Goal: Task Accomplishment & Management: Complete application form

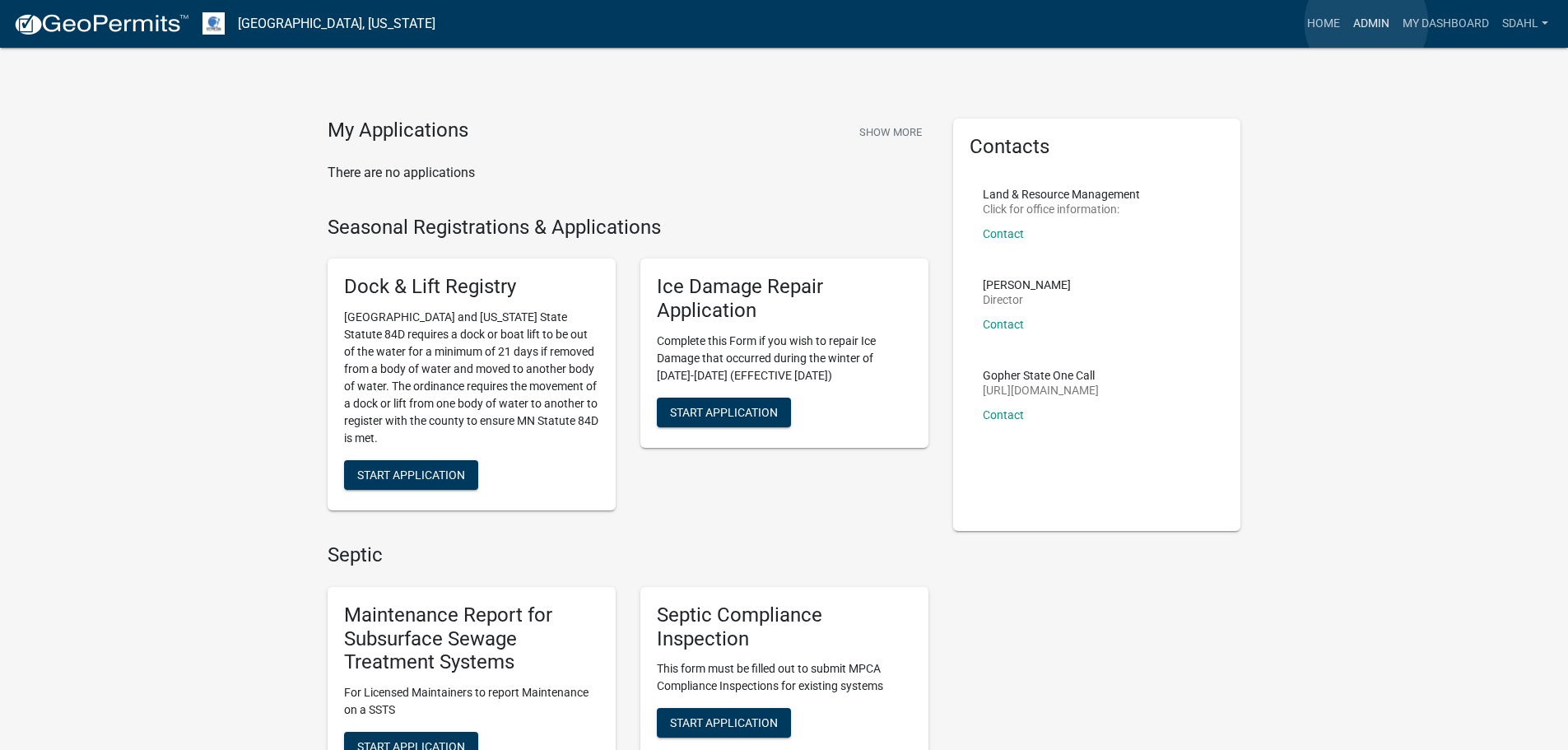
click at [1367, 23] on link "Admin" at bounding box center [1372, 24] width 49 height 31
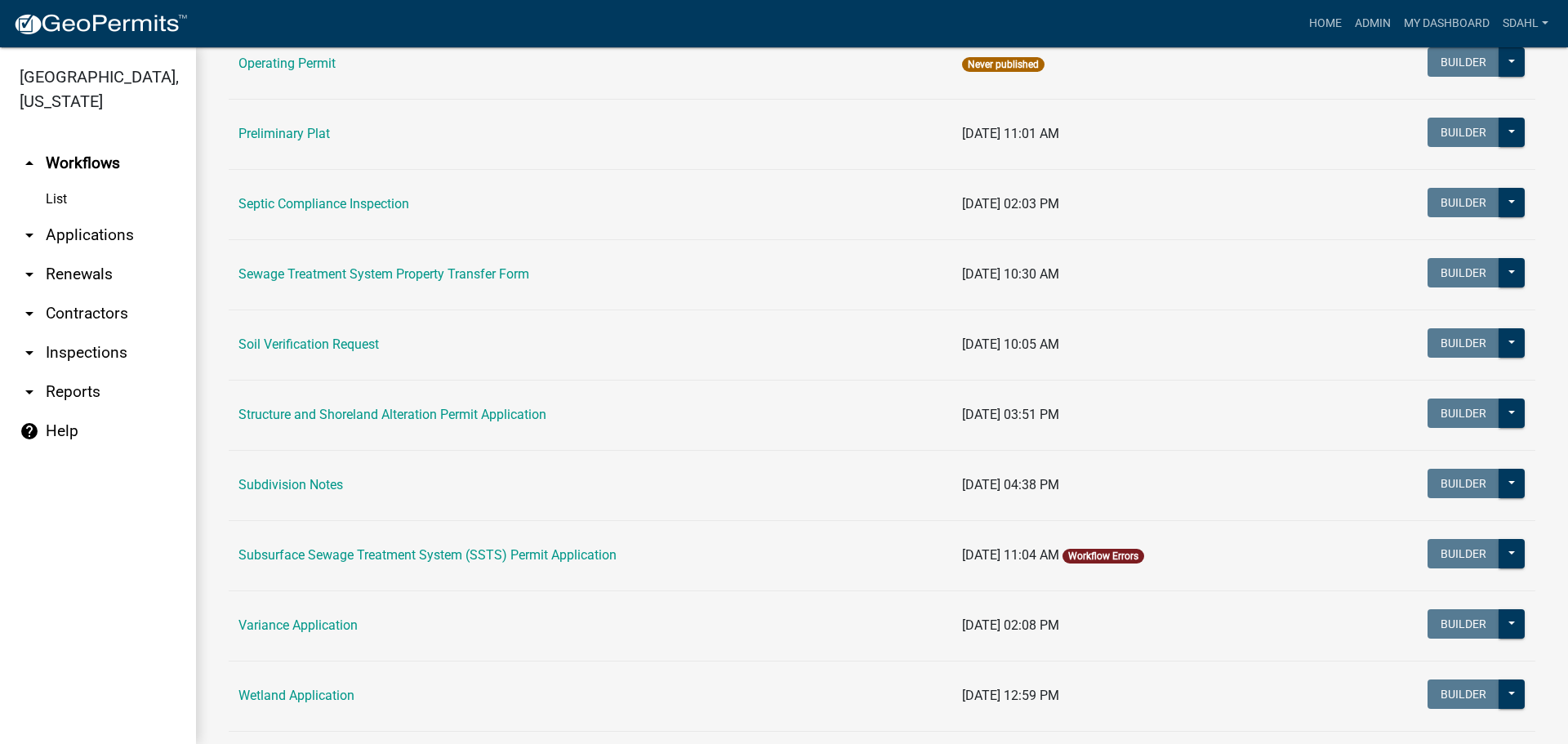
scroll to position [817, 0]
click at [495, 404] on td "Structure and Shoreland Alteration Permit Application" at bounding box center [591, 414] width 723 height 70
click at [496, 411] on link "Structure and Shoreland Alteration Permit Application" at bounding box center [393, 413] width 308 height 16
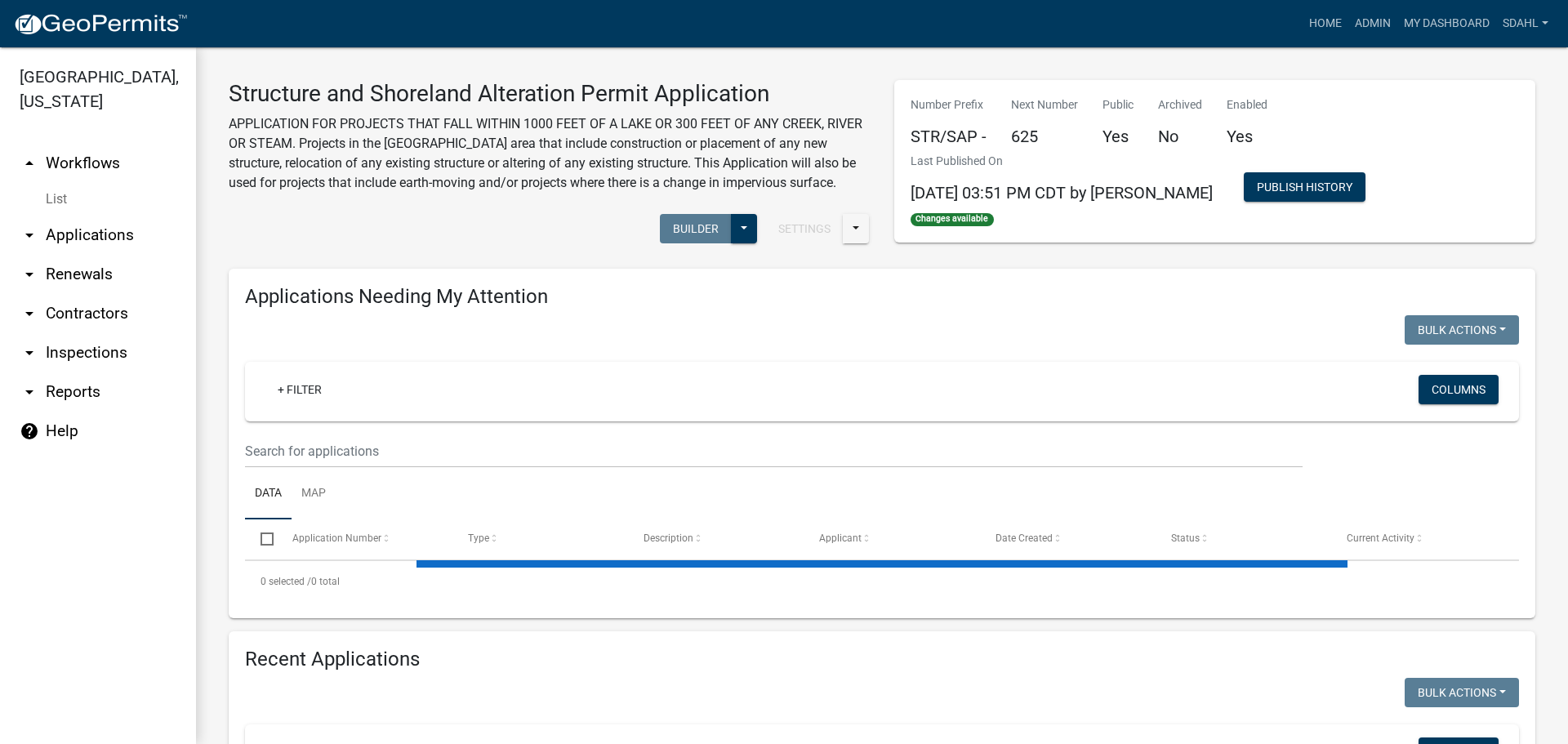
select select "1: 25"
select select "3: 100"
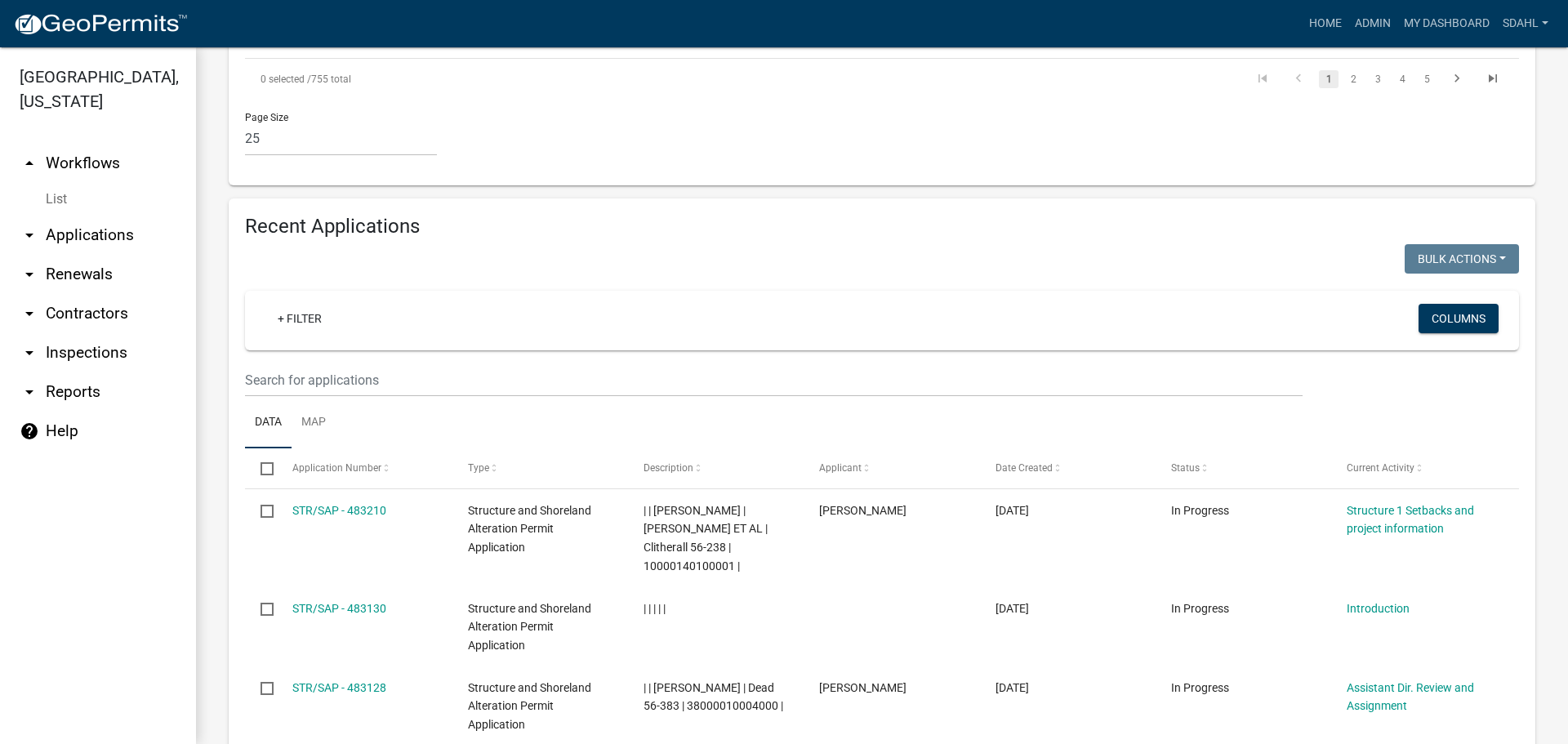
scroll to position [3023, 0]
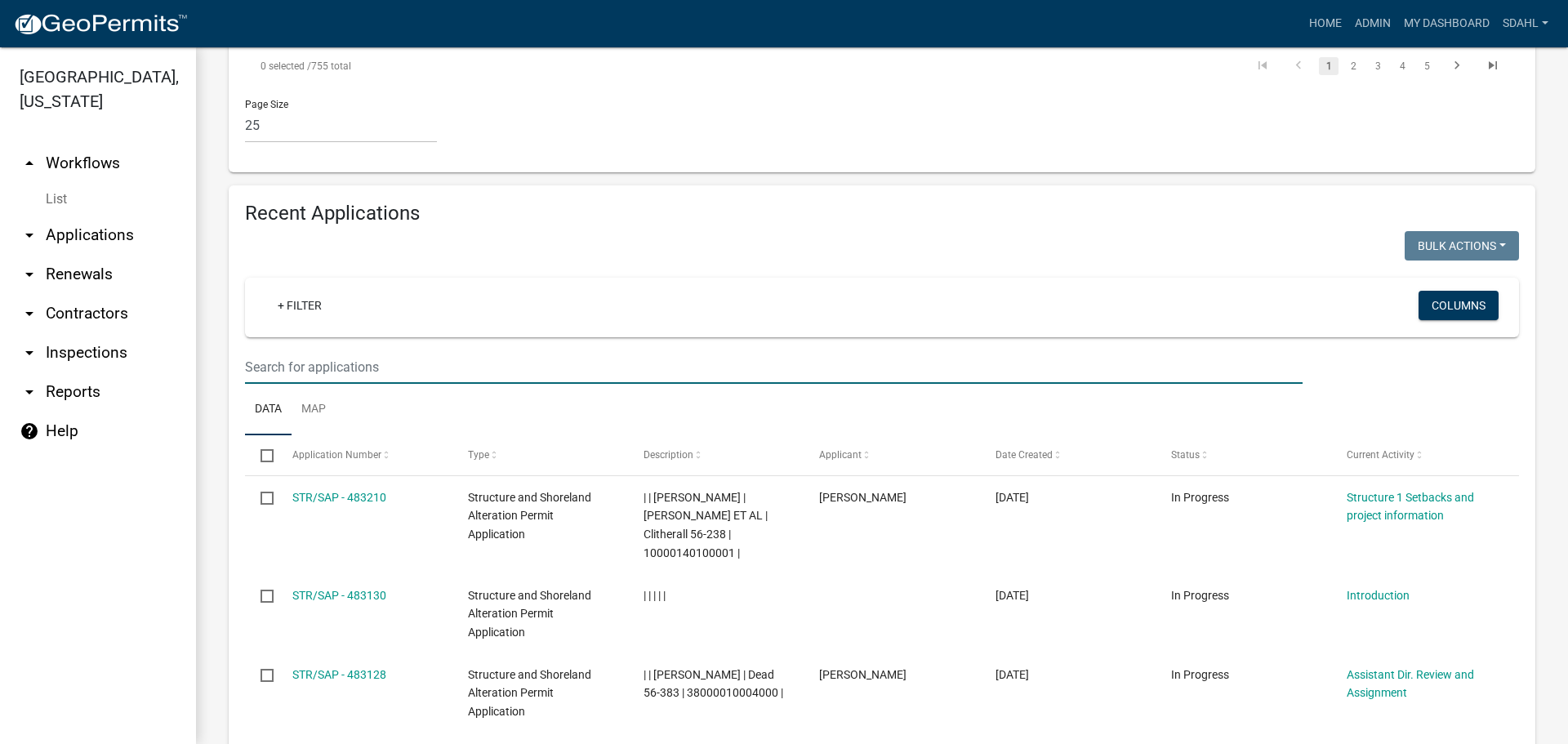
click at [385, 350] on input "text" at bounding box center [773, 367] width 1057 height 33
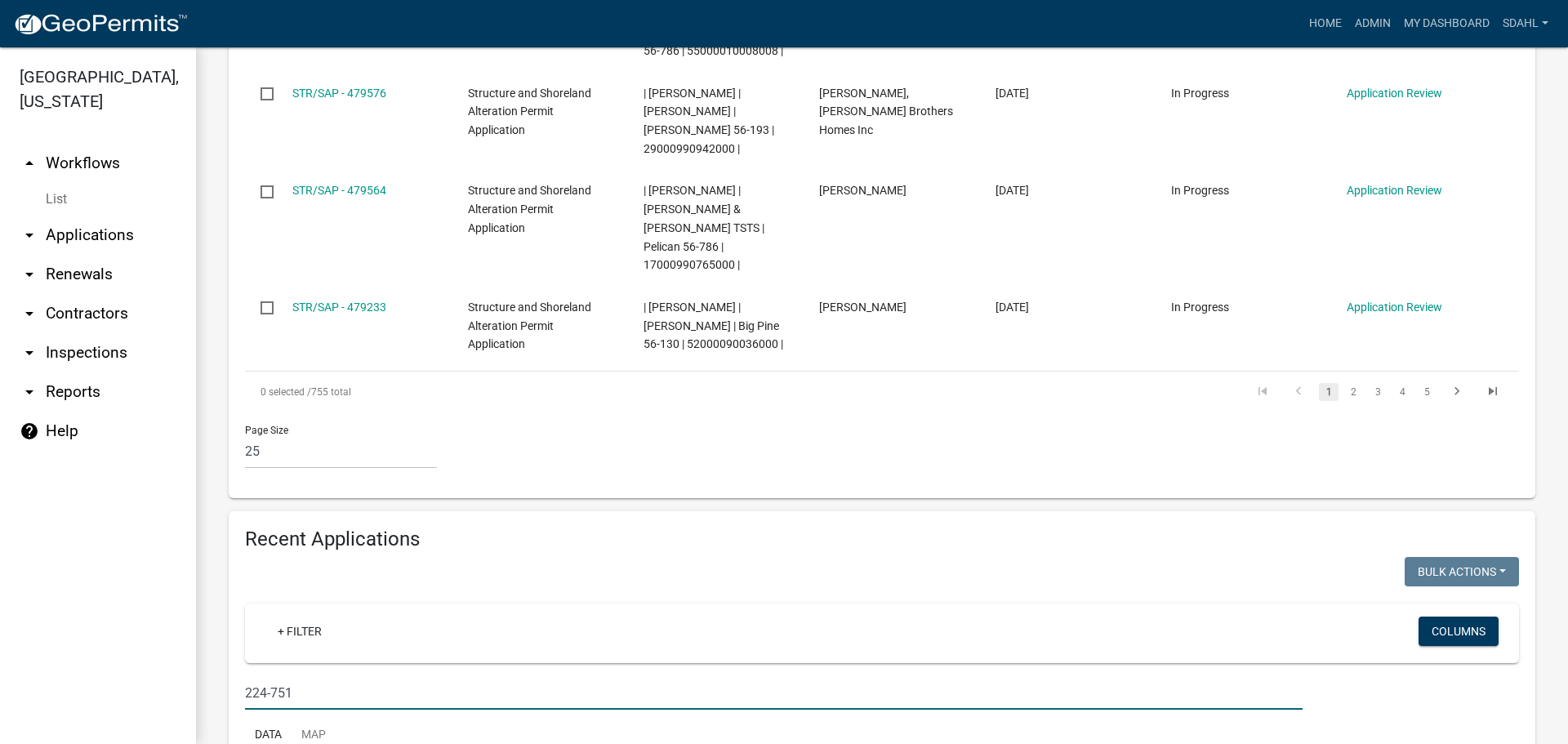
scroll to position [2737, 0]
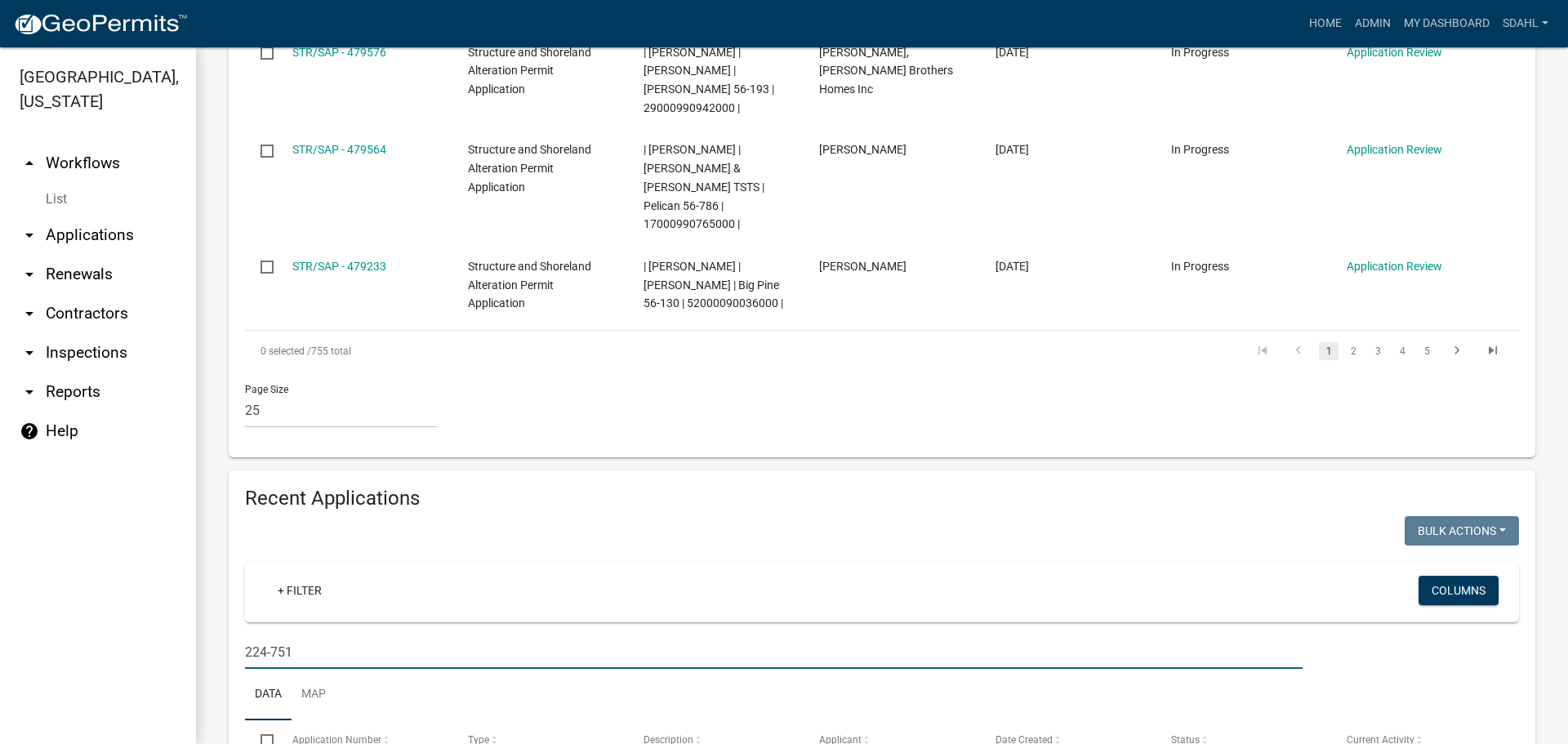
click at [253, 636] on input "224-751" at bounding box center [773, 652] width 1057 height 33
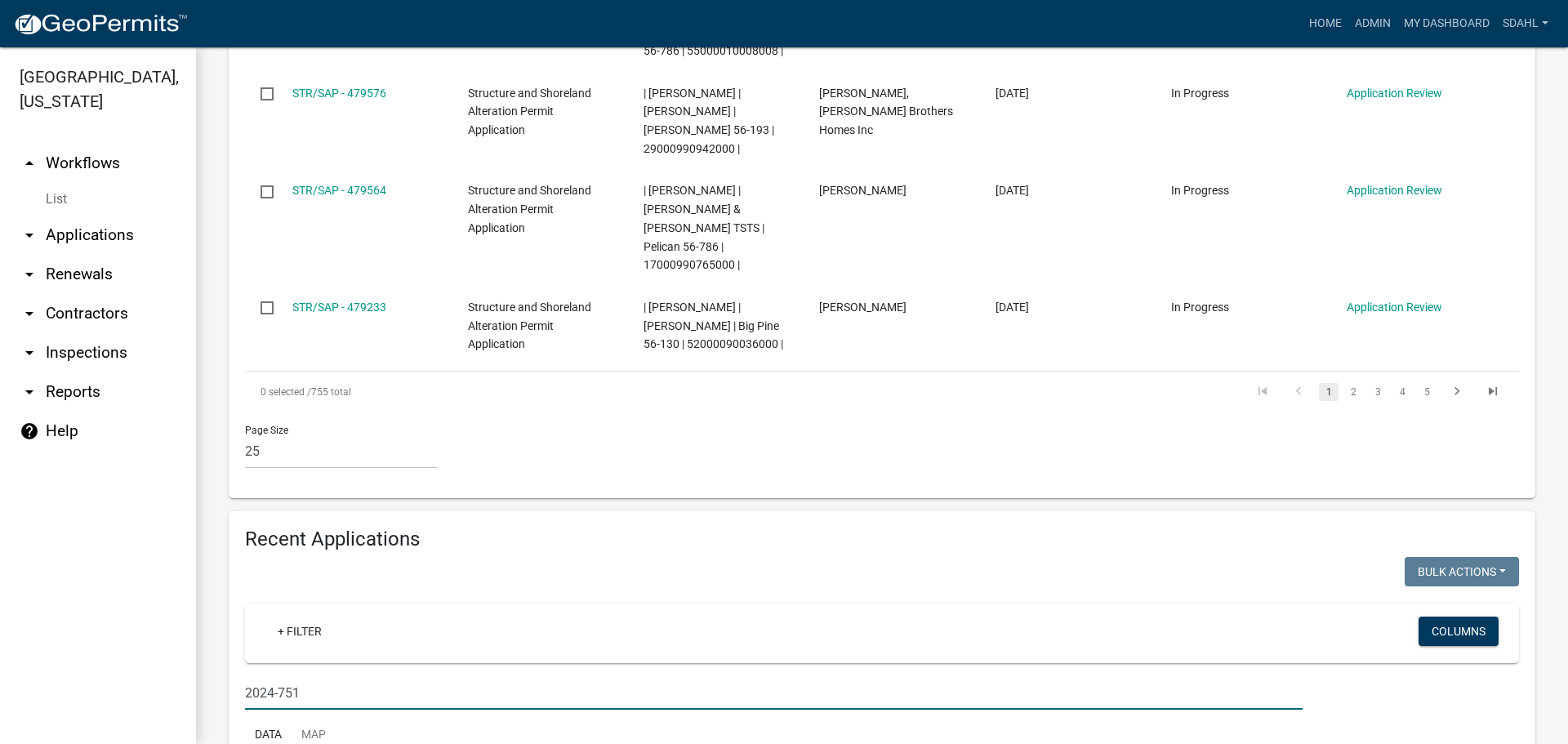
scroll to position [2781, 0]
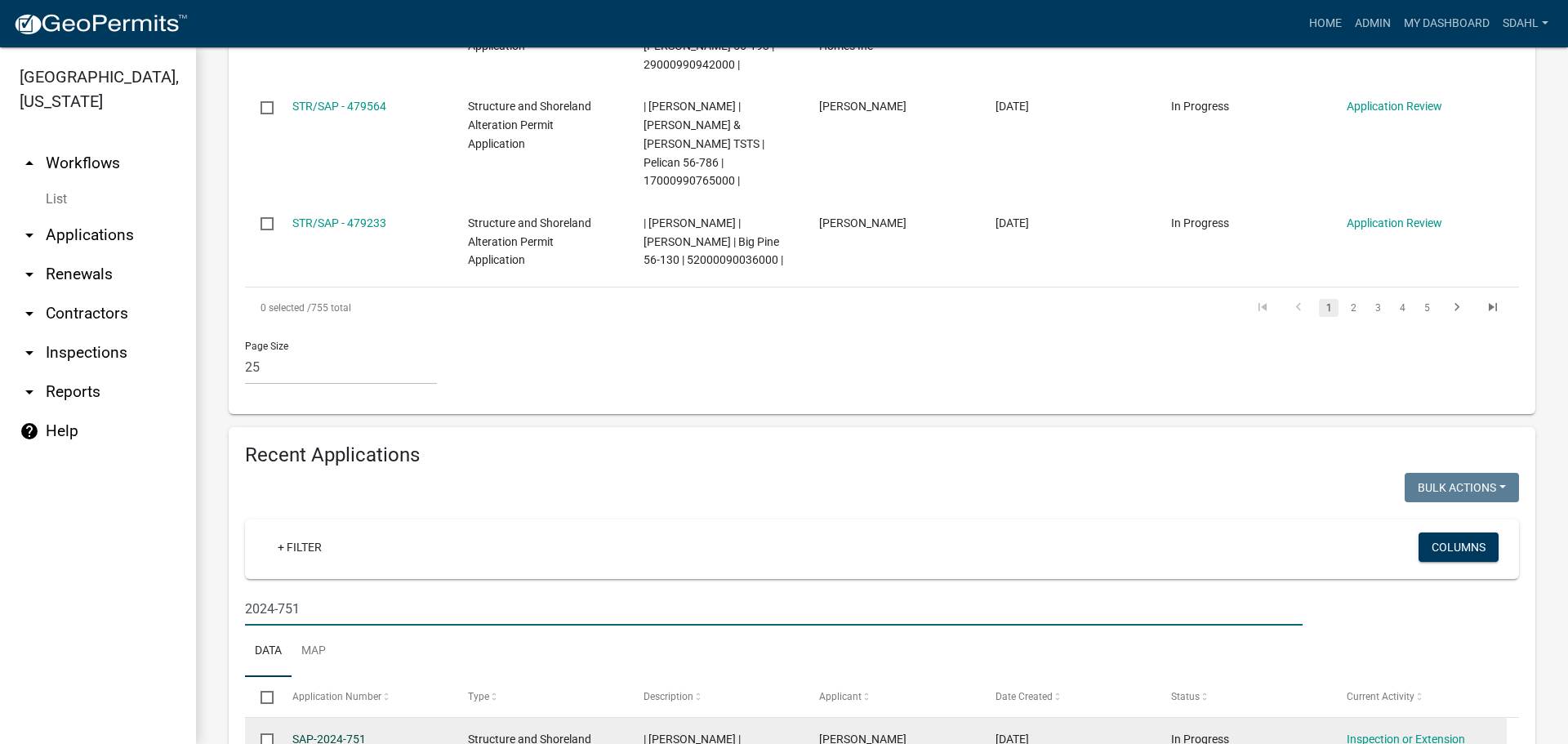
type input "2024-751"
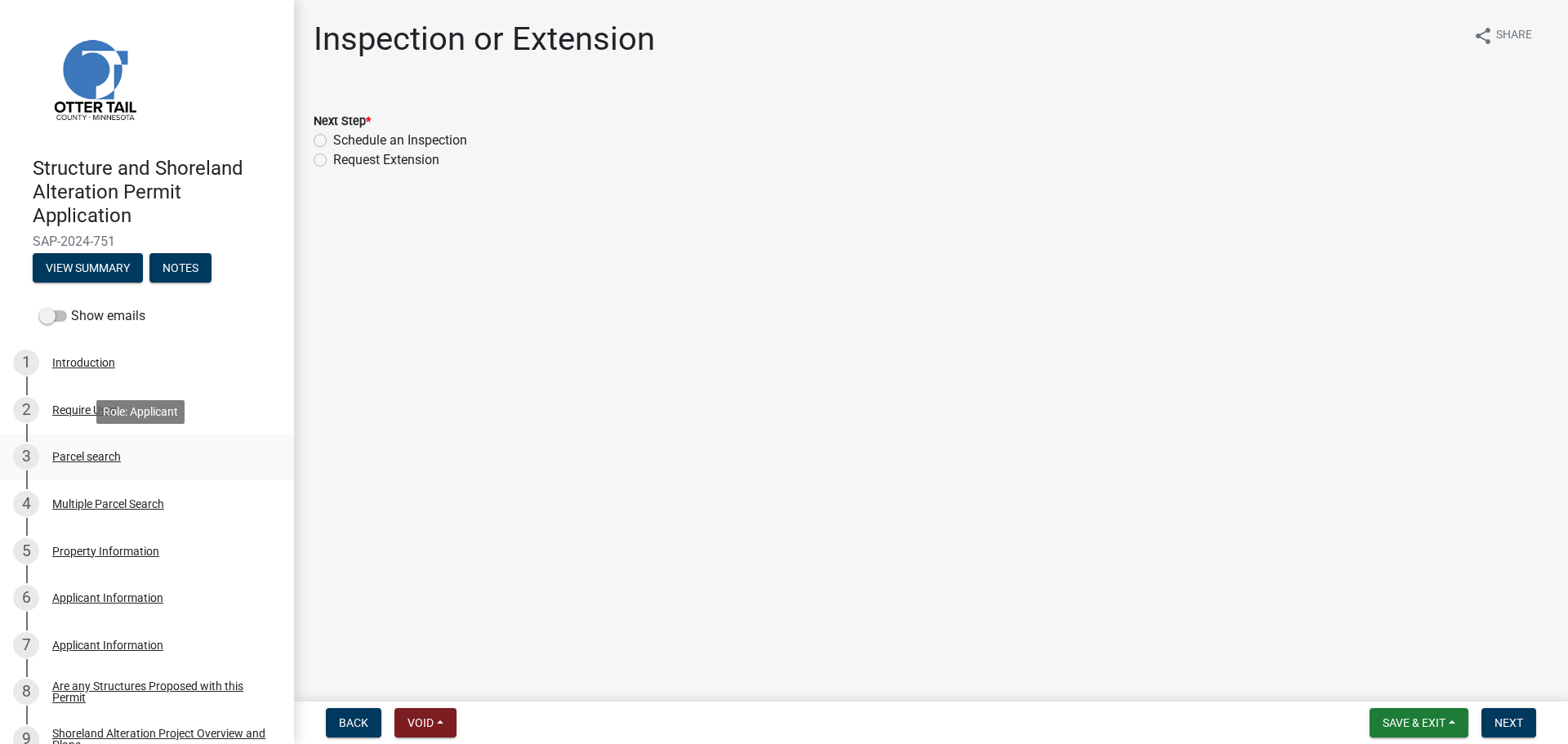
click at [82, 454] on div "Parcel search" at bounding box center [87, 456] width 68 height 12
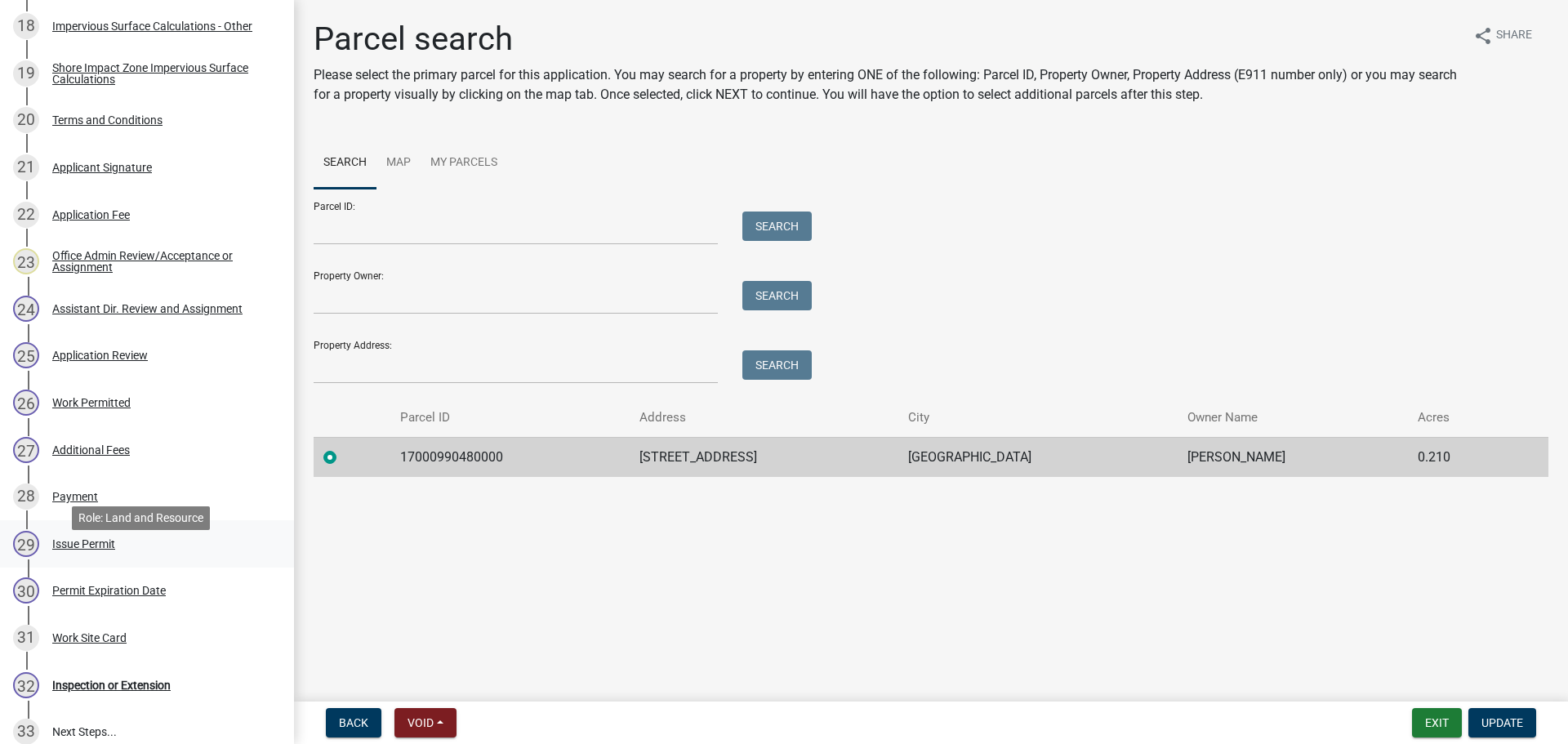
scroll to position [1144, 0]
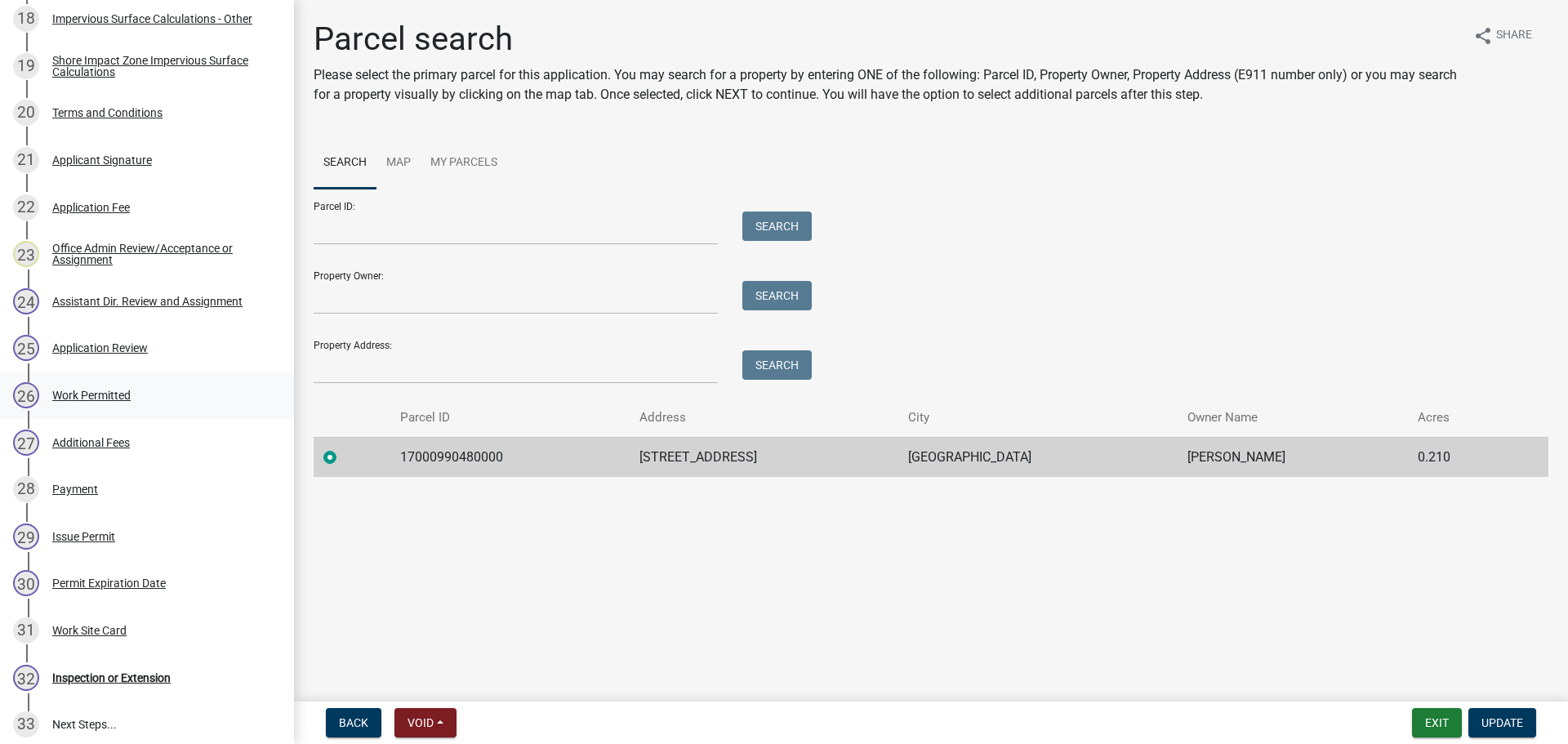
click at [109, 397] on div "Work Permitted" at bounding box center [92, 396] width 78 height 12
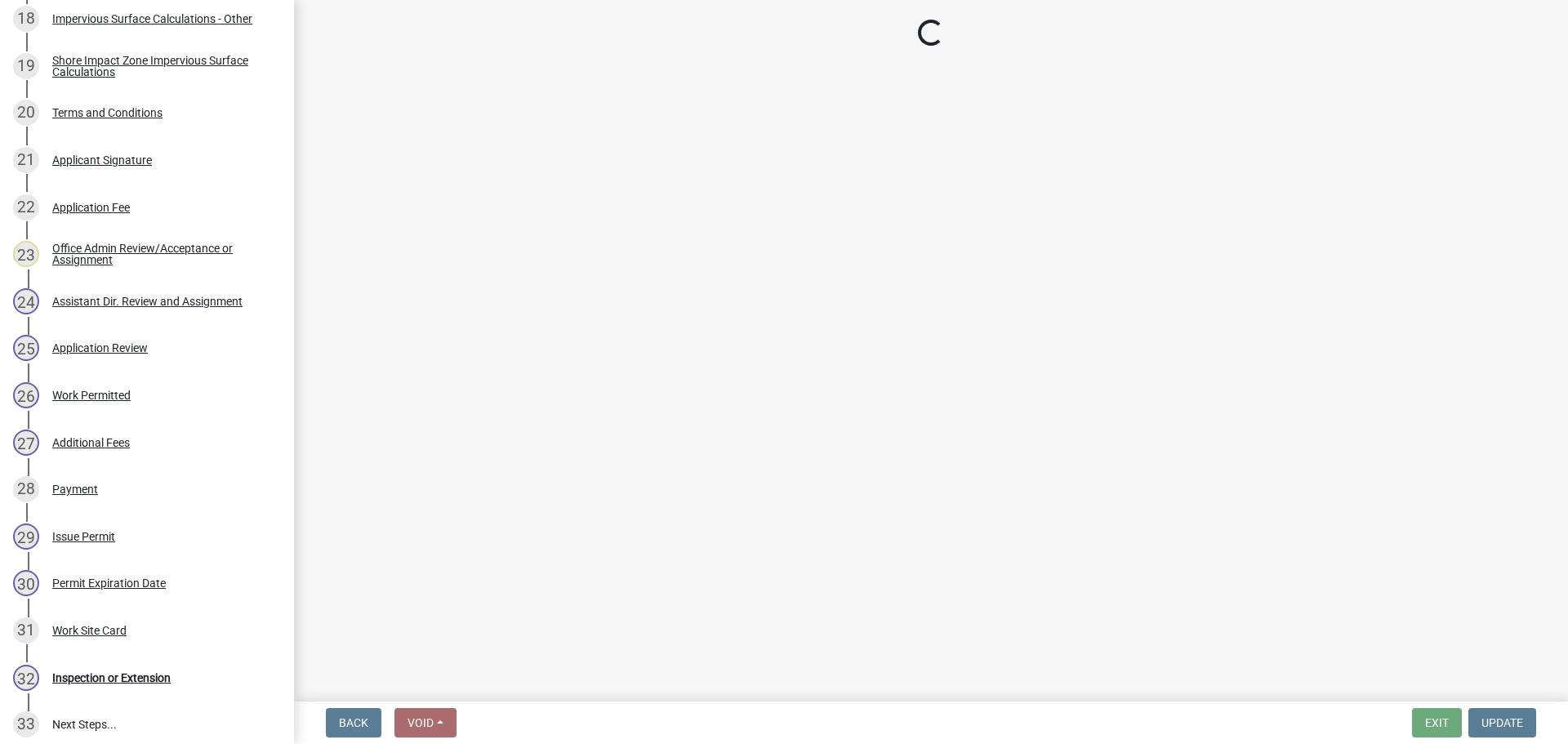
select select "f66be788-4dd6-459d-a9ec-6d83f4dfb709"
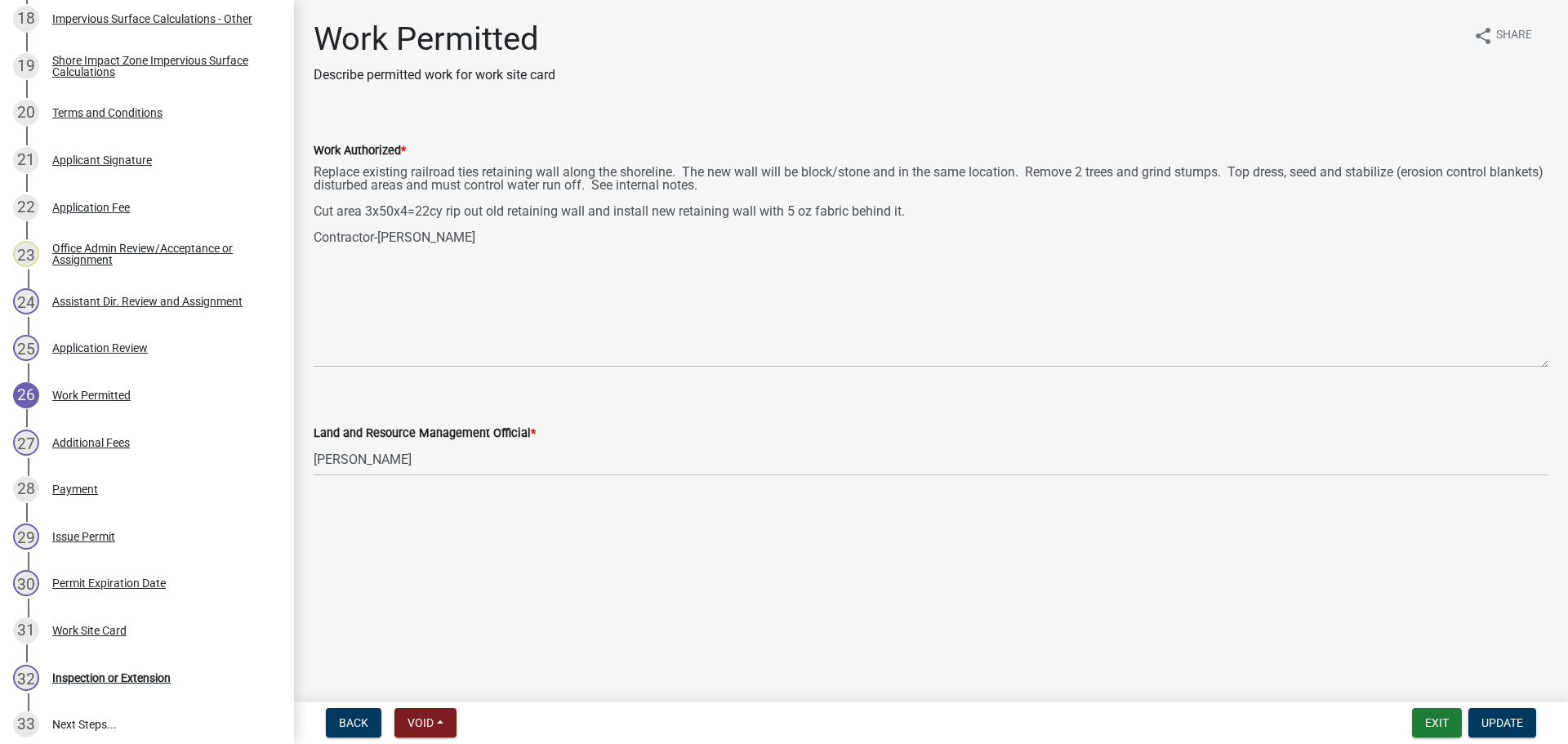
drag, startPoint x: 1542, startPoint y: 229, endPoint x: 1564, endPoint y: 360, distance: 132.8
click at [1564, 360] on div "Work Permitted Describe permitted work for work site card share Share Work Auth…" at bounding box center [931, 262] width 1274 height 486
click at [83, 680] on div "Inspection or Extension" at bounding box center [111, 679] width 118 height 12
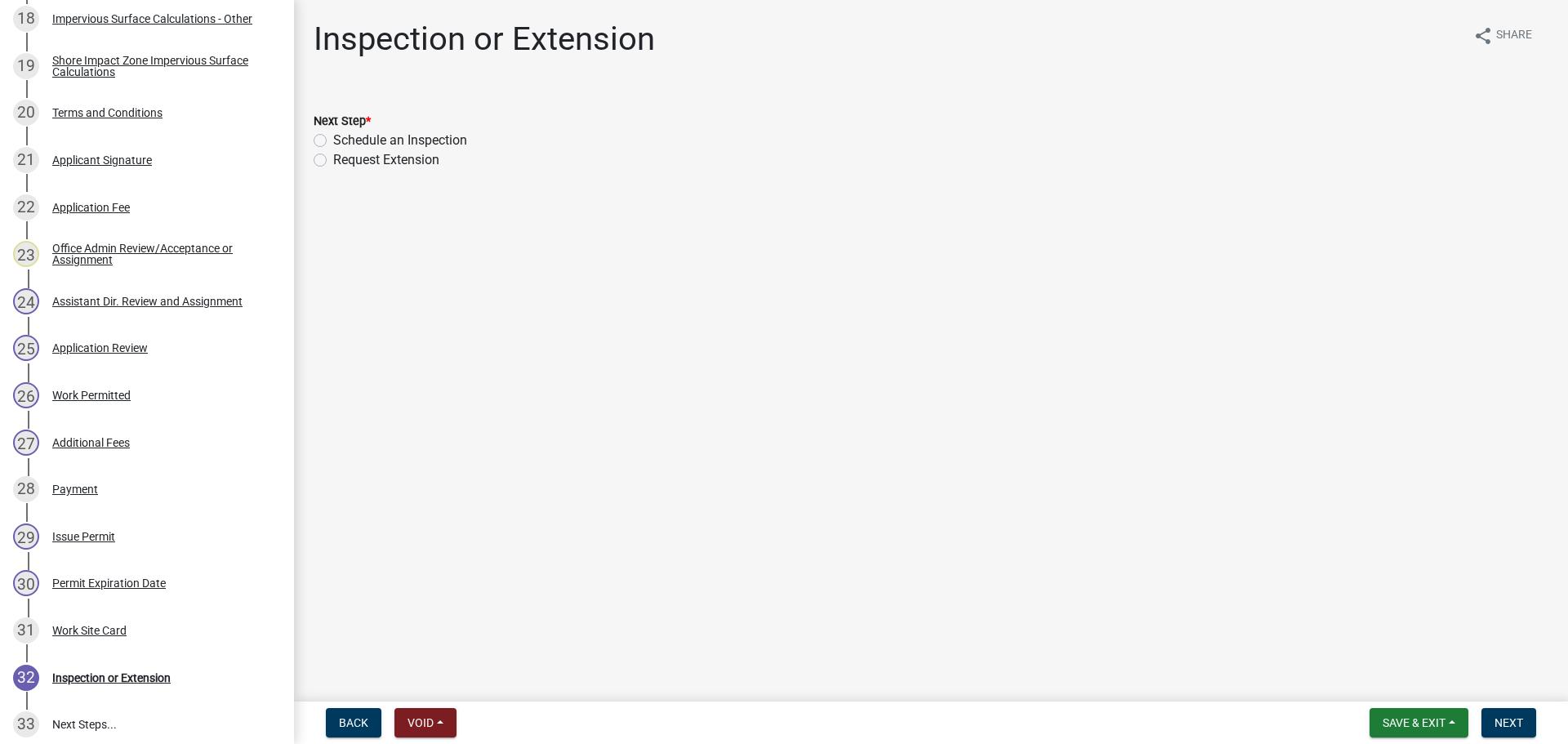
click at [333, 135] on label "Schedule an Inspection" at bounding box center [400, 140] width 134 height 20
click at [333, 135] on input "Schedule an Inspection" at bounding box center [338, 136] width 11 height 11
radio input "true"
click at [1520, 718] on span "Next" at bounding box center [1508, 723] width 28 height 13
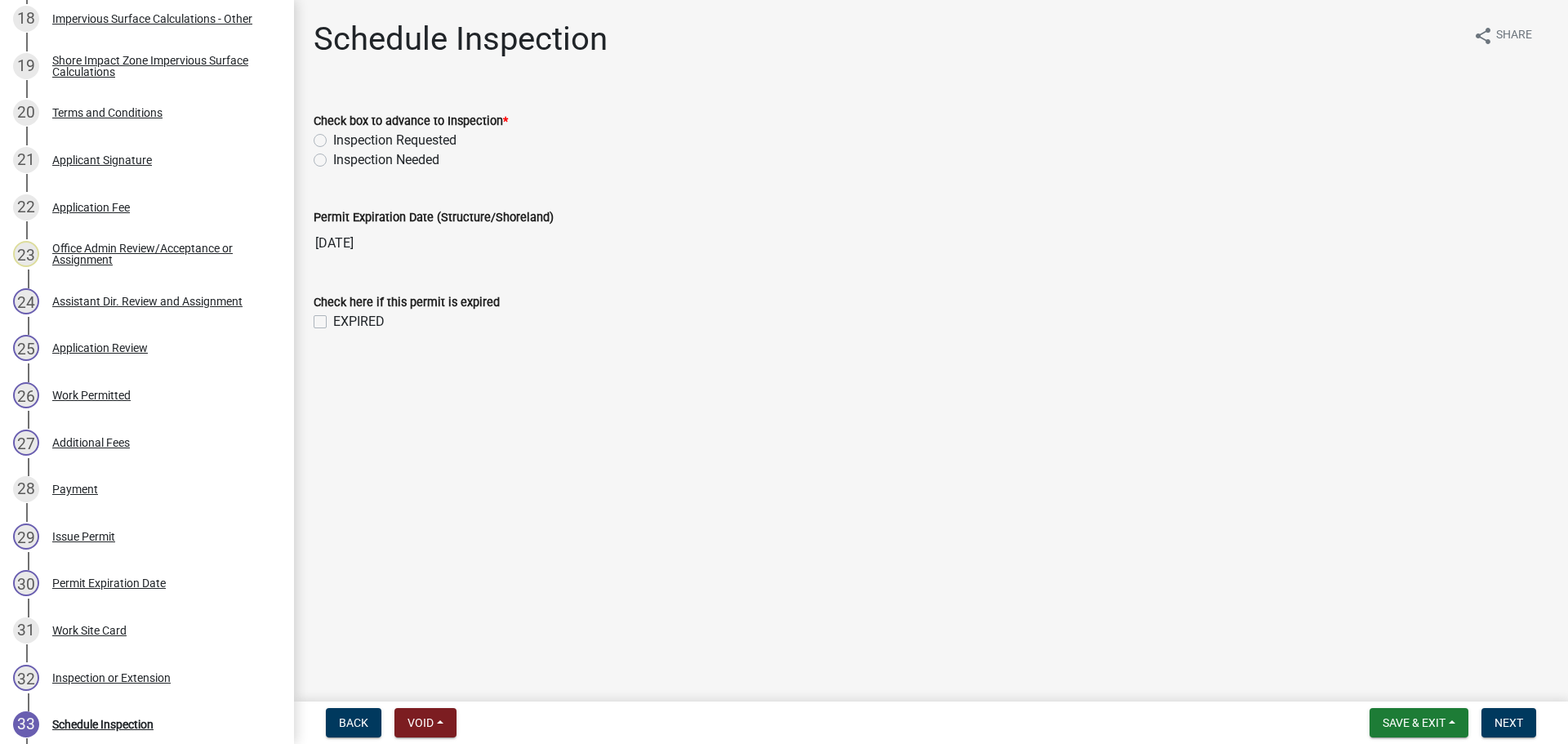
scroll to position [1237, 0]
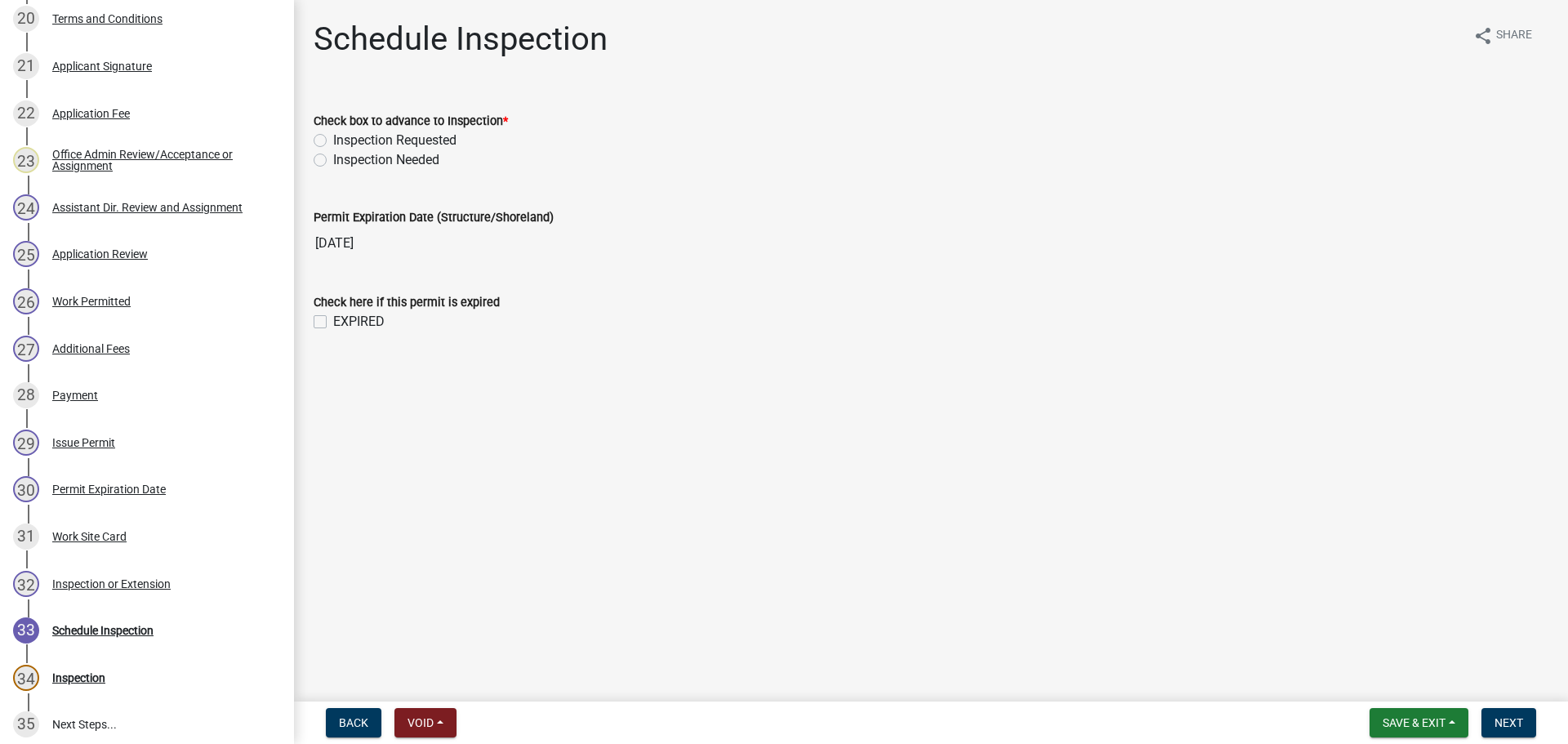
click at [333, 138] on label "Inspection Requested" at bounding box center [395, 140] width 124 height 20
click at [333, 138] on input "Inspection Requested" at bounding box center [338, 136] width 11 height 11
radio input "true"
click at [1510, 720] on span "Next" at bounding box center [1508, 723] width 28 height 13
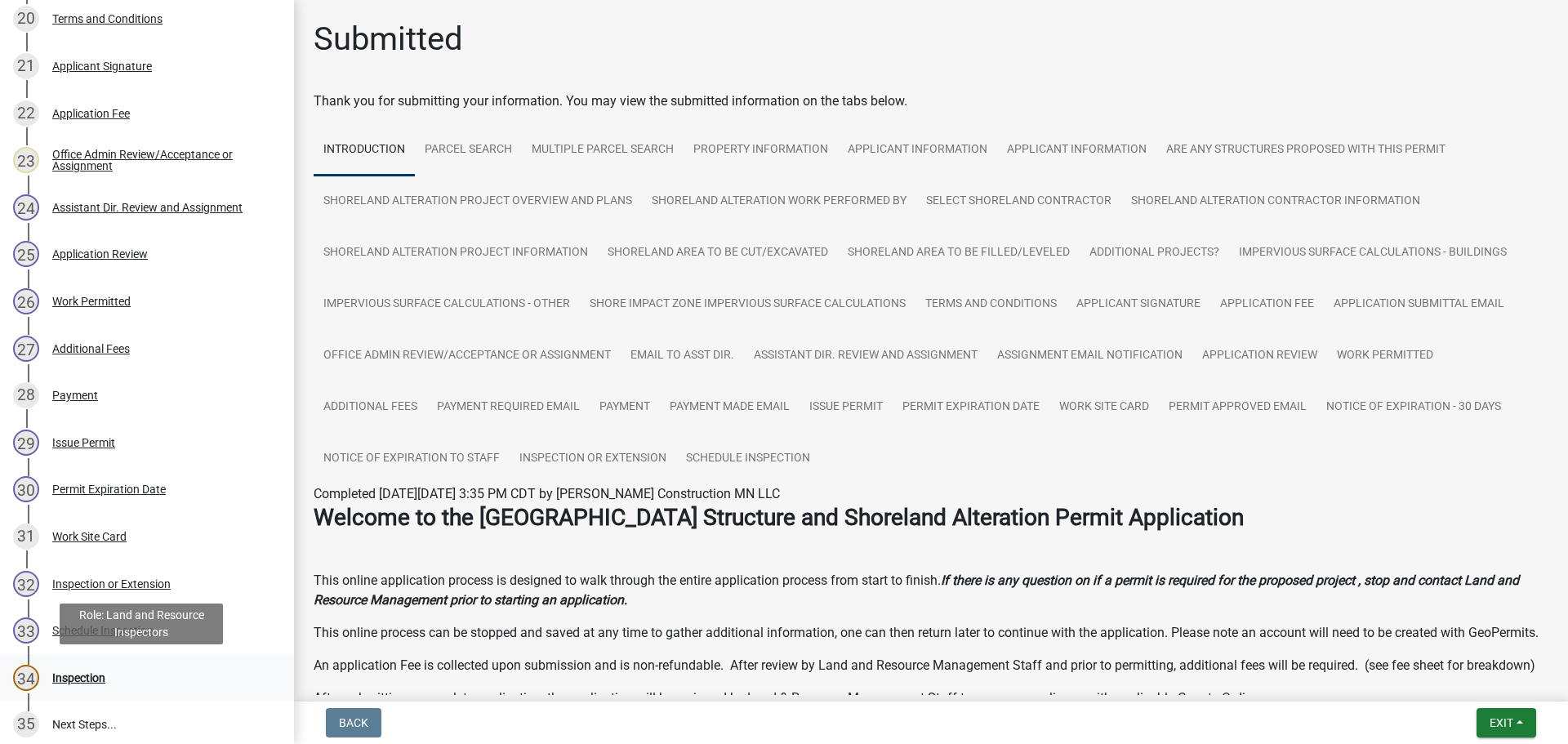
click at [92, 681] on div "Inspection" at bounding box center [79, 679] width 53 height 12
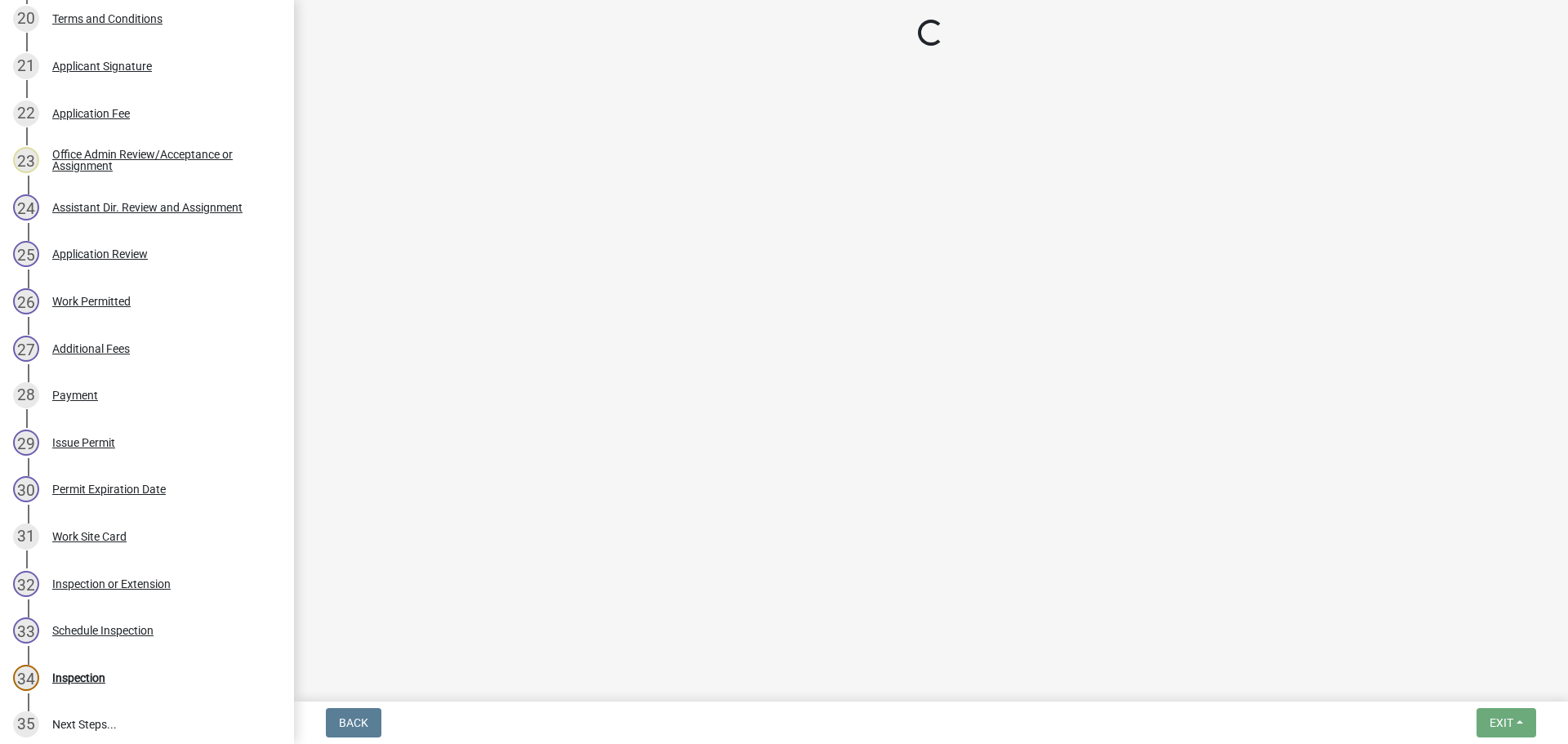
select select "710d5f49-2663-4e73-9718-d0c4e189f5ed"
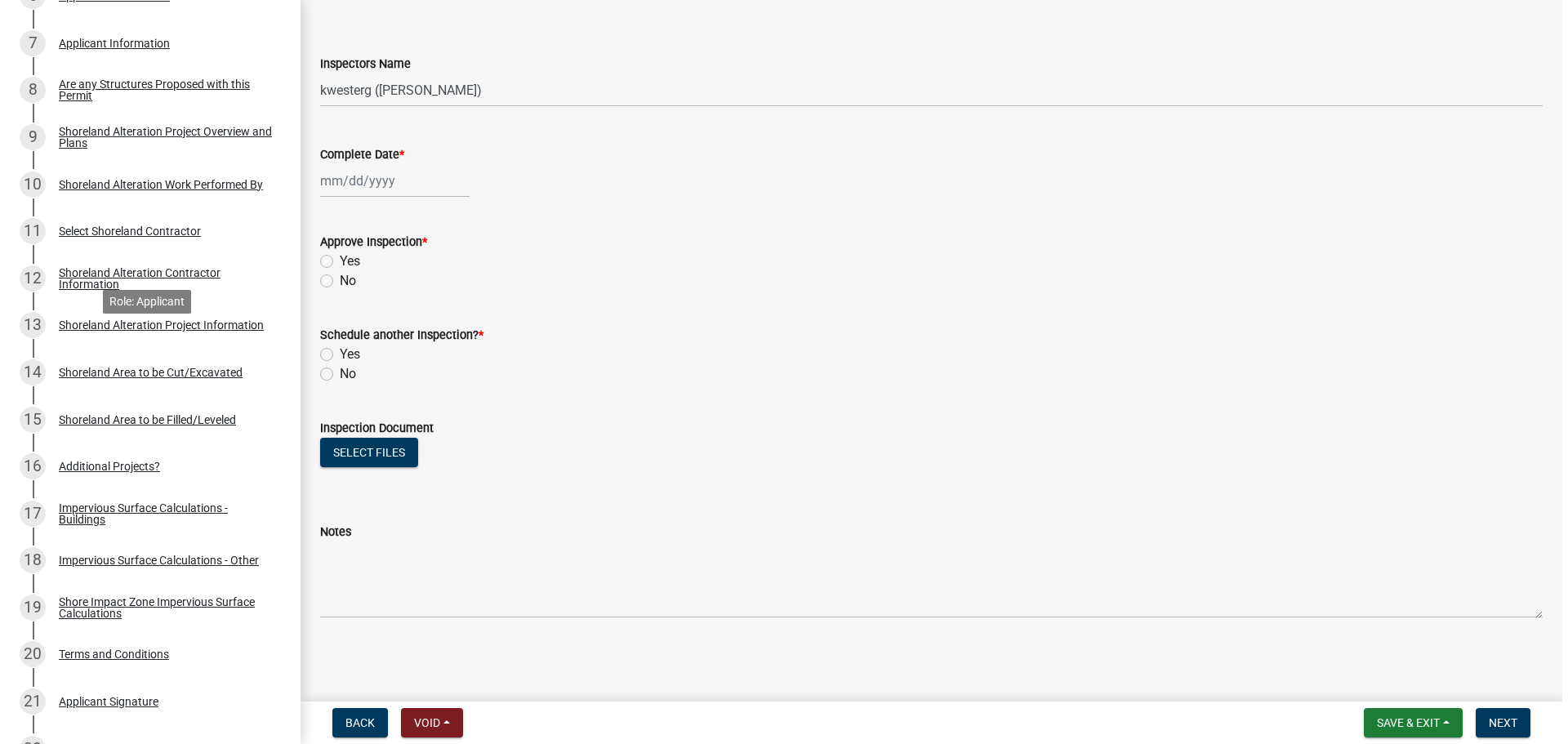
scroll to position [584, 0]
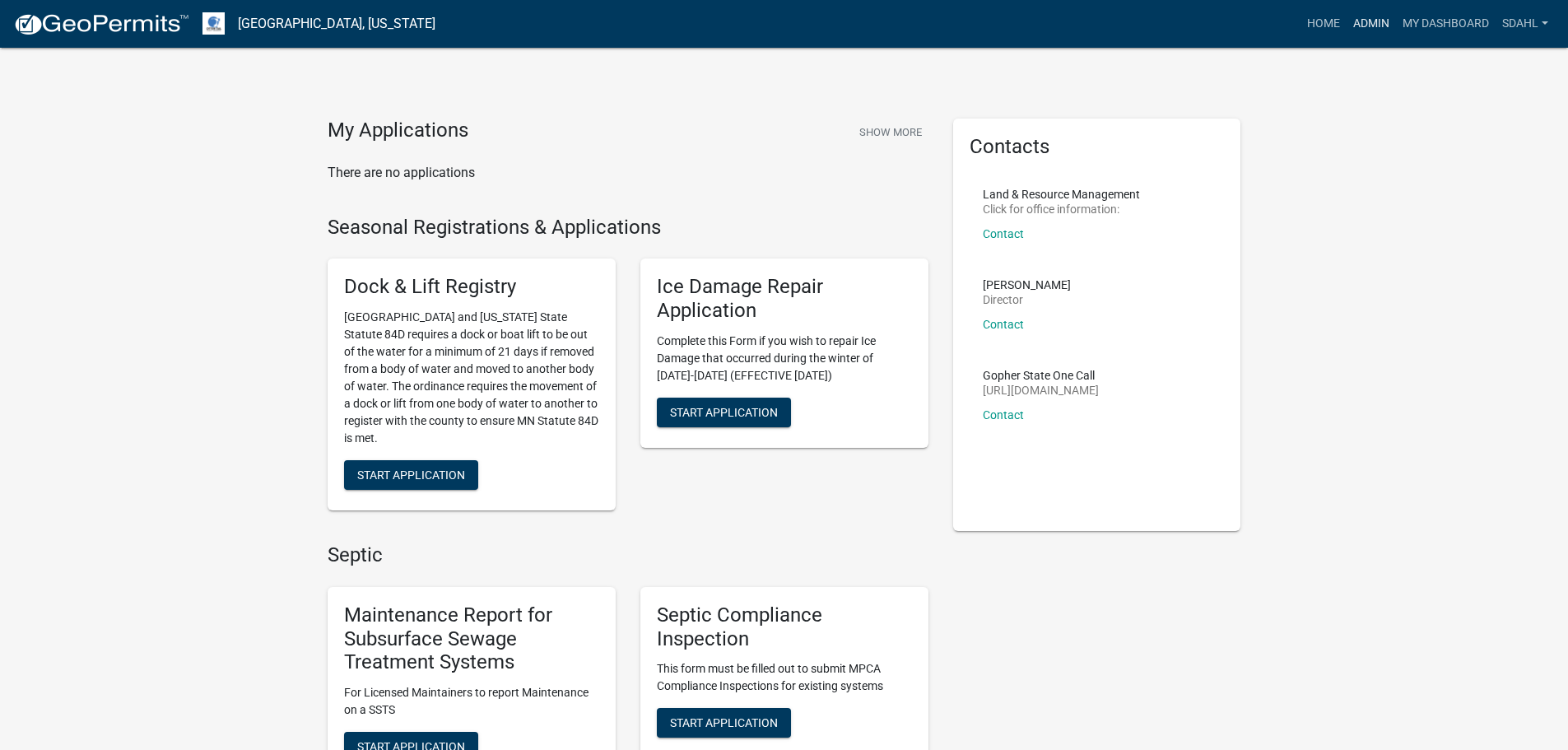
click at [1377, 23] on link "Admin" at bounding box center [1372, 24] width 49 height 31
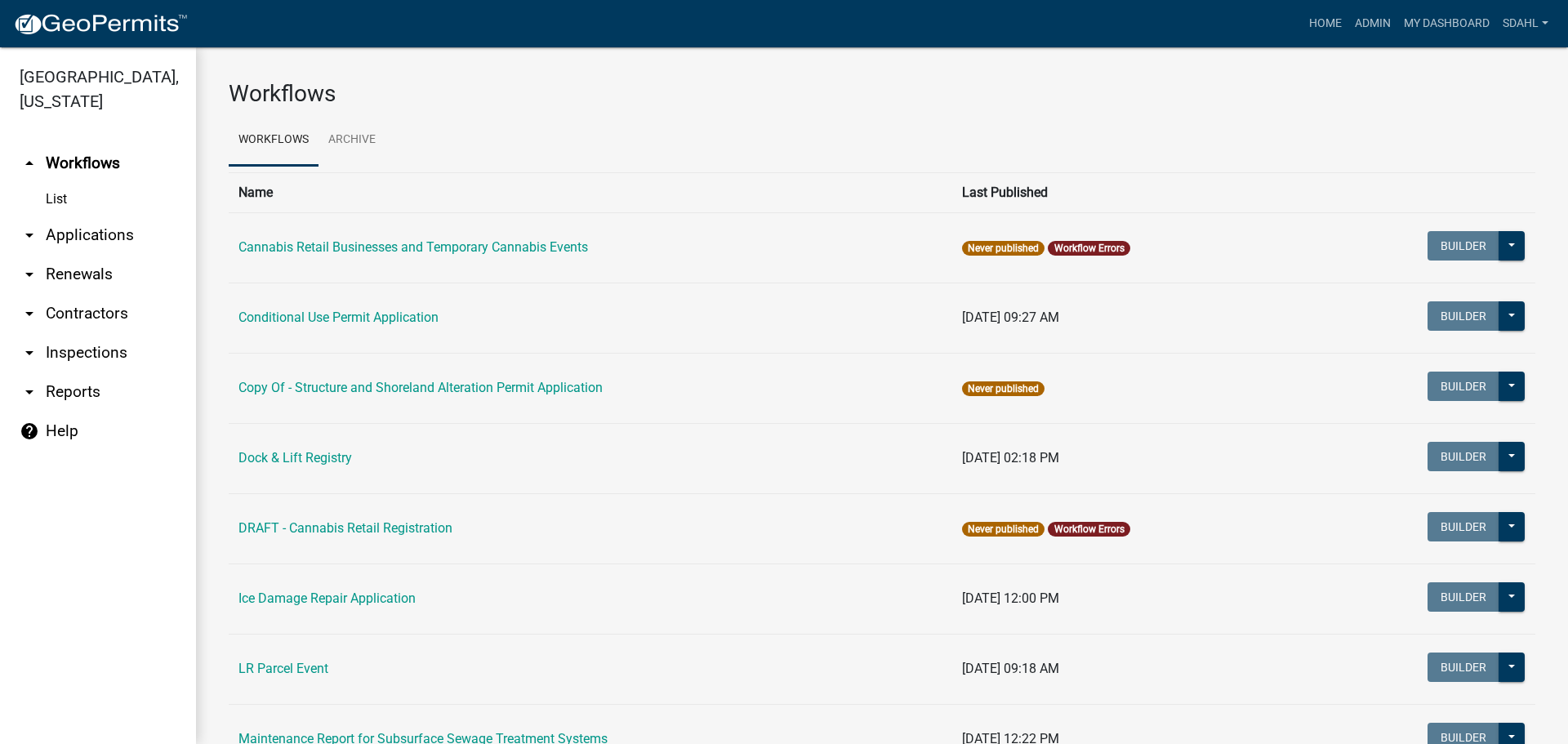
click at [83, 229] on link "arrow_drop_down Applications" at bounding box center [97, 235] width 196 height 39
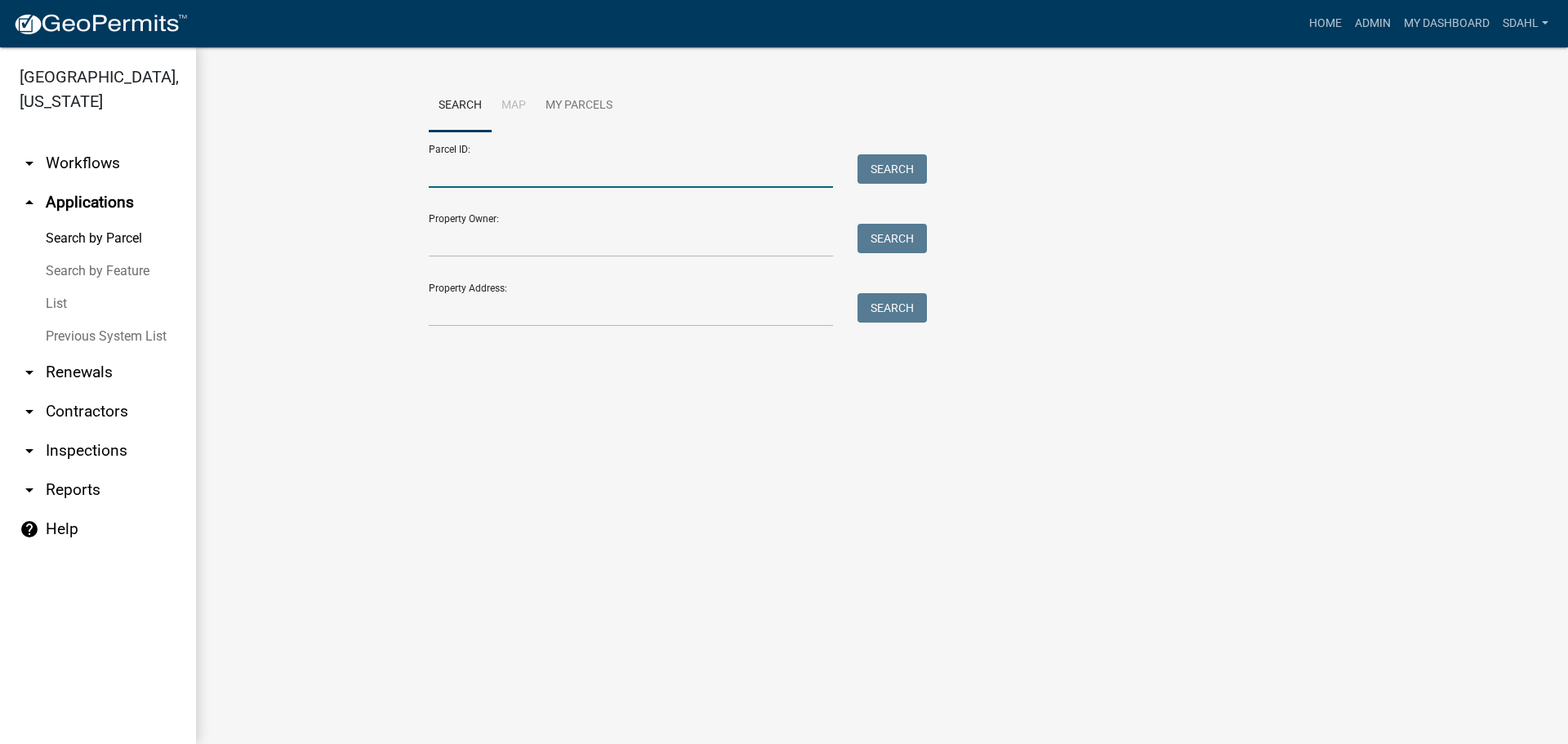
click at [606, 177] on input "Parcel ID:" at bounding box center [631, 171] width 404 height 33
paste input "47000090055000"
type input "47000090055000"
click at [892, 169] on button "Search" at bounding box center [892, 169] width 69 height 29
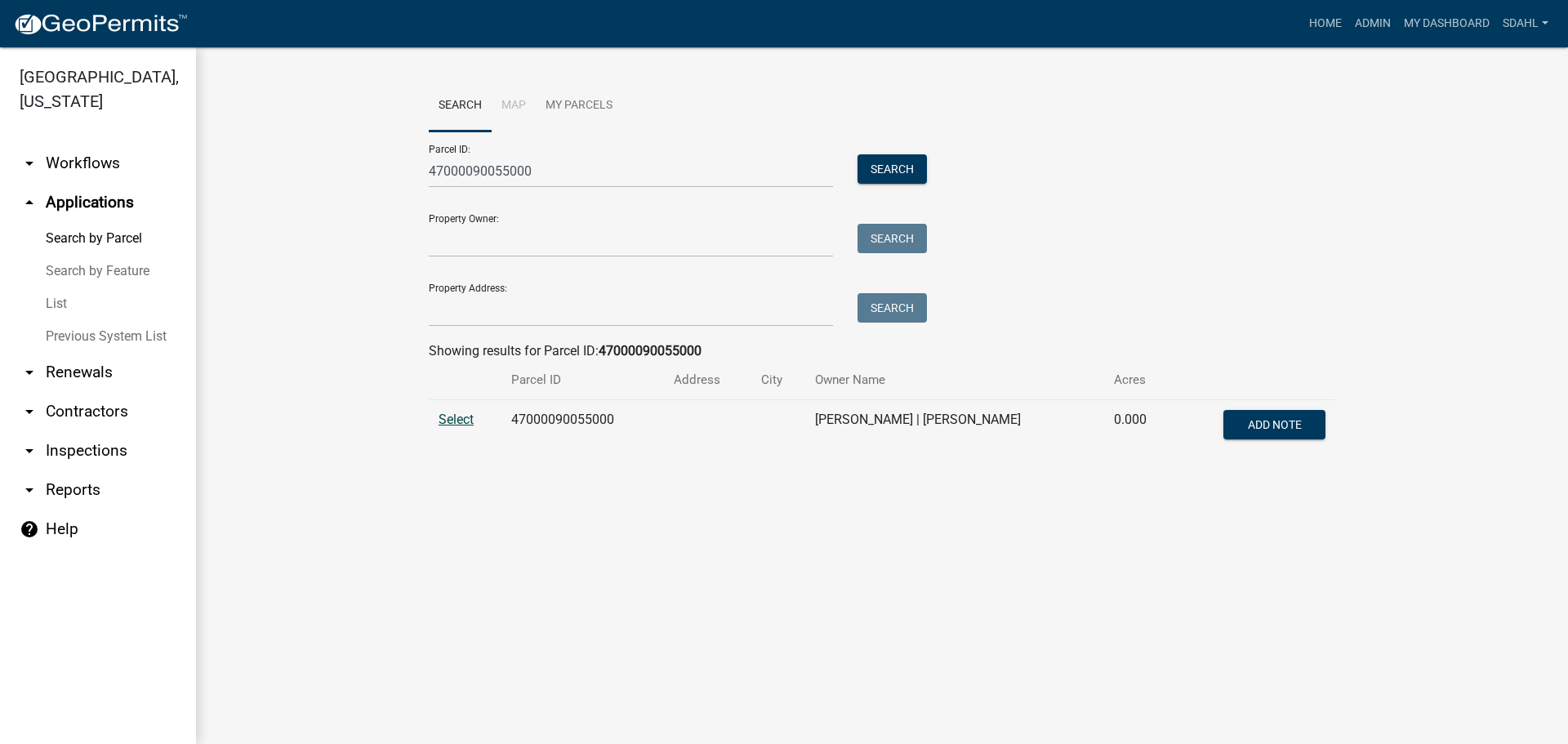
click at [459, 422] on span "Select" at bounding box center [456, 419] width 35 height 16
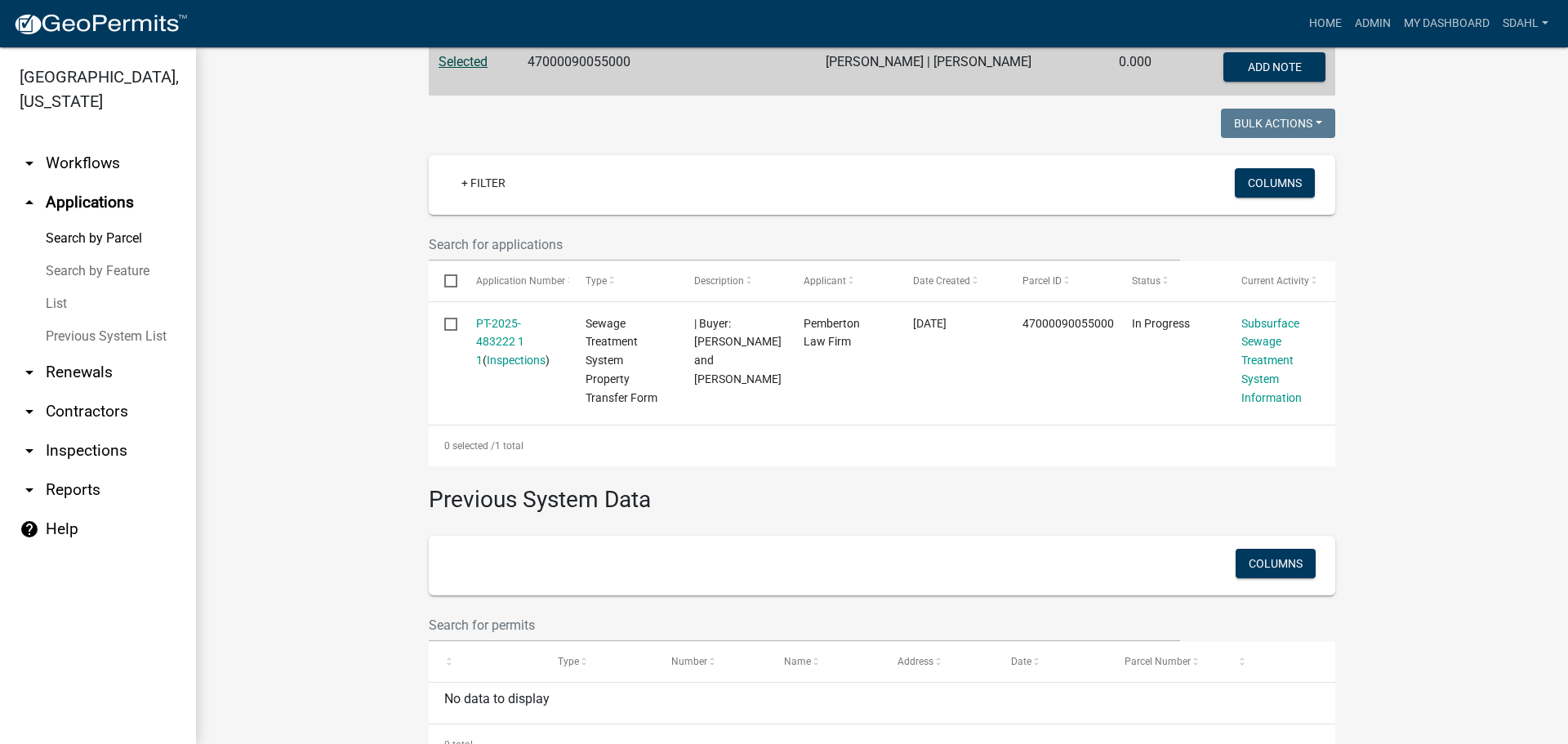
scroll to position [330, 0]
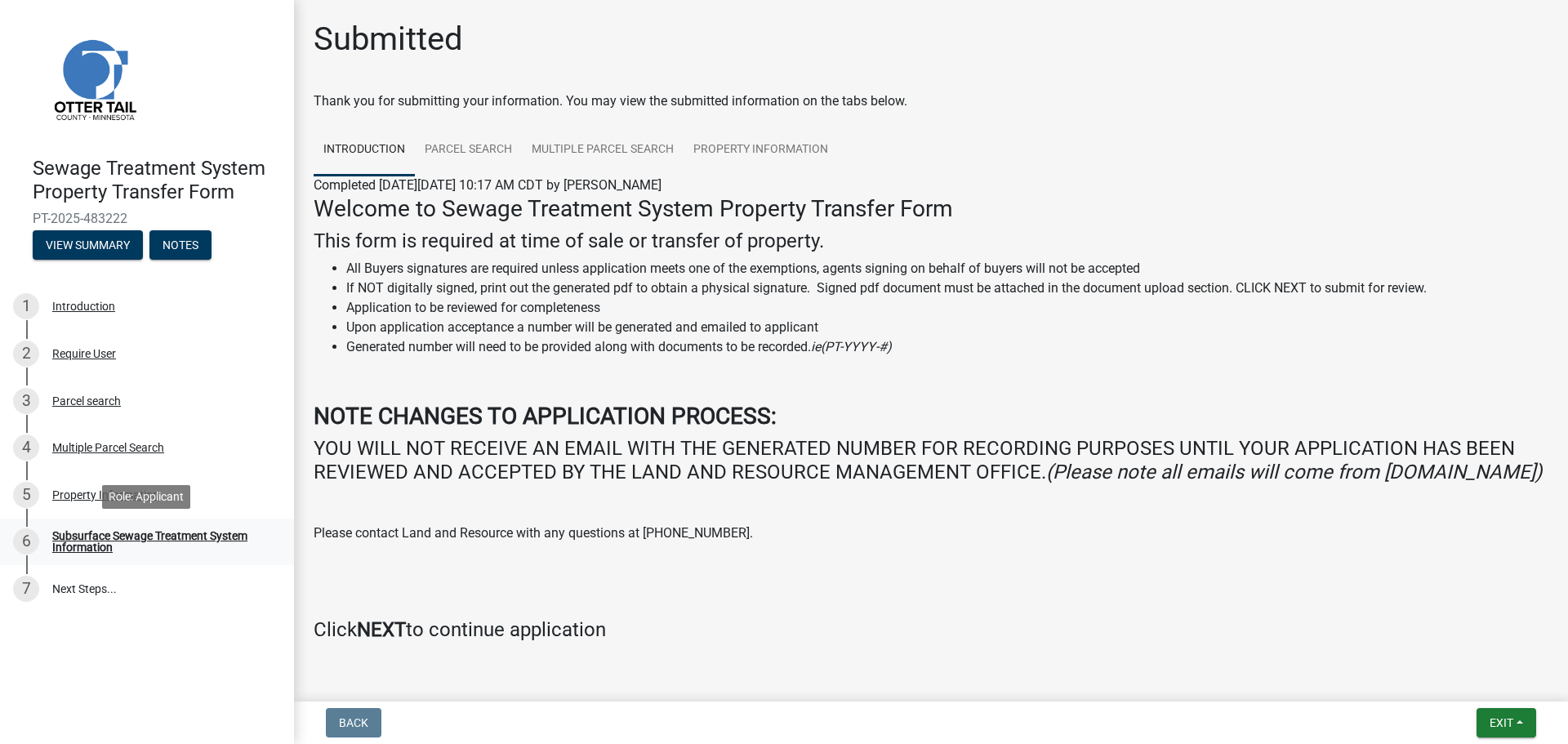
click at [108, 542] on div "Subsurface Sewage Treatment System Information" at bounding box center [160, 541] width 215 height 22
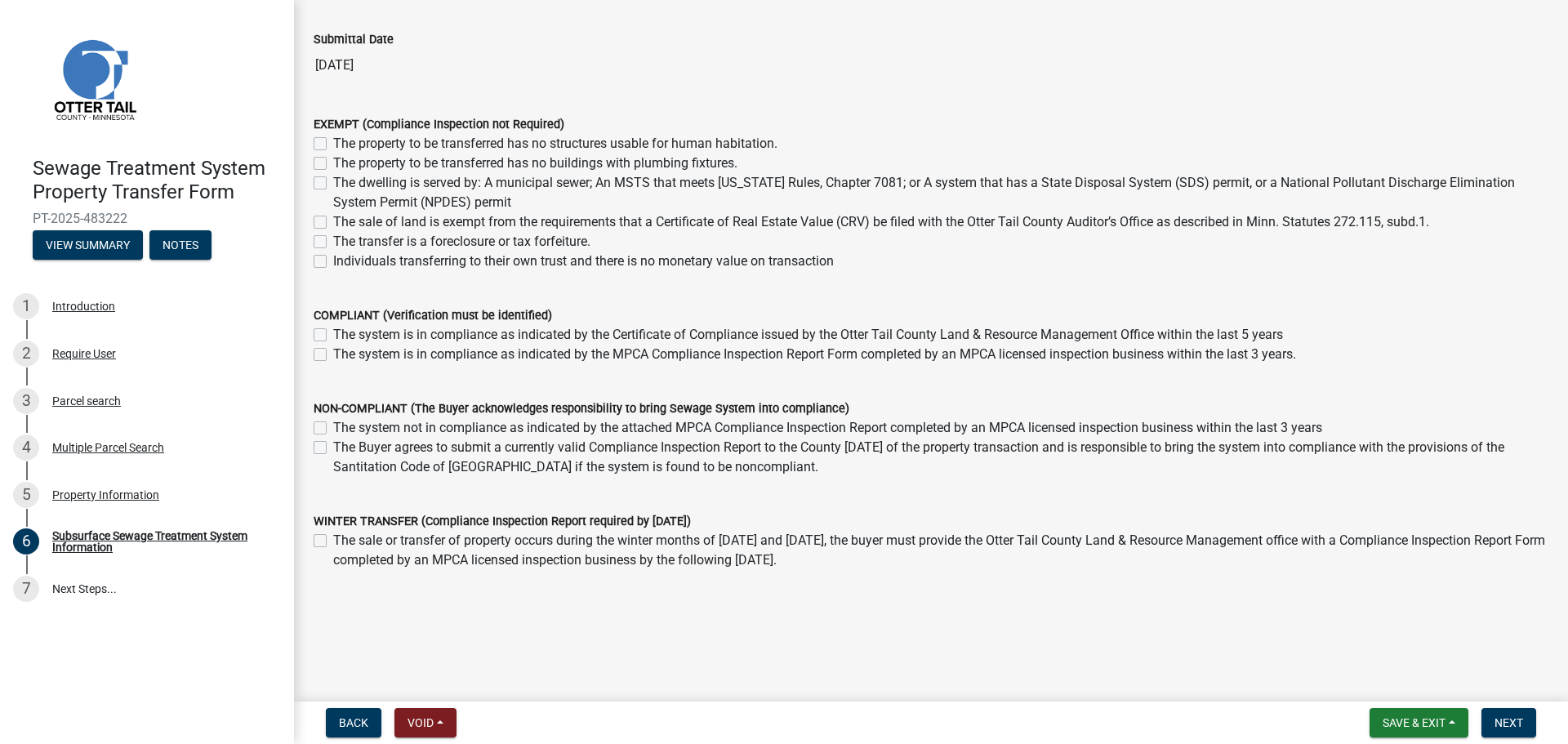
scroll to position [117, 0]
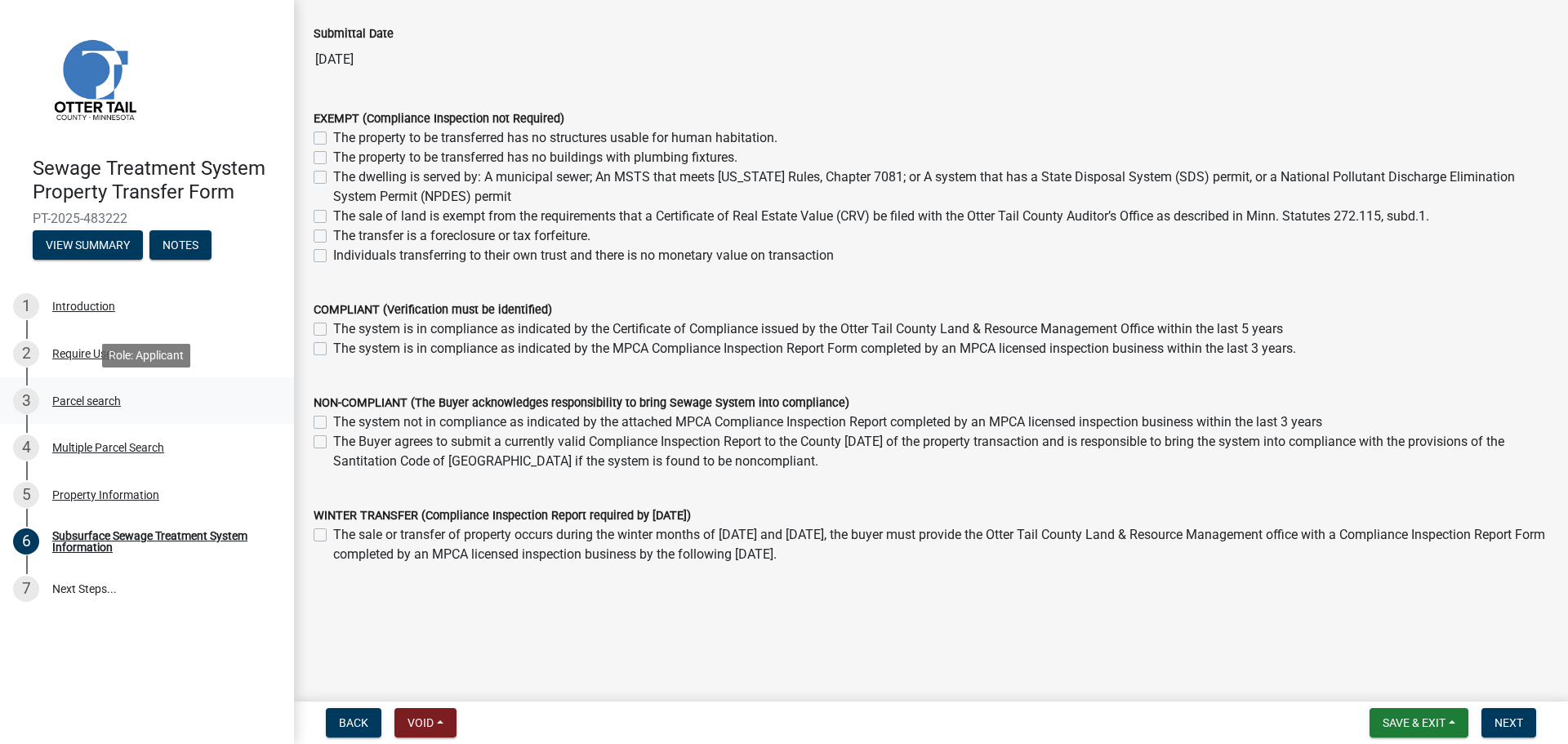
click at [91, 400] on div "Parcel search" at bounding box center [87, 401] width 68 height 12
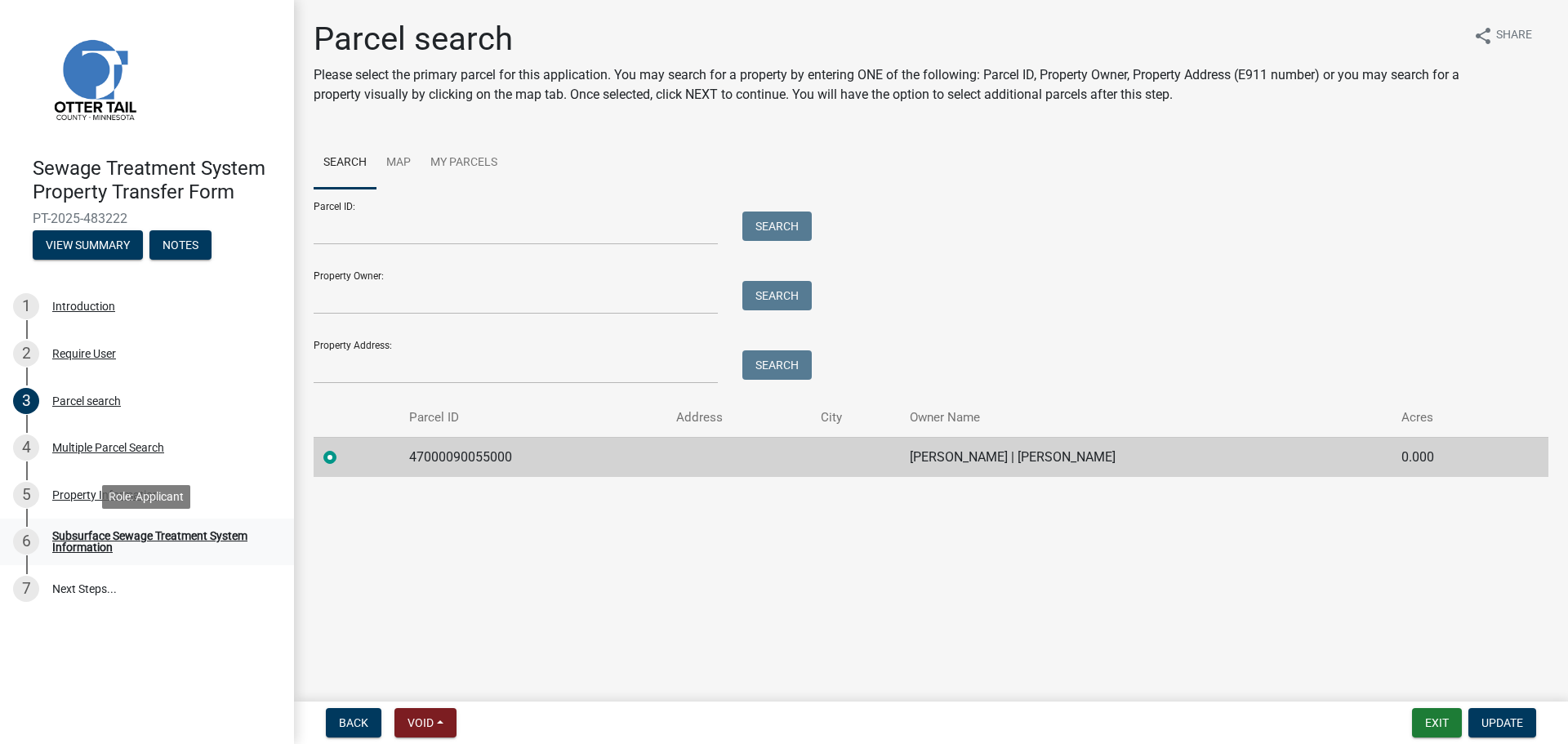
click at [77, 535] on div "Subsurface Sewage Treatment System Information" at bounding box center [160, 541] width 215 height 22
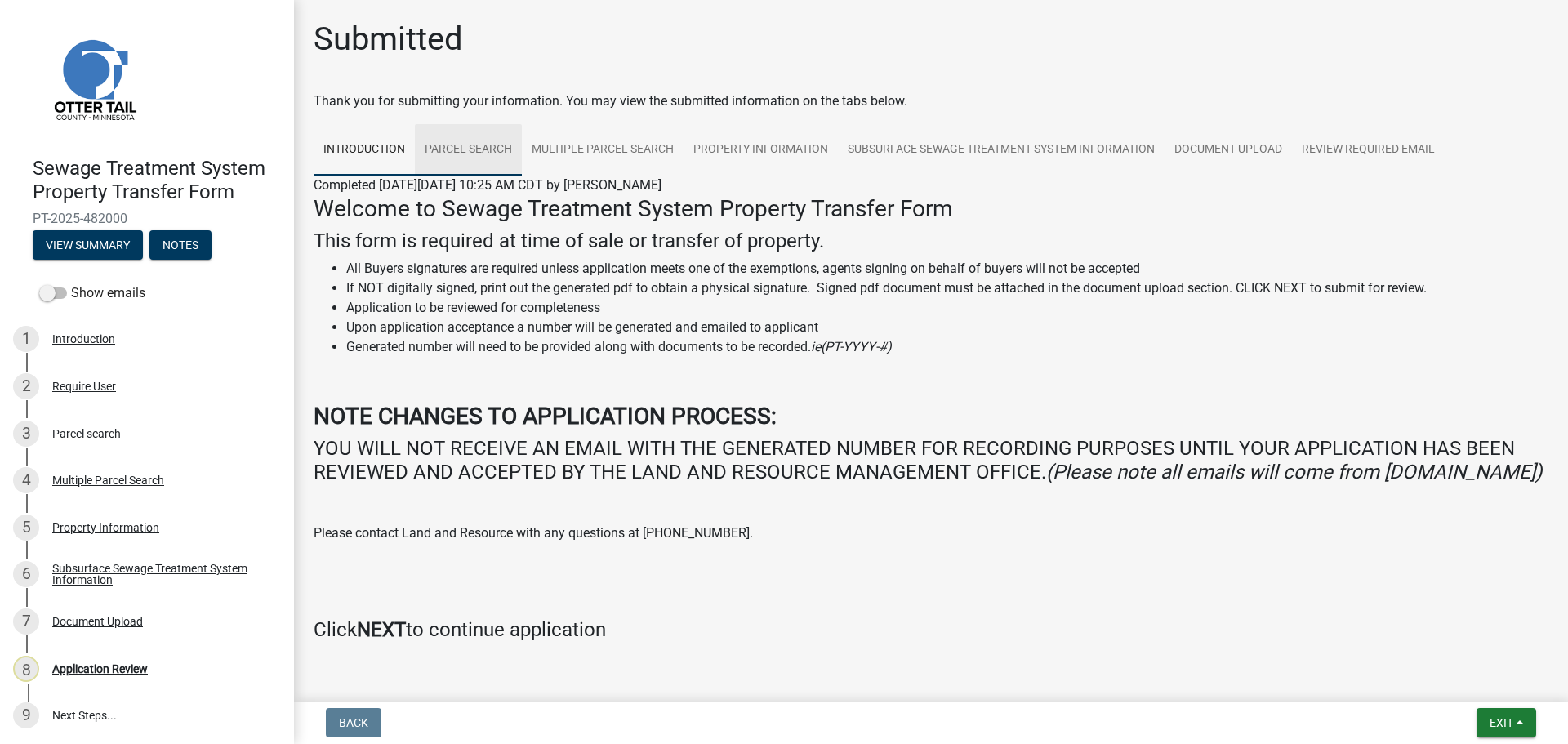
click at [491, 162] on link "Parcel search" at bounding box center [469, 150] width 107 height 53
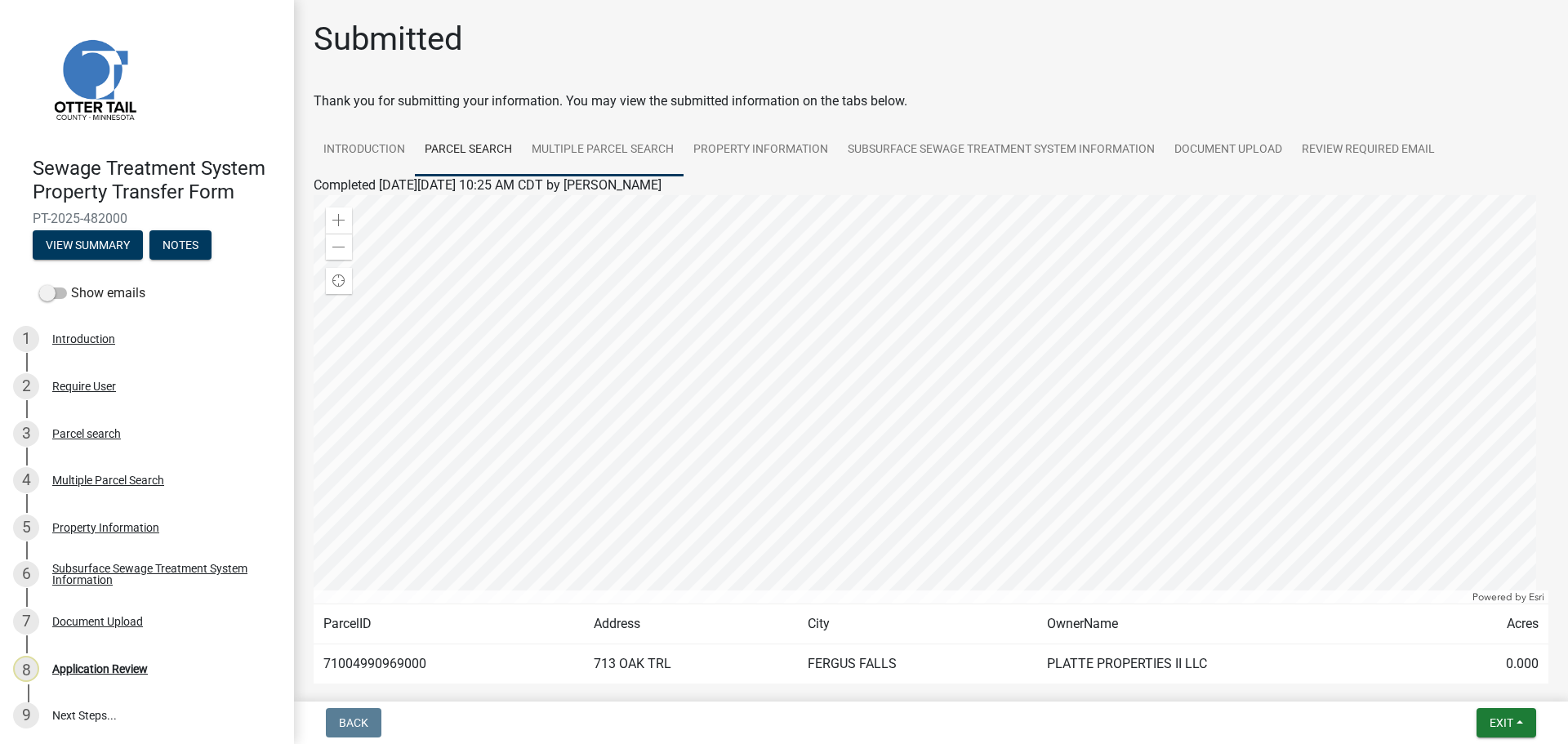
click at [592, 154] on link "Multiple Parcel Search" at bounding box center [602, 150] width 162 height 53
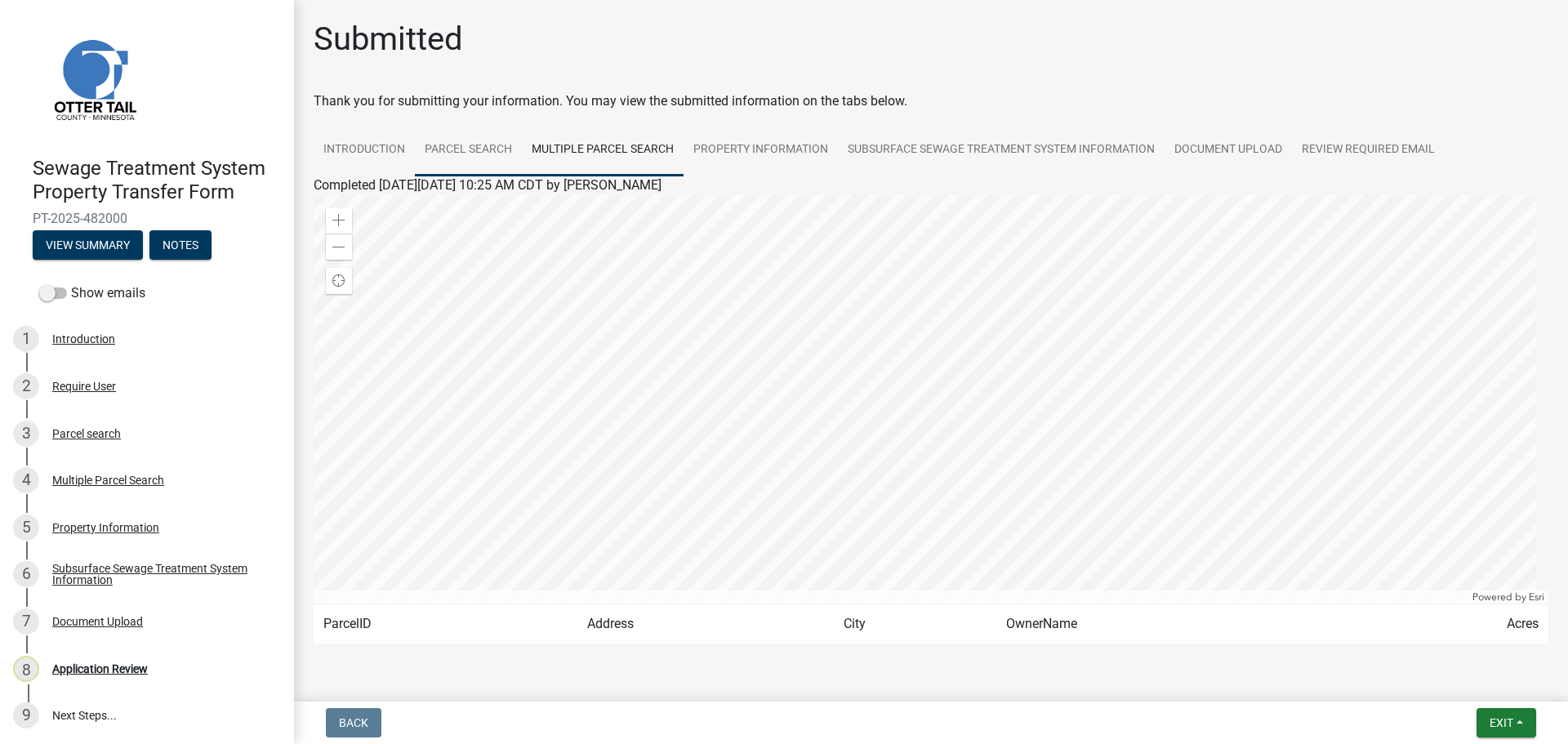
click at [470, 154] on link "Parcel search" at bounding box center [469, 150] width 107 height 53
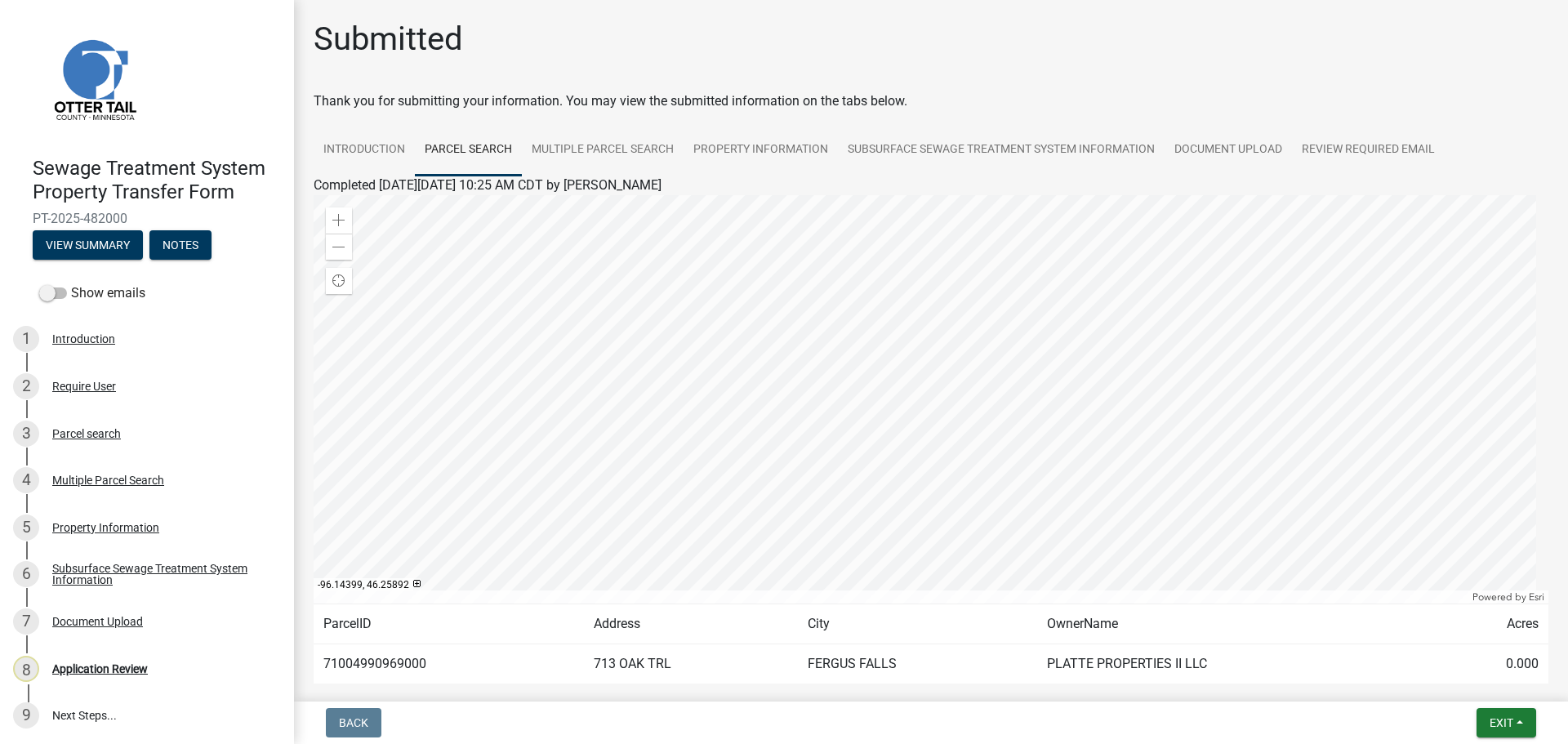
click at [382, 670] on td "71004990969000" at bounding box center [448, 664] width 270 height 40
copy td "71004990969000"
click at [752, 156] on link "Property Information" at bounding box center [760, 150] width 154 height 53
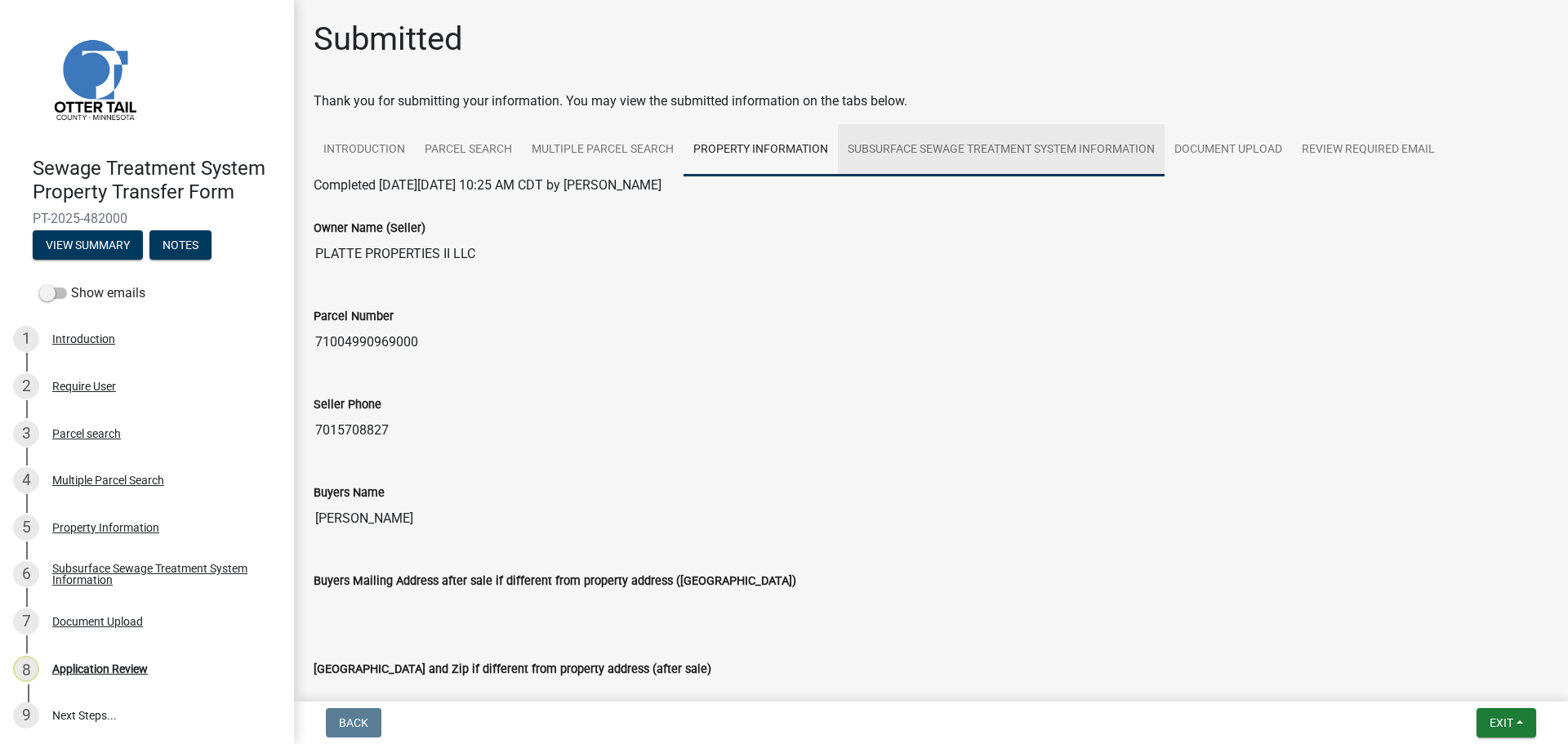
click at [1029, 155] on link "Subsurface Sewage Treatment System Information" at bounding box center [1001, 150] width 326 height 53
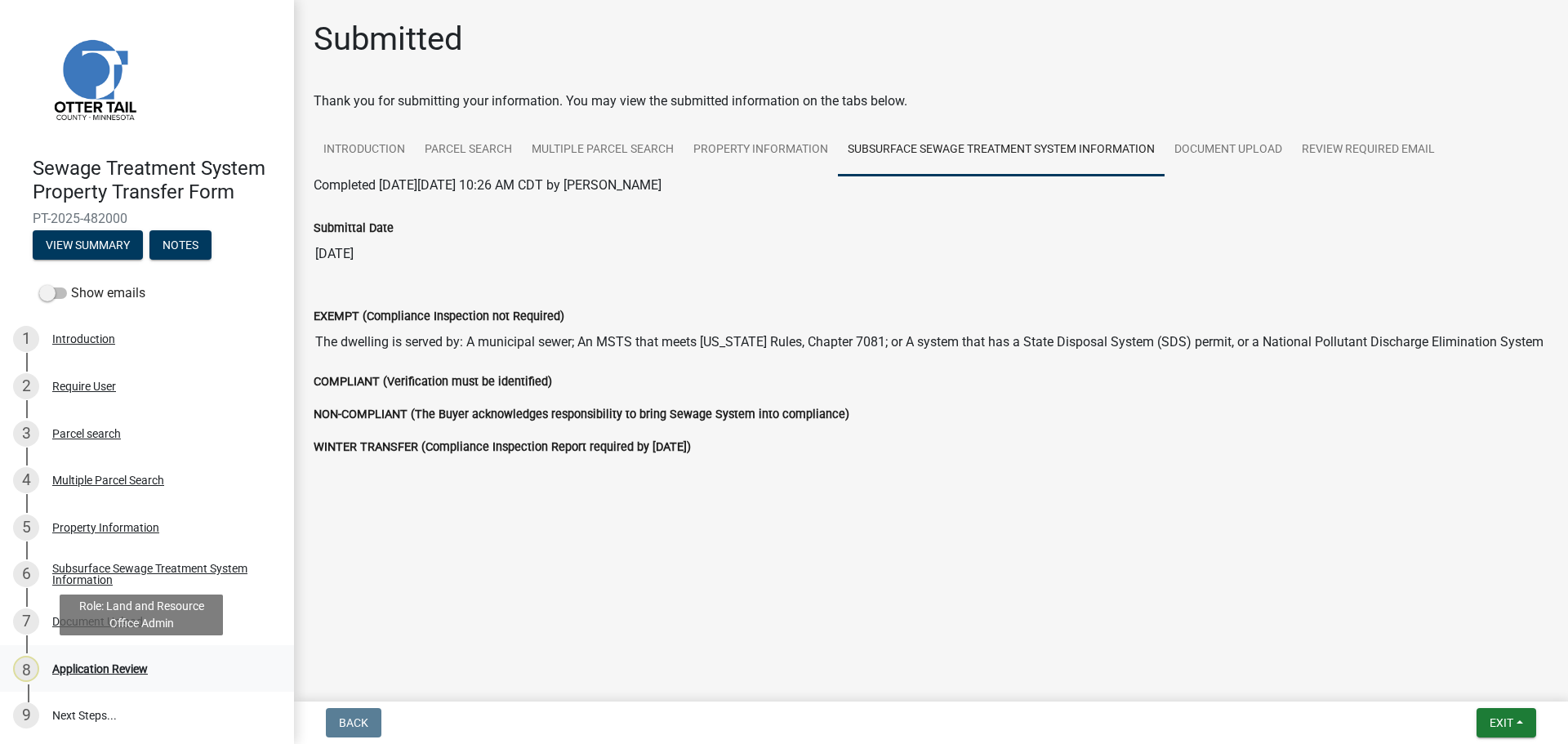
click at [116, 667] on div "Application Review" at bounding box center [100, 669] width 96 height 12
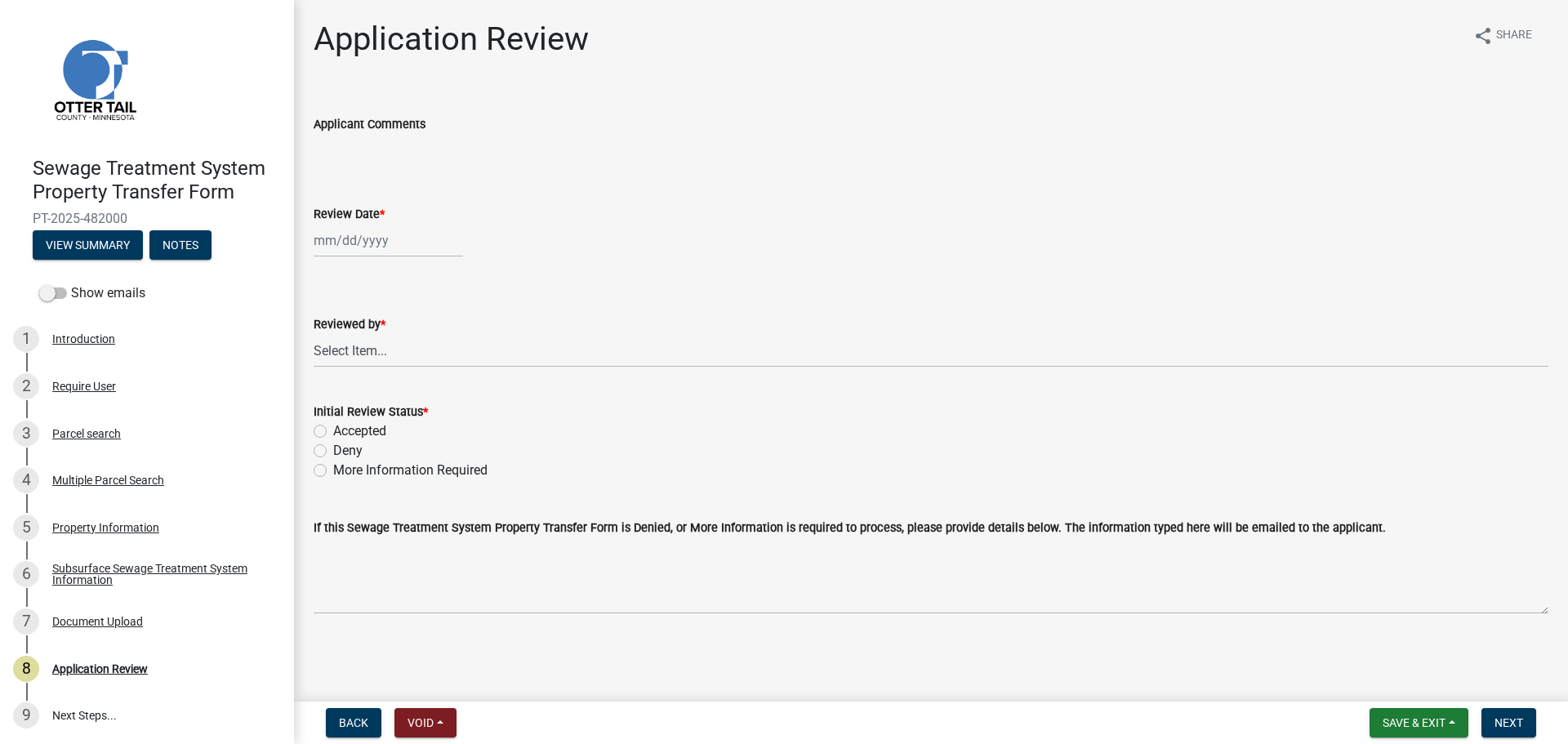
select select "9"
select select "2025"
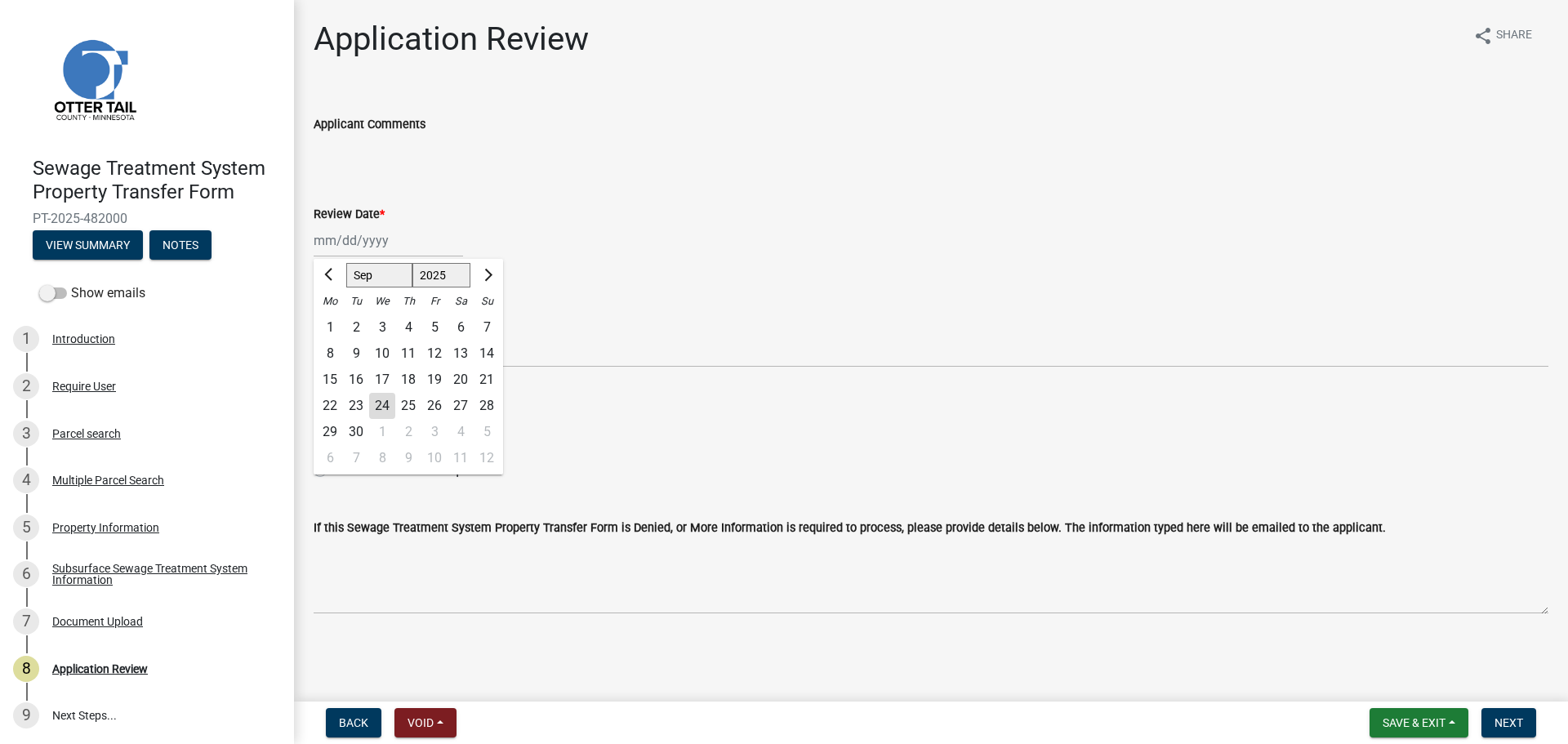
click at [356, 239] on div "[PERSON_NAME] Feb Mar Apr [PERSON_NAME][DATE] Oct Nov [DATE] 1526 1527 1528 152…" at bounding box center [388, 241] width 149 height 33
click at [373, 407] on div "24" at bounding box center [382, 406] width 26 height 26
type input "[DATE]"
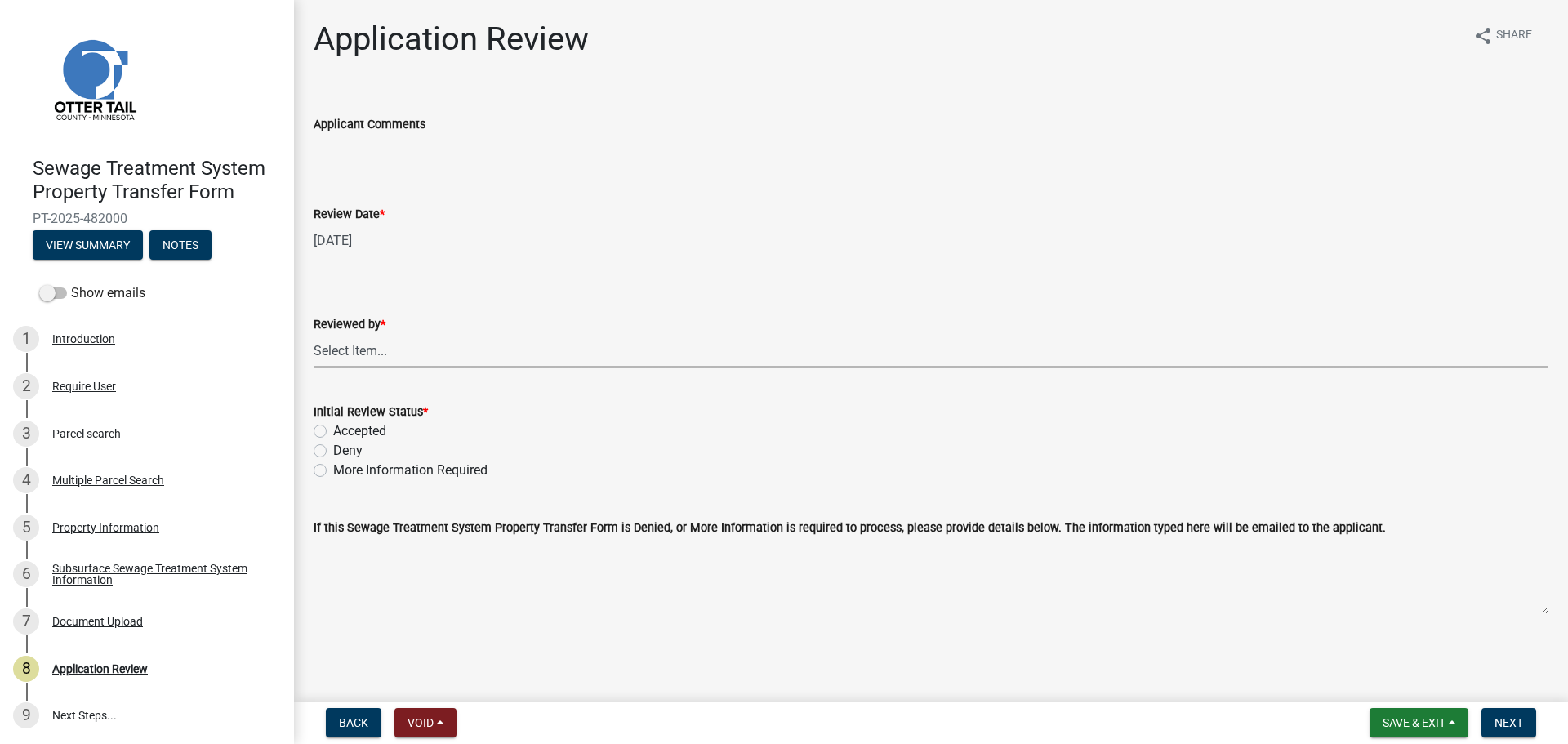
click at [363, 345] on select "Select Item... [PERSON_NAME] [PERSON_NAME] [PERSON_NAME] [PERSON_NAME] [PERSON_…" at bounding box center [931, 351] width 1235 height 33
click at [314, 334] on select "Select Item... [PERSON_NAME] [PERSON_NAME] [PERSON_NAME] [PERSON_NAME] [PERSON_…" at bounding box center [931, 351] width 1235 height 33
select select "67745ee8-7159-4960-80f9-a638286b467c"
click at [364, 430] on label "Accepted" at bounding box center [360, 431] width 53 height 20
click at [344, 430] on input "Accepted" at bounding box center [338, 426] width 11 height 11
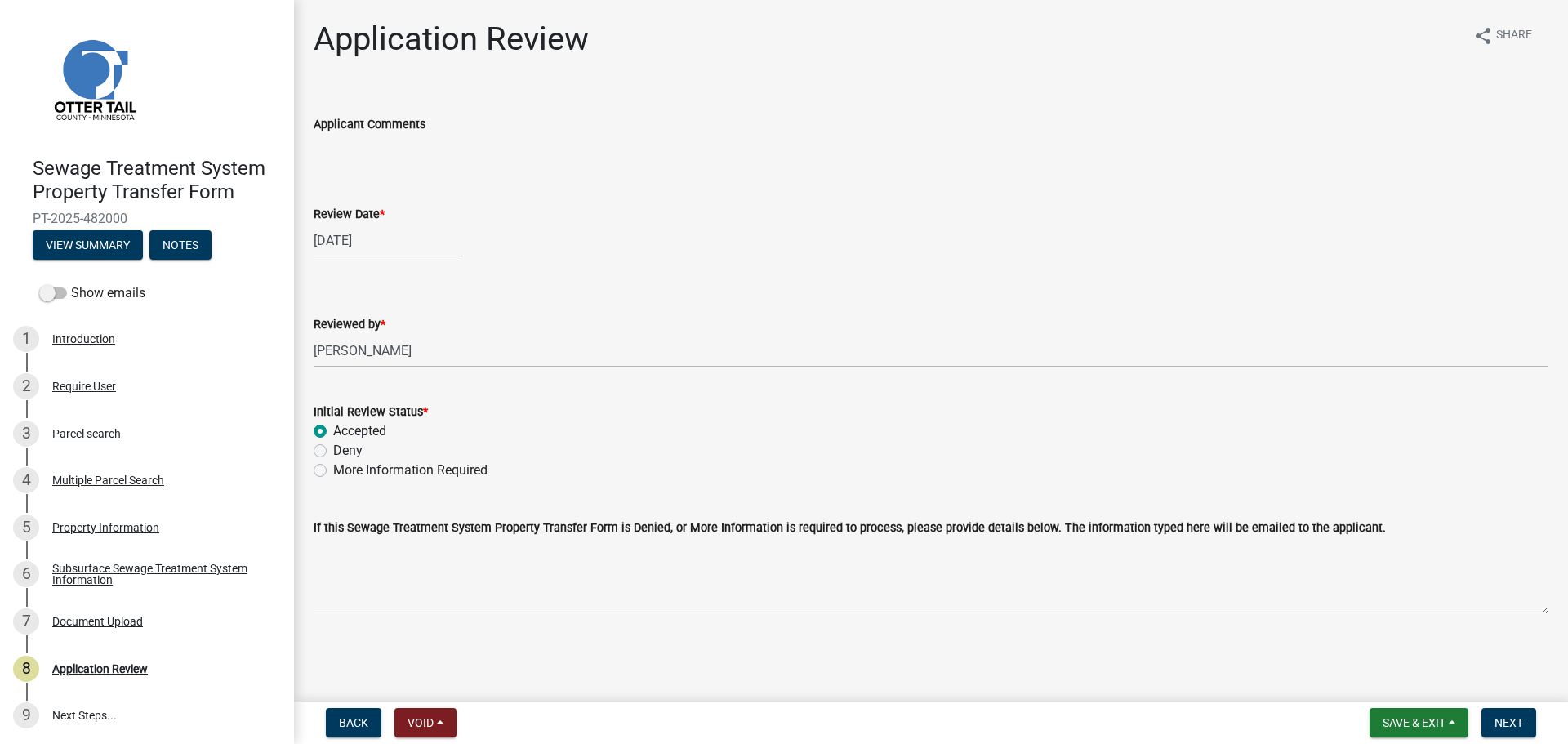
radio input "true"
click at [1510, 723] on span "Next" at bounding box center [1508, 723] width 28 height 13
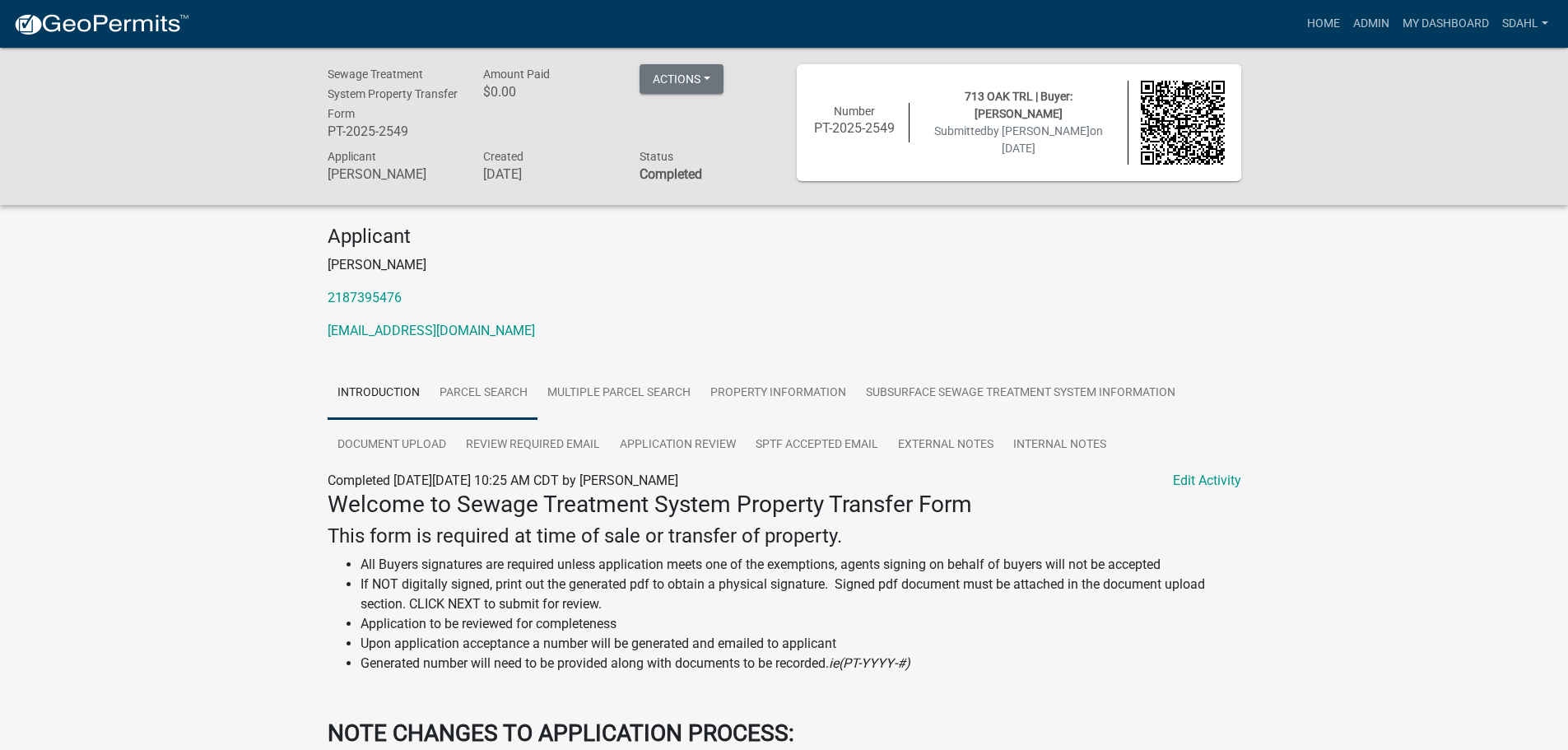
click at [482, 400] on link "Parcel search" at bounding box center [483, 394] width 108 height 53
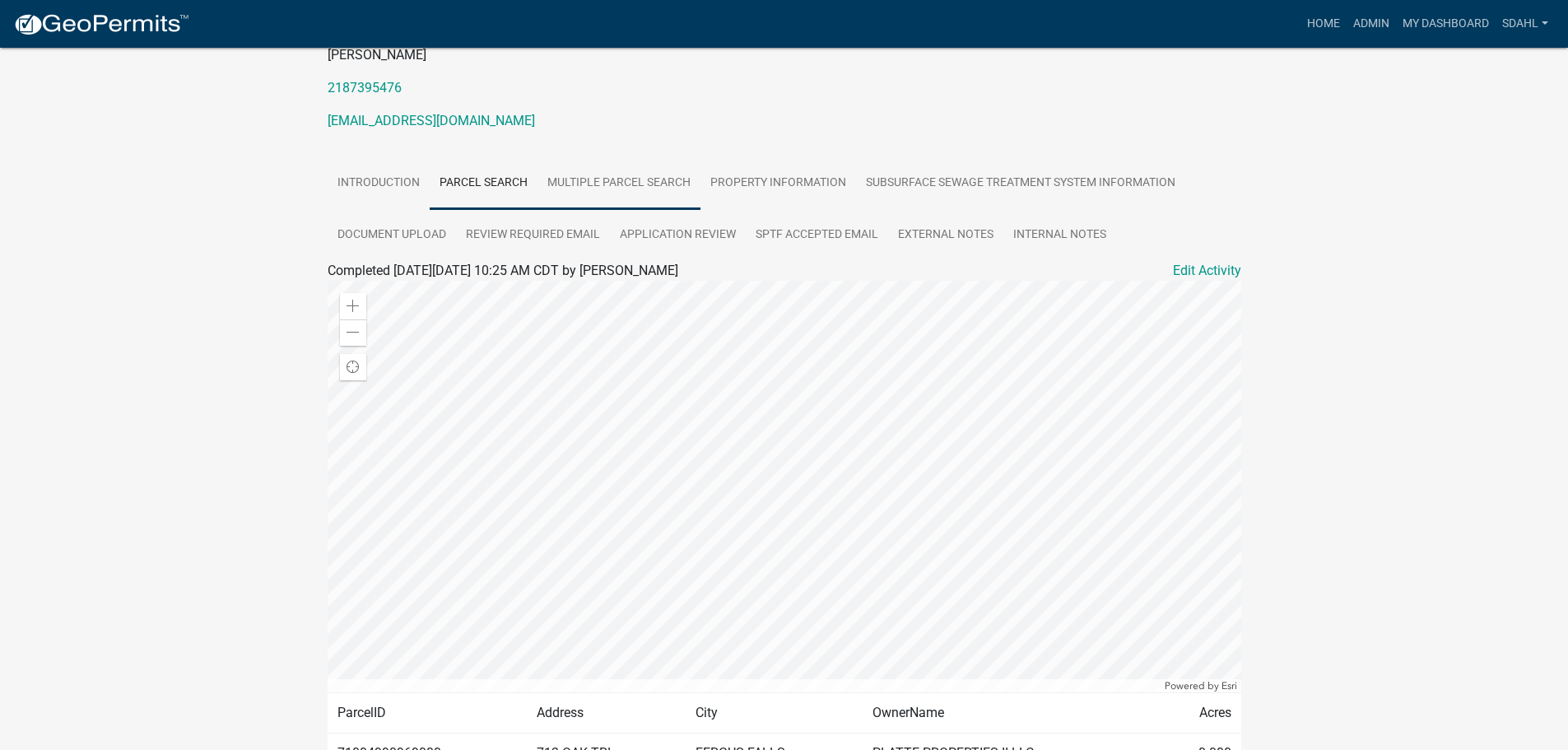
scroll to position [316, 0]
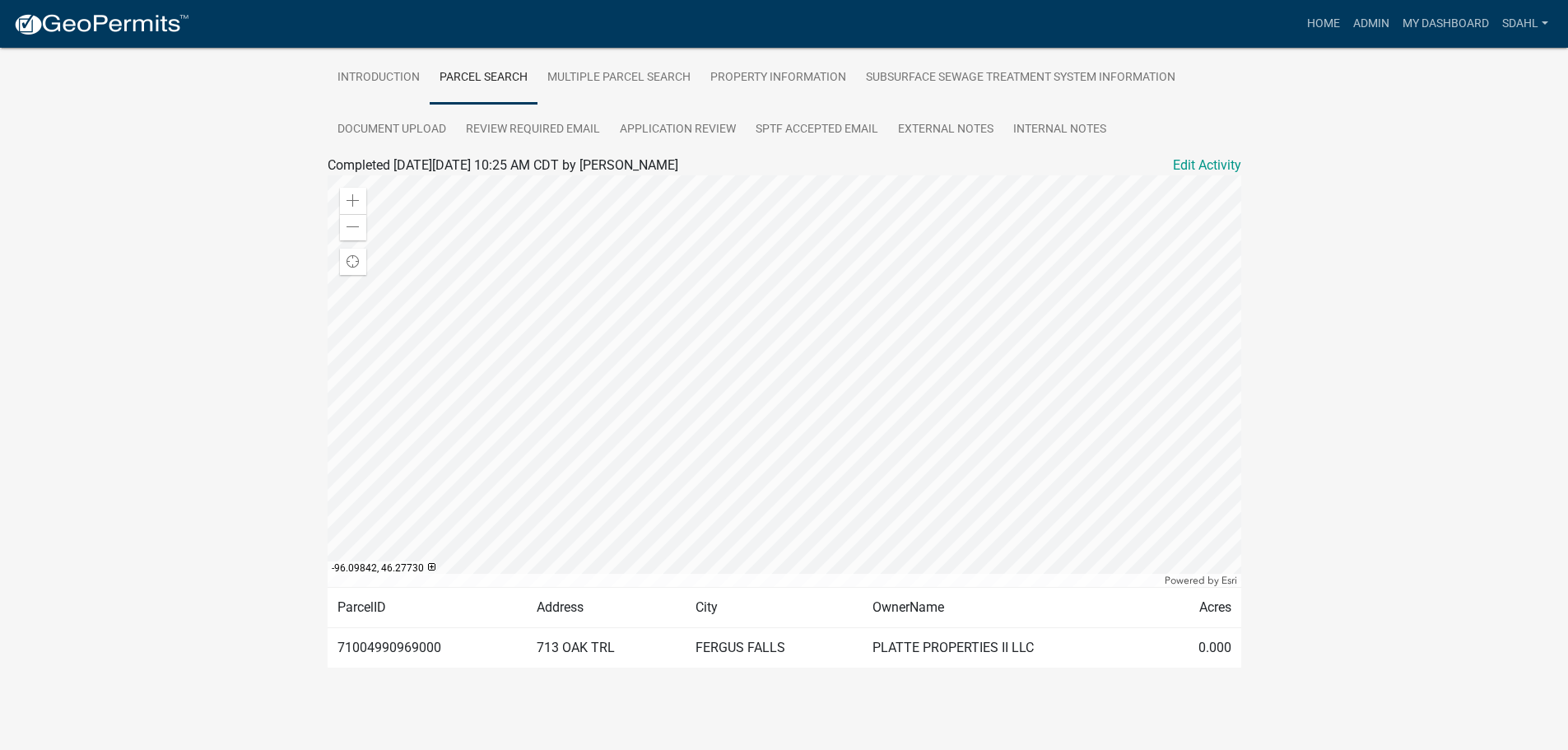
click at [394, 651] on td "71004990969000" at bounding box center [427, 647] width 200 height 40
drag, startPoint x: 394, startPoint y: 651, endPoint x: 236, endPoint y: 492, distance: 224.2
click at [236, 492] on div "Sewage Treatment System Property Transfer Form PT-2025-2549 Amount Paid $0.00 A…" at bounding box center [784, 231] width 1568 height 998
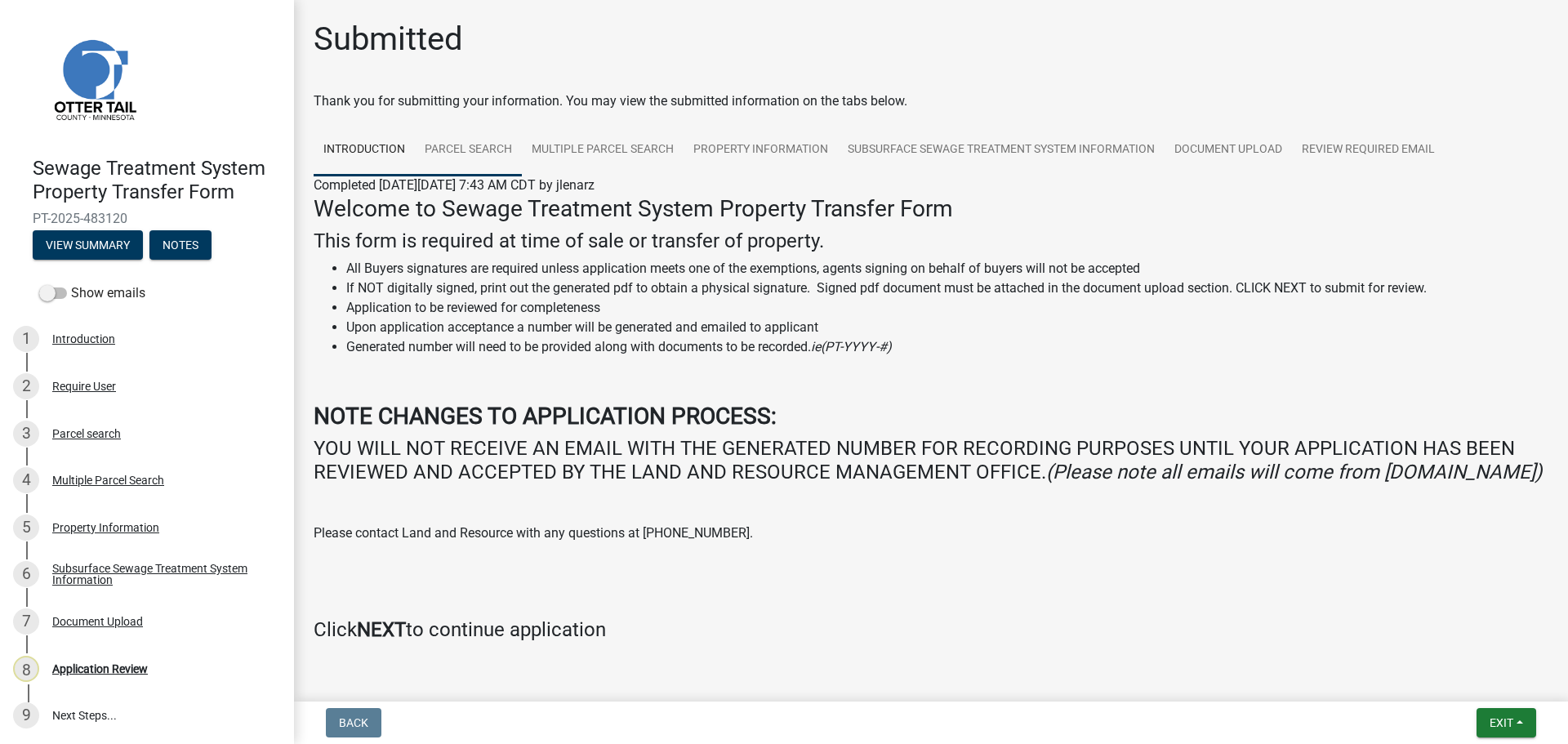
click at [474, 148] on link "Parcel search" at bounding box center [469, 150] width 107 height 53
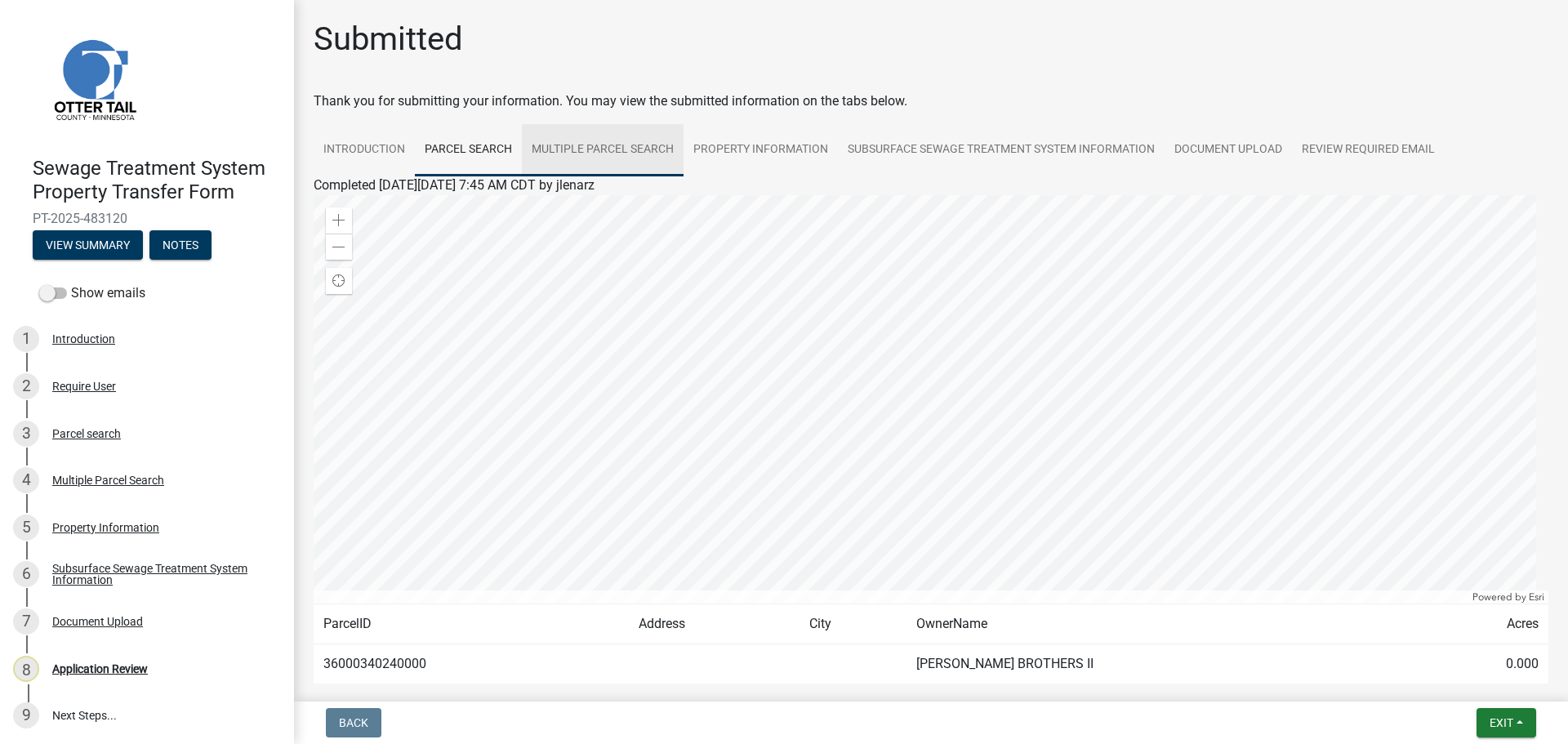
click at [612, 154] on link "Multiple Parcel Search" at bounding box center [602, 150] width 162 height 53
click at [772, 152] on link "Property Information" at bounding box center [760, 150] width 154 height 53
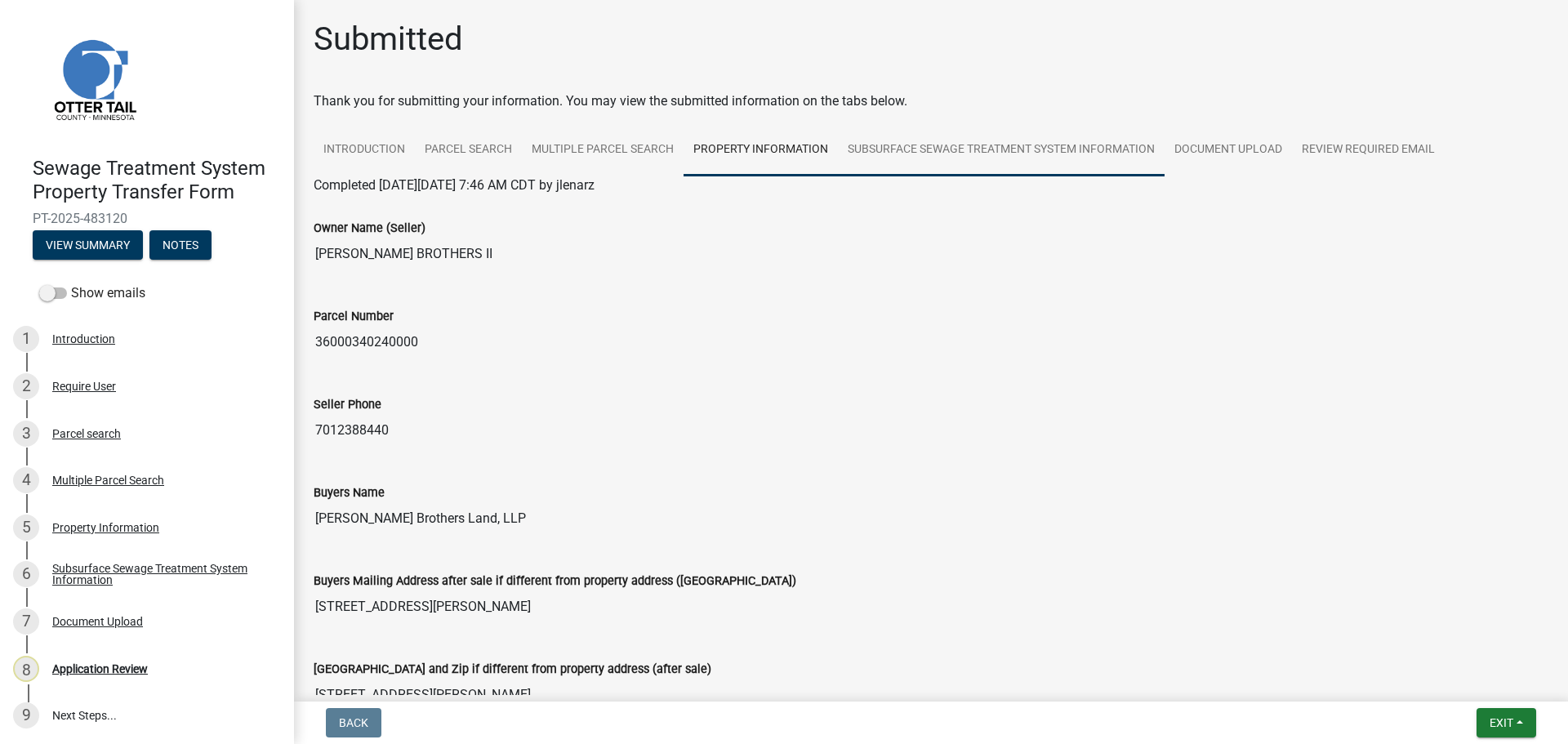
click at [976, 146] on link "Subsurface Sewage Treatment System Information" at bounding box center [1001, 150] width 326 height 53
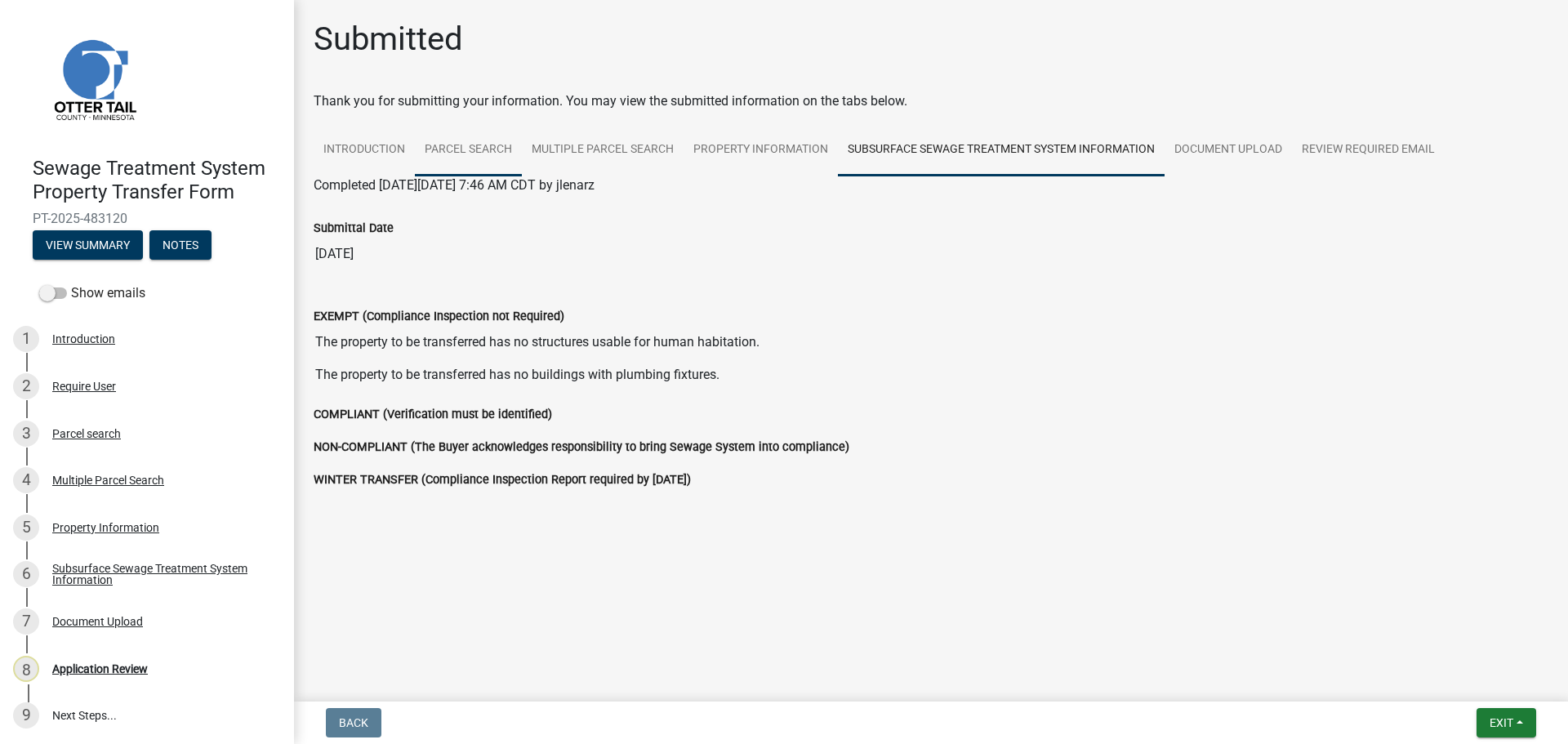
click at [478, 151] on link "Parcel search" at bounding box center [469, 150] width 107 height 53
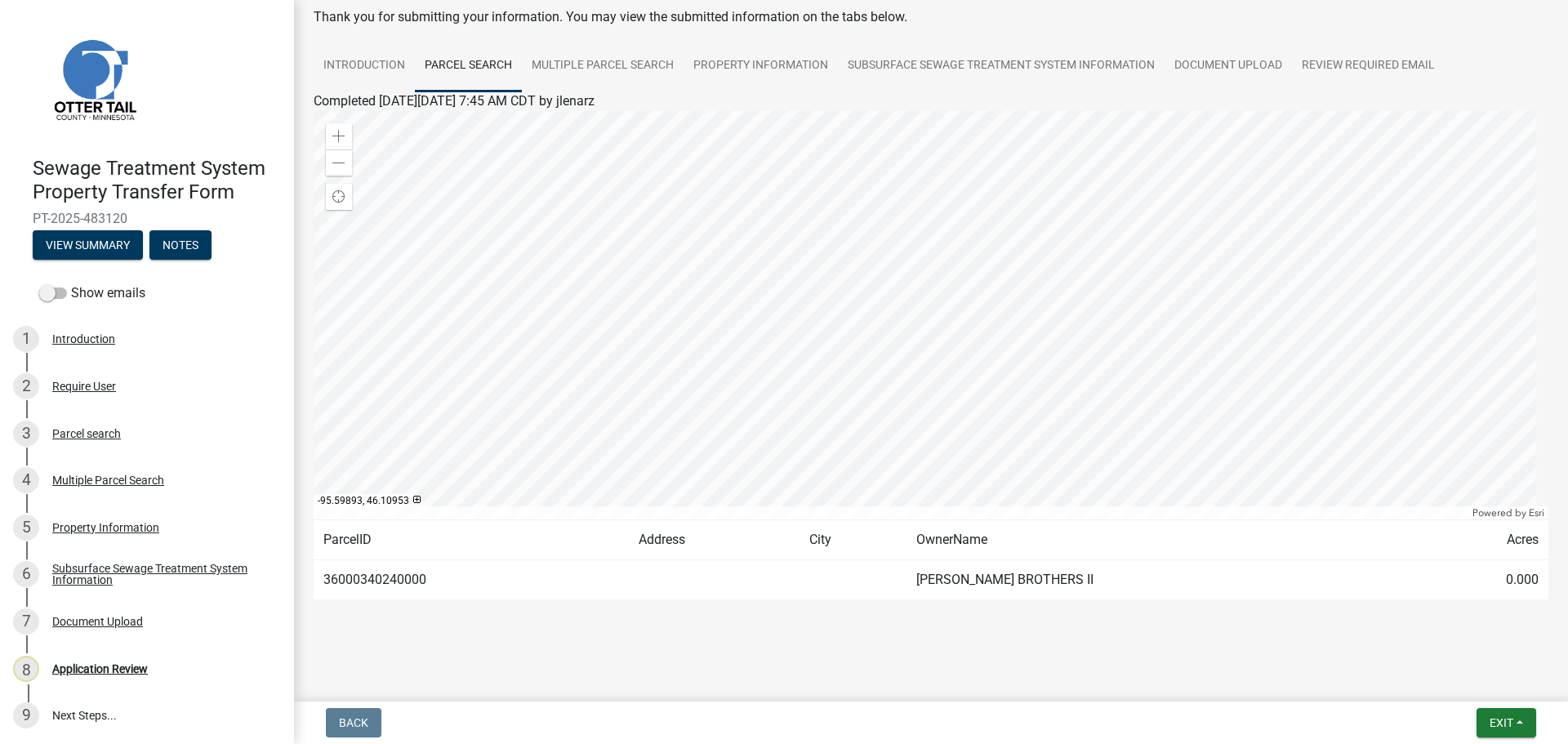
scroll to position [85, 0]
click at [374, 576] on td "36000340240000" at bounding box center [471, 579] width 315 height 40
copy td "36000340240000"
click at [631, 64] on link "Multiple Parcel Search" at bounding box center [602, 65] width 162 height 53
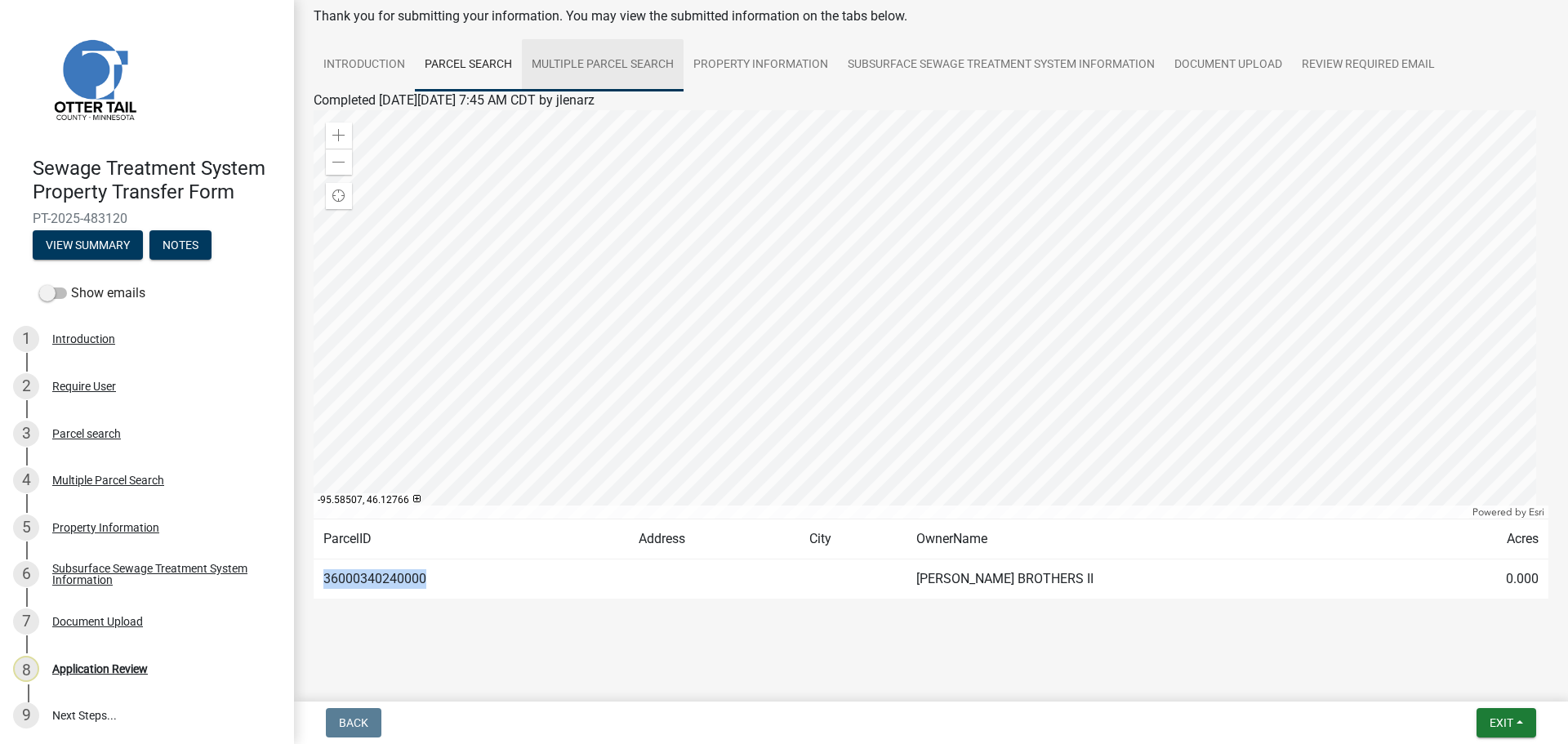
scroll to position [0, 0]
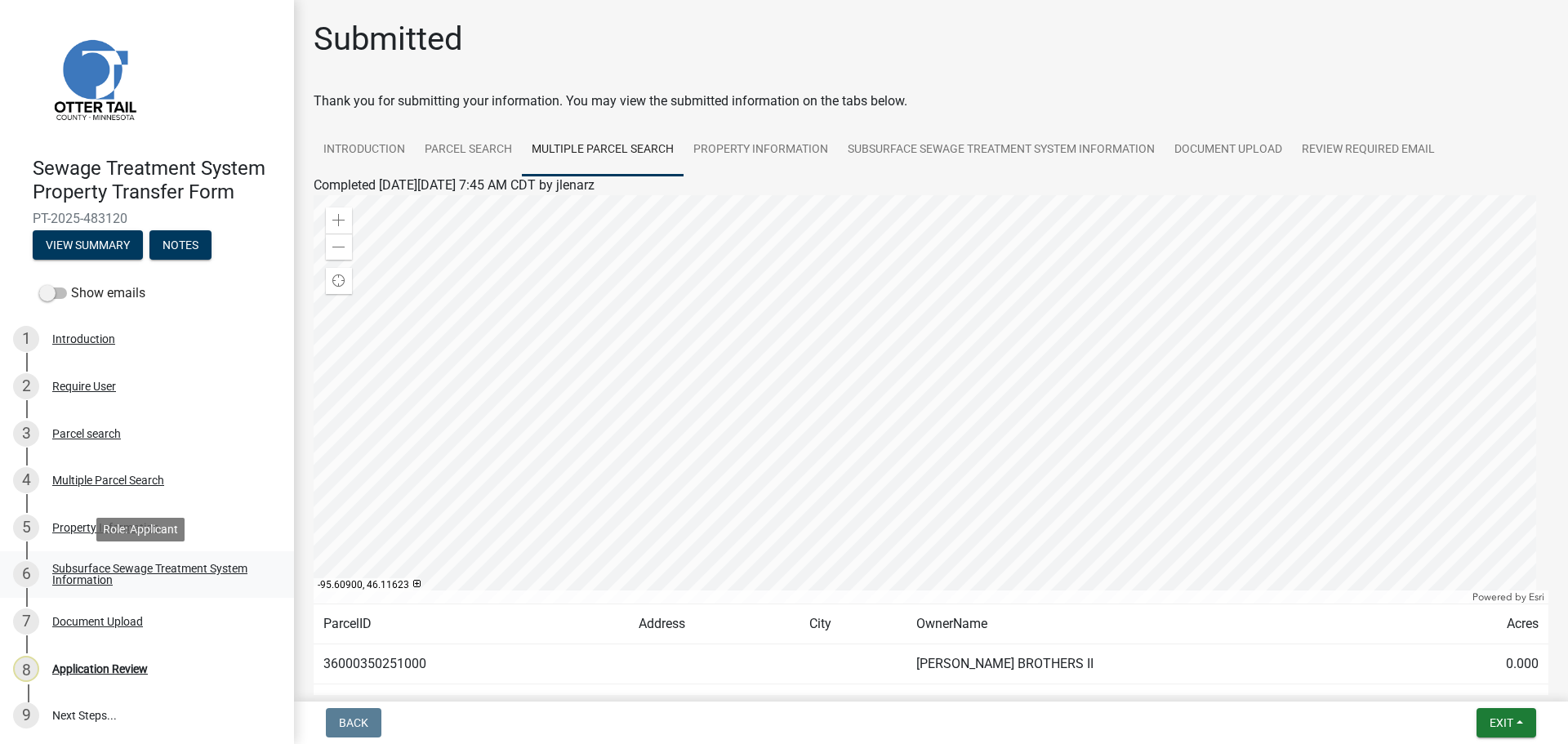
click at [160, 564] on div "Subsurface Sewage Treatment System Information" at bounding box center [160, 573] width 215 height 22
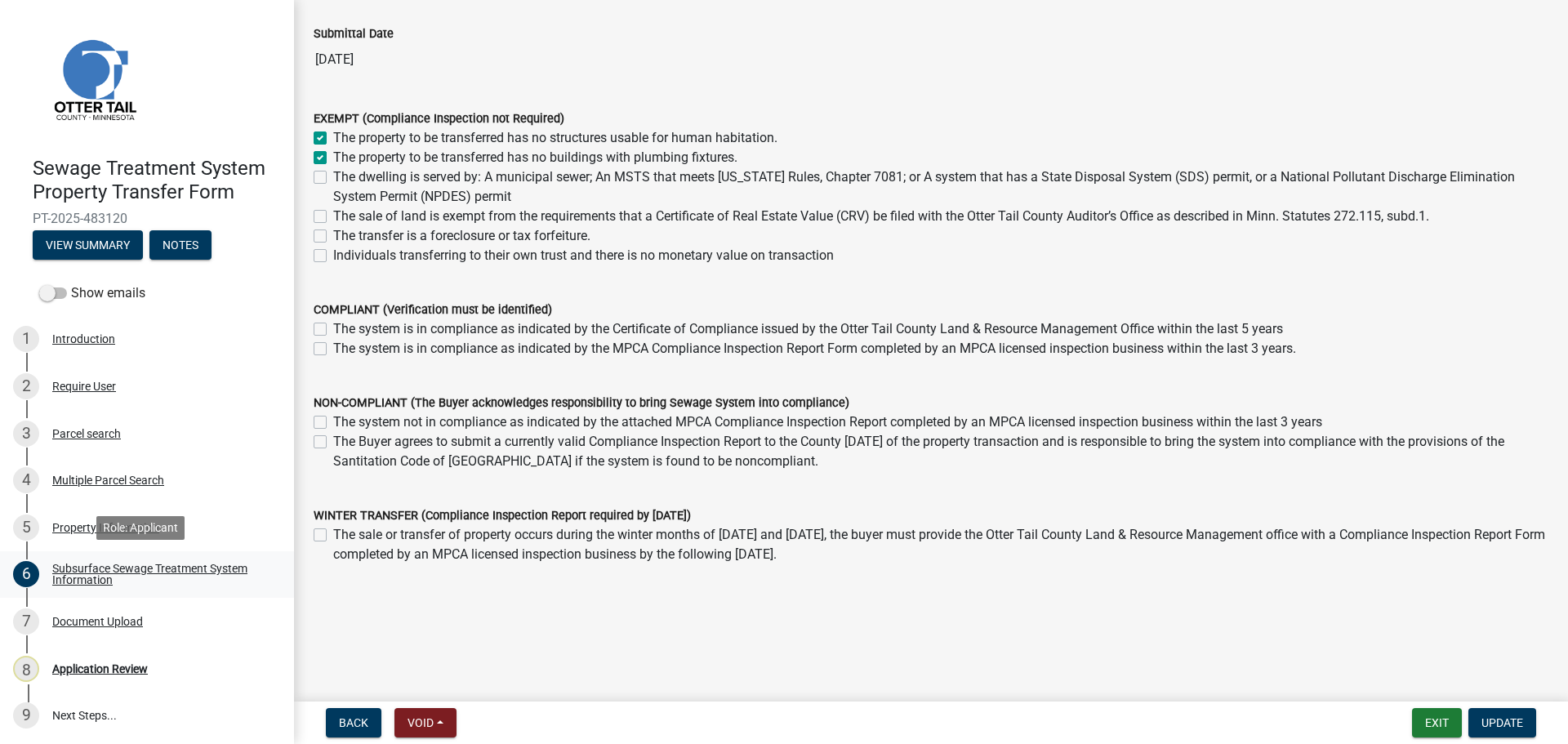
scroll to position [2, 0]
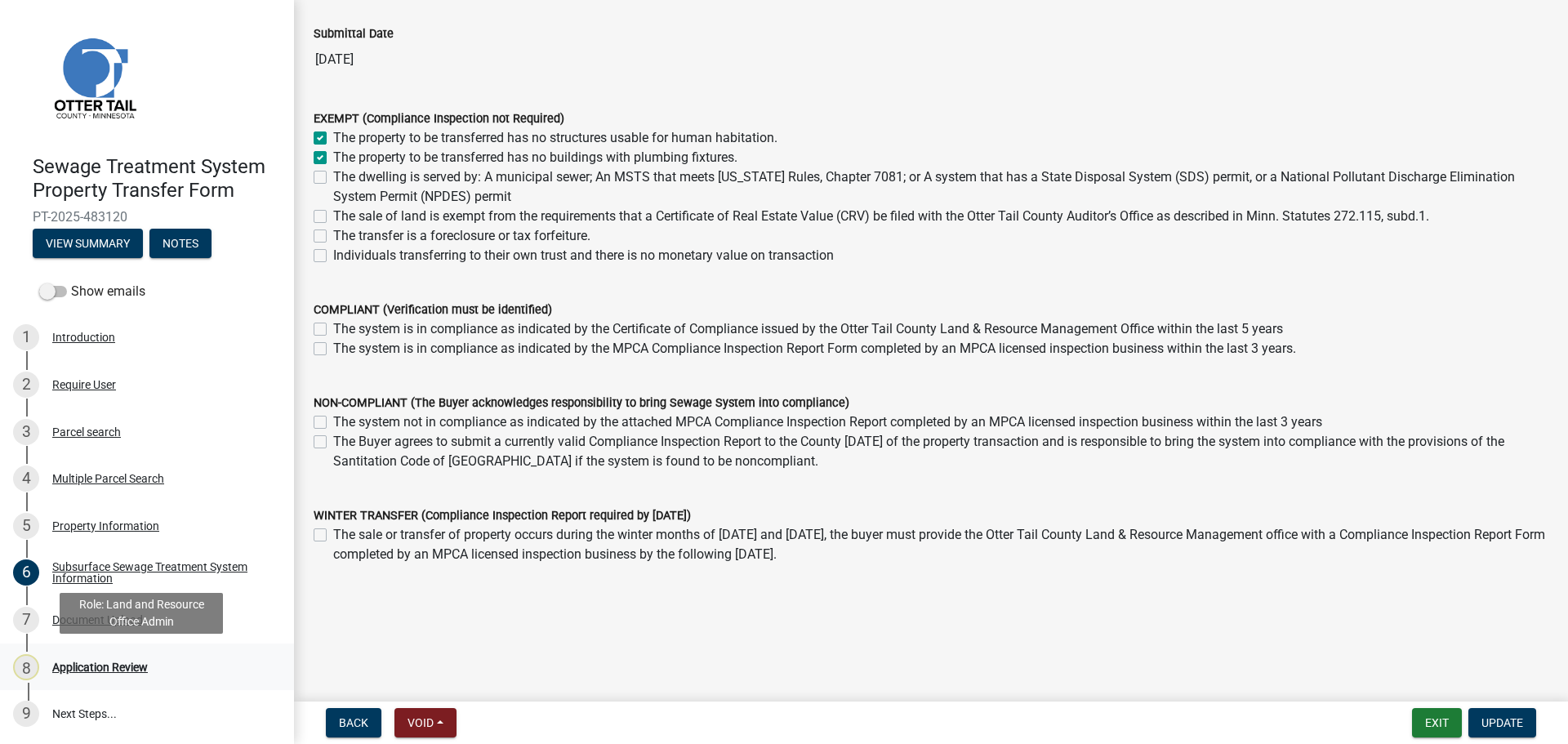
click at [93, 666] on div "Application Review" at bounding box center [100, 668] width 96 height 12
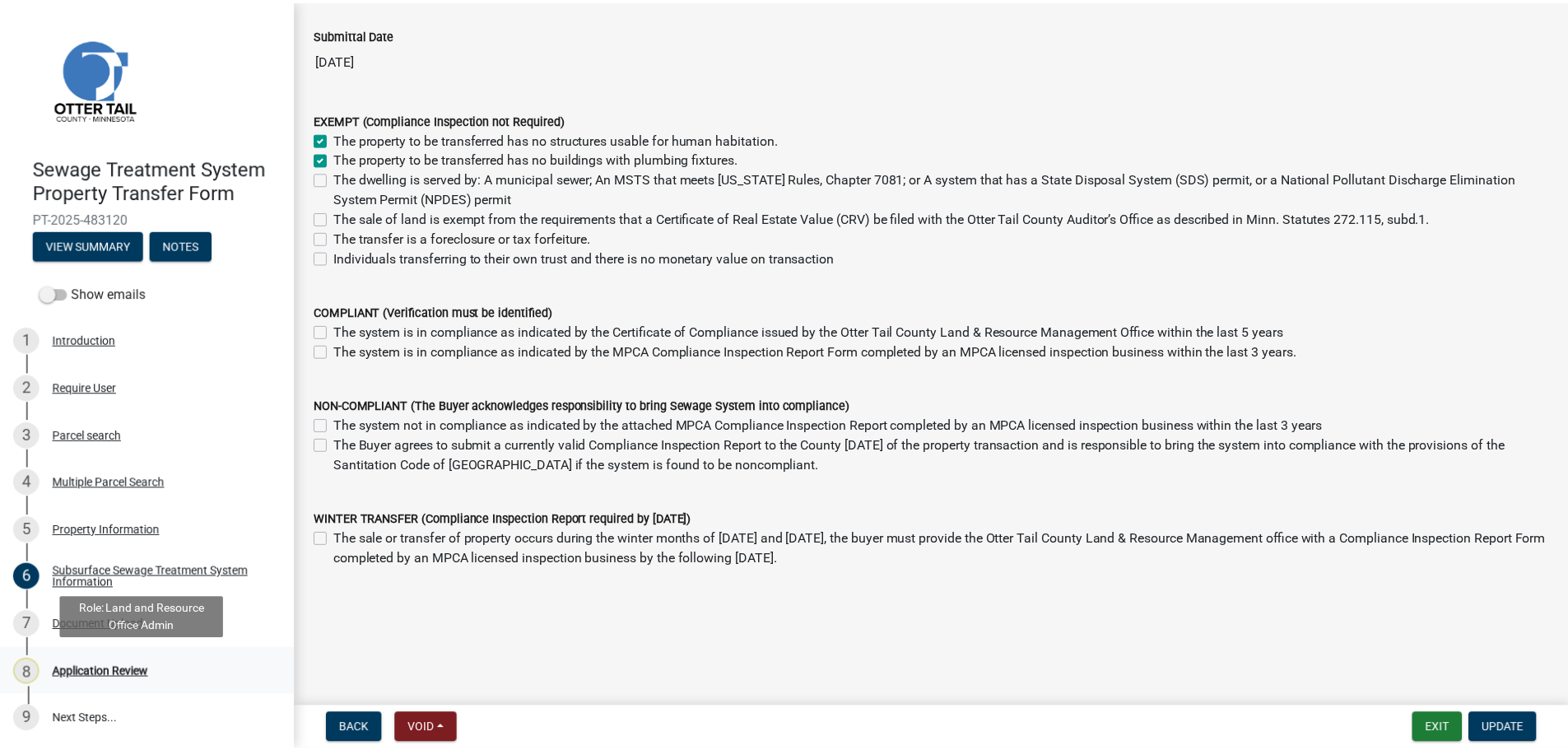
scroll to position [0, 0]
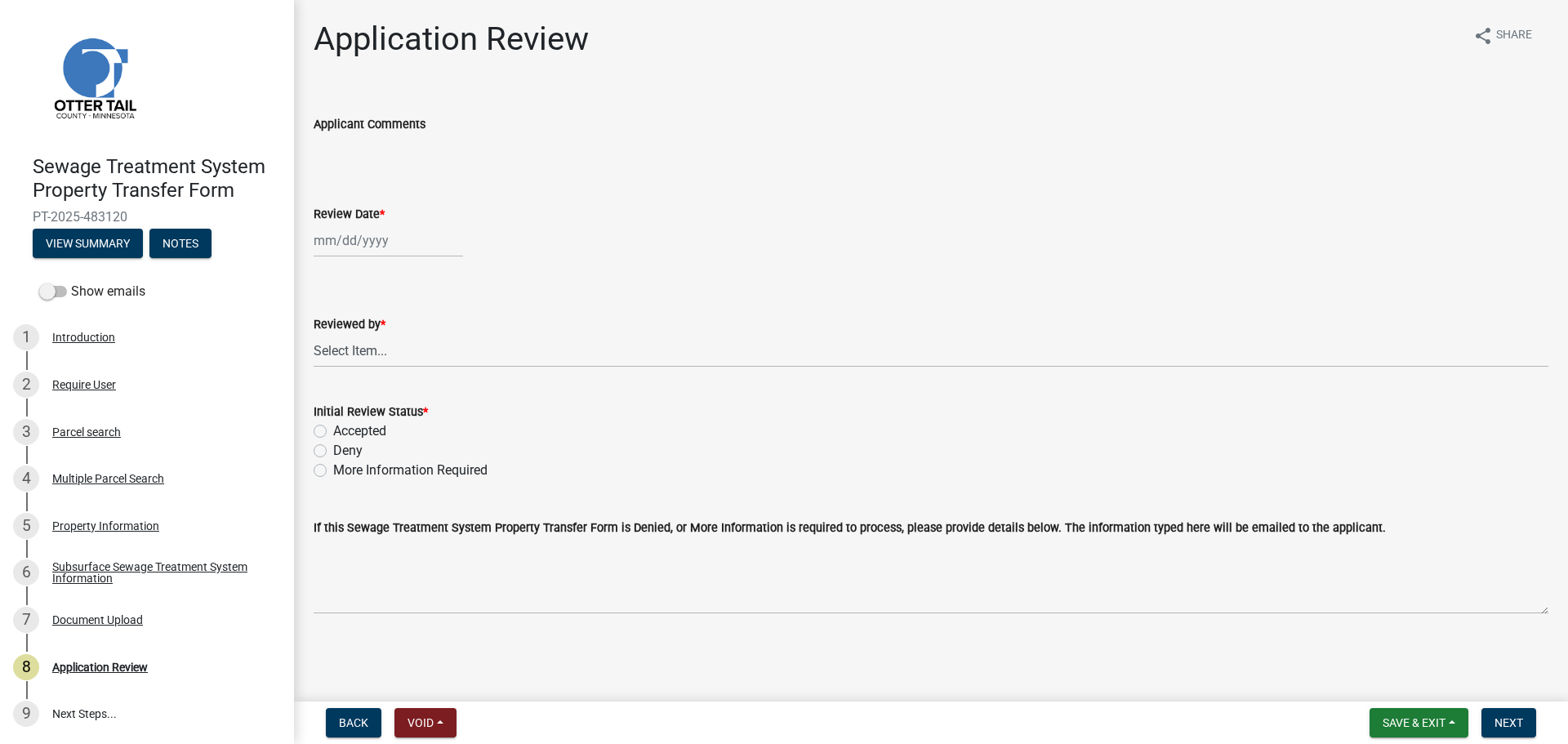
select select "9"
select select "2025"
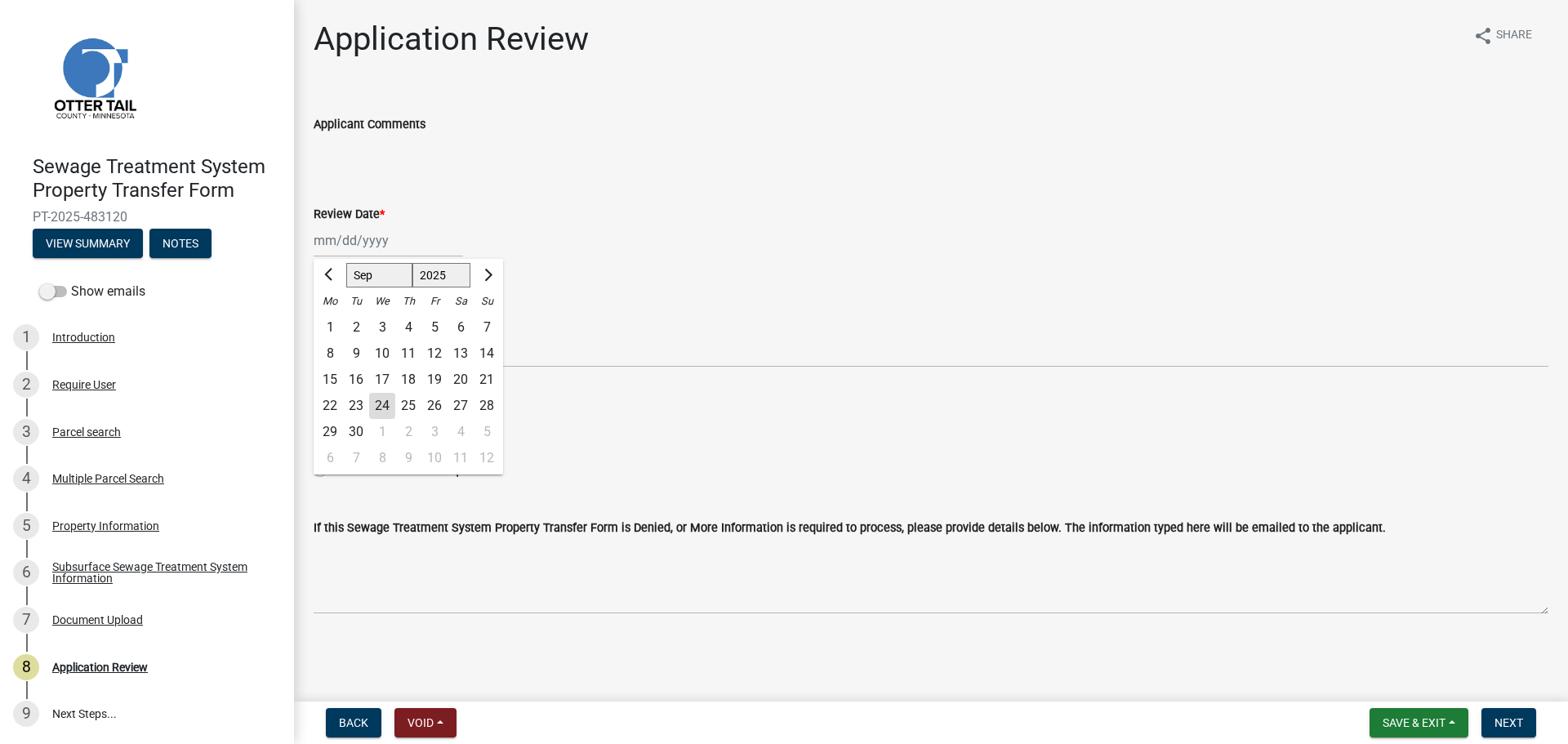
click at [387, 236] on div "[PERSON_NAME] Feb Mar Apr [PERSON_NAME][DATE] Oct Nov [DATE] 1526 1527 1528 152…" at bounding box center [388, 241] width 149 height 33
click at [390, 405] on div "24" at bounding box center [382, 406] width 26 height 26
type input "[DATE]"
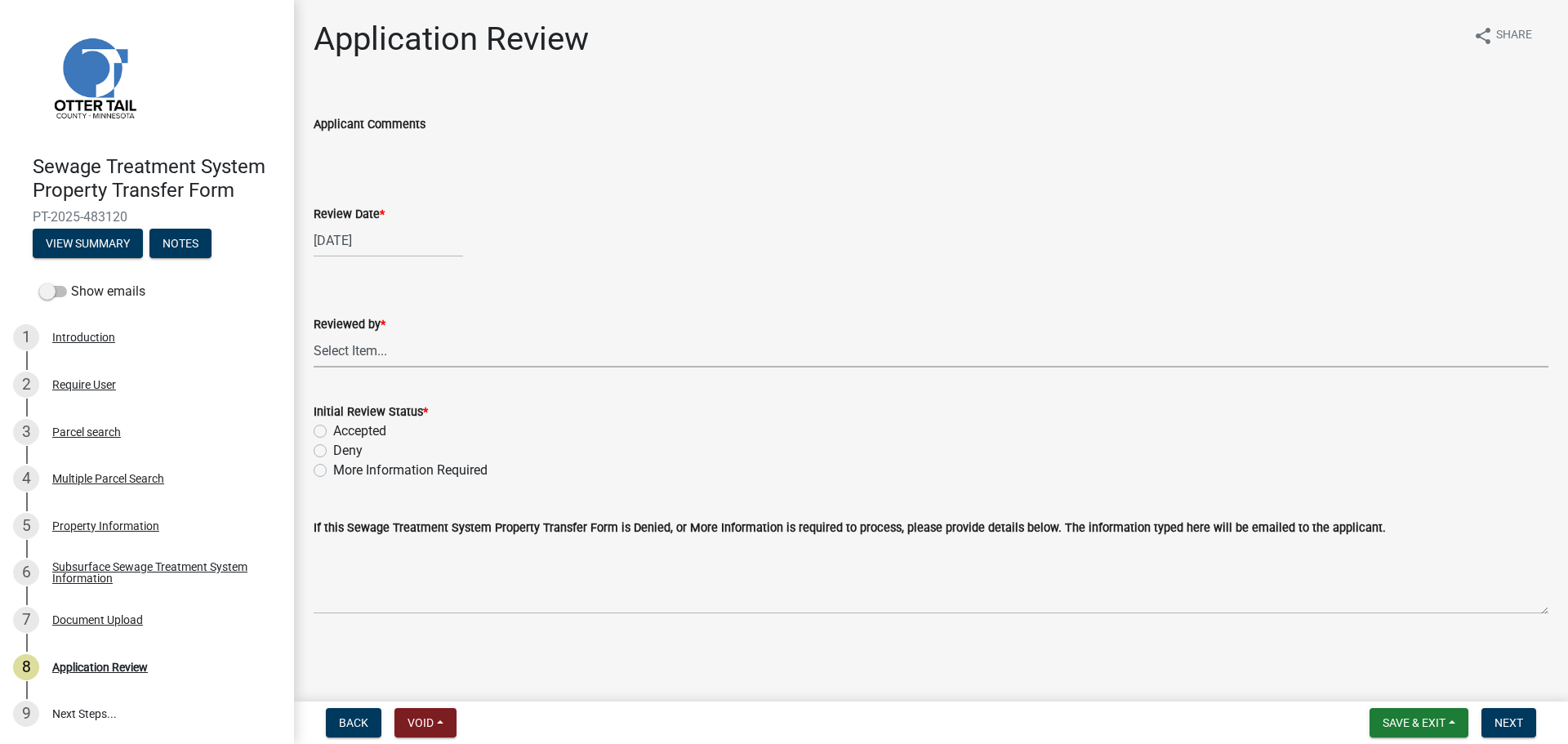
click at [393, 354] on select "Select Item... [PERSON_NAME] [PERSON_NAME] [PERSON_NAME] [PERSON_NAME] [PERSON_…" at bounding box center [931, 351] width 1235 height 33
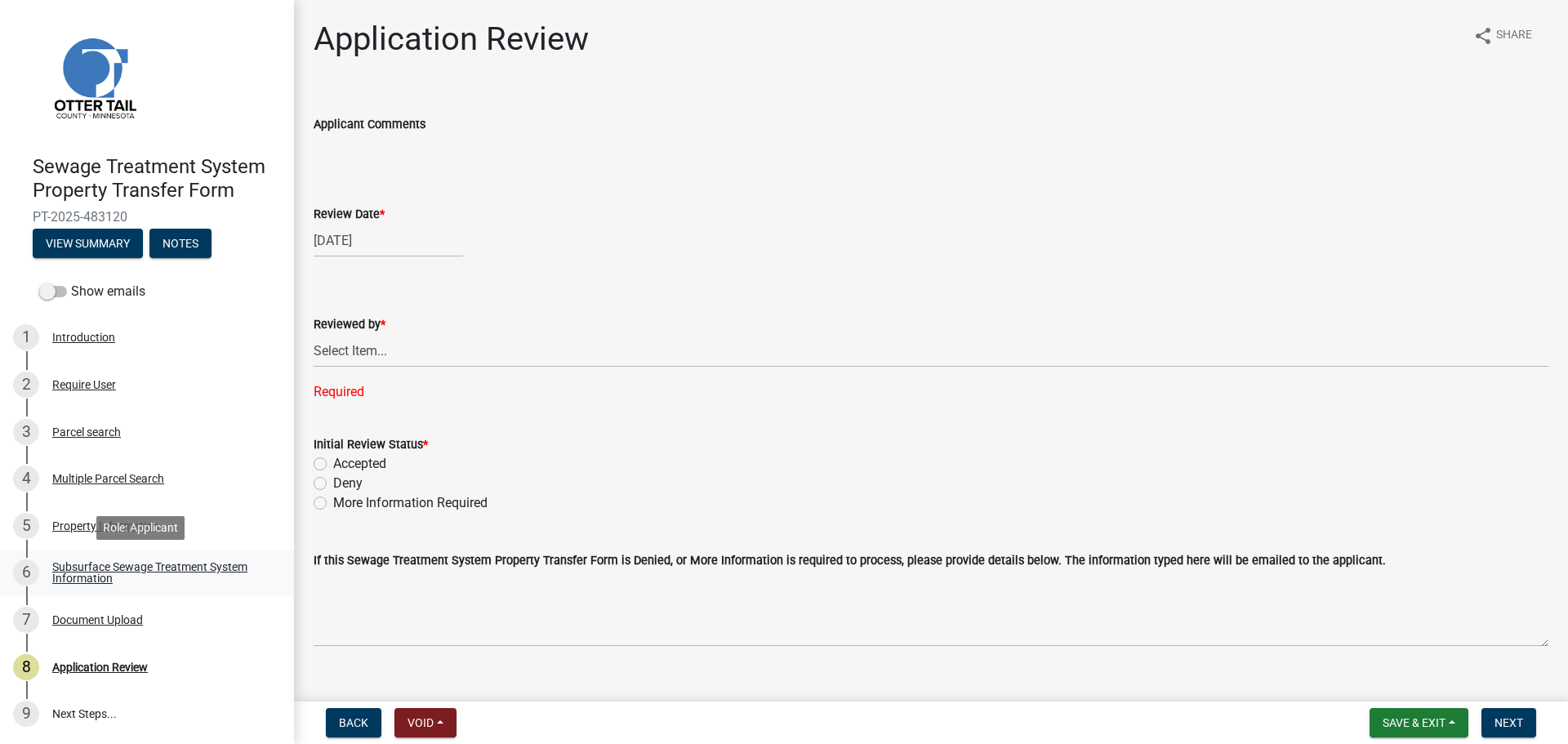
click at [102, 571] on div "Subsurface Sewage Treatment System Information" at bounding box center [160, 572] width 215 height 22
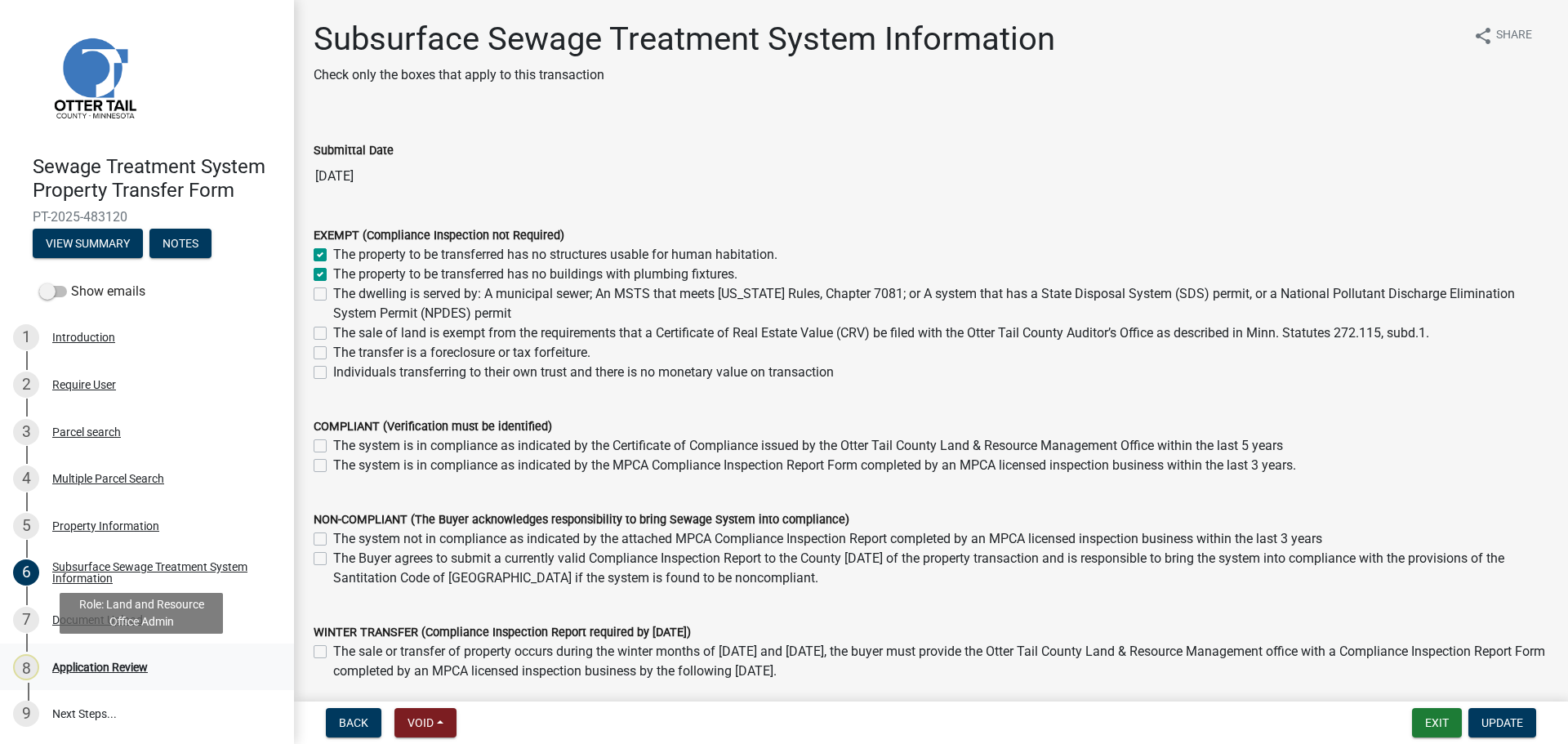
click at [96, 667] on div "Application Review" at bounding box center [100, 668] width 96 height 12
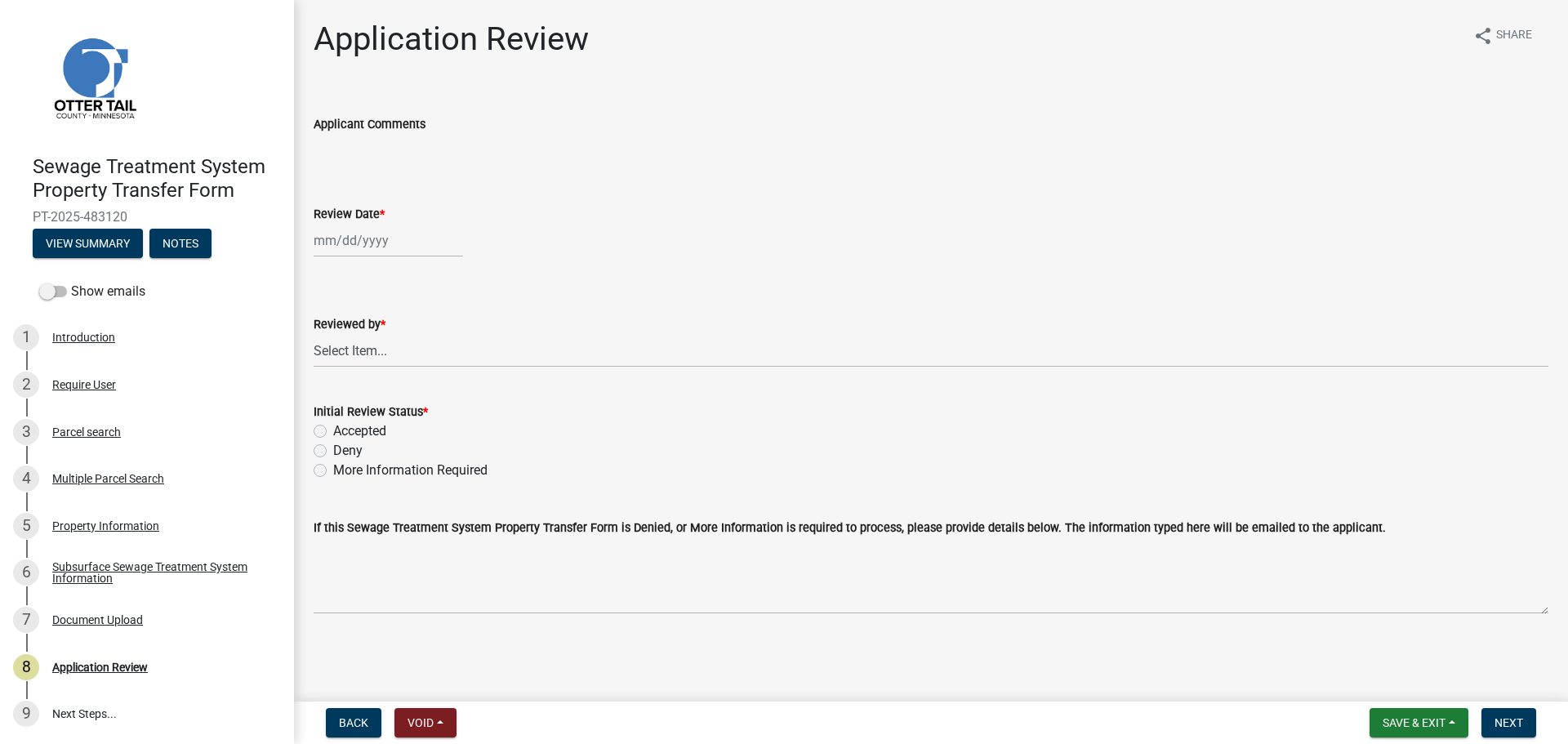
click at [368, 249] on div at bounding box center [388, 241] width 149 height 33
select select "9"
select select "2025"
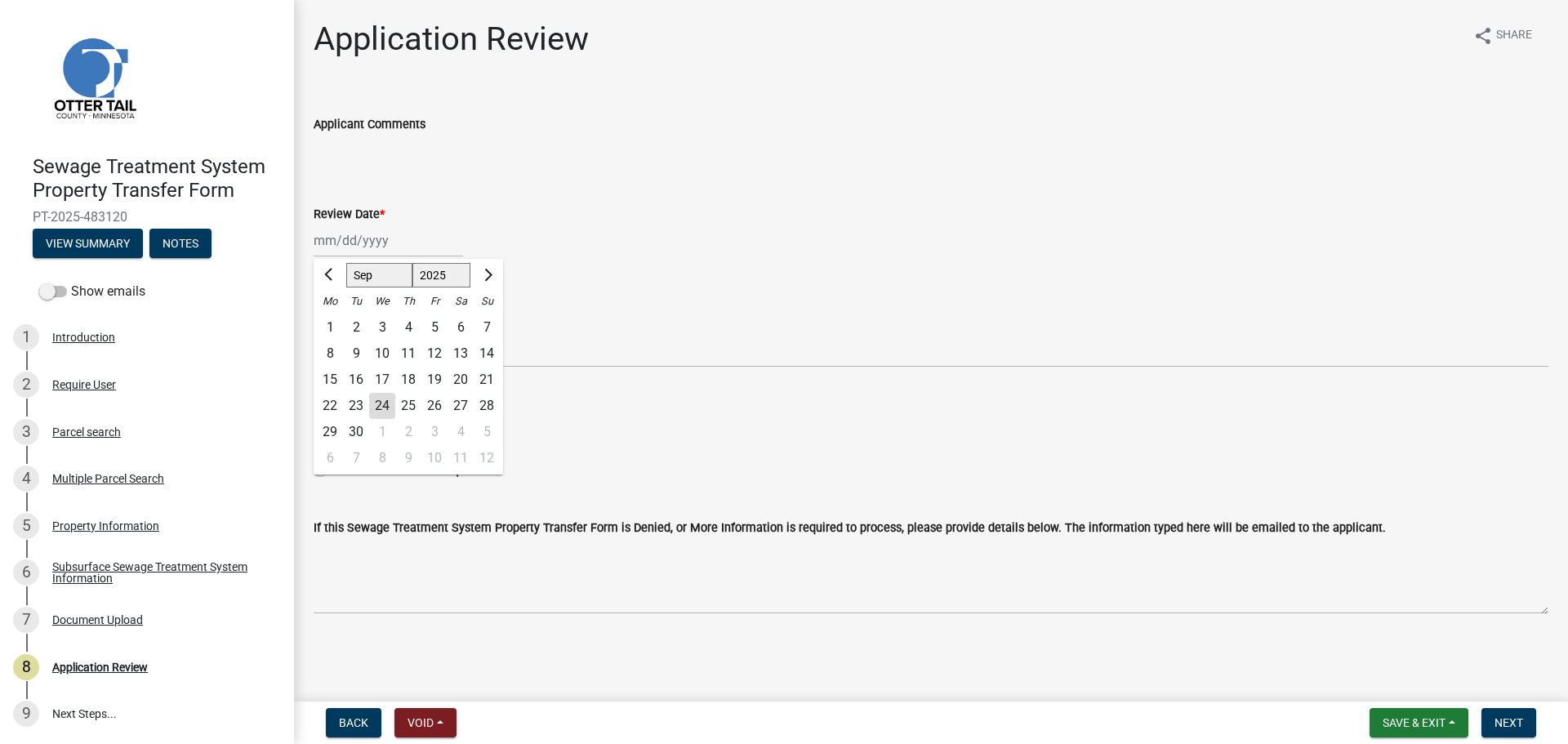
click at [380, 405] on div "24" at bounding box center [382, 406] width 26 height 26
type input "[DATE]"
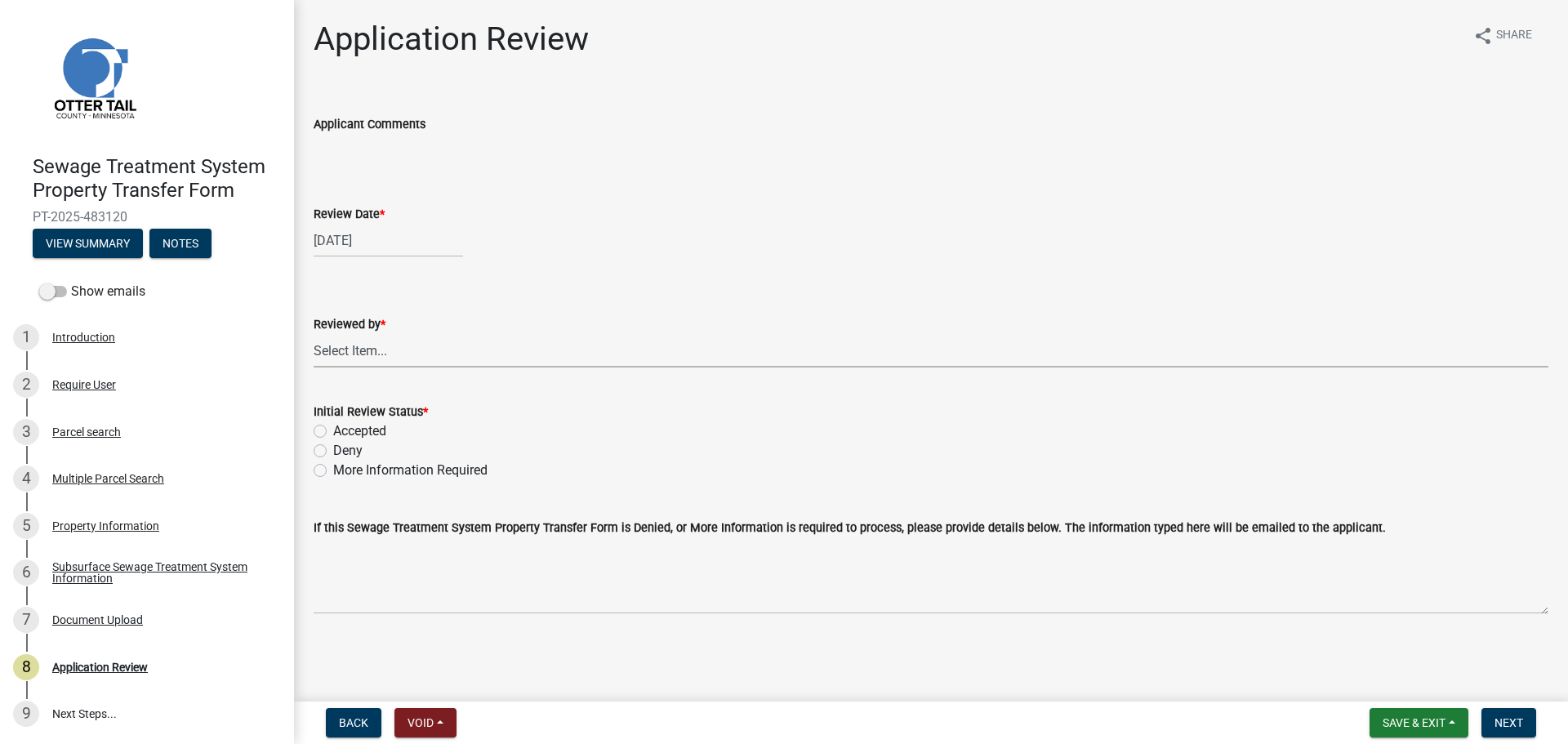
click at [386, 351] on select "Select Item... [PERSON_NAME] [PERSON_NAME] [PERSON_NAME] [PERSON_NAME] [PERSON_…" at bounding box center [931, 351] width 1235 height 33
click at [314, 334] on select "Select Item... [PERSON_NAME] [PERSON_NAME] [PERSON_NAME] [PERSON_NAME] [PERSON_…" at bounding box center [931, 351] width 1235 height 33
select select "67745ee8-7159-4960-80f9-a638286b467c"
click at [360, 431] on label "Accepted" at bounding box center [360, 431] width 53 height 20
click at [344, 431] on input "Accepted" at bounding box center [338, 426] width 11 height 11
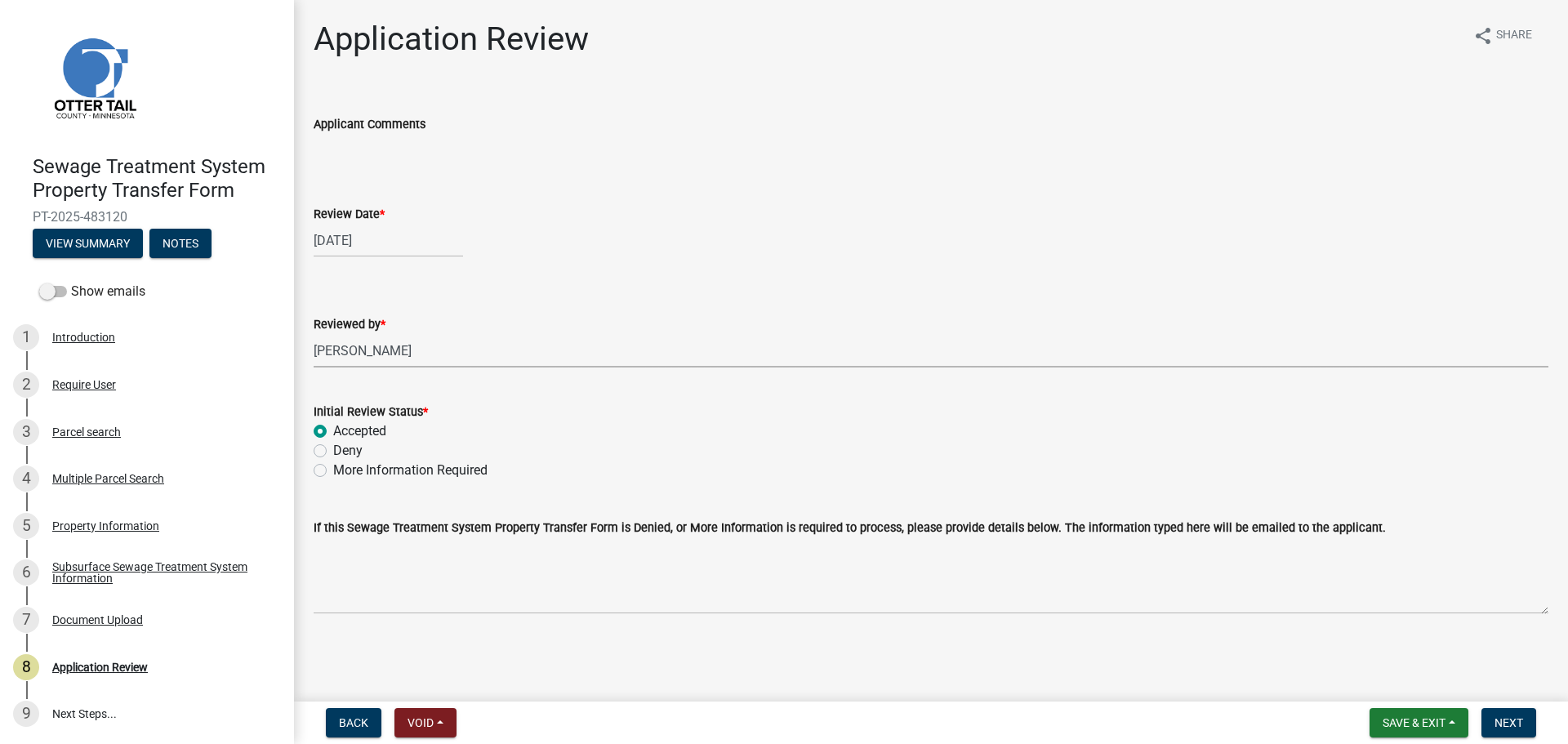
radio input "true"
click at [1501, 715] on button "Next" at bounding box center [1509, 723] width 55 height 29
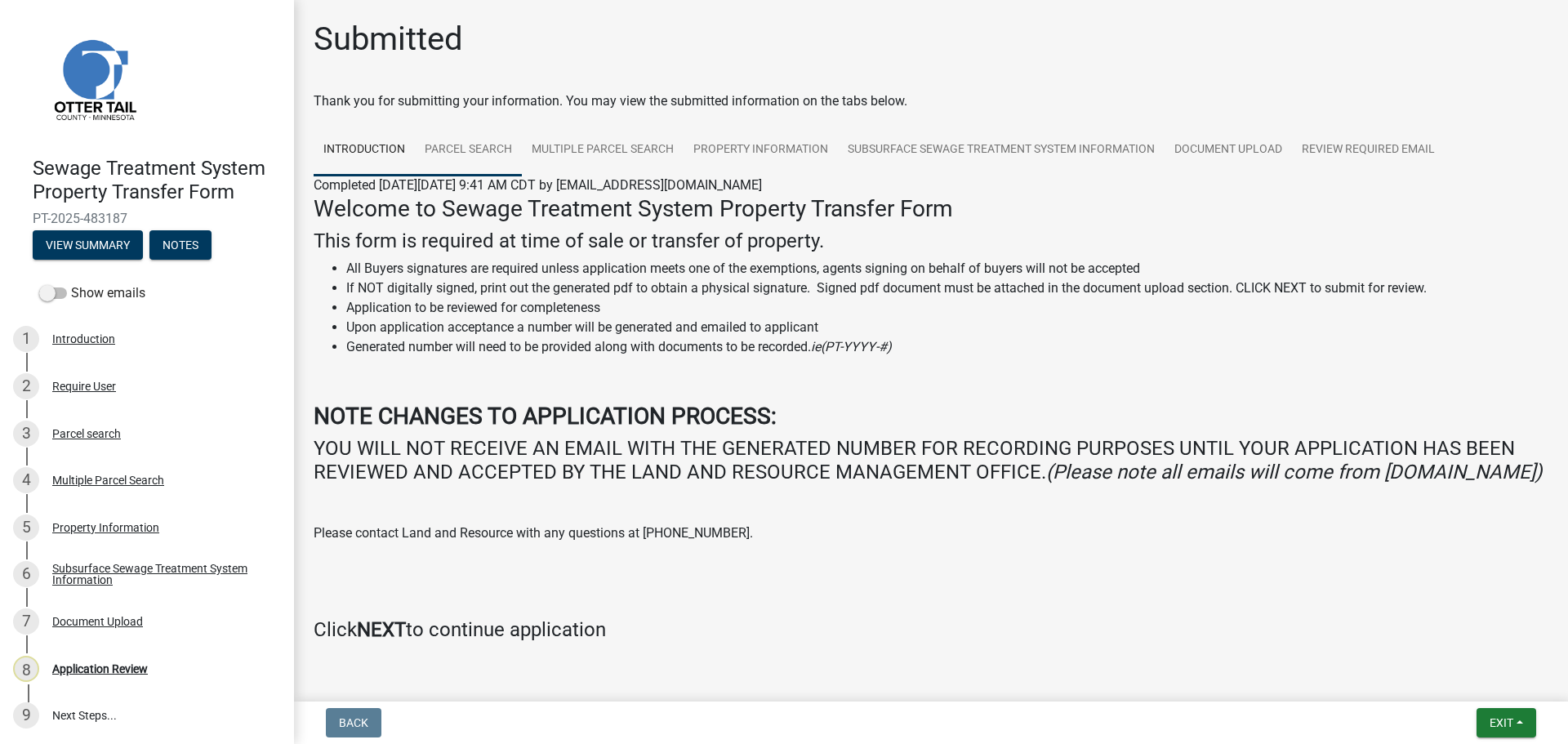
click at [456, 155] on link "Parcel search" at bounding box center [469, 150] width 107 height 53
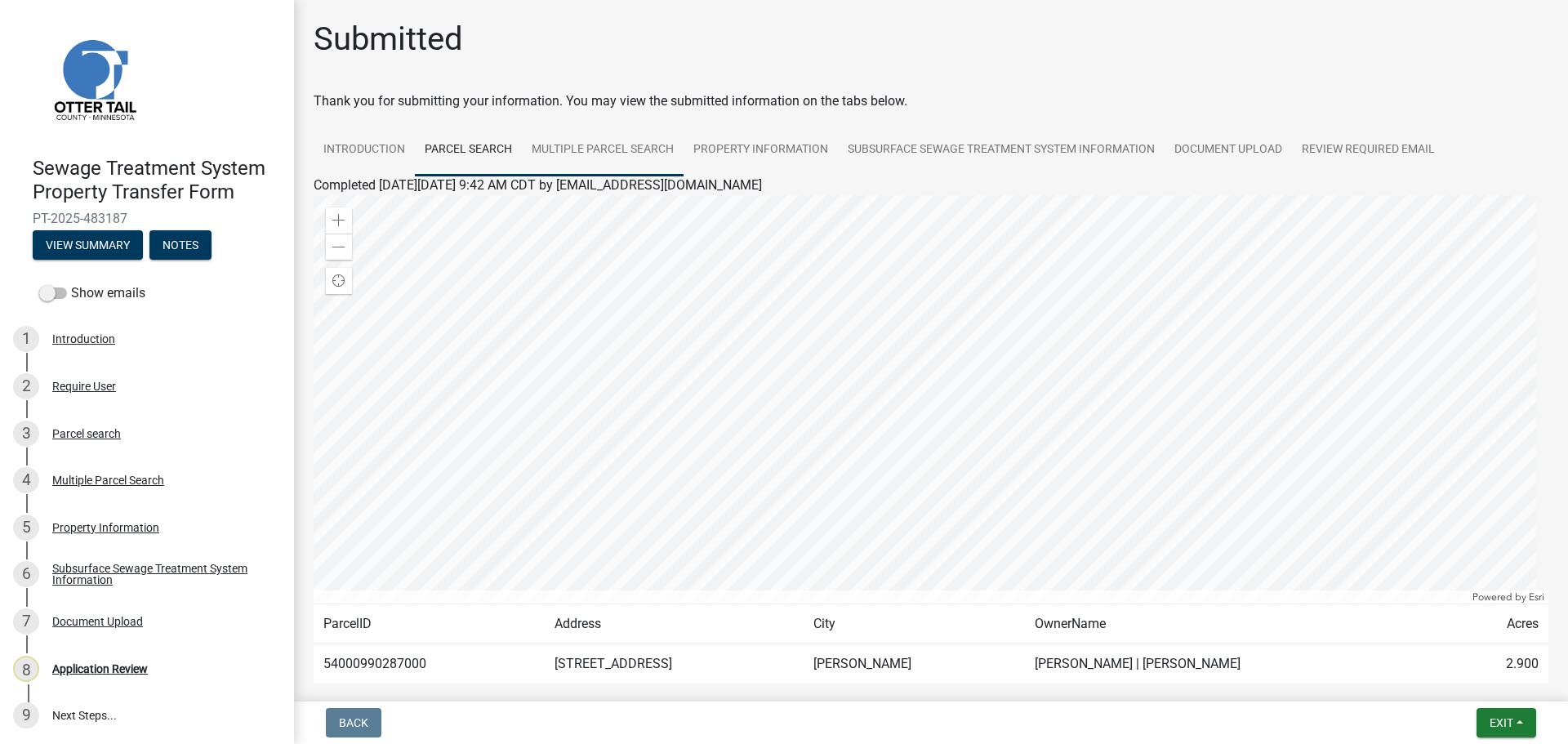
click at [606, 146] on link "Multiple Parcel Search" at bounding box center [602, 150] width 162 height 53
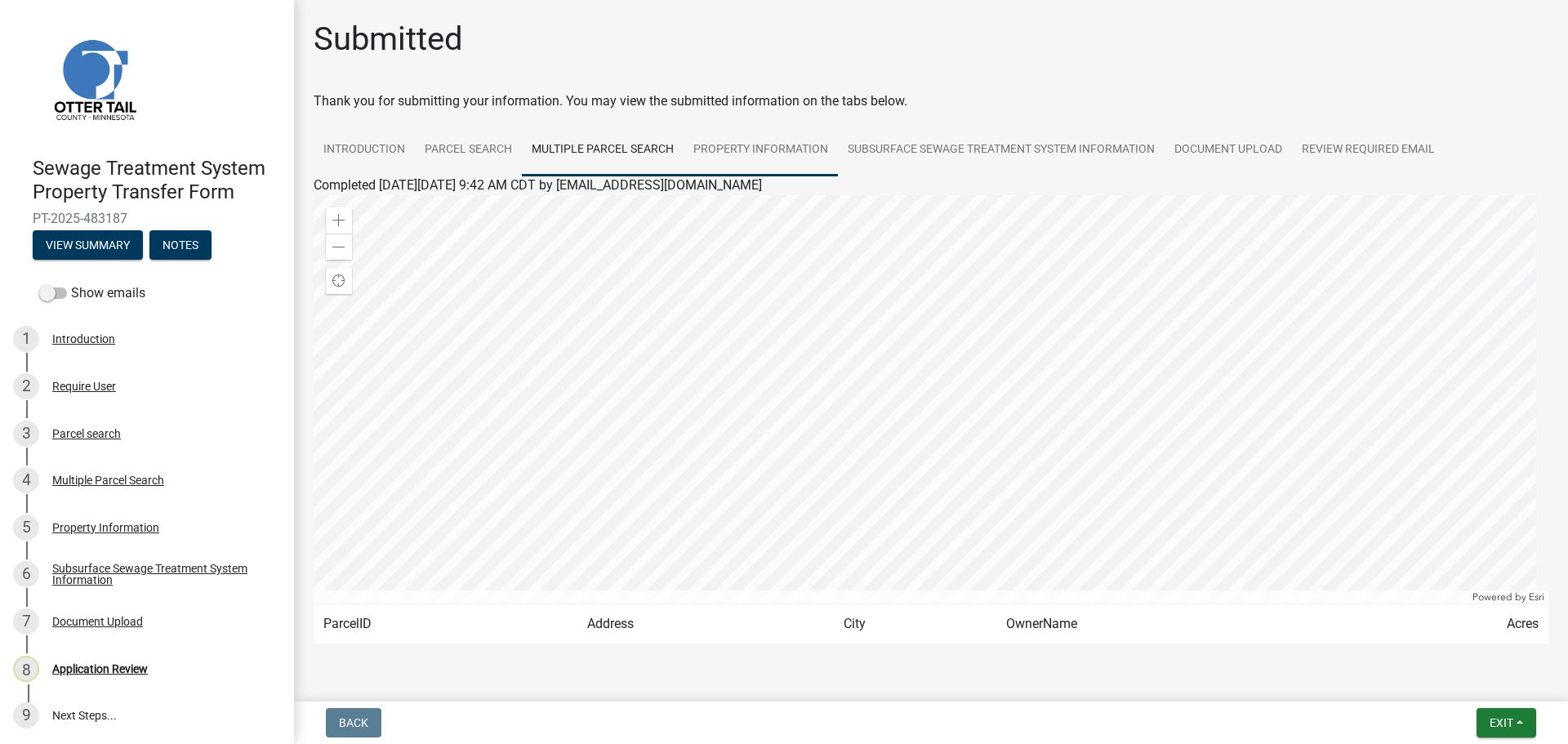
click at [755, 142] on link "Property Information" at bounding box center [760, 150] width 154 height 53
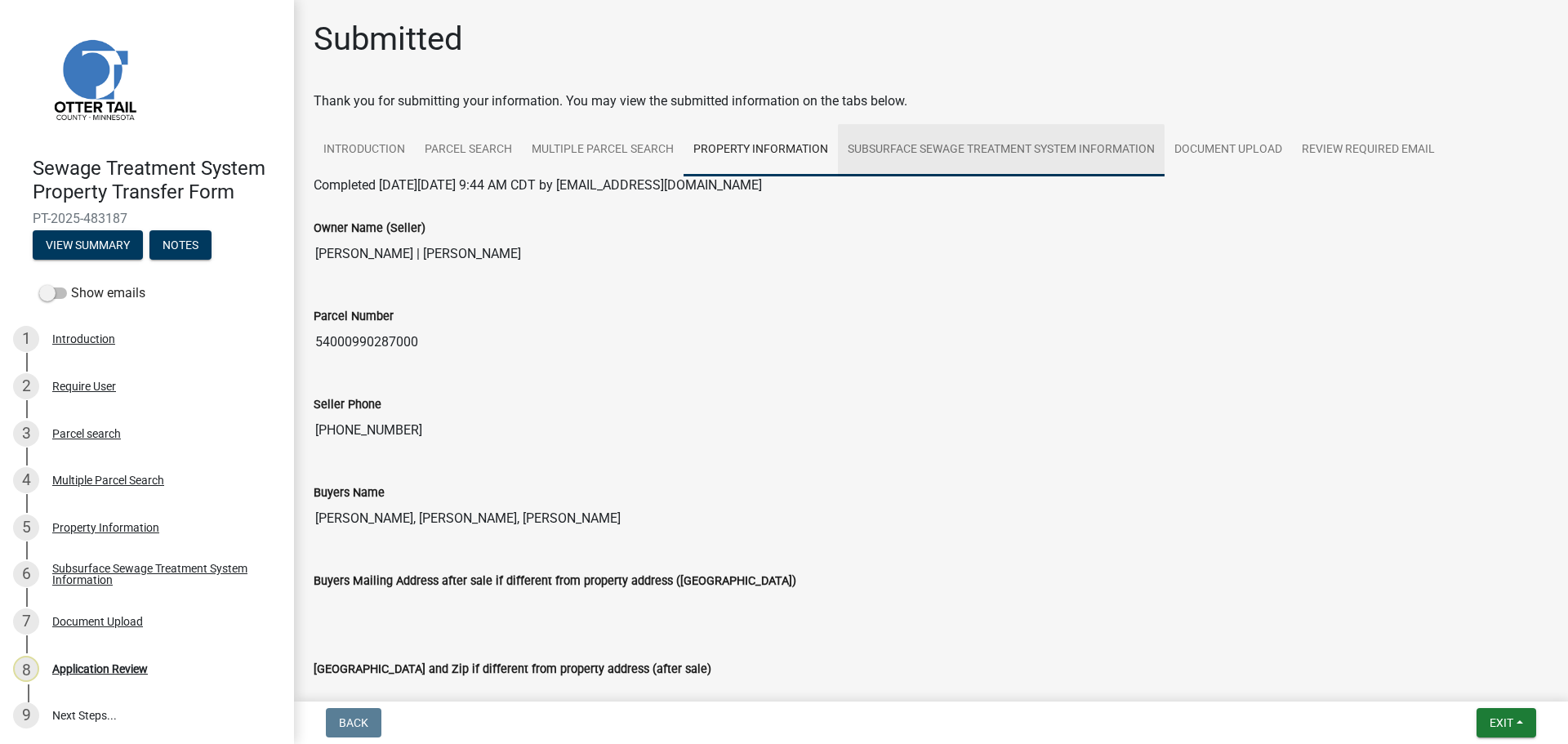
click at [979, 148] on link "Subsurface Sewage Treatment System Information" at bounding box center [1001, 150] width 326 height 53
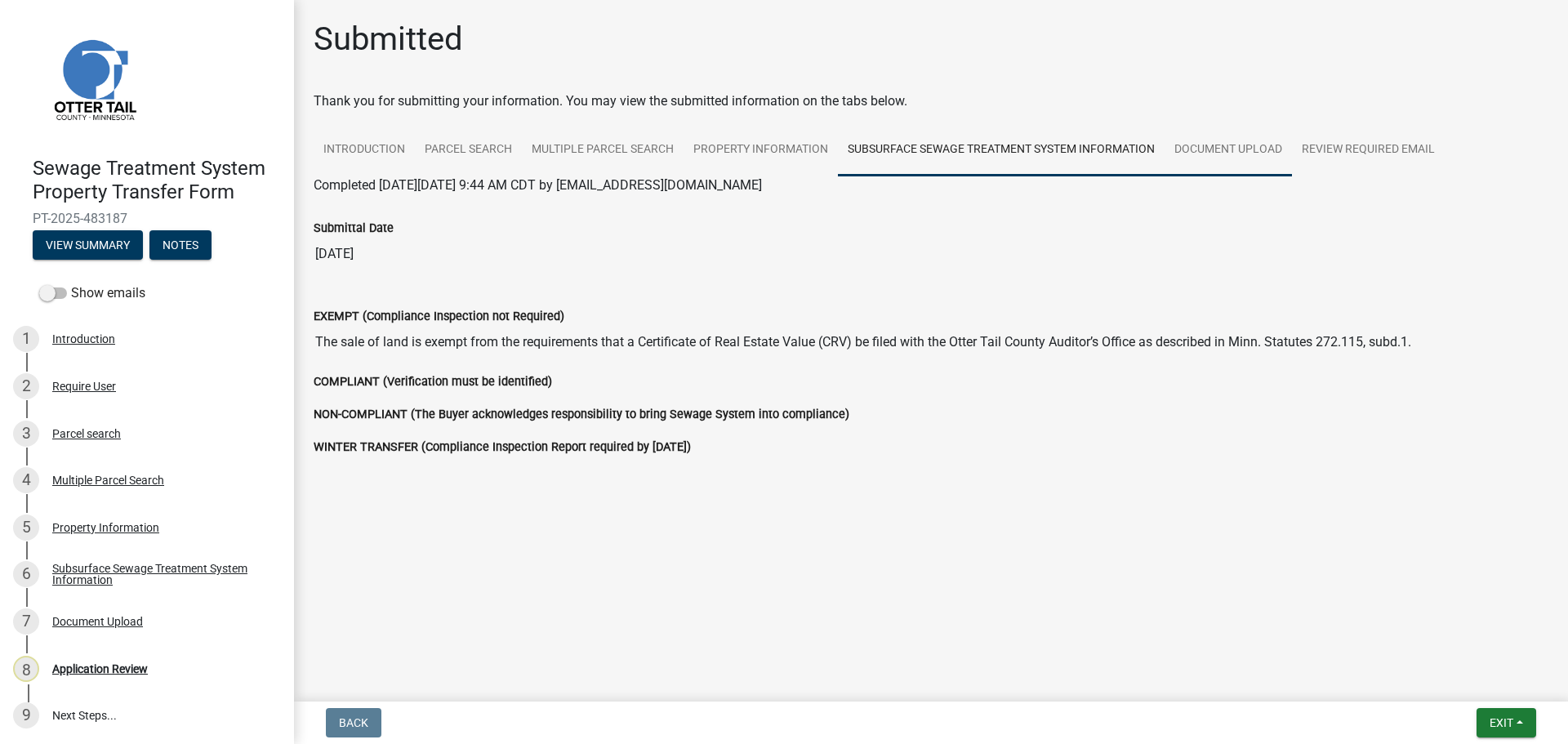
click at [1251, 145] on link "Document Upload" at bounding box center [1228, 150] width 128 height 53
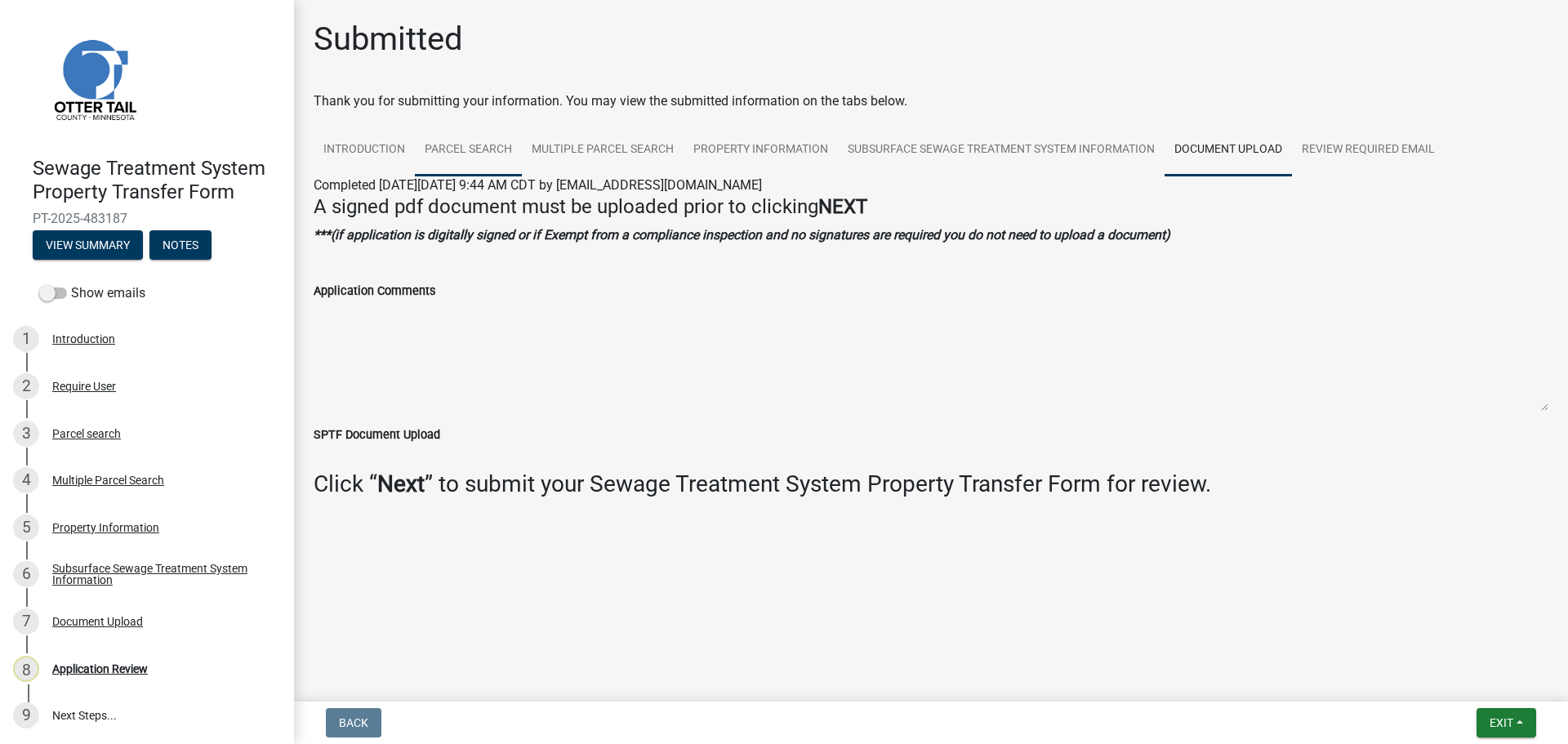
click at [445, 148] on link "Parcel search" at bounding box center [469, 150] width 107 height 53
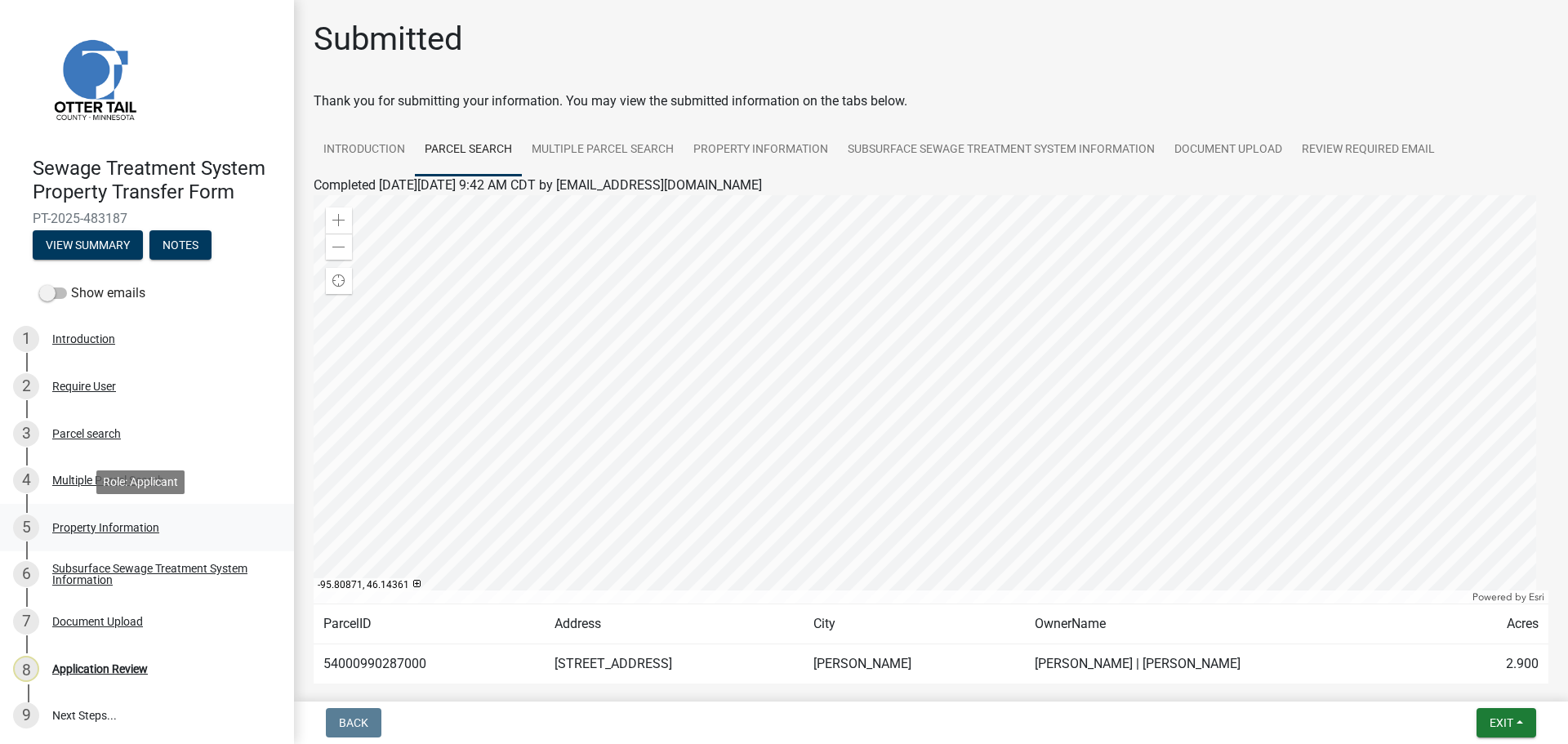
click at [118, 523] on div "Property Information" at bounding box center [106, 528] width 107 height 12
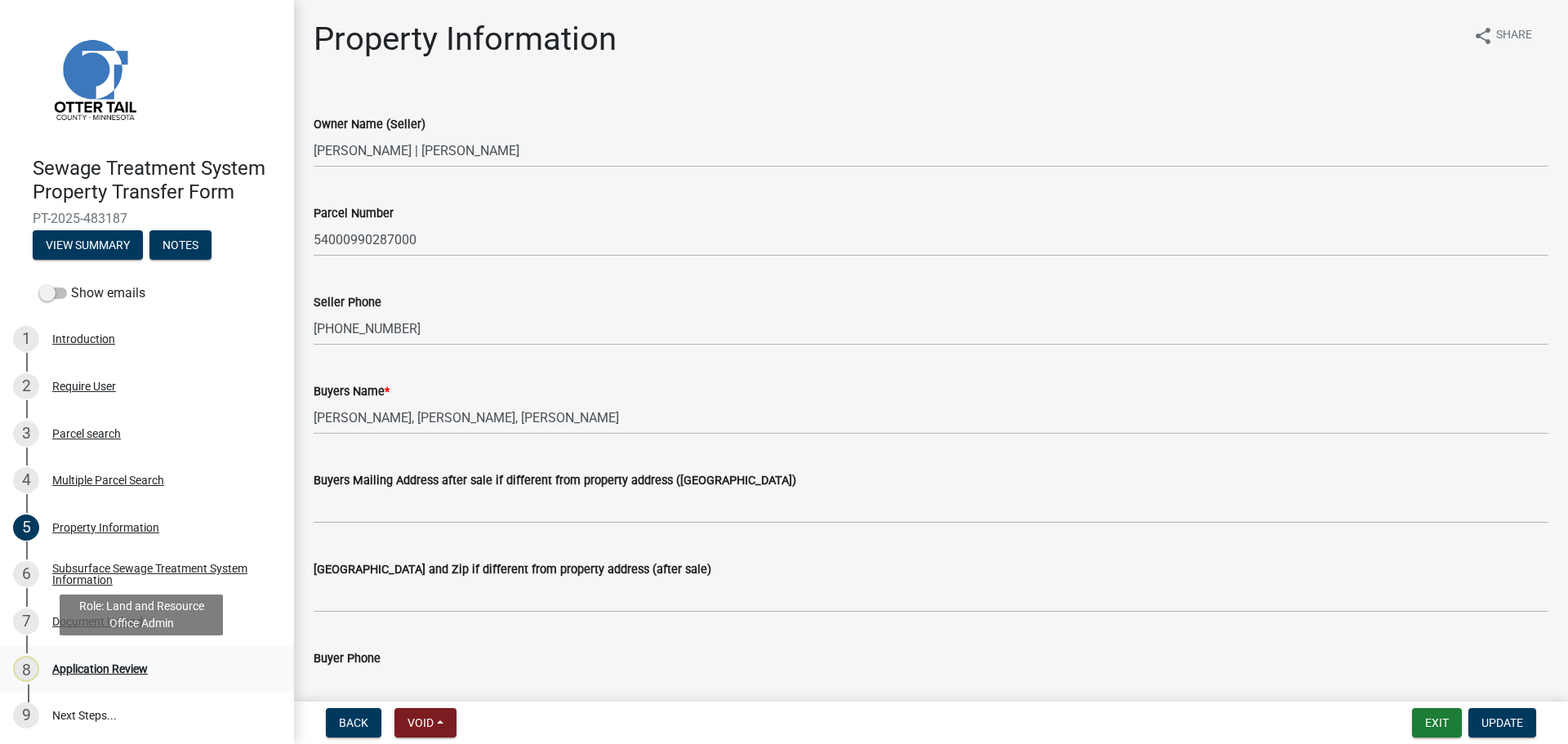
click at [96, 665] on div "Application Review" at bounding box center [100, 669] width 96 height 12
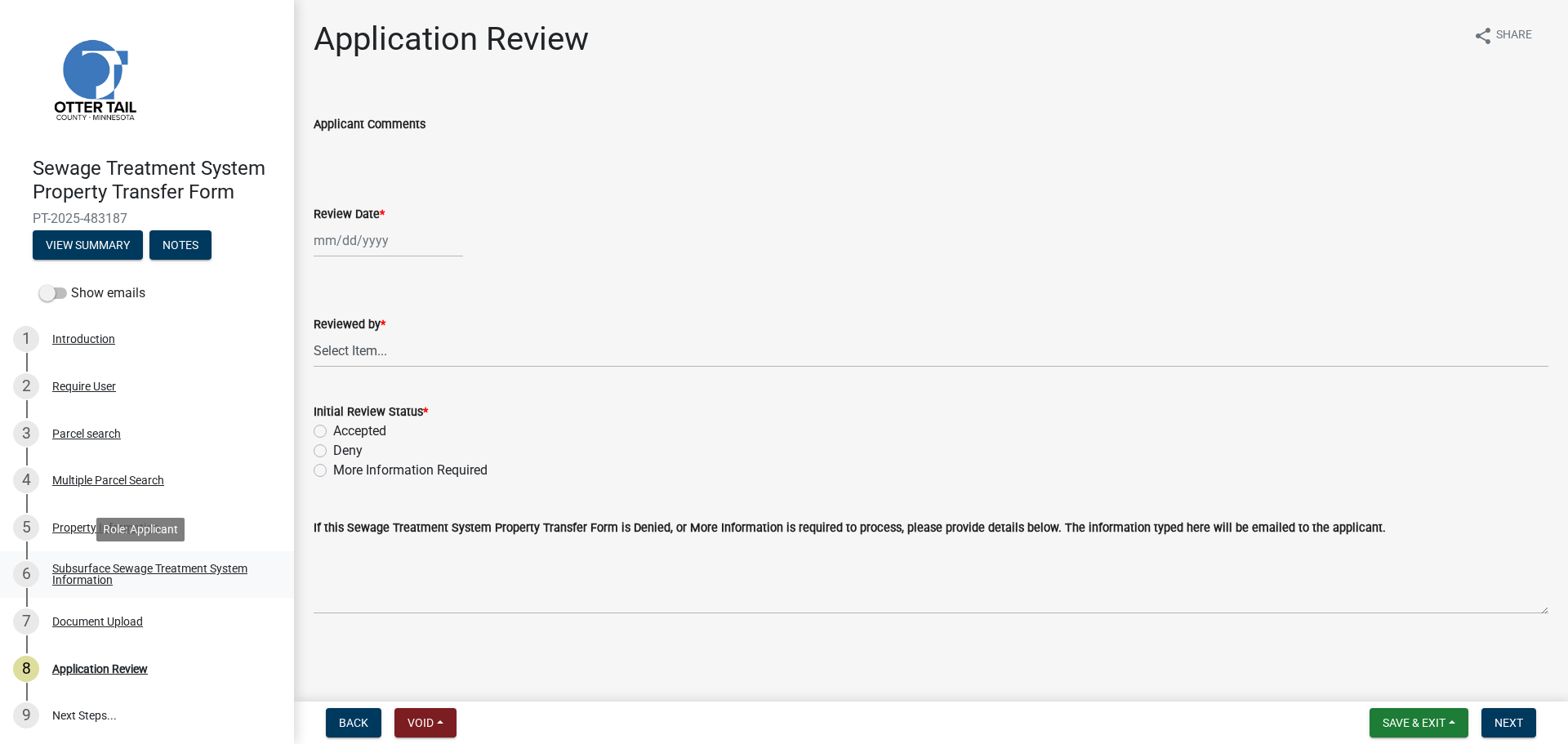
click at [63, 568] on div "Subsurface Sewage Treatment System Information" at bounding box center [160, 573] width 215 height 22
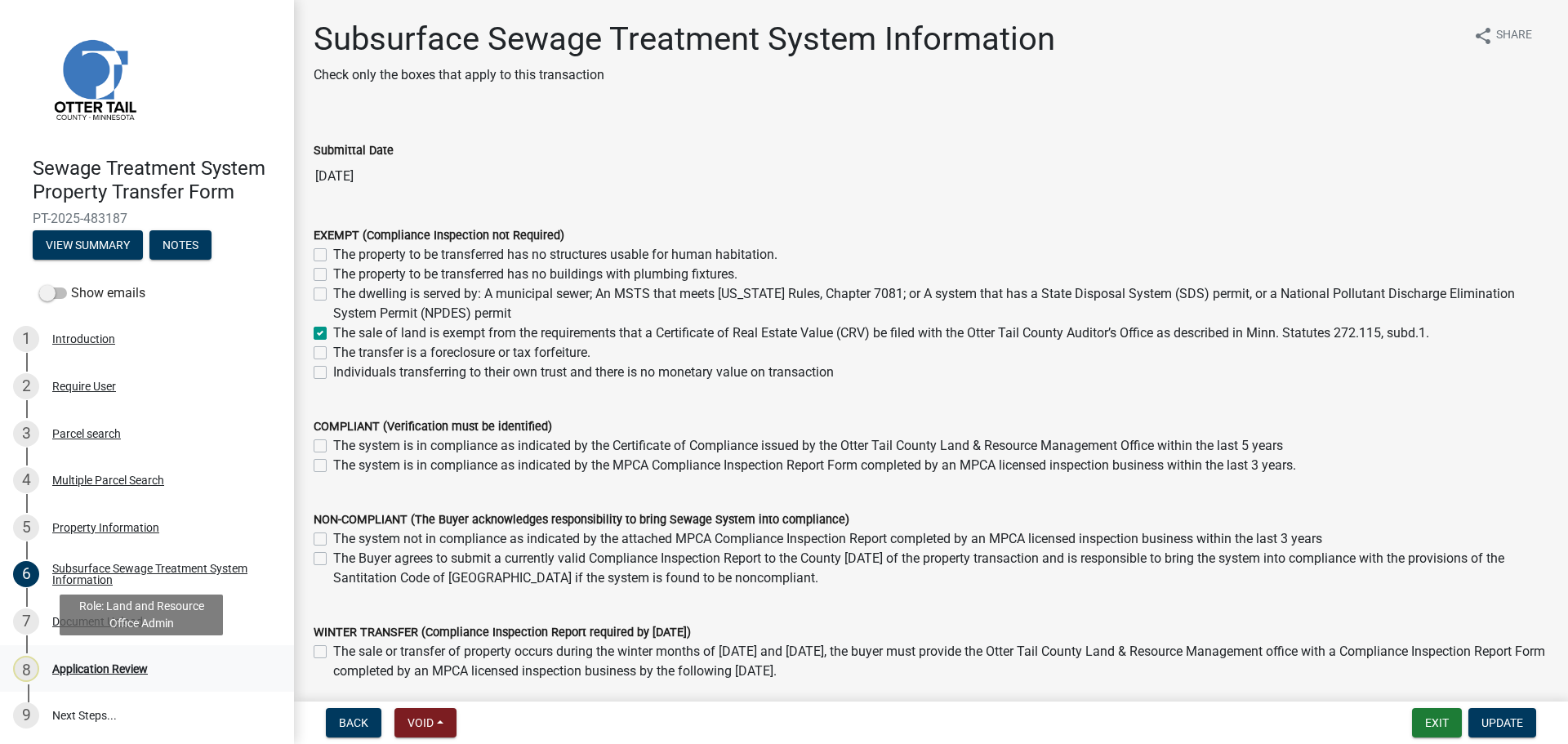
click at [96, 675] on div "Application Review" at bounding box center [100, 669] width 96 height 12
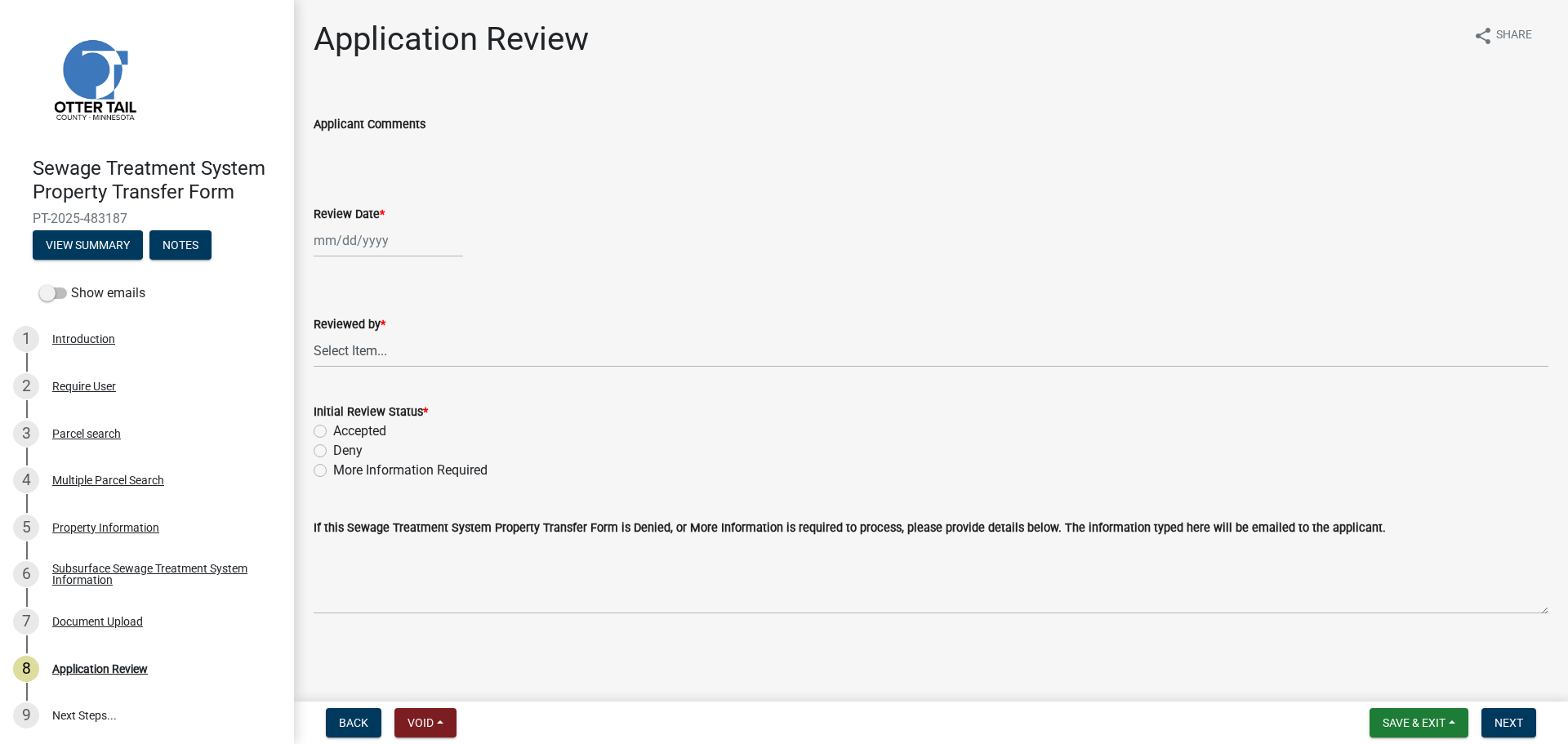
select select "9"
select select "2025"
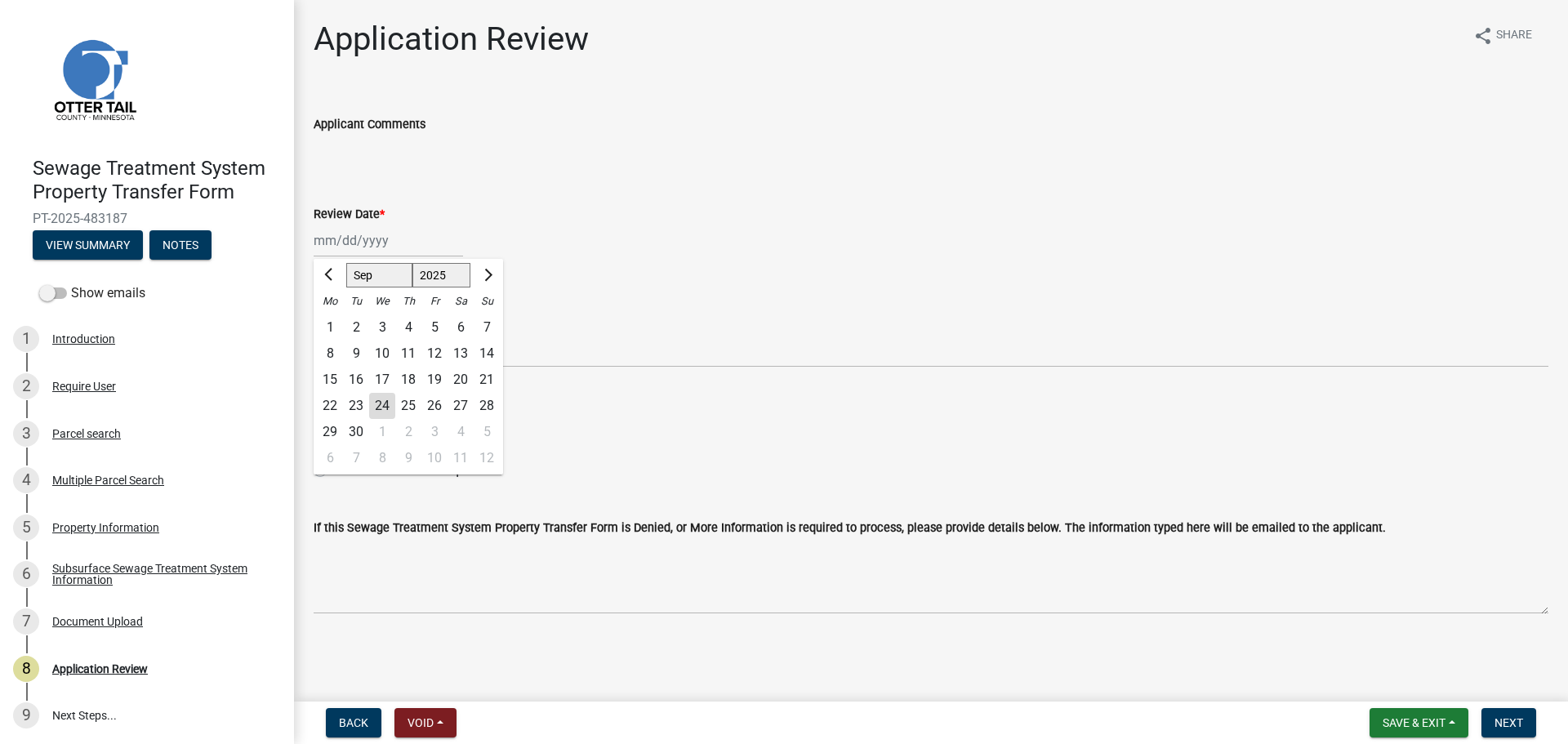
click at [378, 234] on div "Jan Feb Mar Apr May Jun Jul Aug Sep Oct Nov Dec 1525 1526 1527 1528 1529 1530 1…" at bounding box center [388, 241] width 149 height 33
click at [380, 411] on div "24" at bounding box center [382, 406] width 26 height 26
type input "[DATE]"
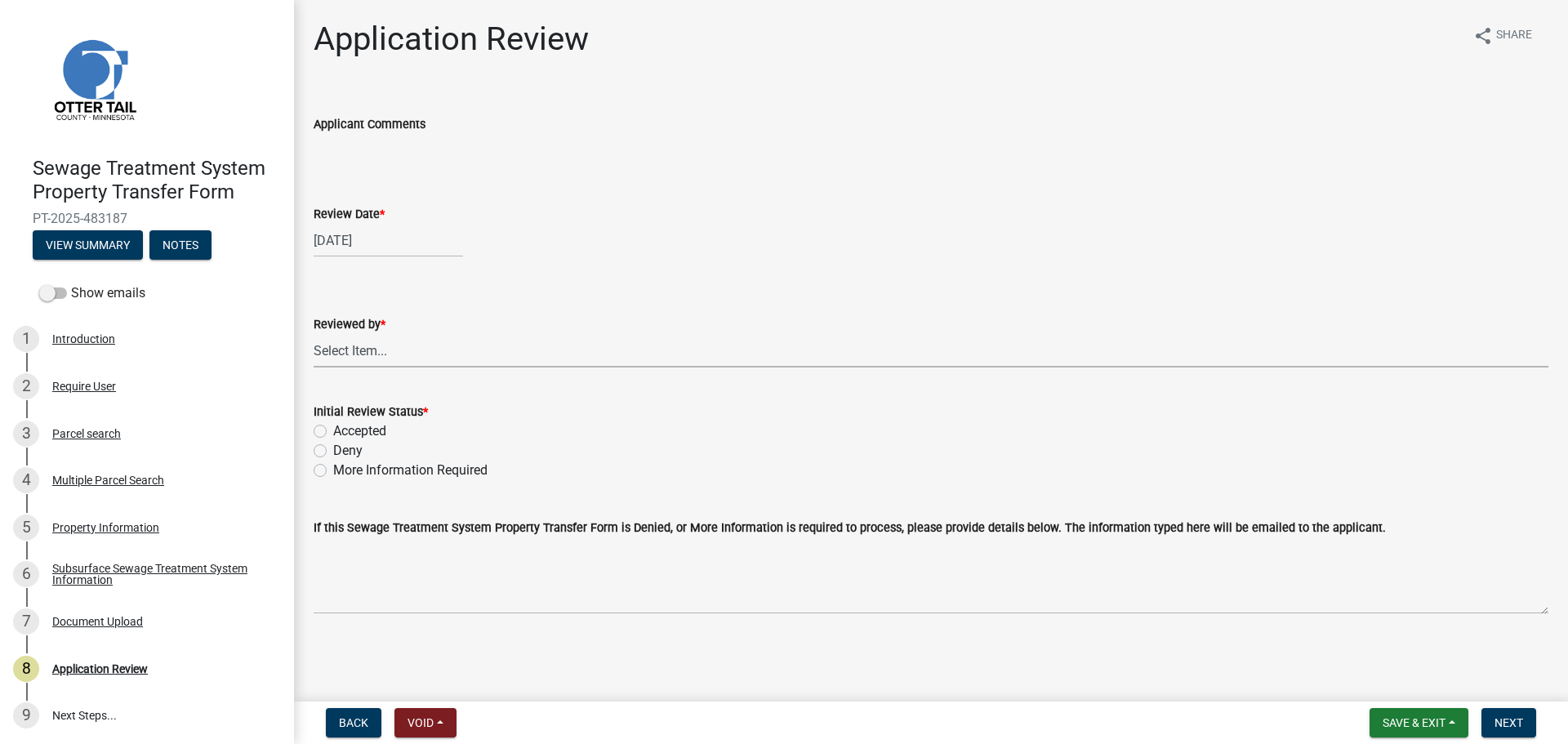
click at [385, 346] on select "Select Item... [PERSON_NAME] [PERSON_NAME] [PERSON_NAME] [PERSON_NAME] [PERSON_…" at bounding box center [931, 351] width 1235 height 33
click at [314, 334] on select "Select Item... [PERSON_NAME] [PERSON_NAME] [PERSON_NAME] [PERSON_NAME] [PERSON_…" at bounding box center [931, 351] width 1235 height 33
select select "67745ee8-7159-4960-80f9-a638286b467c"
click at [375, 432] on label "Accepted" at bounding box center [360, 431] width 53 height 20
click at [344, 432] on input "Accepted" at bounding box center [338, 426] width 11 height 11
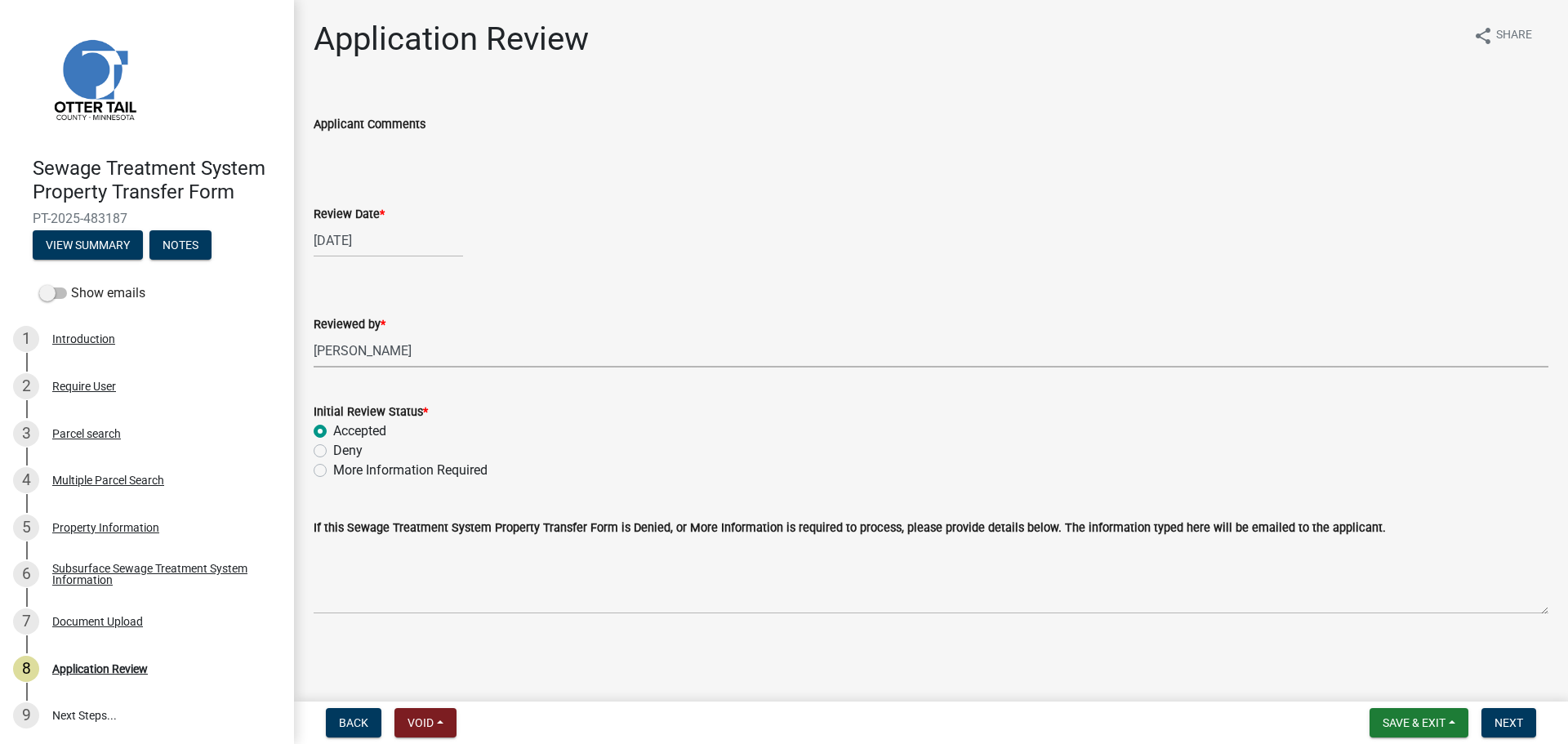
radio input "true"
click at [1520, 726] on span "Next" at bounding box center [1508, 723] width 28 height 13
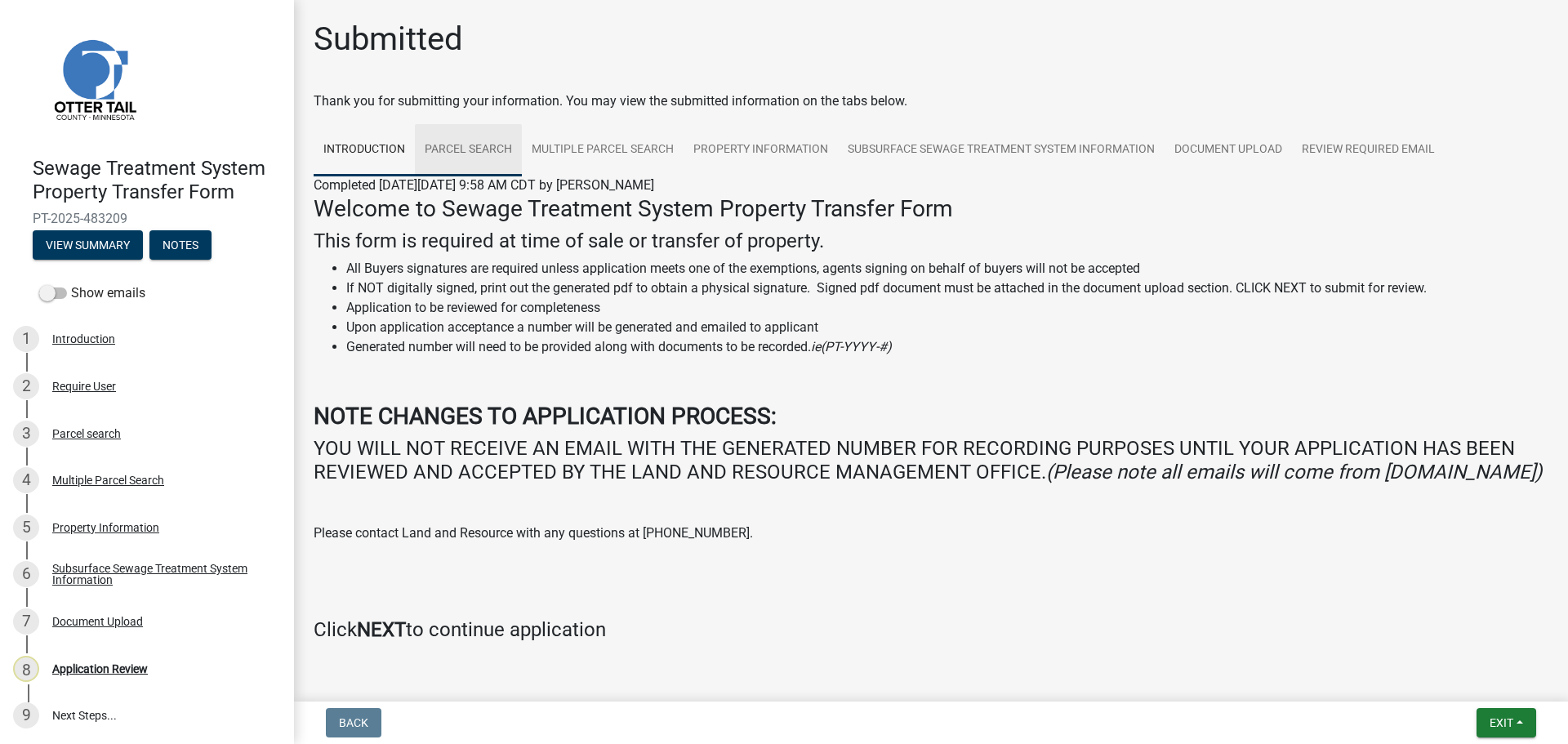
click at [483, 154] on link "Parcel search" at bounding box center [469, 150] width 107 height 53
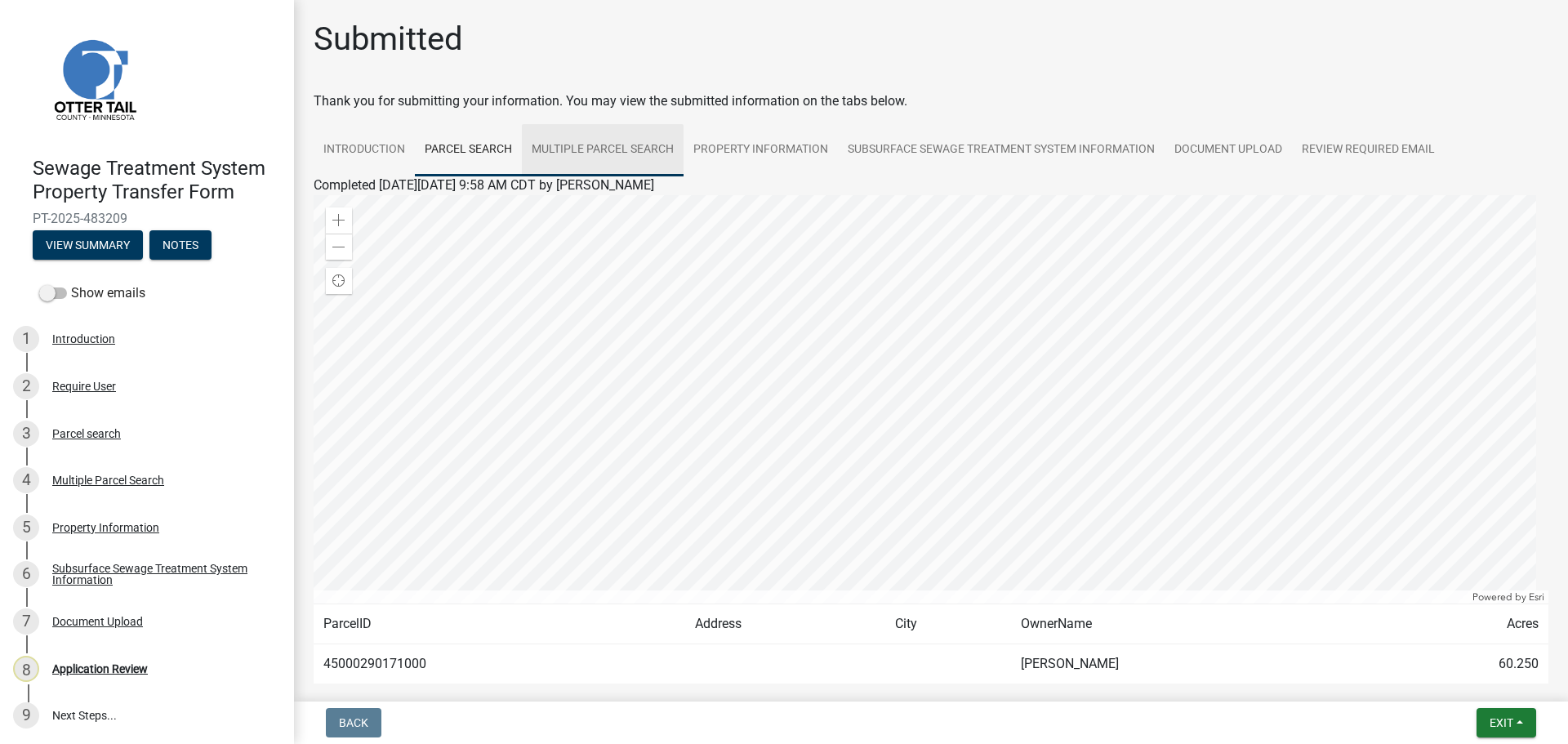
click at [626, 148] on link "Multiple Parcel Search" at bounding box center [602, 150] width 162 height 53
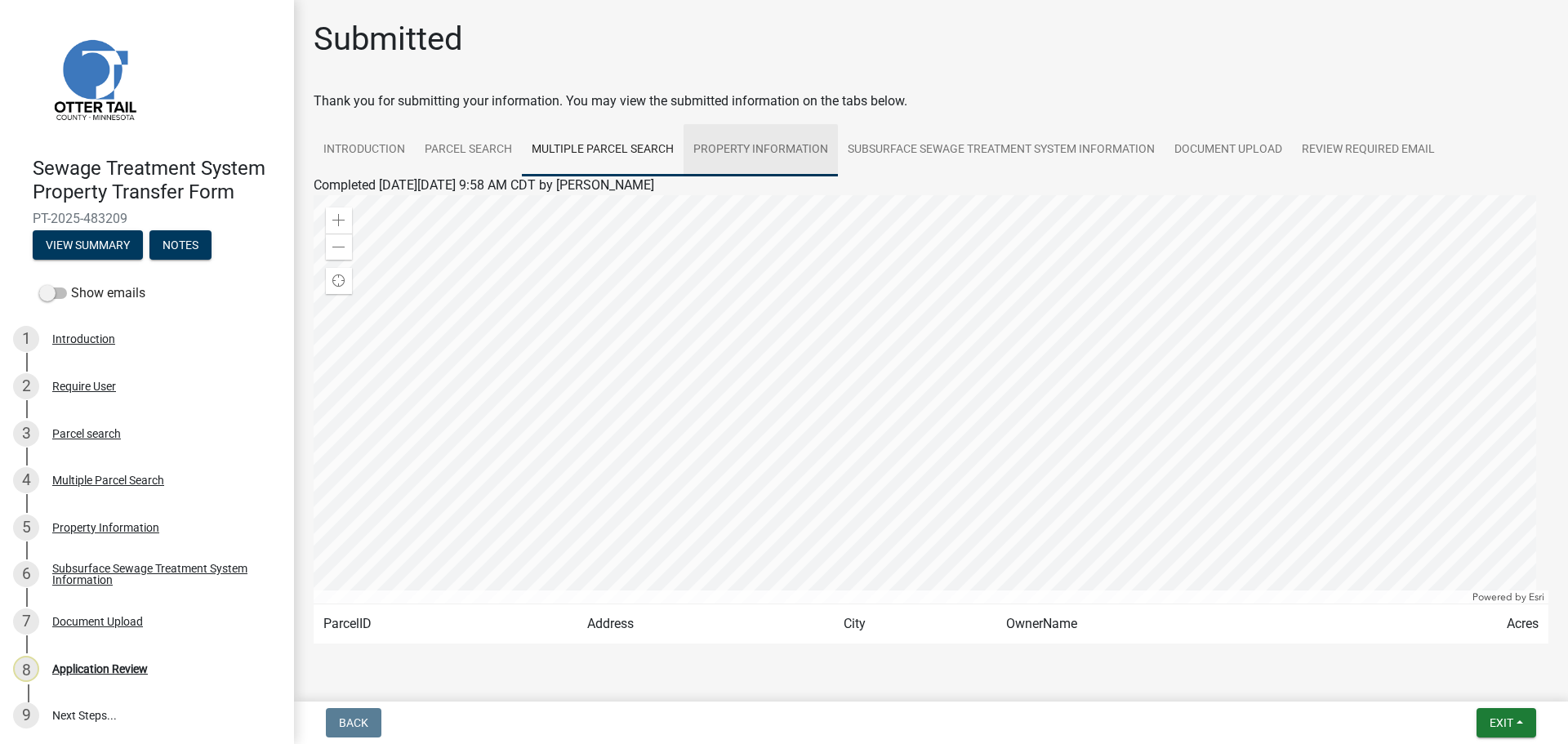
click at [776, 153] on link "Property Information" at bounding box center [760, 150] width 154 height 53
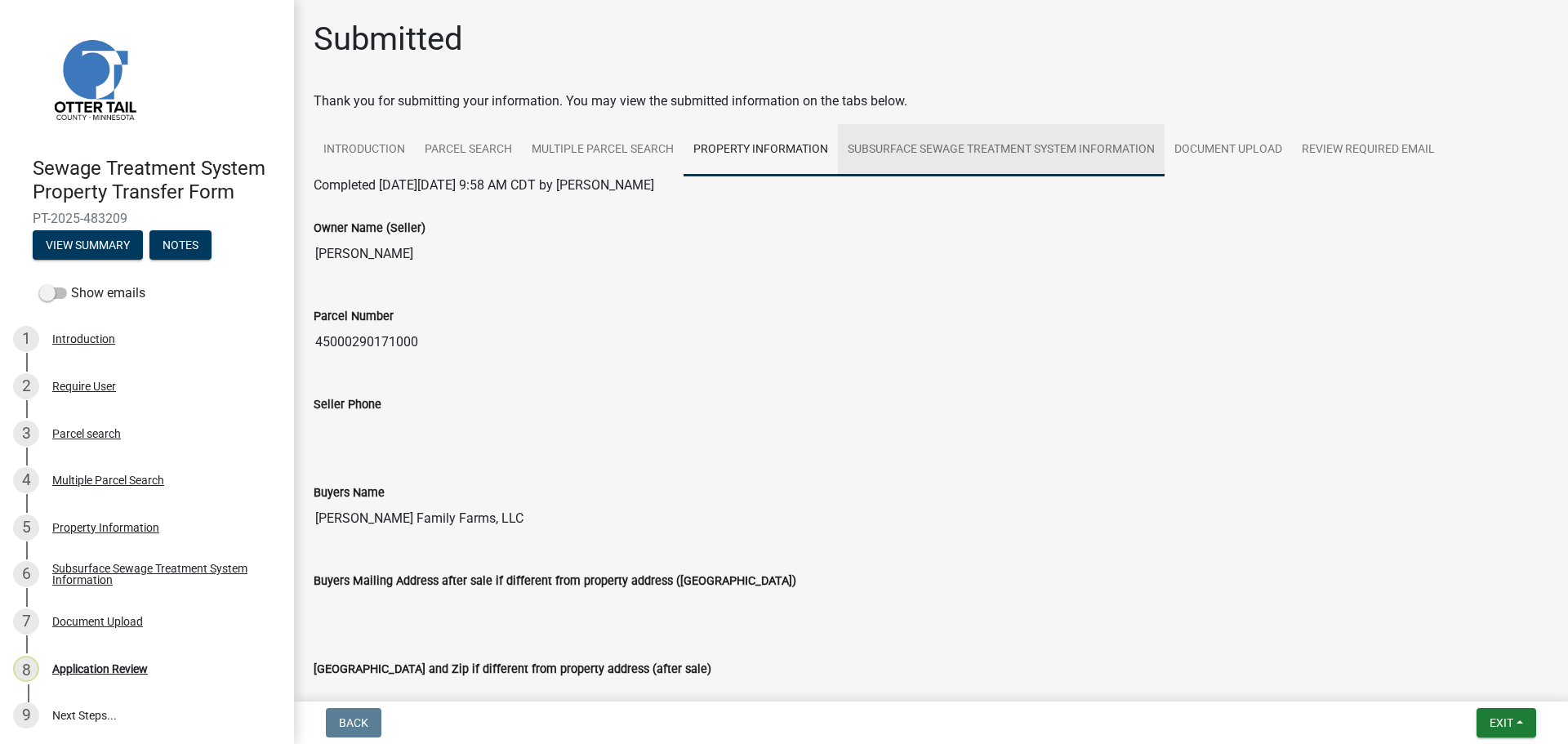
click at [954, 156] on link "Subsurface Sewage Treatment System Information" at bounding box center [1001, 150] width 326 height 53
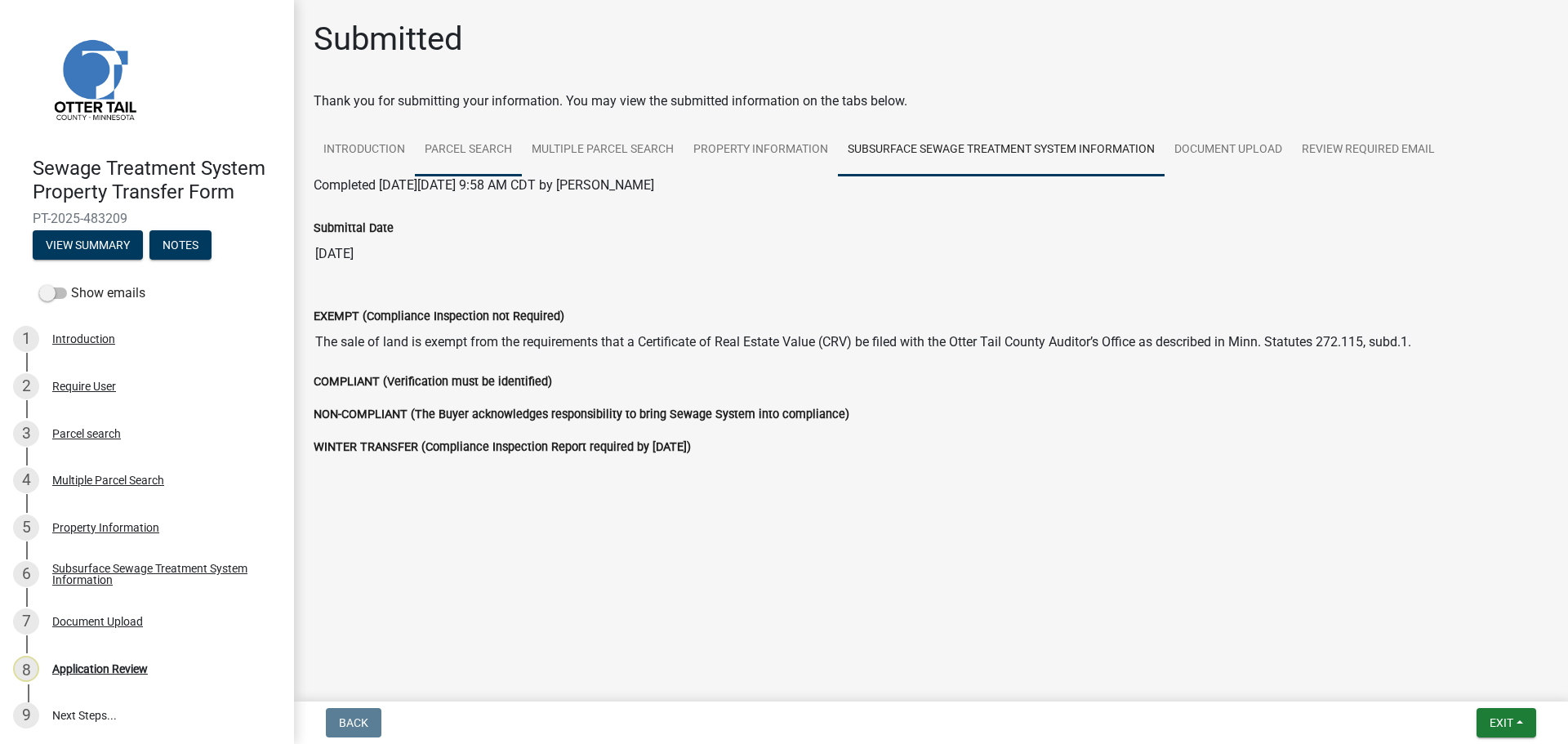
click at [471, 149] on link "Parcel search" at bounding box center [469, 150] width 107 height 53
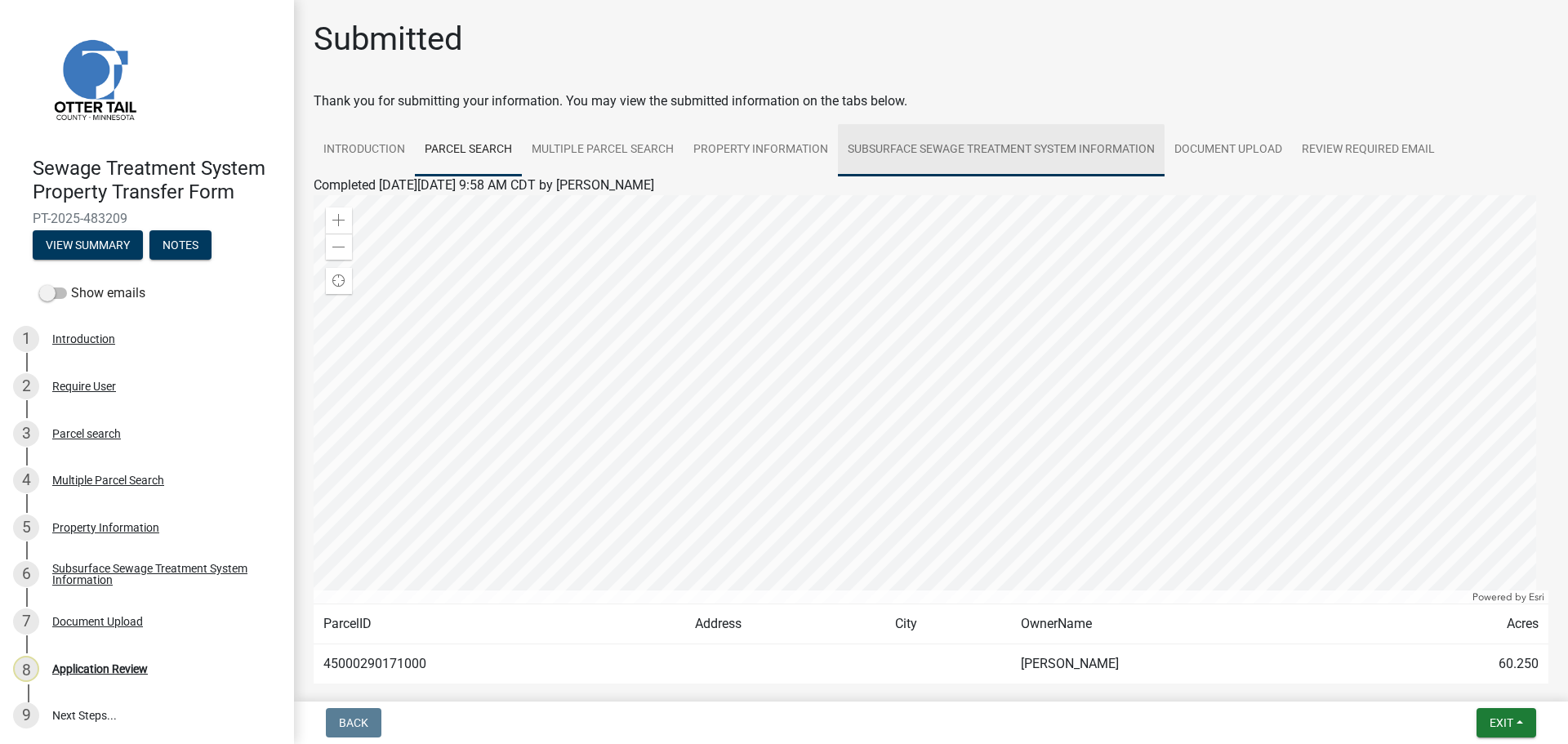
click at [995, 158] on link "Subsurface Sewage Treatment System Information" at bounding box center [1001, 150] width 326 height 53
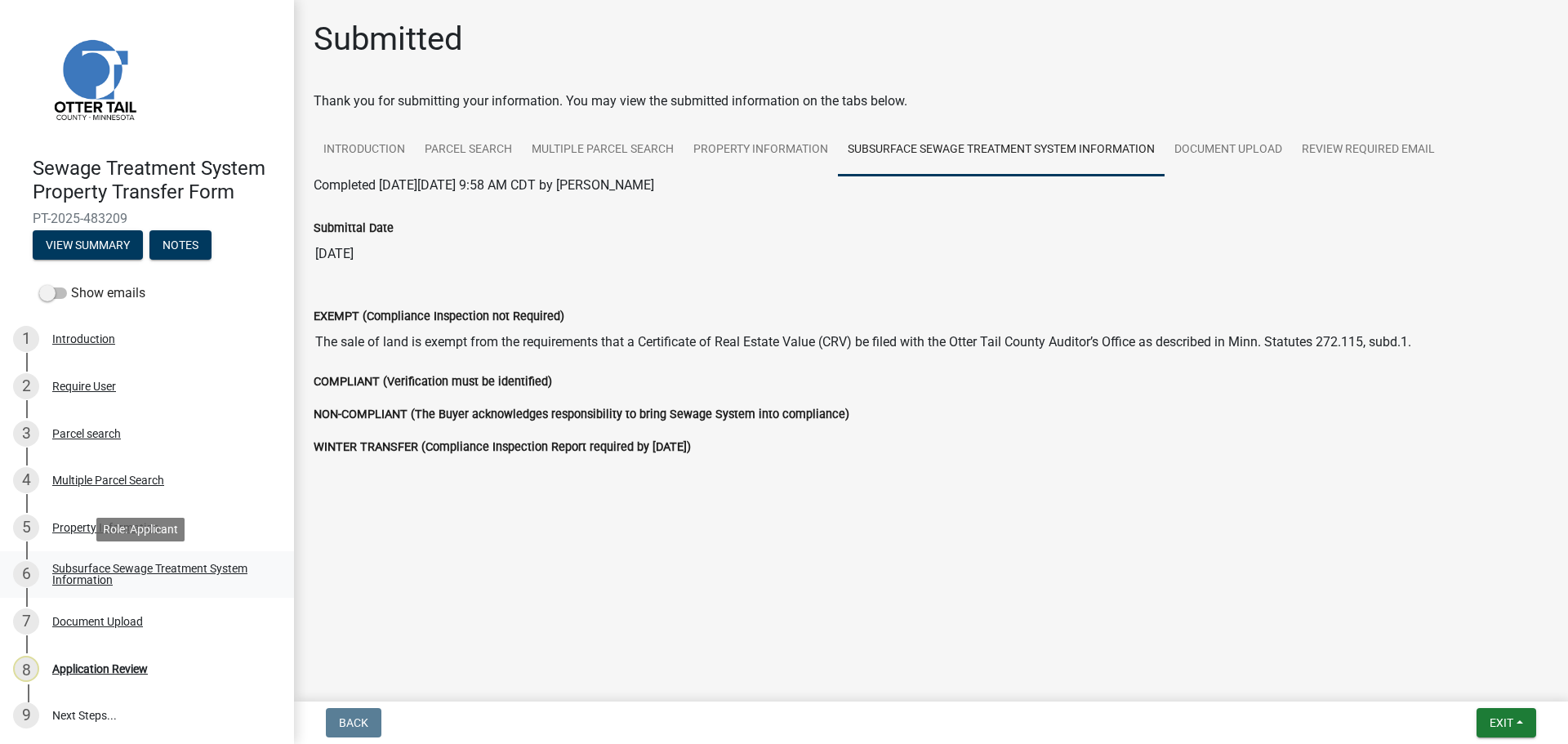
click at [89, 579] on div "Subsurface Sewage Treatment System Information" at bounding box center [160, 573] width 215 height 22
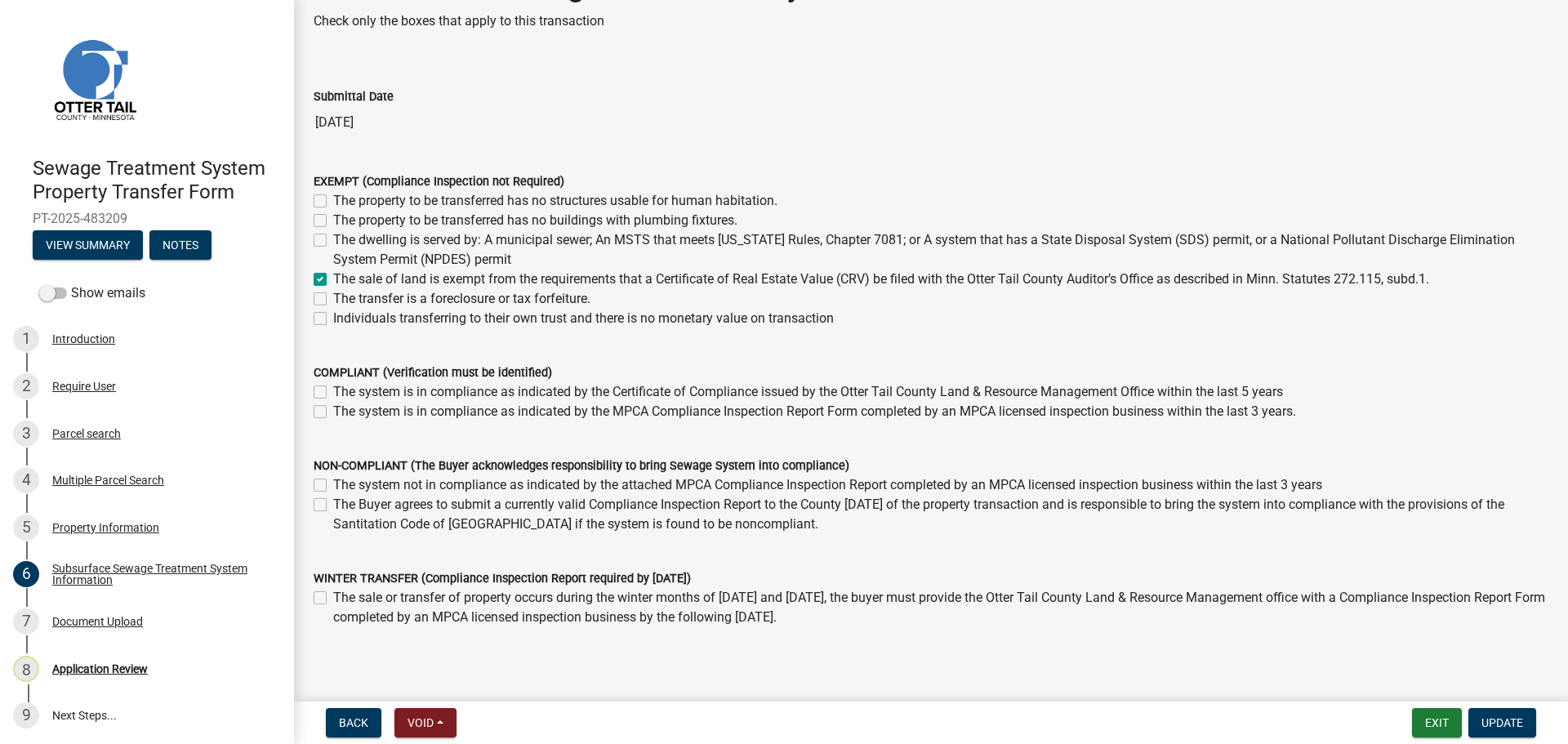
scroll to position [117, 0]
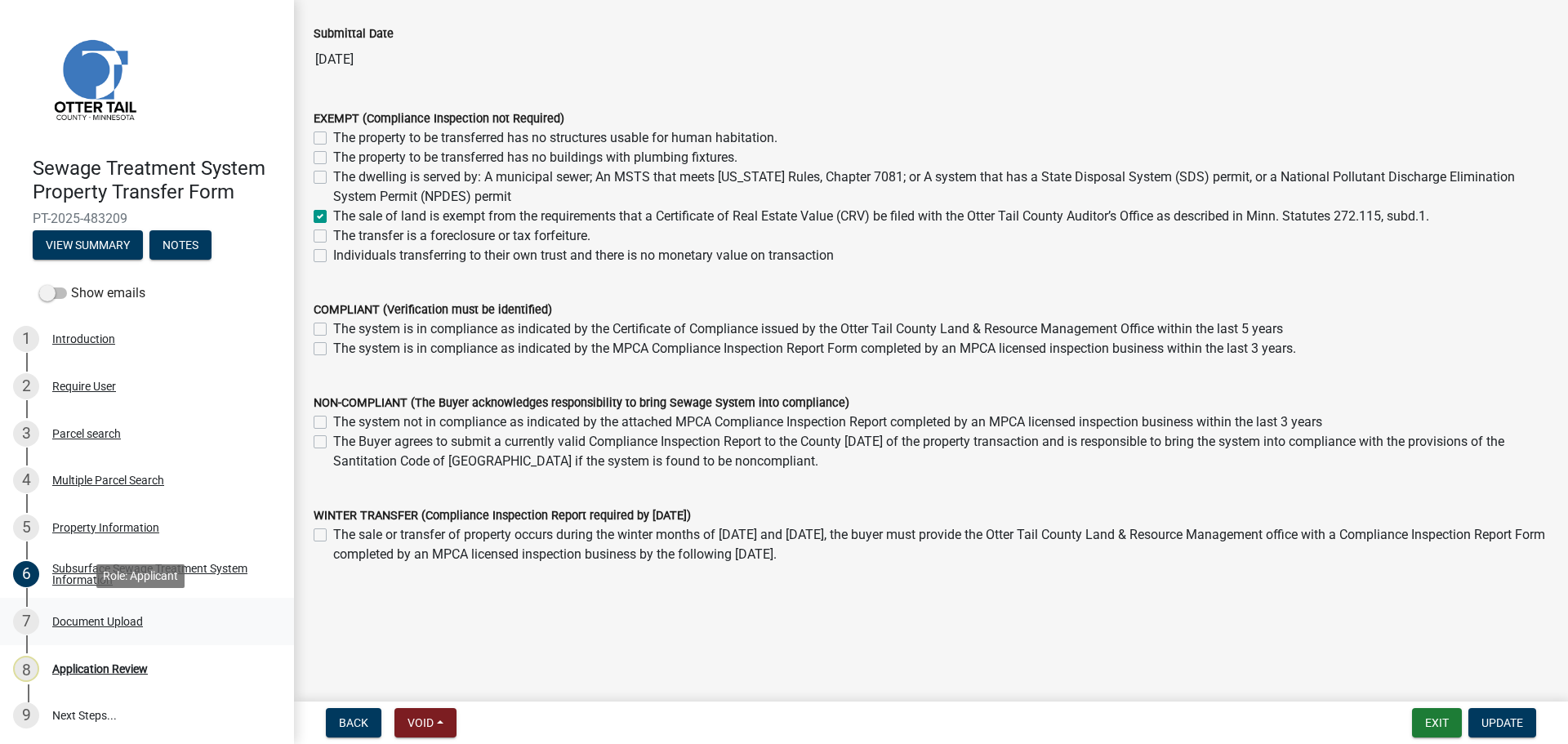
click at [82, 617] on div "Document Upload" at bounding box center [97, 622] width 91 height 12
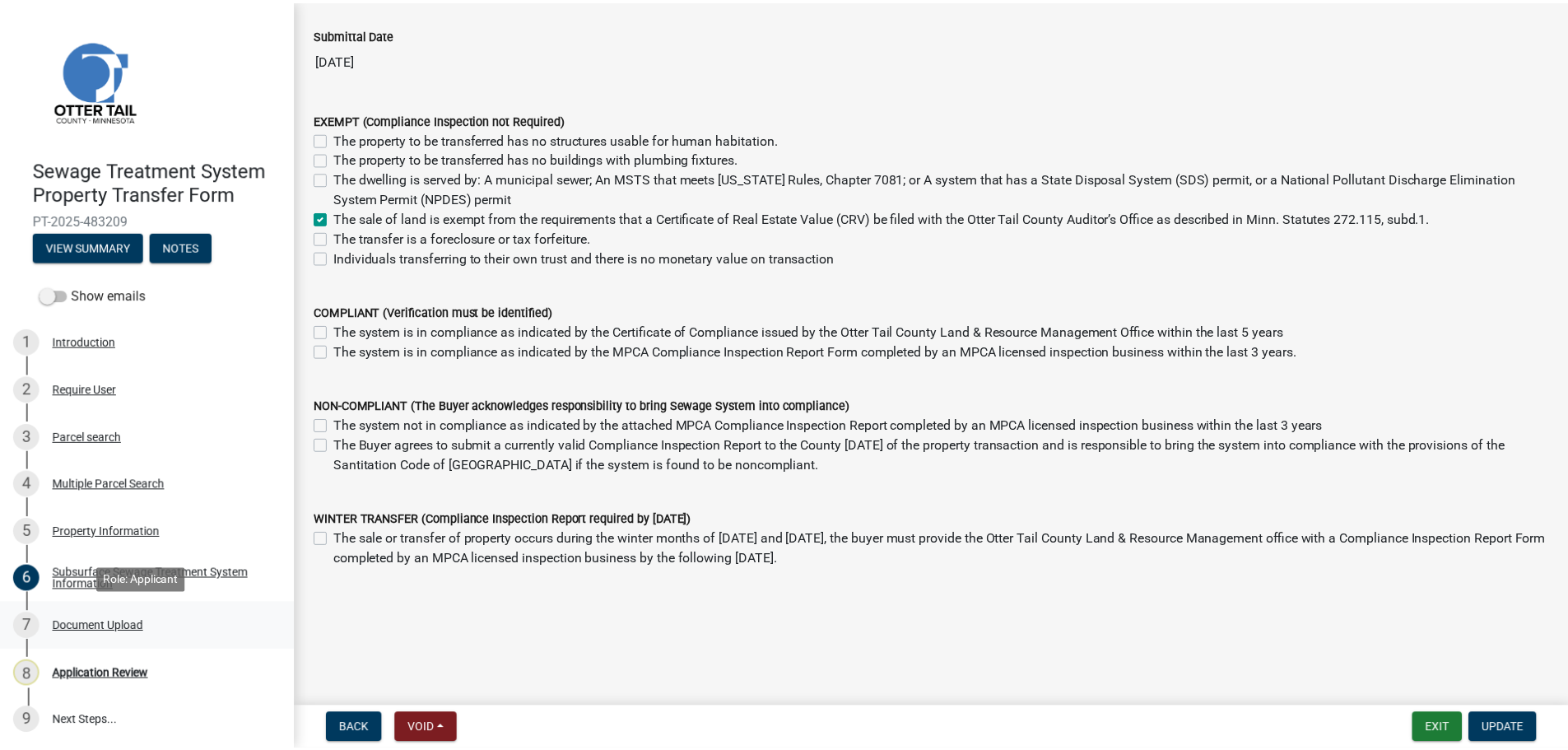
scroll to position [0, 0]
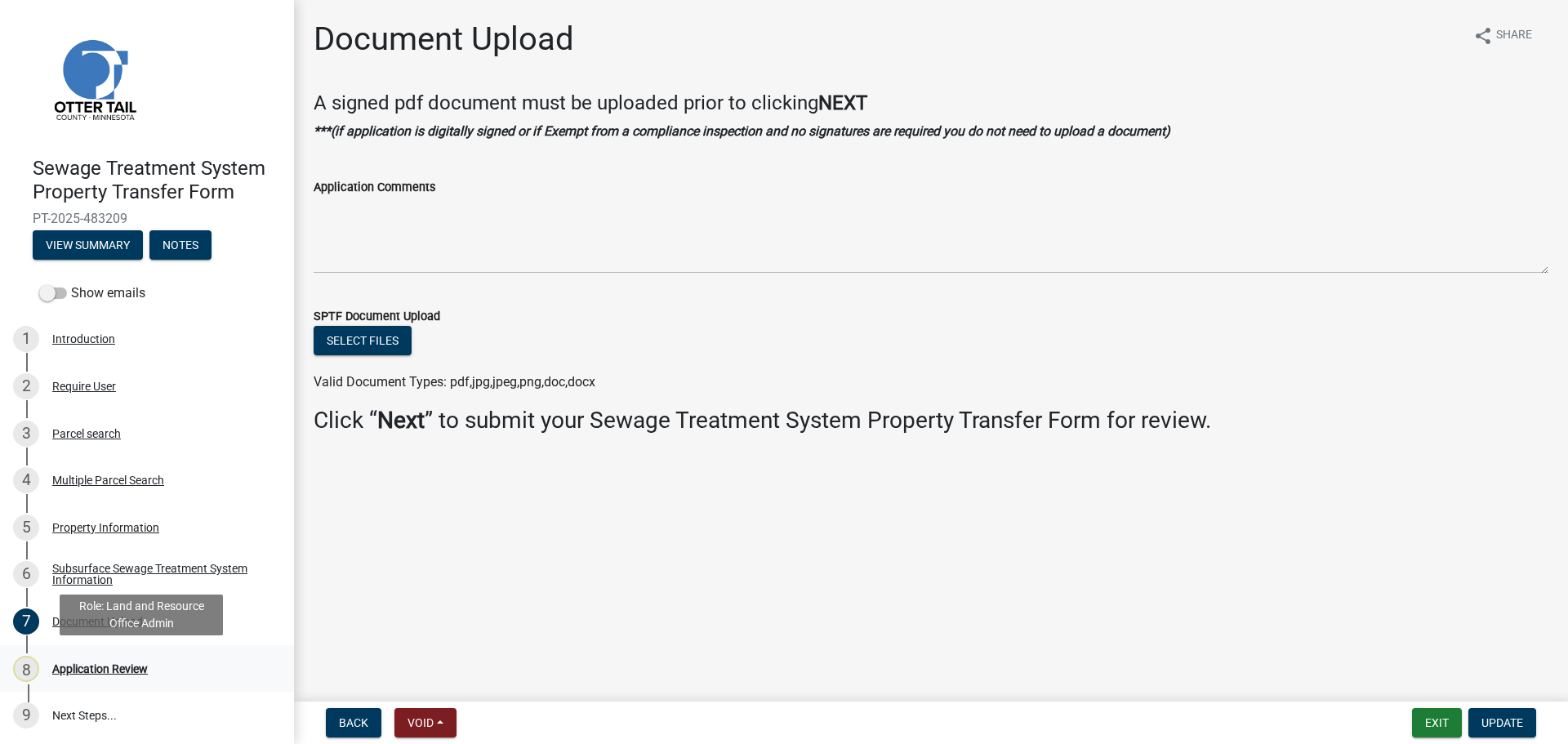
click at [97, 672] on div "Application Review" at bounding box center [100, 669] width 96 height 12
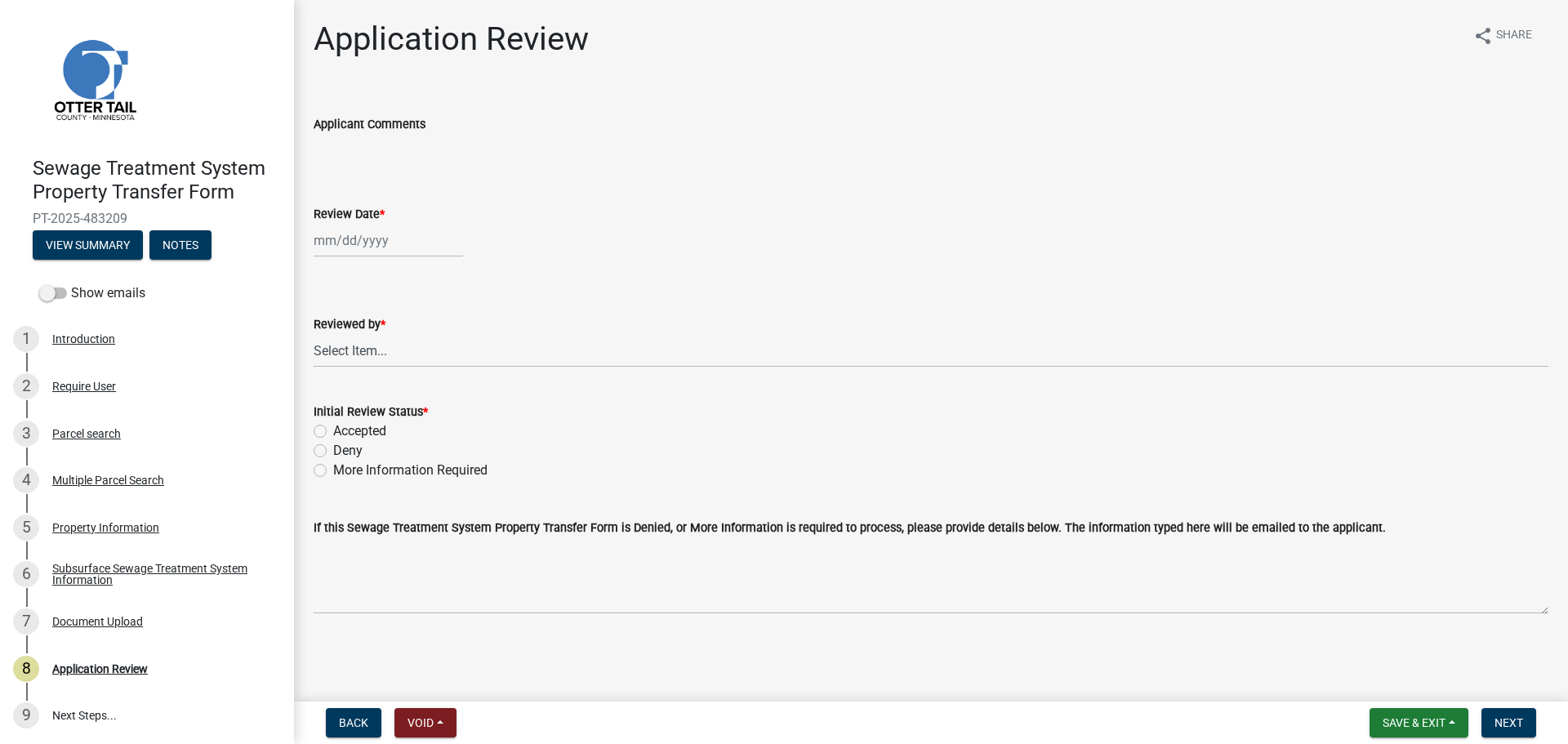
click at [363, 240] on div at bounding box center [388, 241] width 149 height 33
select select "9"
select select "2025"
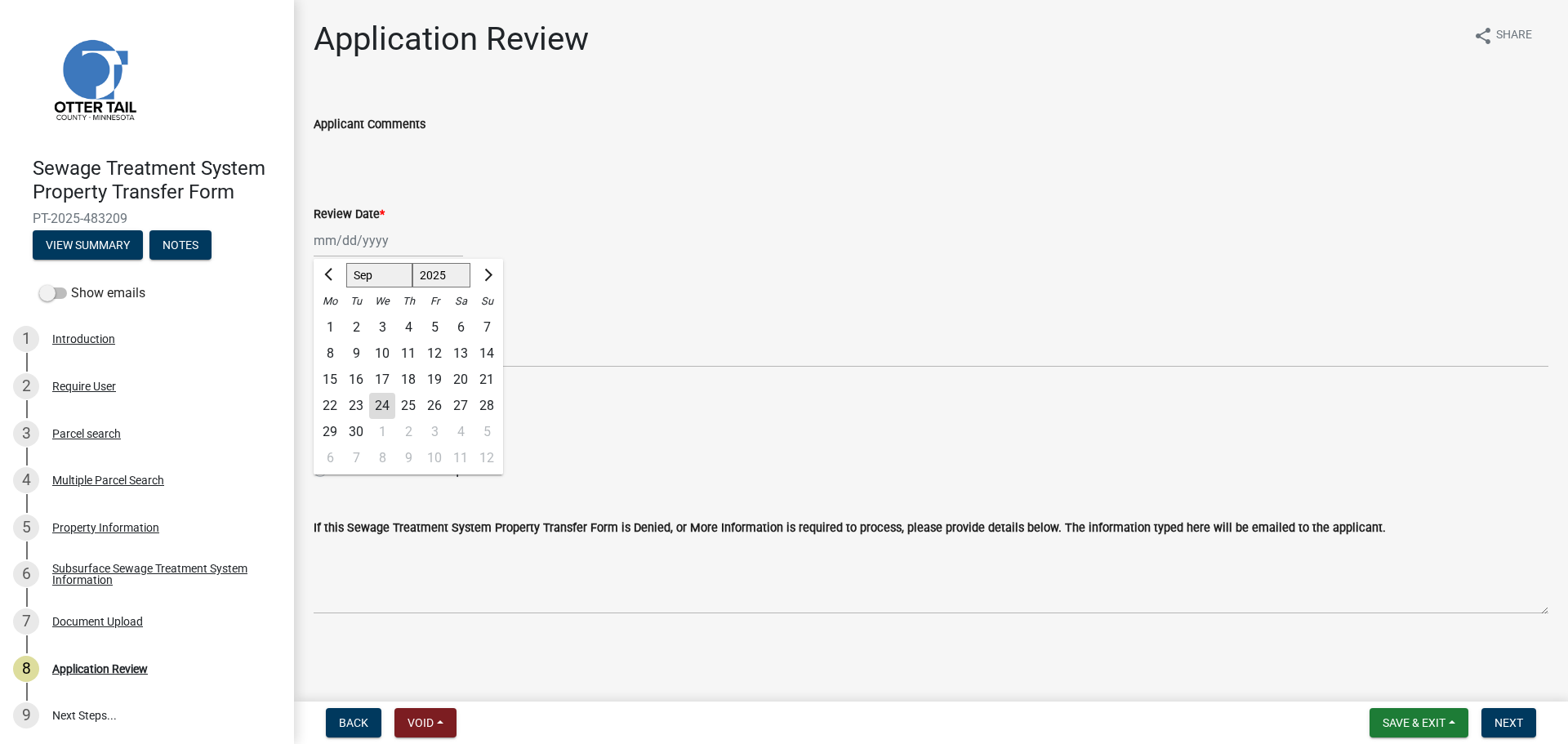
click at [387, 411] on div "24" at bounding box center [382, 406] width 26 height 26
type input "09/24/2025"
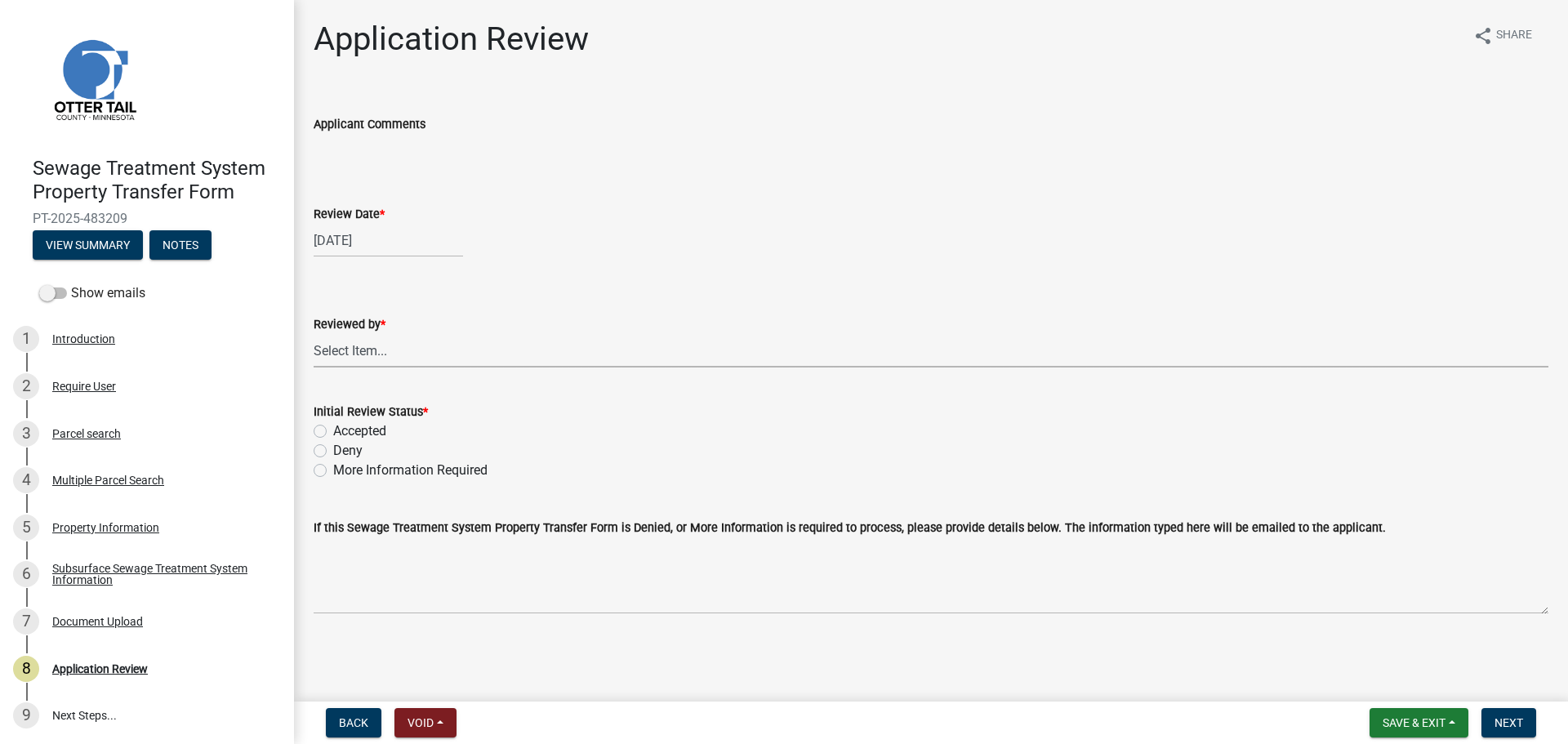
click at [401, 342] on select "Select Item... Alexis Newark Amy Busko Andrea Perales Brittany Tollefson Christ…" at bounding box center [931, 351] width 1235 height 33
click at [314, 334] on select "Select Item... Alexis Newark Amy Busko Andrea Perales Brittany Tollefson Christ…" at bounding box center [931, 351] width 1235 height 33
select select "67745ee8-7159-4960-80f9-a638286b467c"
click at [357, 434] on label "Accepted" at bounding box center [360, 431] width 53 height 20
click at [344, 432] on input "Accepted" at bounding box center [338, 426] width 11 height 11
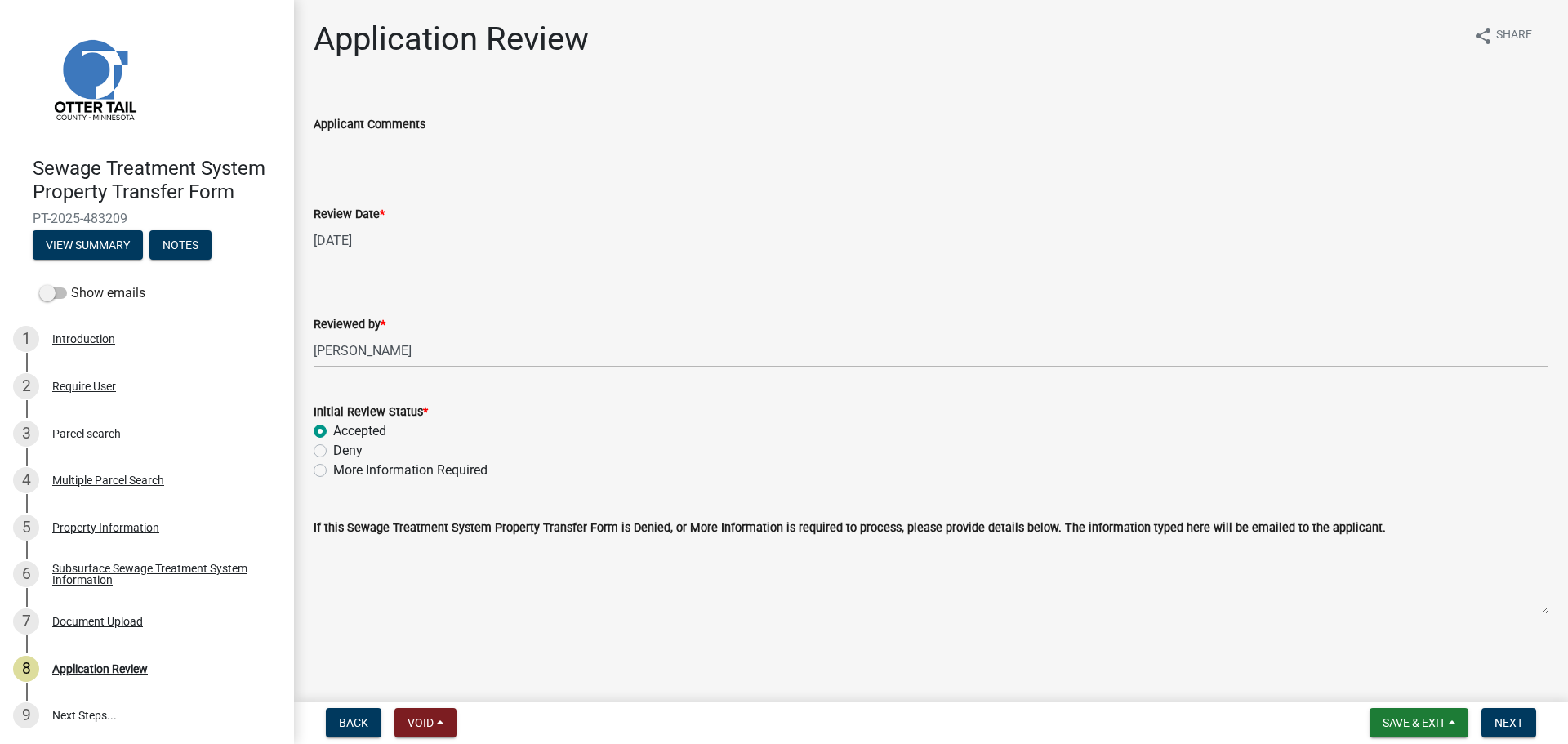
radio input "true"
click at [1503, 724] on span "Next" at bounding box center [1508, 723] width 28 height 13
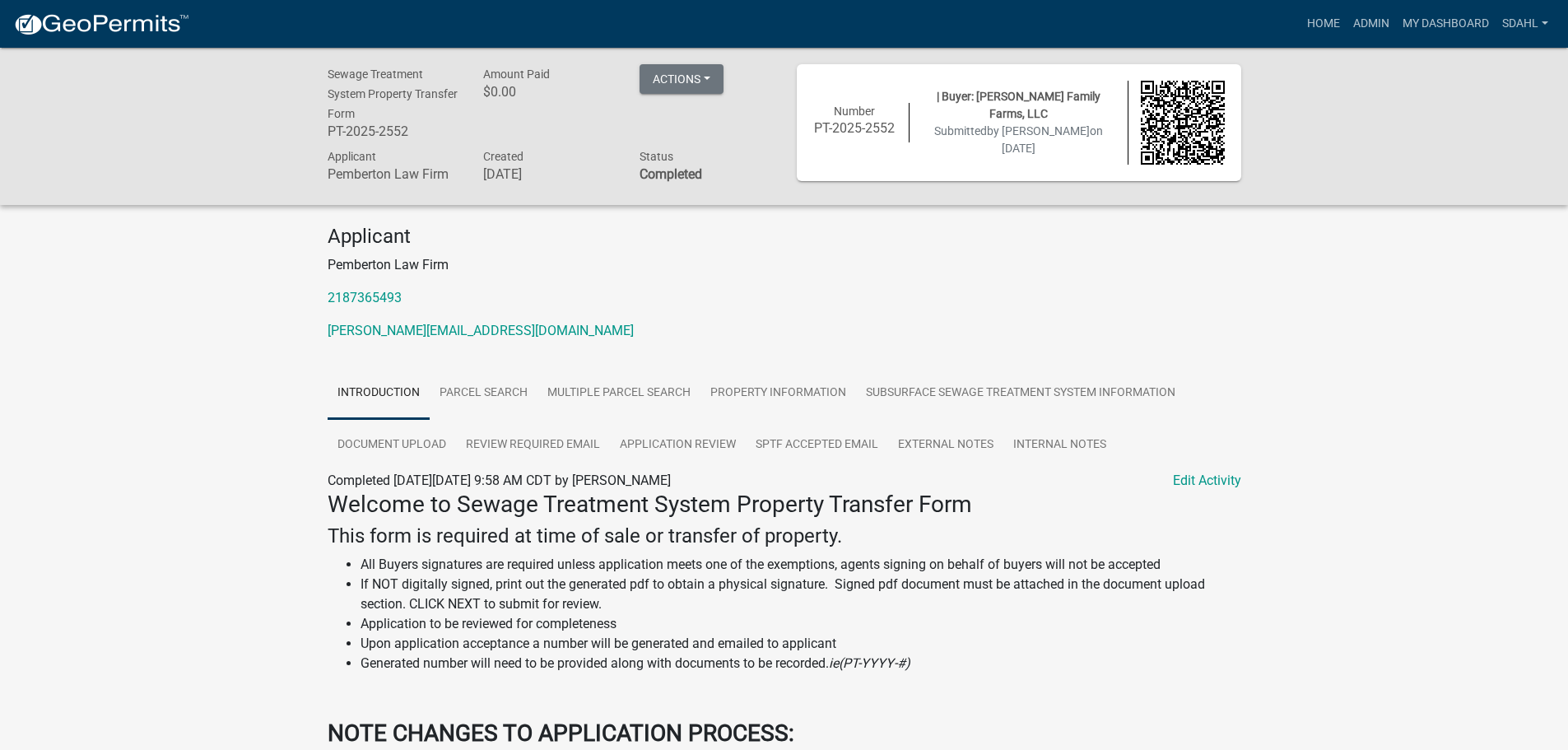
click at [1359, 92] on div "Sewage Treatment System Property Transfer Form PT-2025-2552 Amount Paid $0.00 A…" at bounding box center [784, 126] width 1568 height 156
click at [1352, 131] on div "Sewage Treatment System Property Transfer Form PT-2025-2552 Amount Paid $0.00 A…" at bounding box center [784, 126] width 1568 height 156
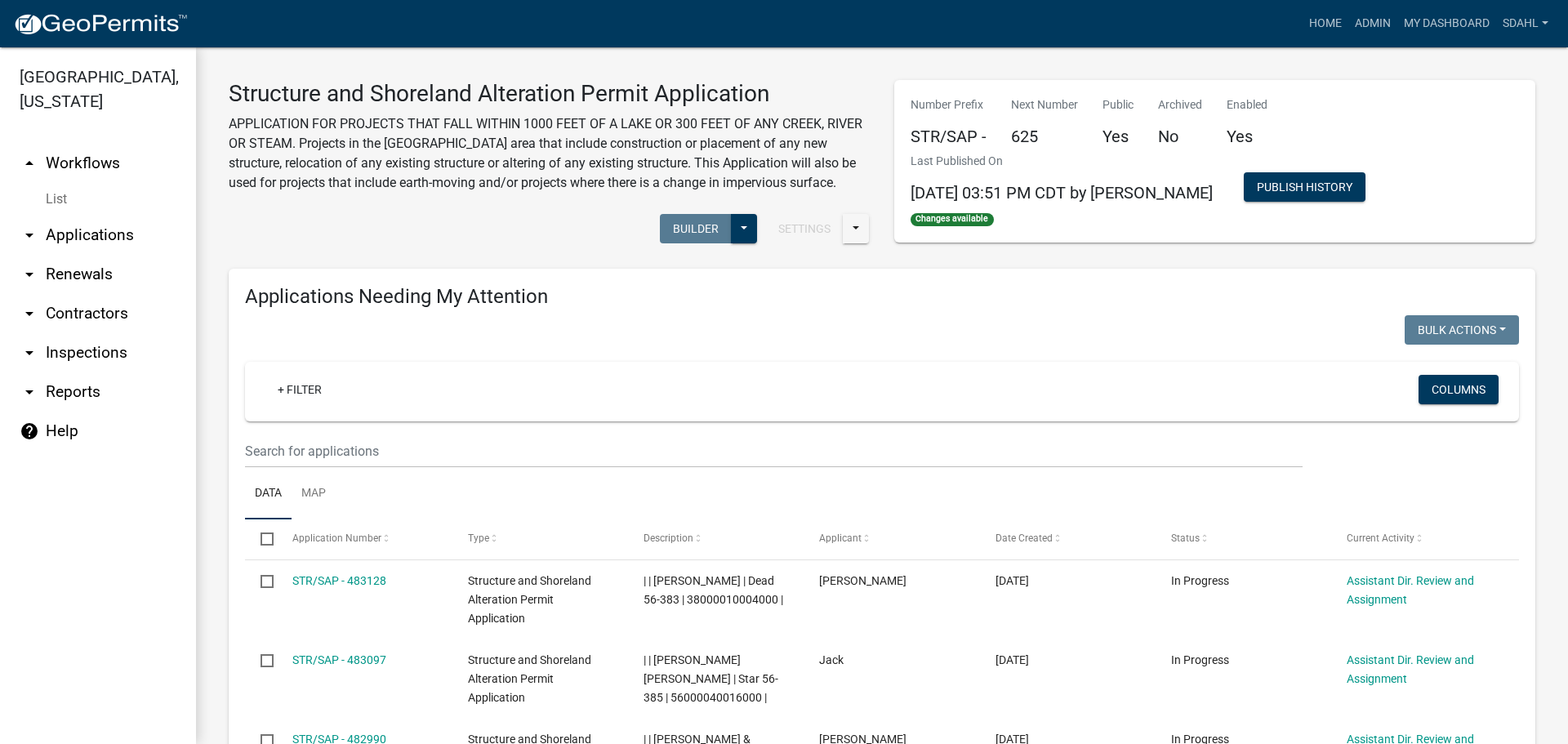
select select "1: 25"
click at [1421, 27] on link "My Dashboard" at bounding box center [1445, 23] width 98 height 31
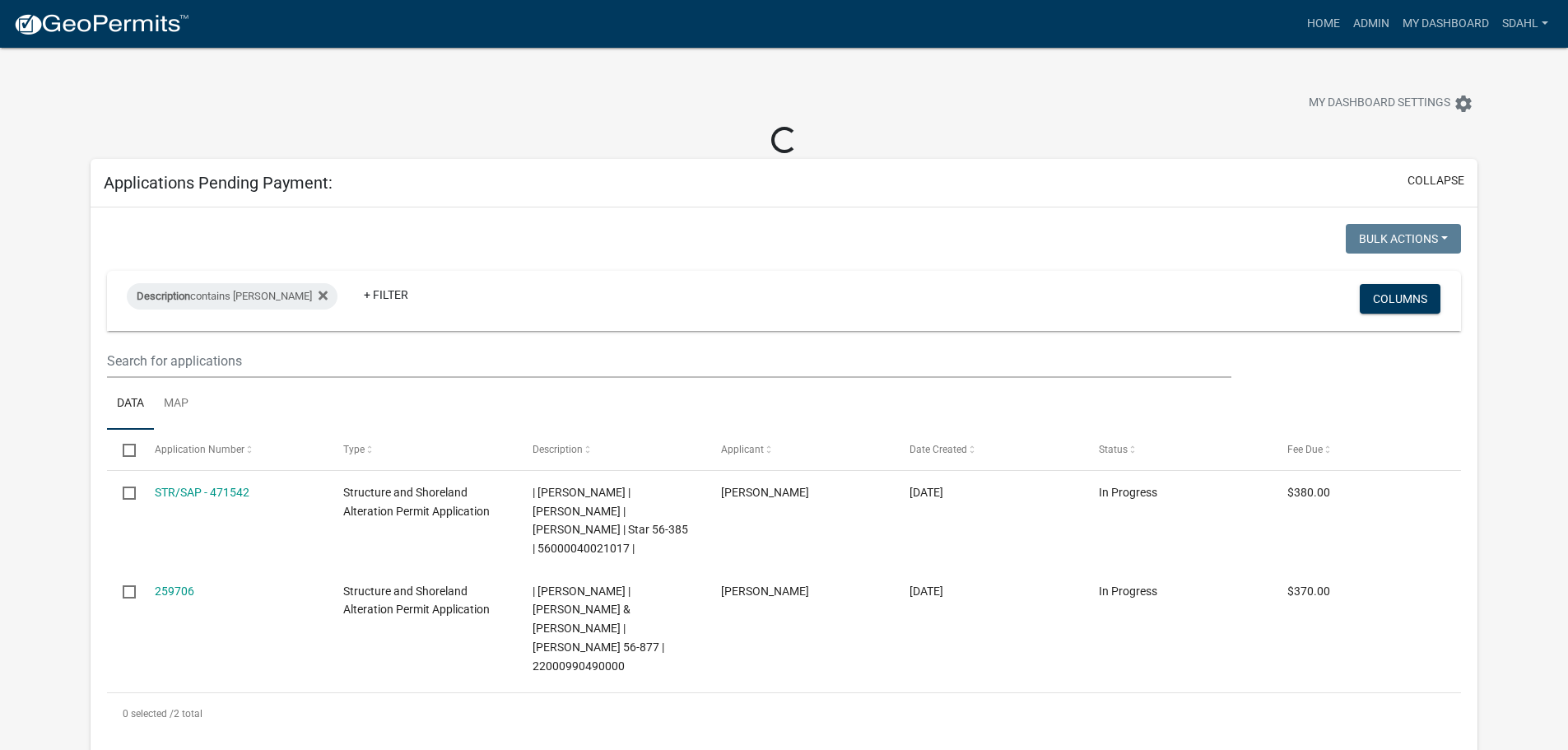
select select "3: 100"
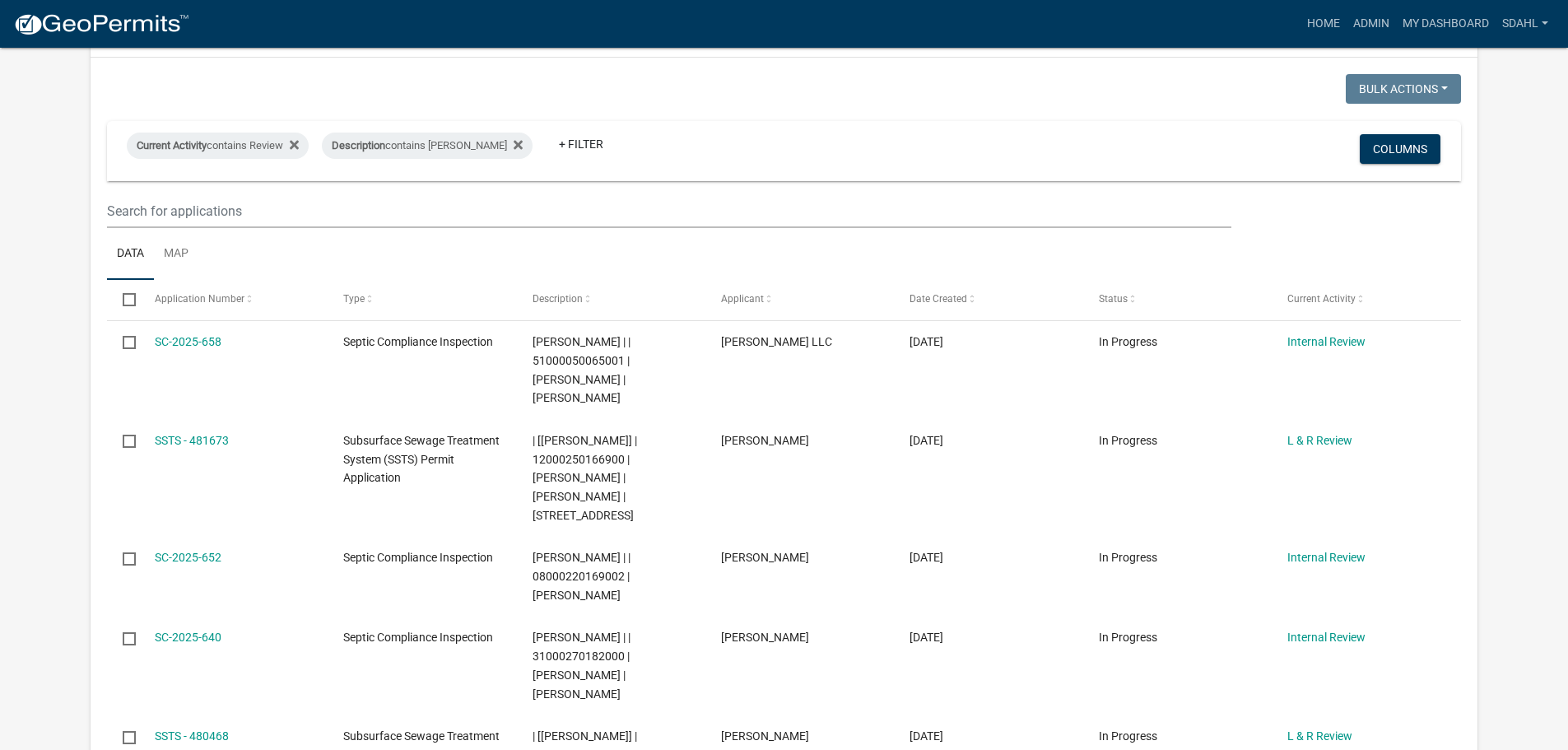
scroll to position [741, 0]
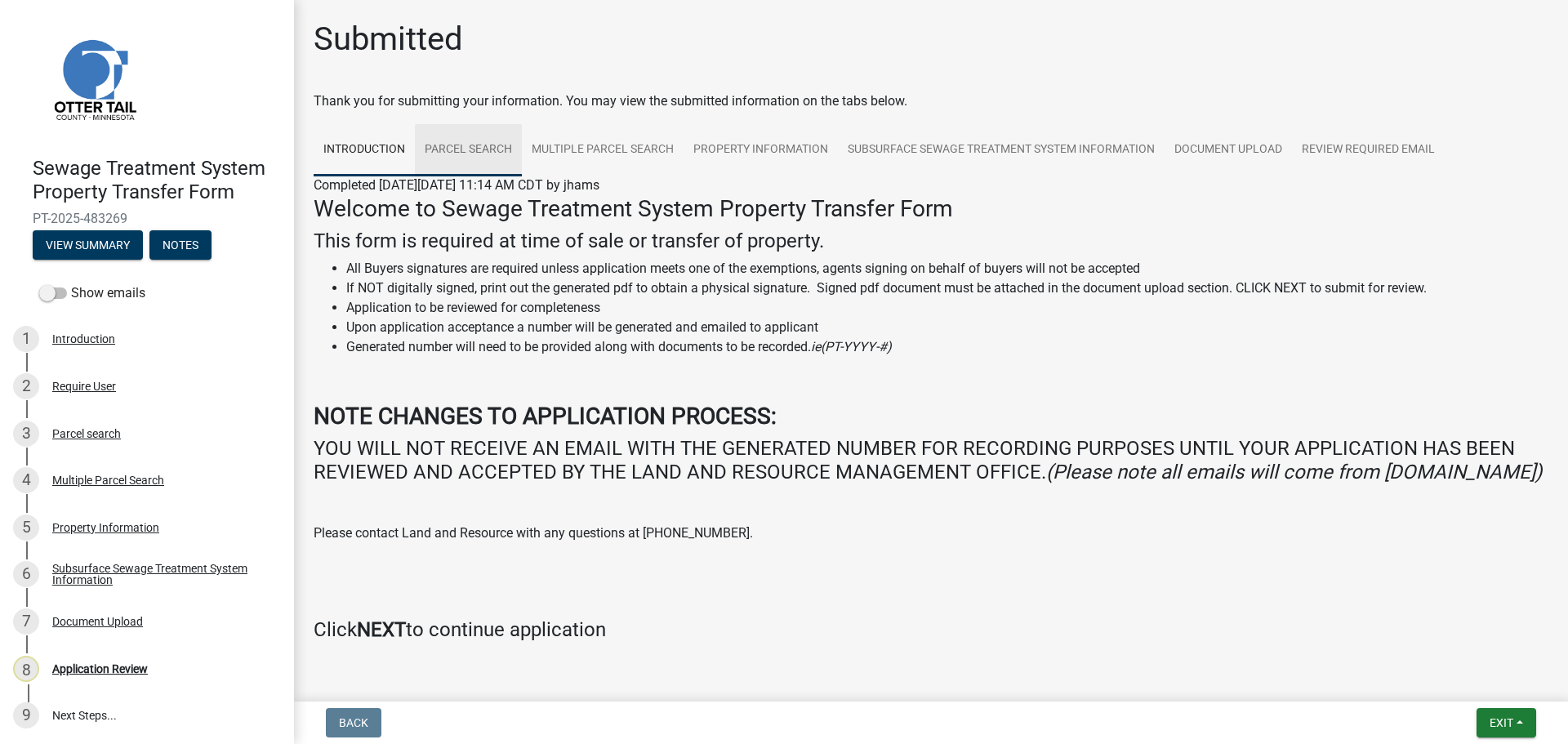
click at [452, 143] on link "Parcel search" at bounding box center [469, 150] width 107 height 53
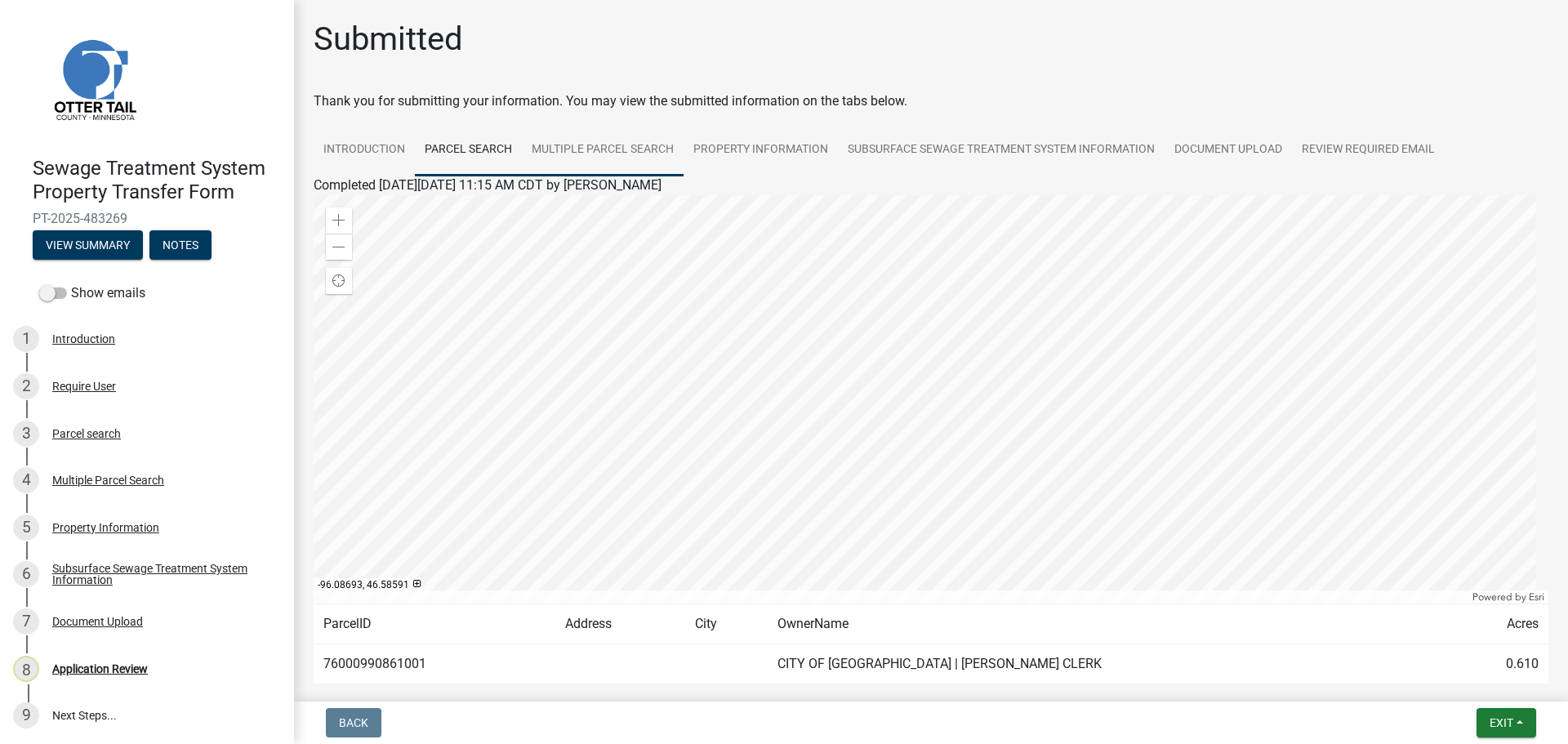
click at [608, 148] on link "Multiple Parcel Search" at bounding box center [602, 150] width 162 height 53
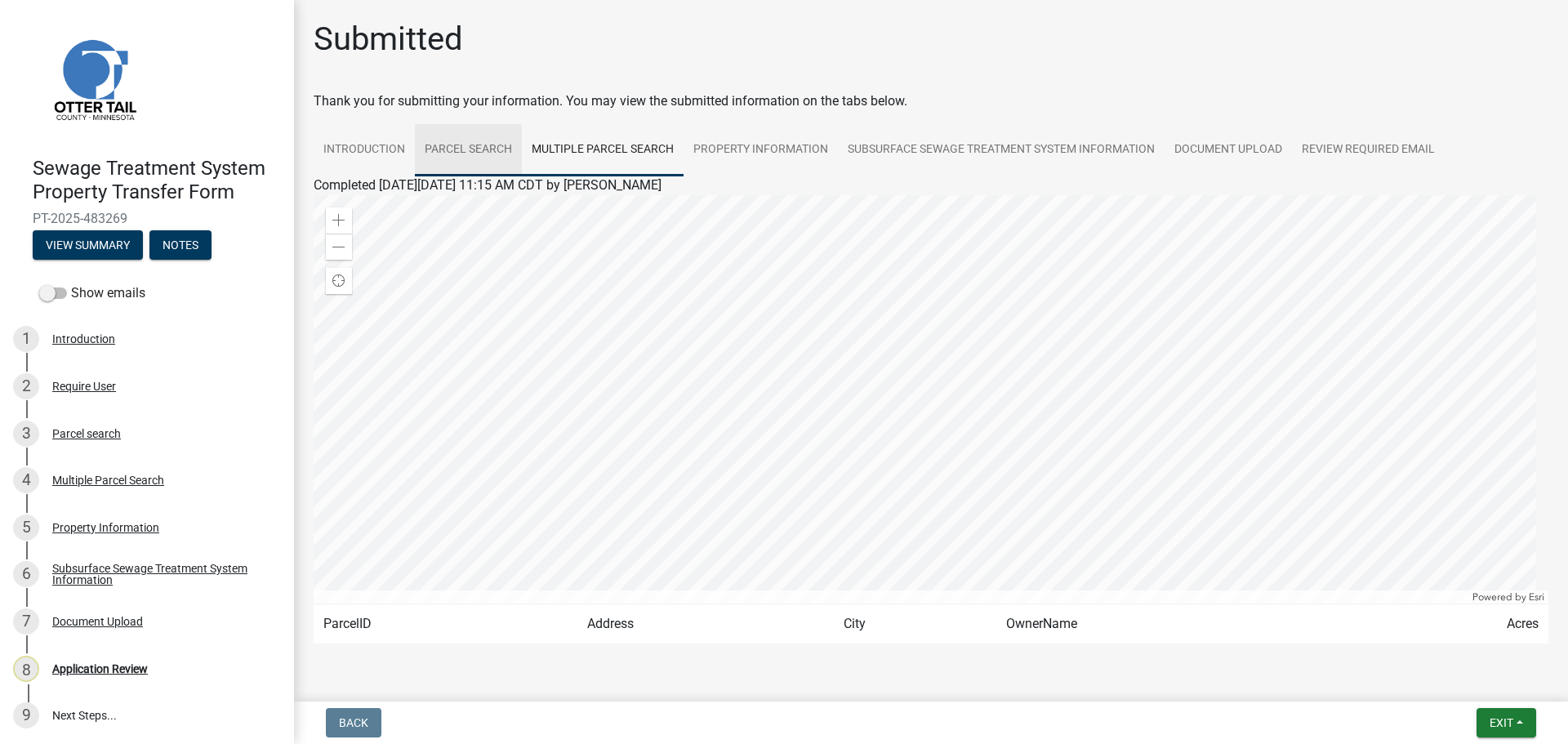
click at [481, 148] on link "Parcel search" at bounding box center [469, 150] width 107 height 53
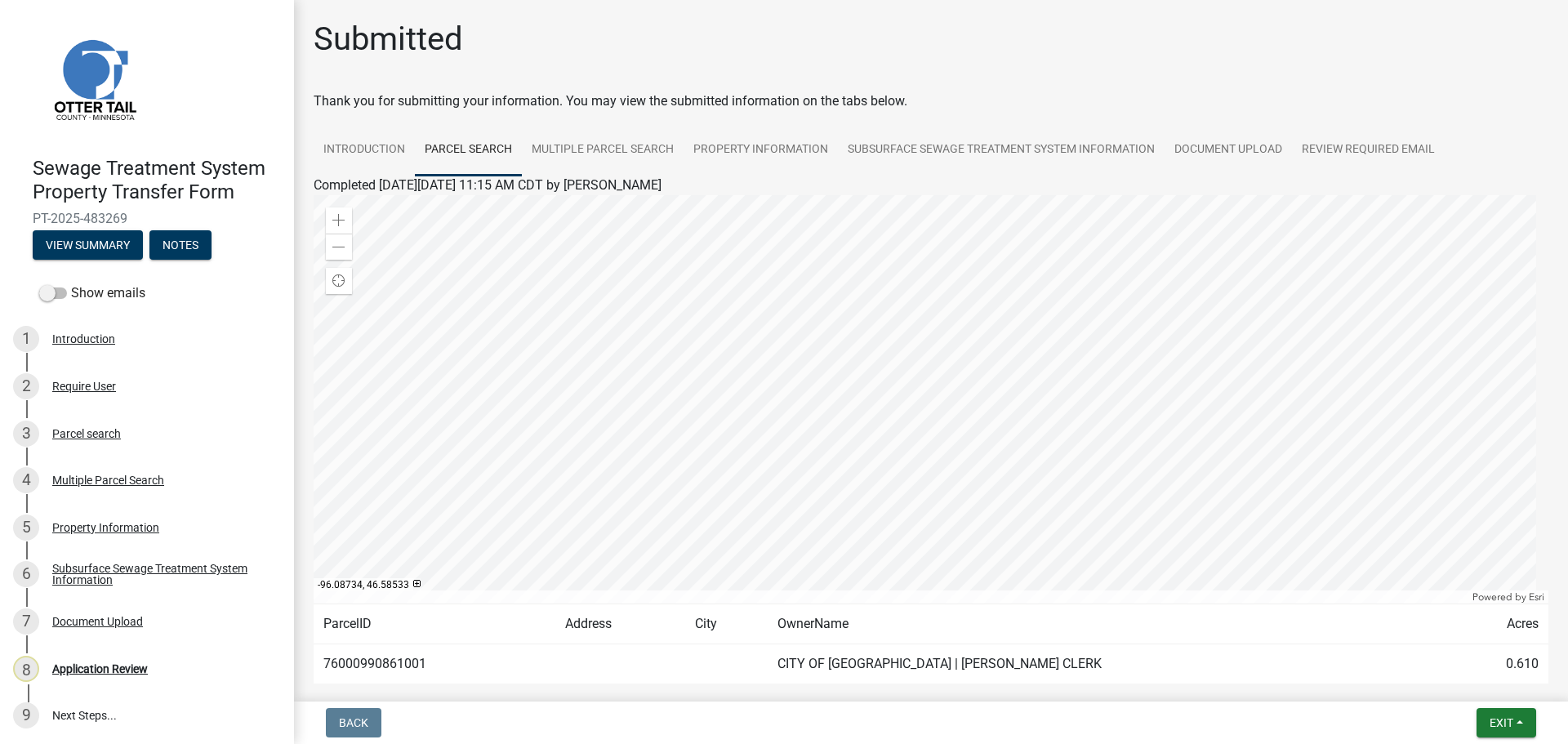
click at [368, 661] on td "76000990861001" at bounding box center [435, 664] width 242 height 40
copy td "76000990861001"
click at [588, 153] on link "Multiple Parcel Search" at bounding box center [602, 150] width 162 height 53
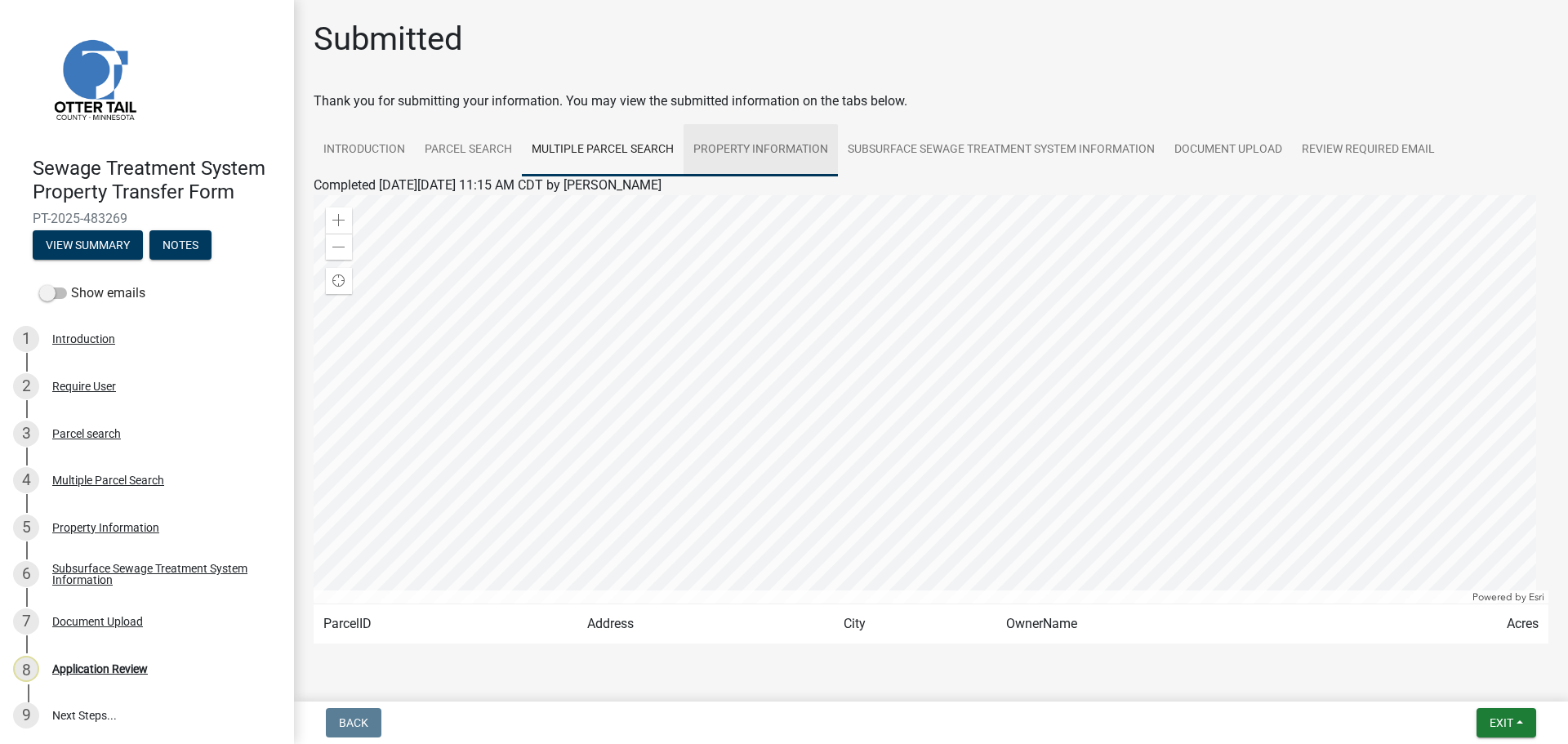
click at [777, 149] on link "Property Information" at bounding box center [760, 150] width 154 height 53
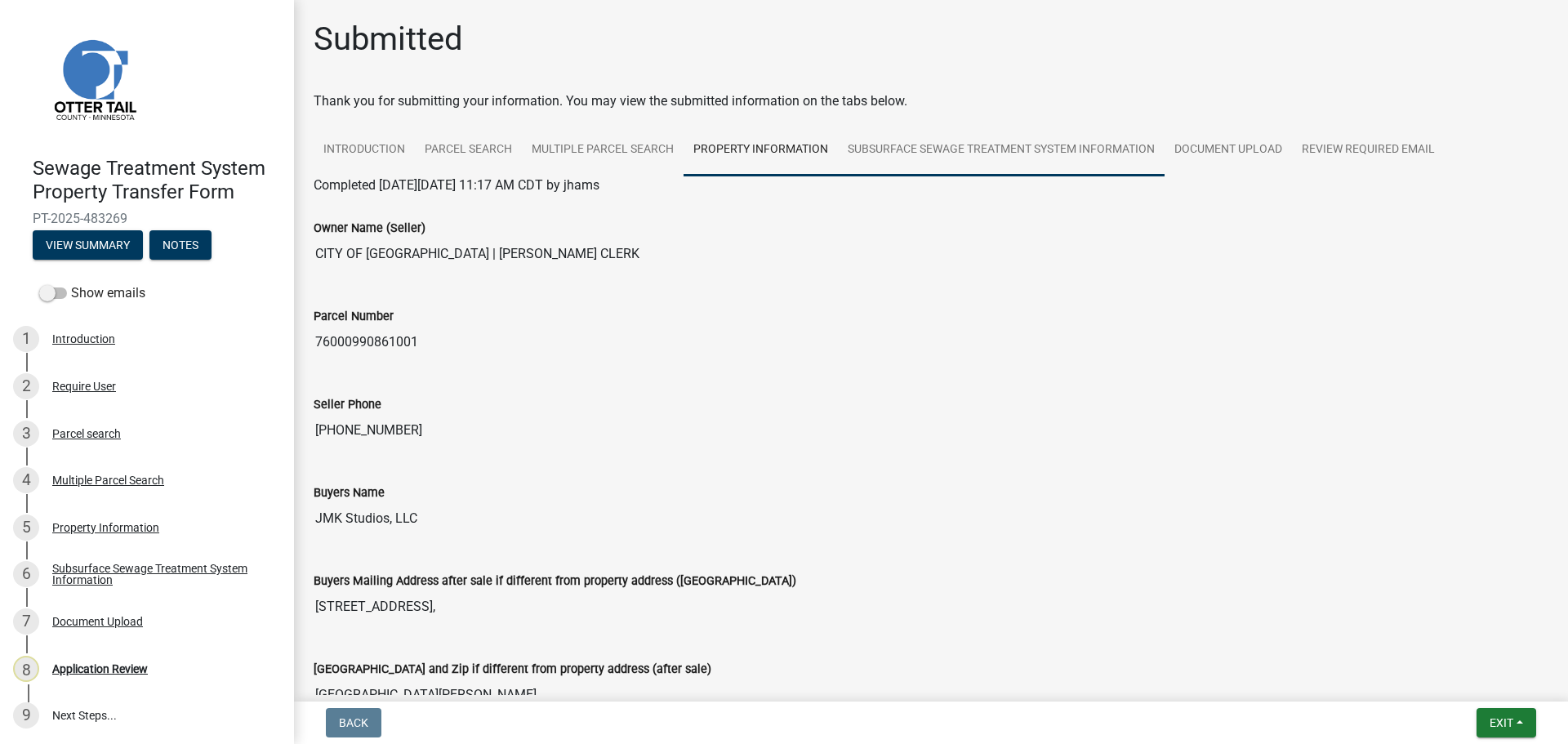
click at [974, 143] on link "Subsurface Sewage Treatment System Information" at bounding box center [1001, 150] width 326 height 53
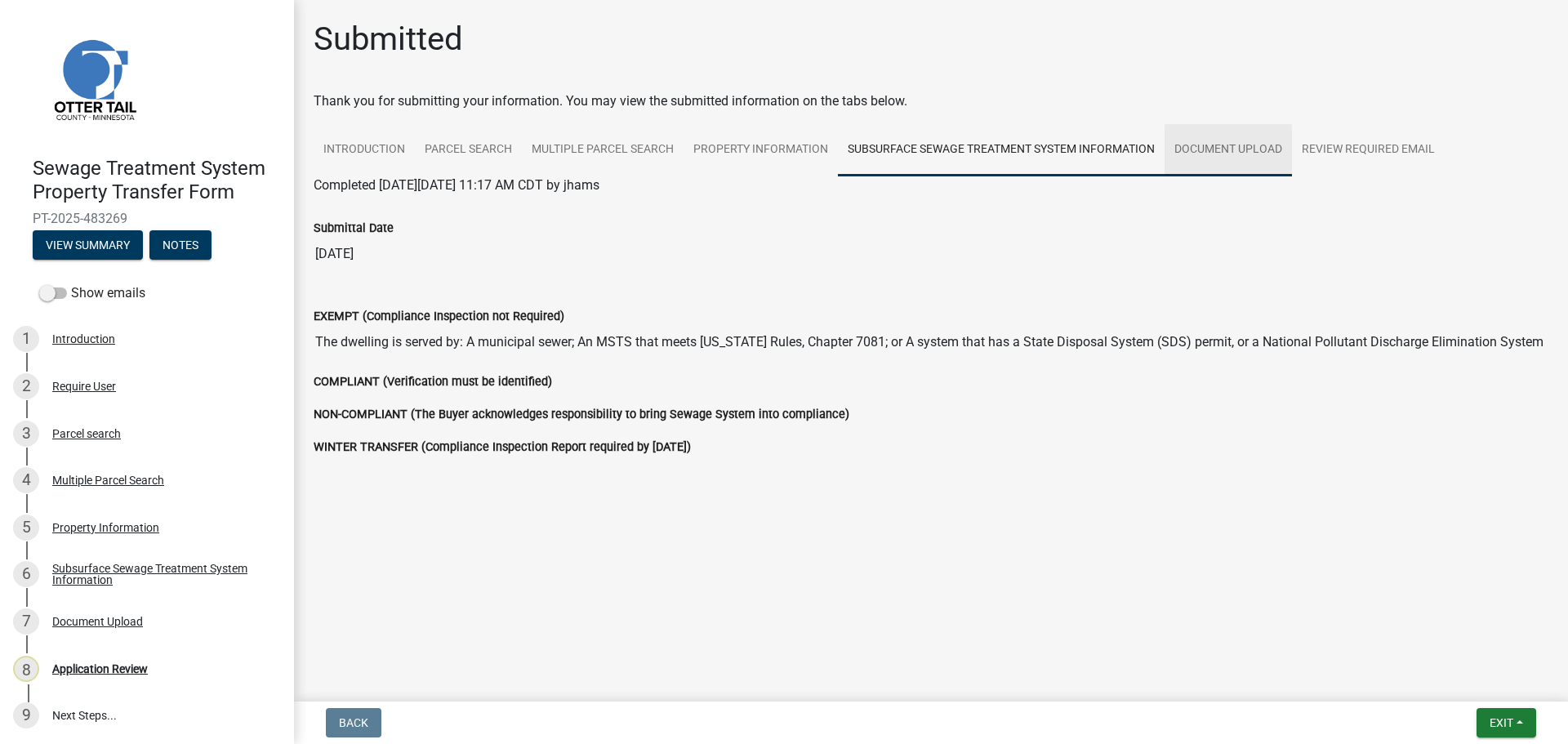
click at [1236, 147] on link "Document Upload" at bounding box center [1228, 150] width 128 height 53
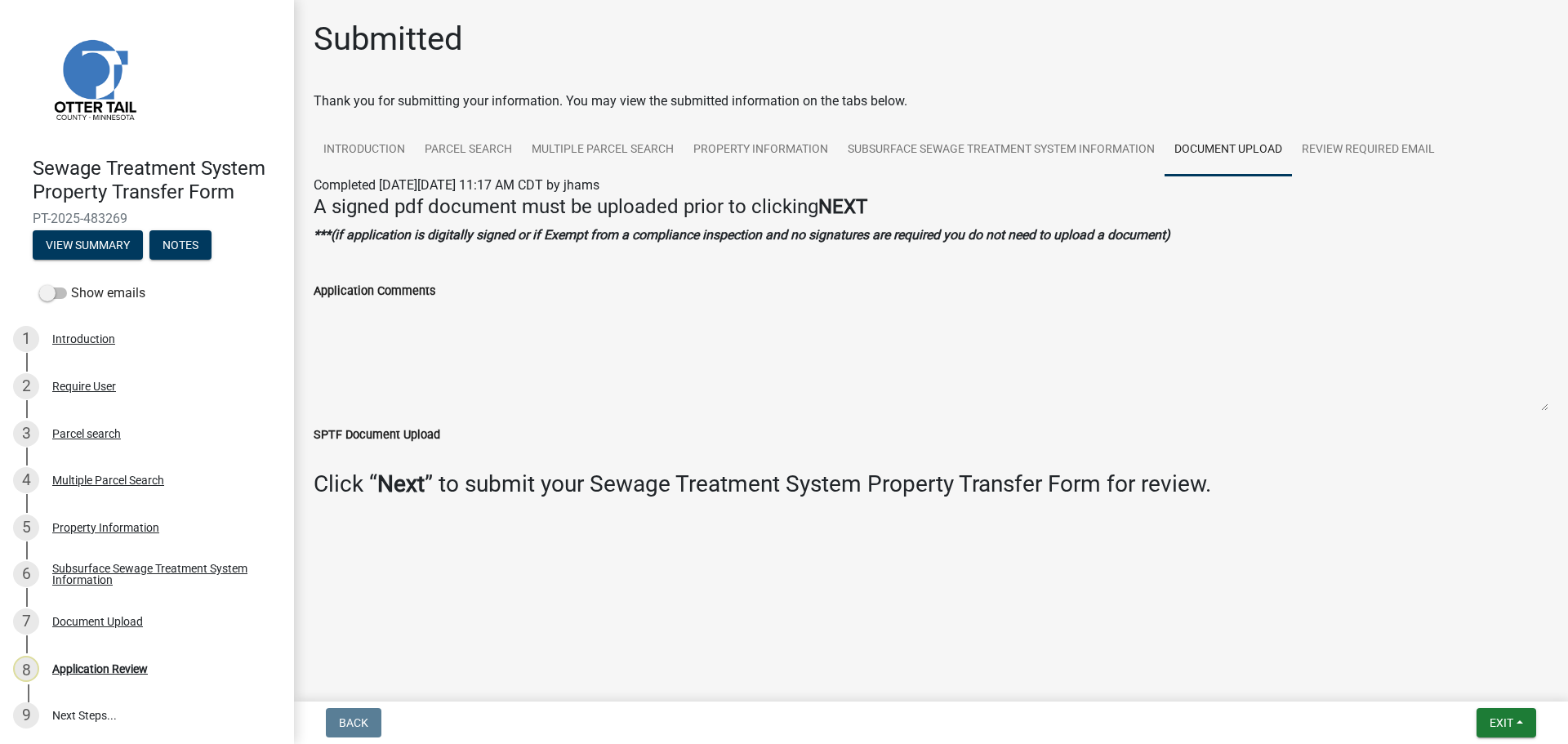
click at [1232, 148] on link "Document Upload" at bounding box center [1228, 150] width 128 height 53
click at [1337, 143] on link "Review Required Email" at bounding box center [1367, 150] width 153 height 53
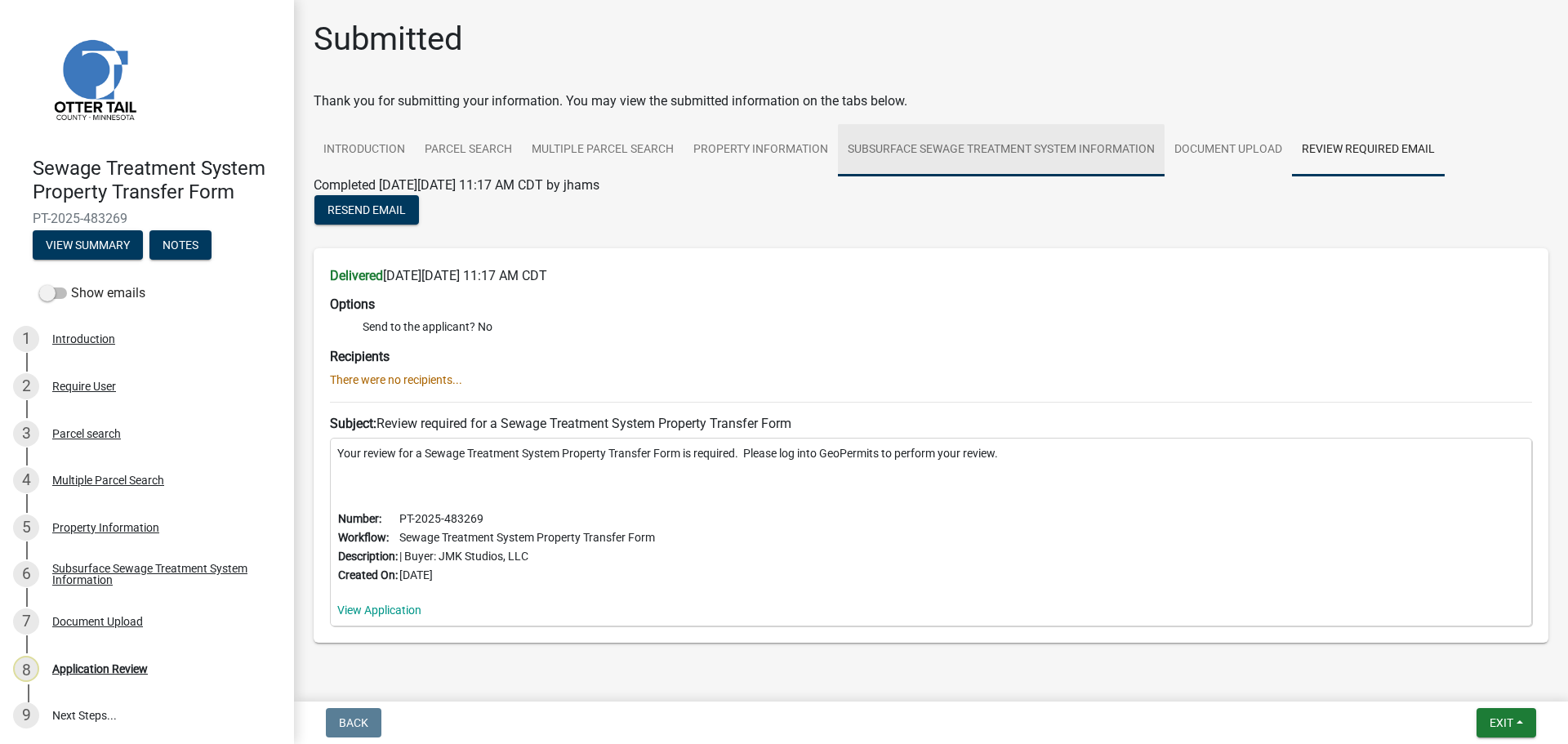
click at [1001, 146] on link "Subsurface Sewage Treatment System Information" at bounding box center [1001, 150] width 326 height 53
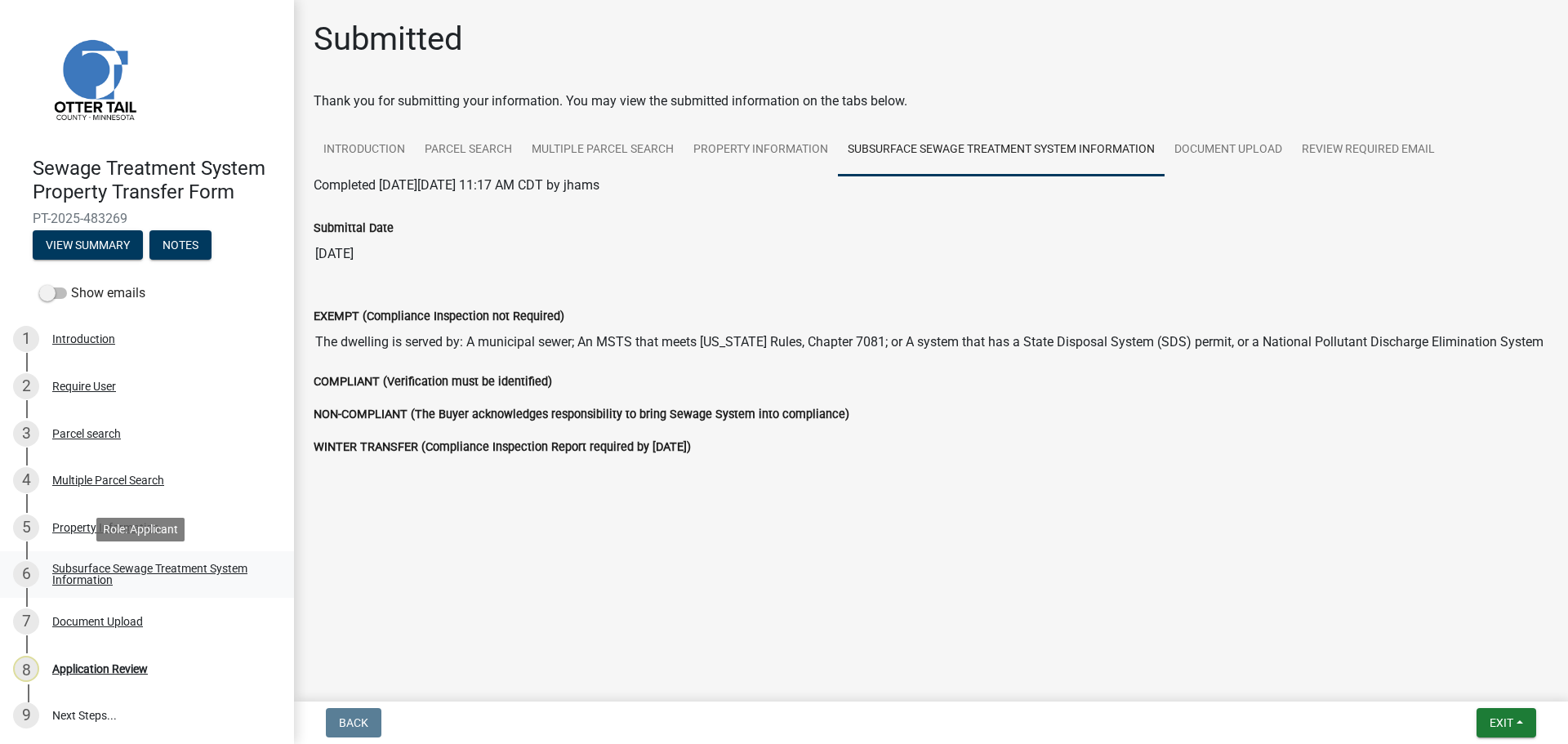
click at [92, 568] on div "Subsurface Sewage Treatment System Information" at bounding box center [160, 573] width 215 height 22
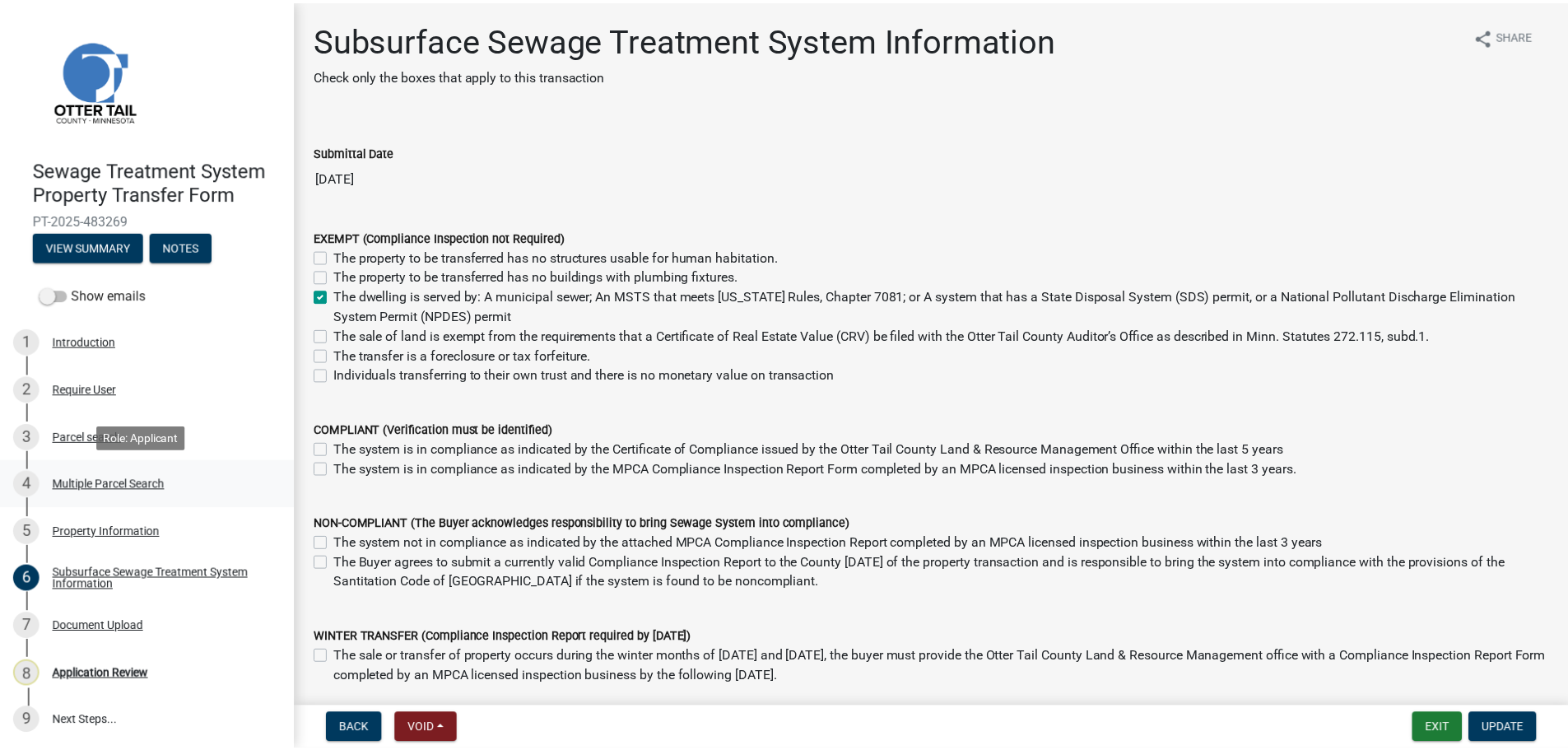
scroll to position [2, 0]
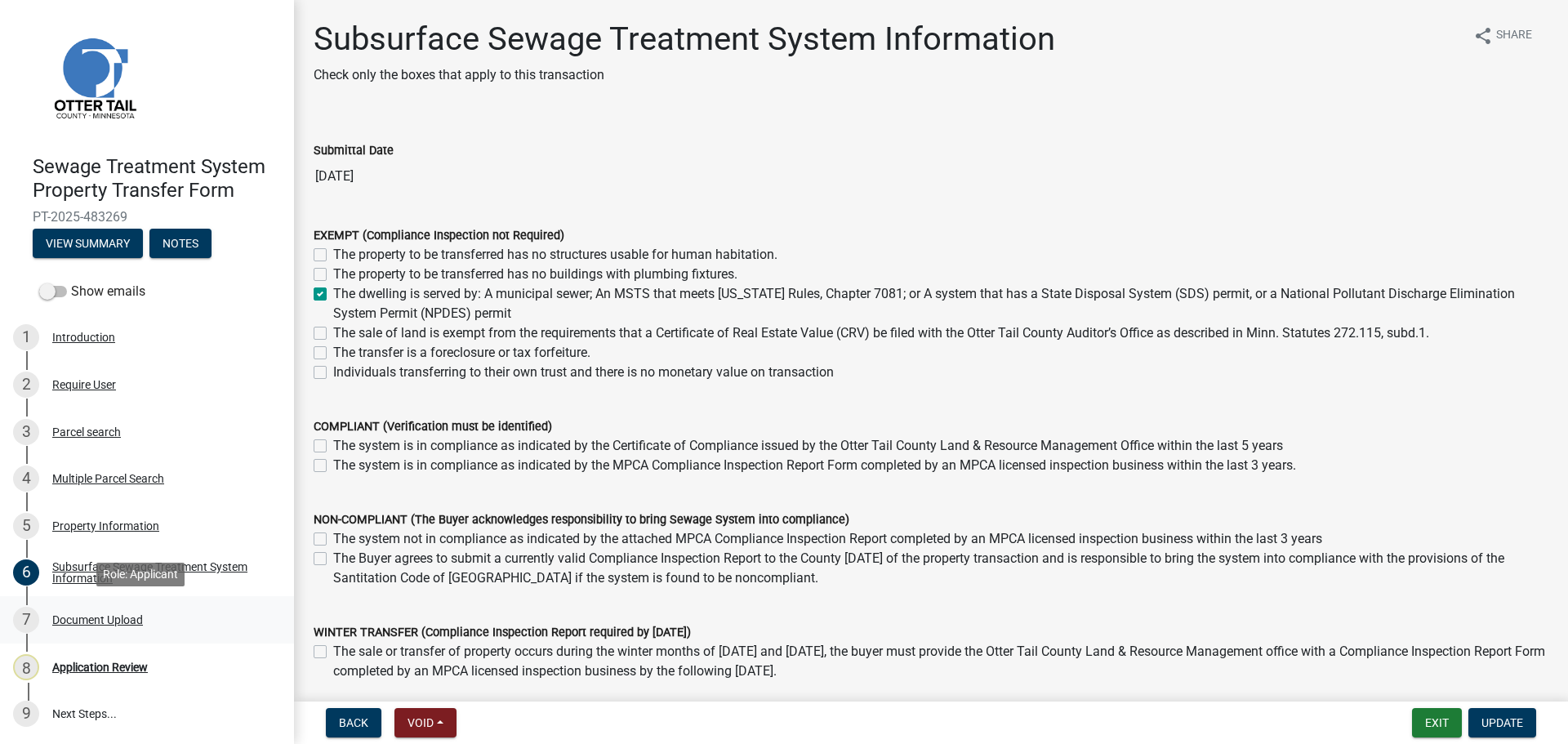
click at [81, 617] on div "Document Upload" at bounding box center [97, 620] width 91 height 12
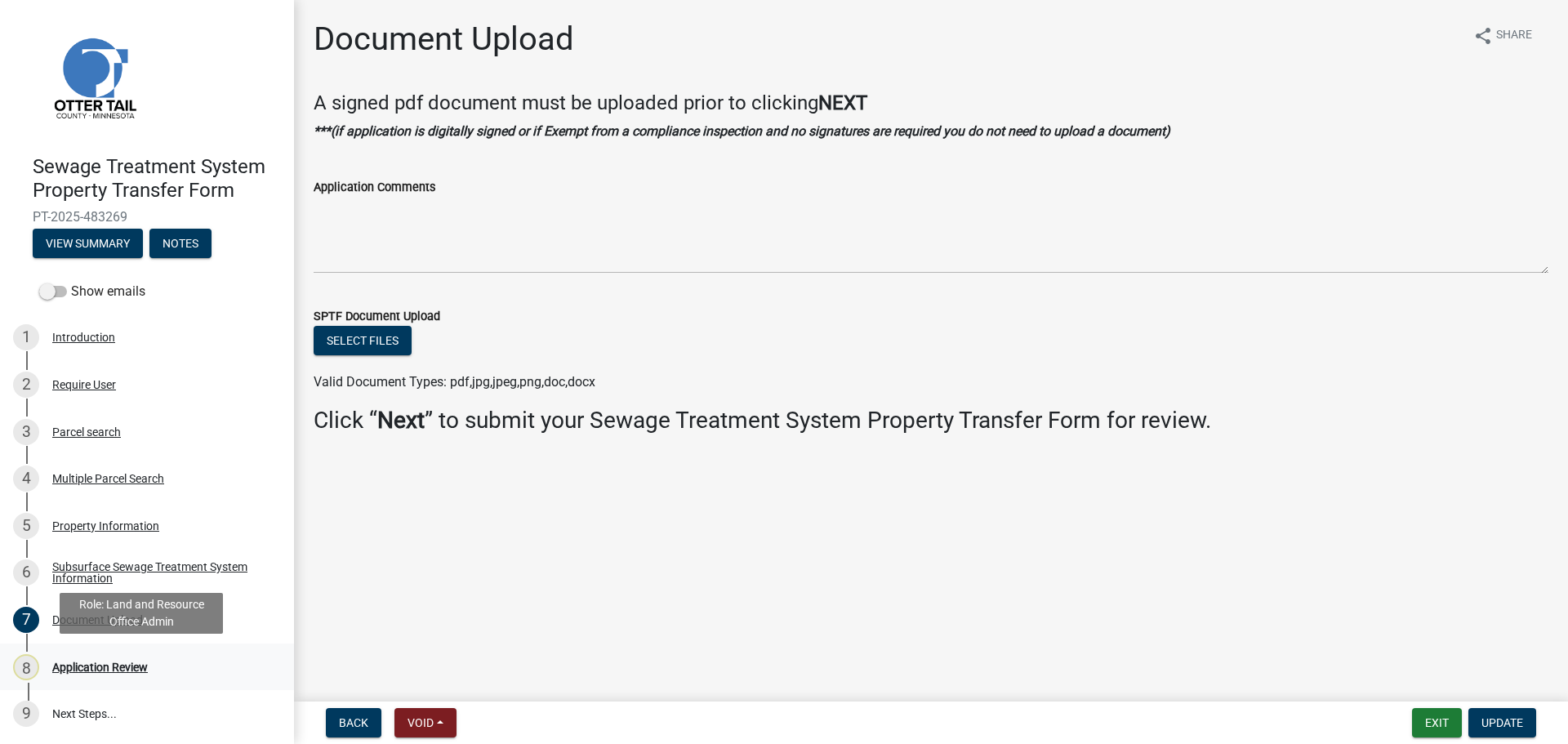
click at [113, 670] on div "Application Review" at bounding box center [100, 668] width 96 height 12
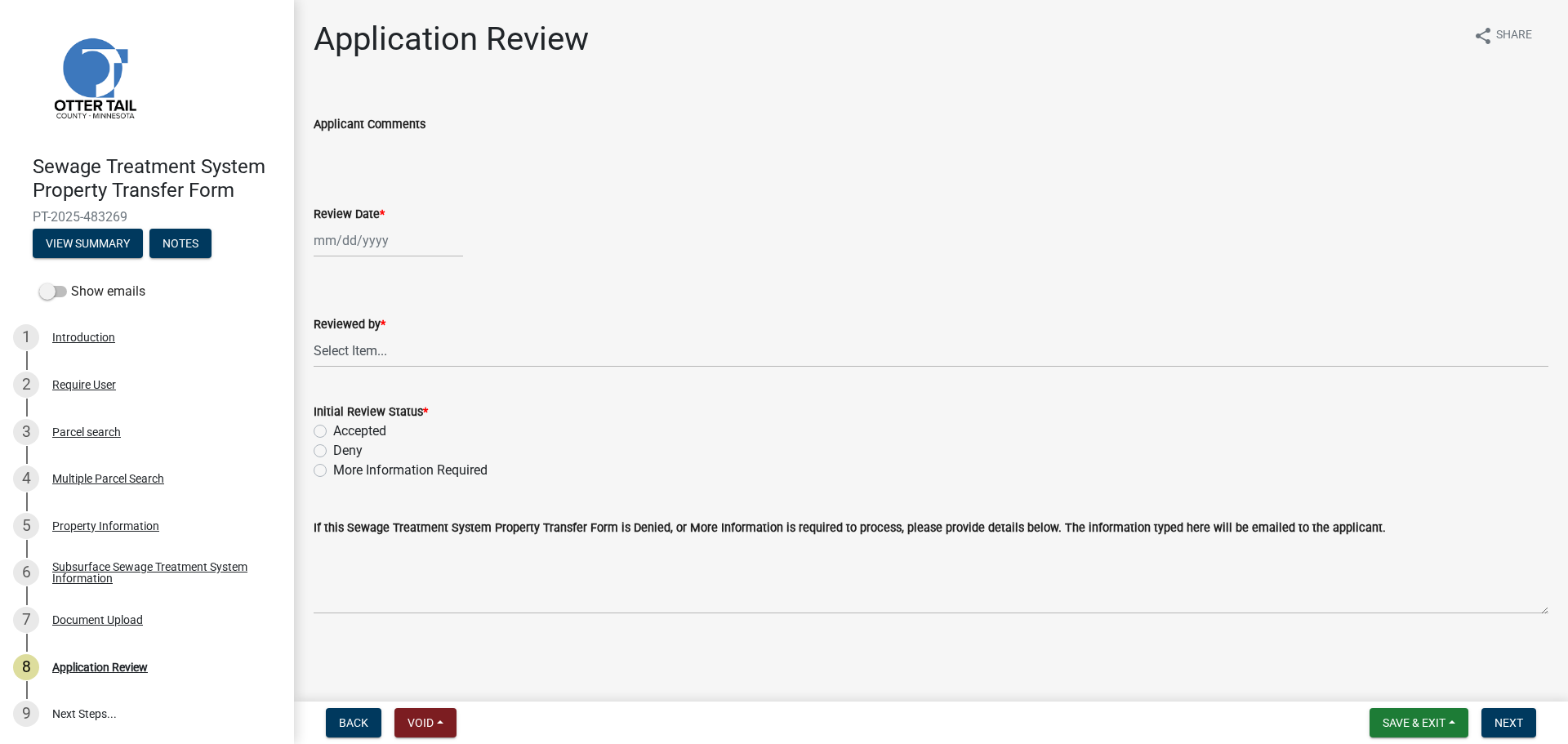
click at [360, 243] on div at bounding box center [388, 241] width 149 height 33
select select "9"
select select "2025"
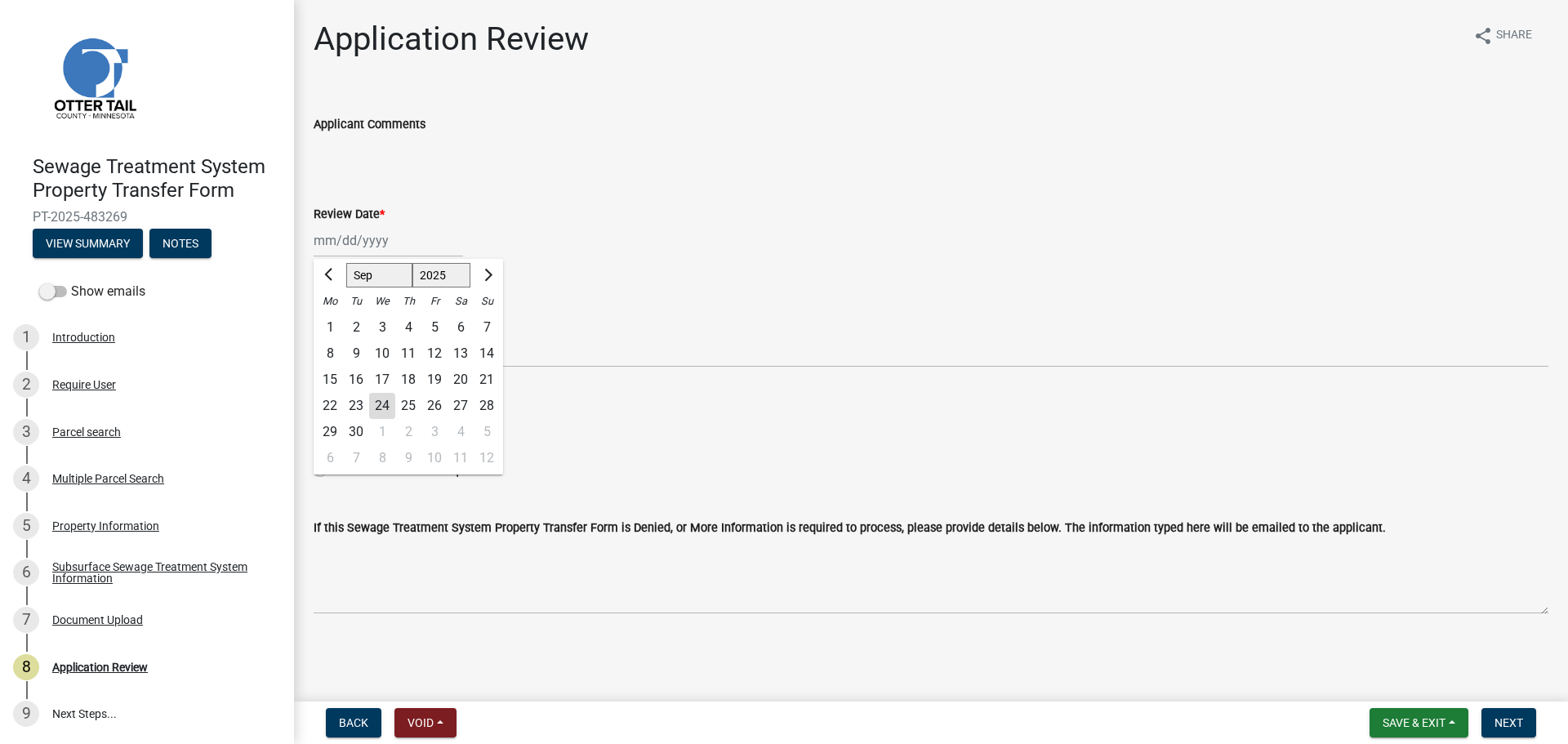
click at [386, 404] on div "24" at bounding box center [382, 406] width 26 height 26
type input "09/24/2025"
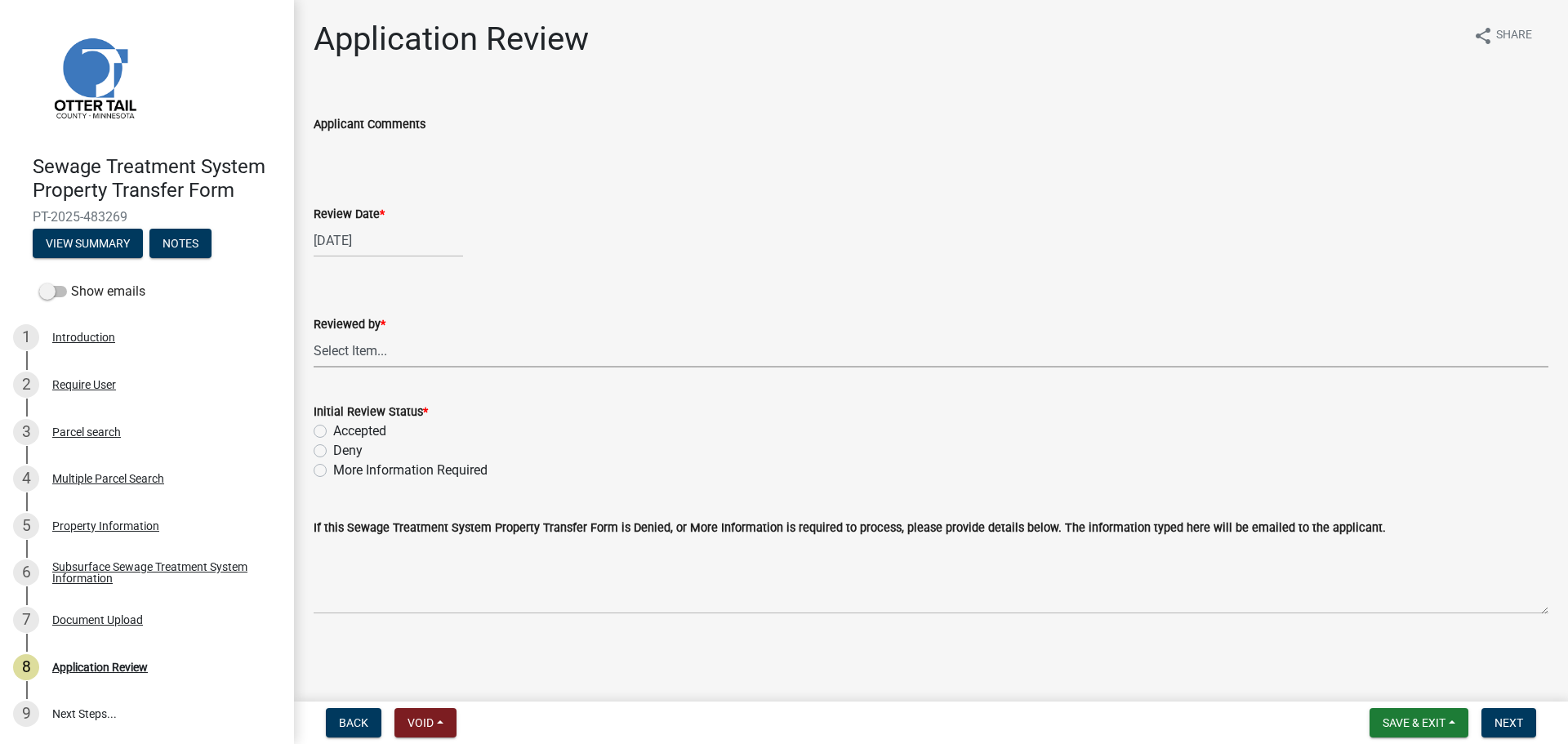
click at [392, 350] on select "Select Item... Alexis Newark Amy Busko Andrea Perales Brittany Tollefson Christ…" at bounding box center [931, 351] width 1235 height 33
click at [314, 334] on select "Select Item... Alexis Newark Amy Busko Andrea Perales Brittany Tollefson Christ…" at bounding box center [931, 351] width 1235 height 33
select select "67745ee8-7159-4960-80f9-a638286b467c"
click at [349, 432] on label "Accepted" at bounding box center [360, 431] width 53 height 20
click at [344, 432] on input "Accepted" at bounding box center [338, 426] width 11 height 11
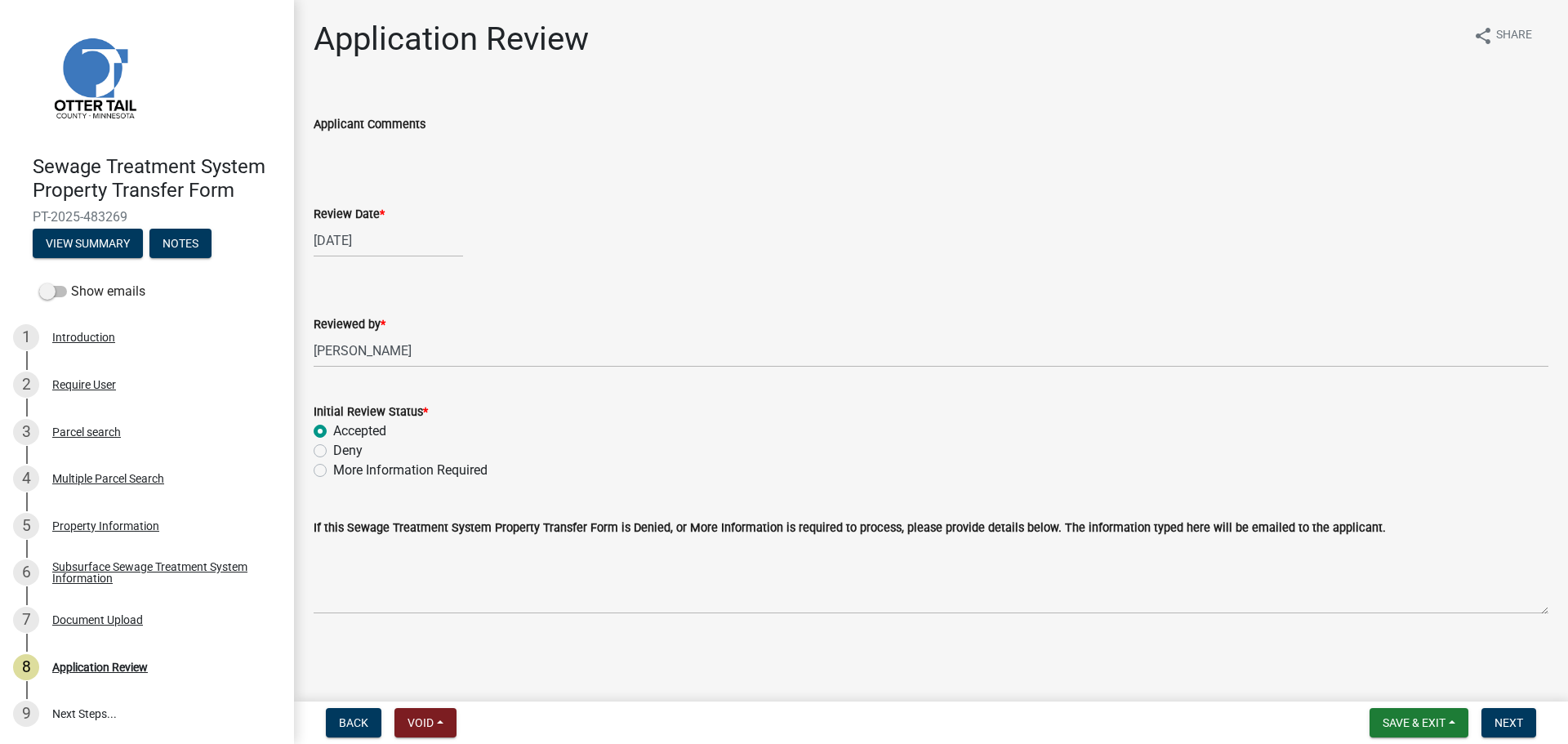
radio input "true"
click at [1512, 721] on span "Next" at bounding box center [1508, 723] width 28 height 13
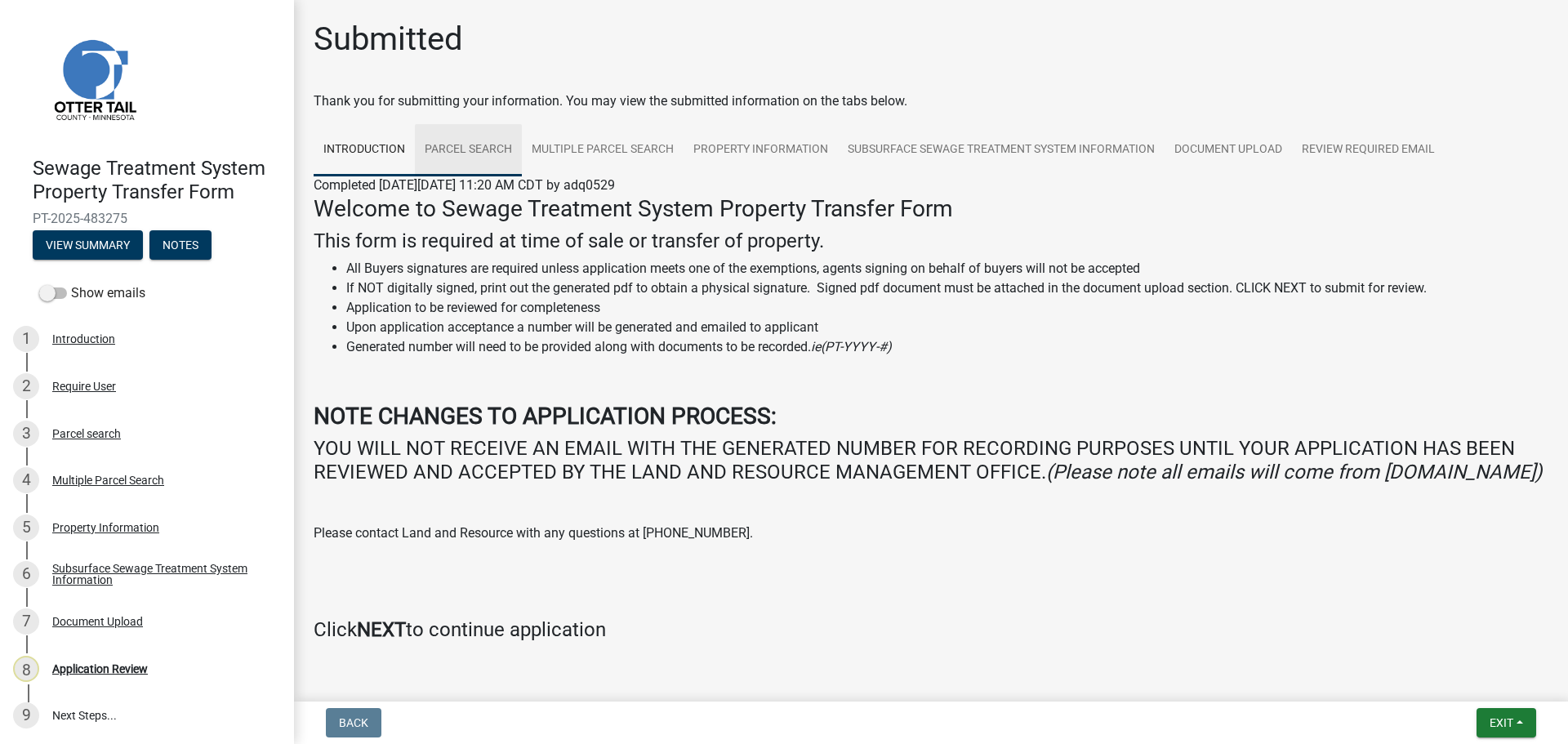
click at [487, 152] on link "Parcel search" at bounding box center [469, 150] width 107 height 53
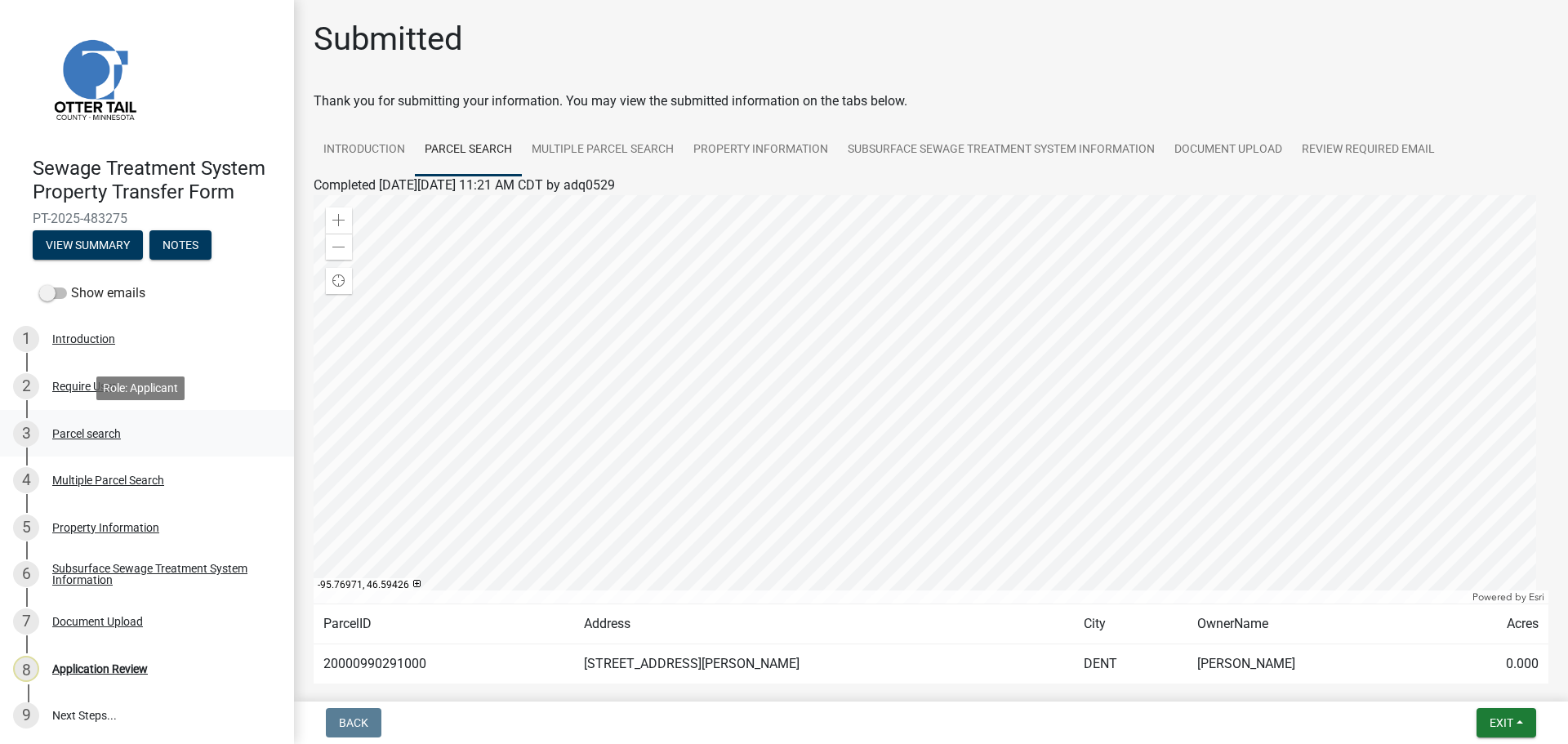
click at [88, 436] on div "Parcel search" at bounding box center [87, 434] width 68 height 12
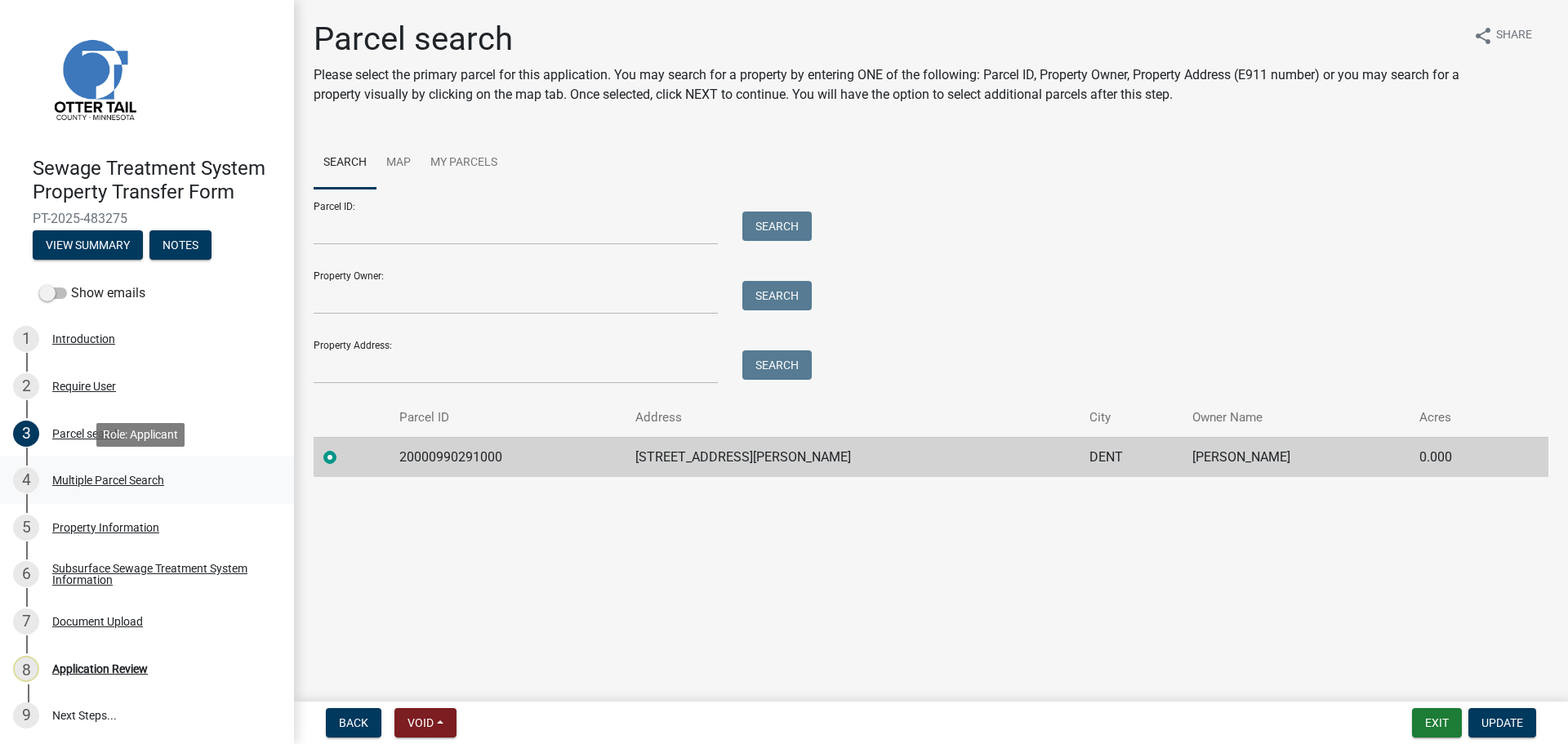
click at [87, 481] on div "Multiple Parcel Search" at bounding box center [108, 481] width 112 height 12
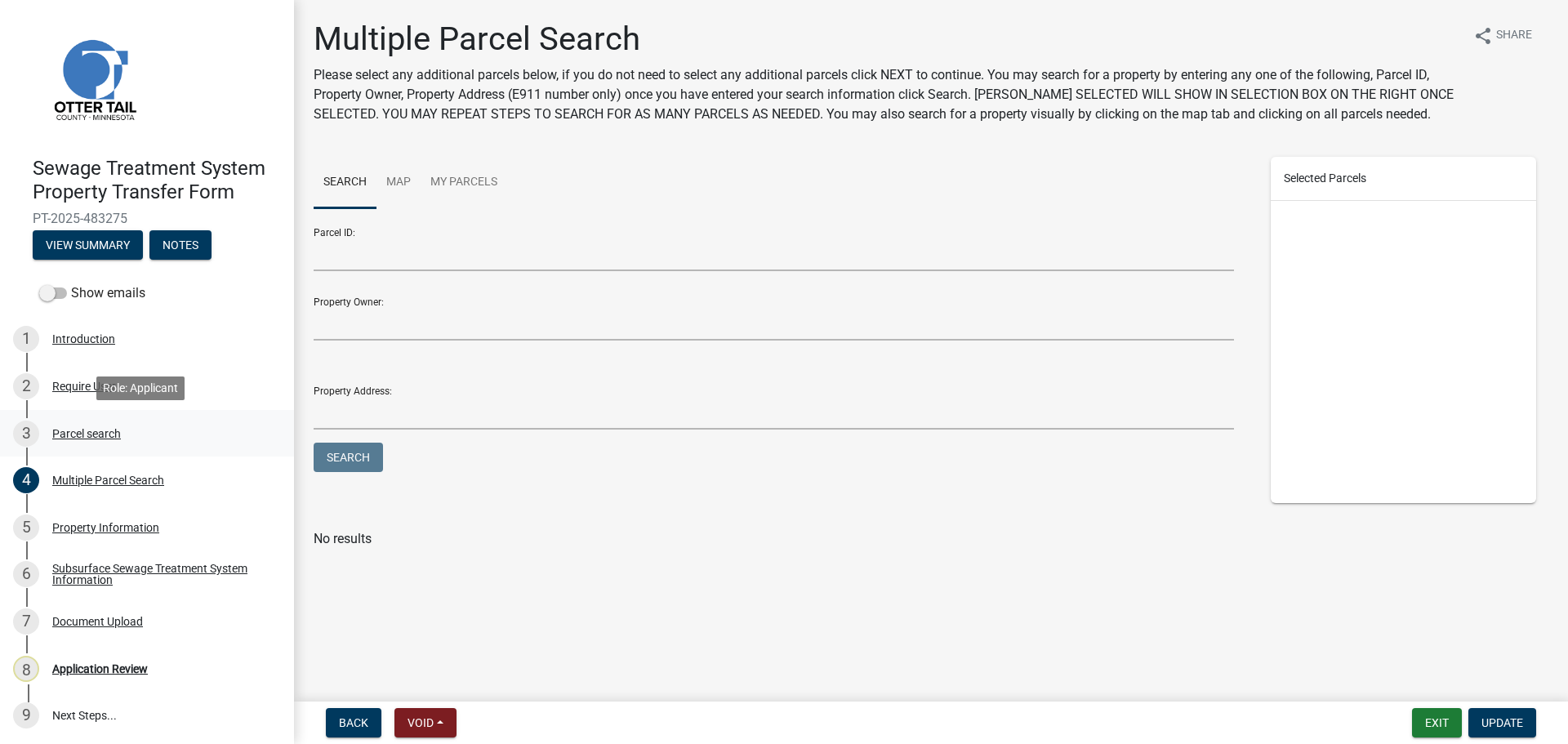
click at [83, 436] on div "Parcel search" at bounding box center [87, 434] width 68 height 12
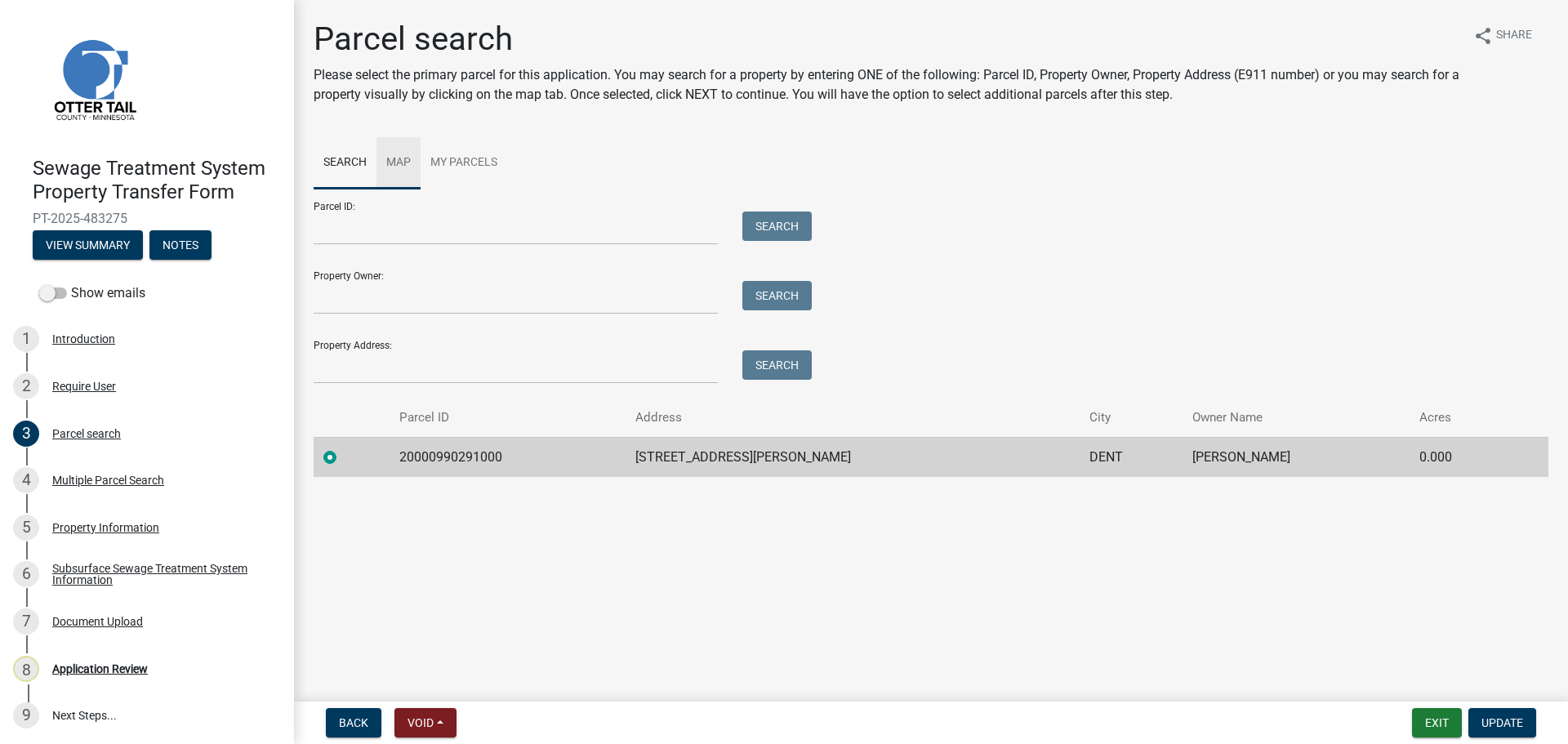
click at [402, 162] on link "Map" at bounding box center [398, 164] width 44 height 53
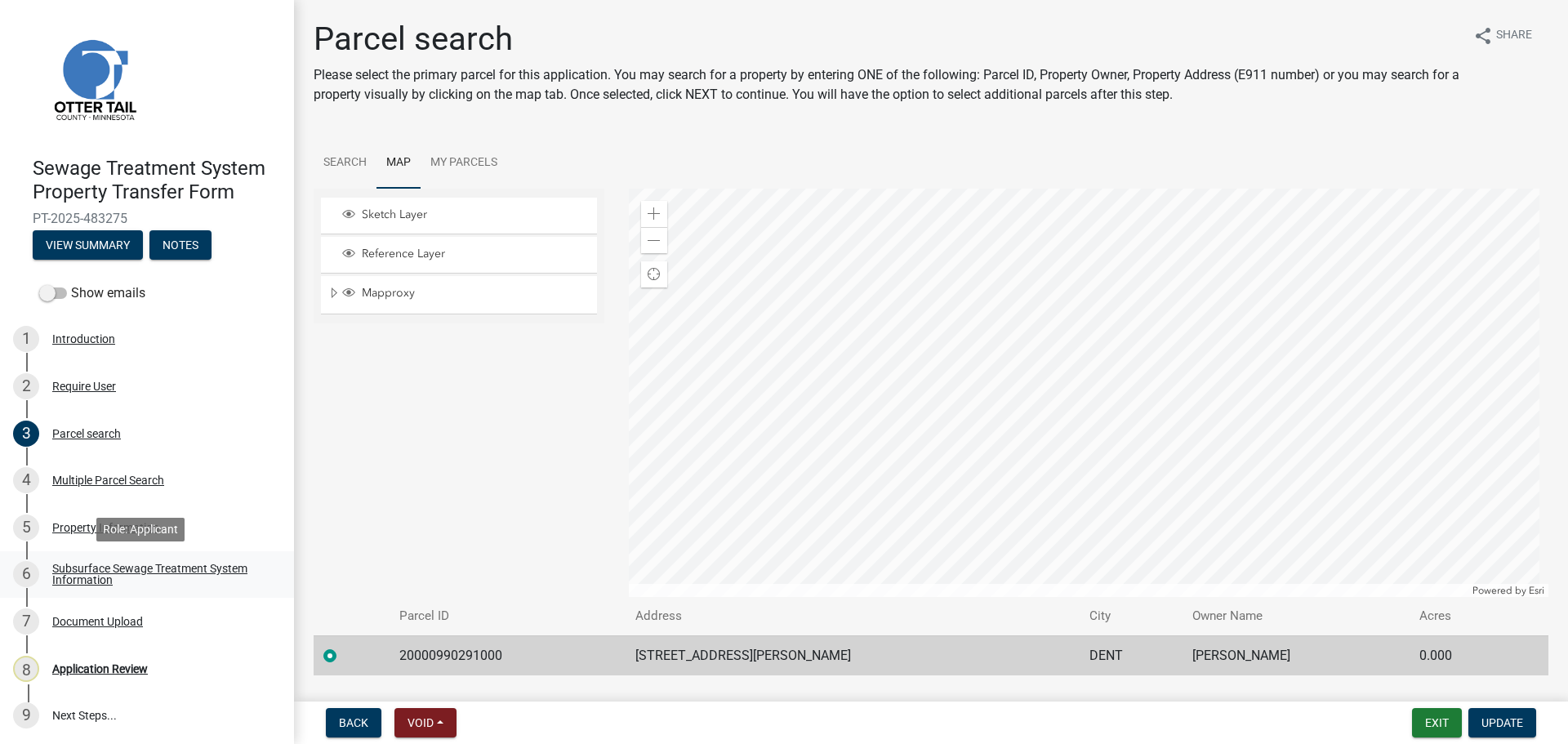
click at [123, 568] on div "Subsurface Sewage Treatment System Information" at bounding box center [160, 573] width 215 height 22
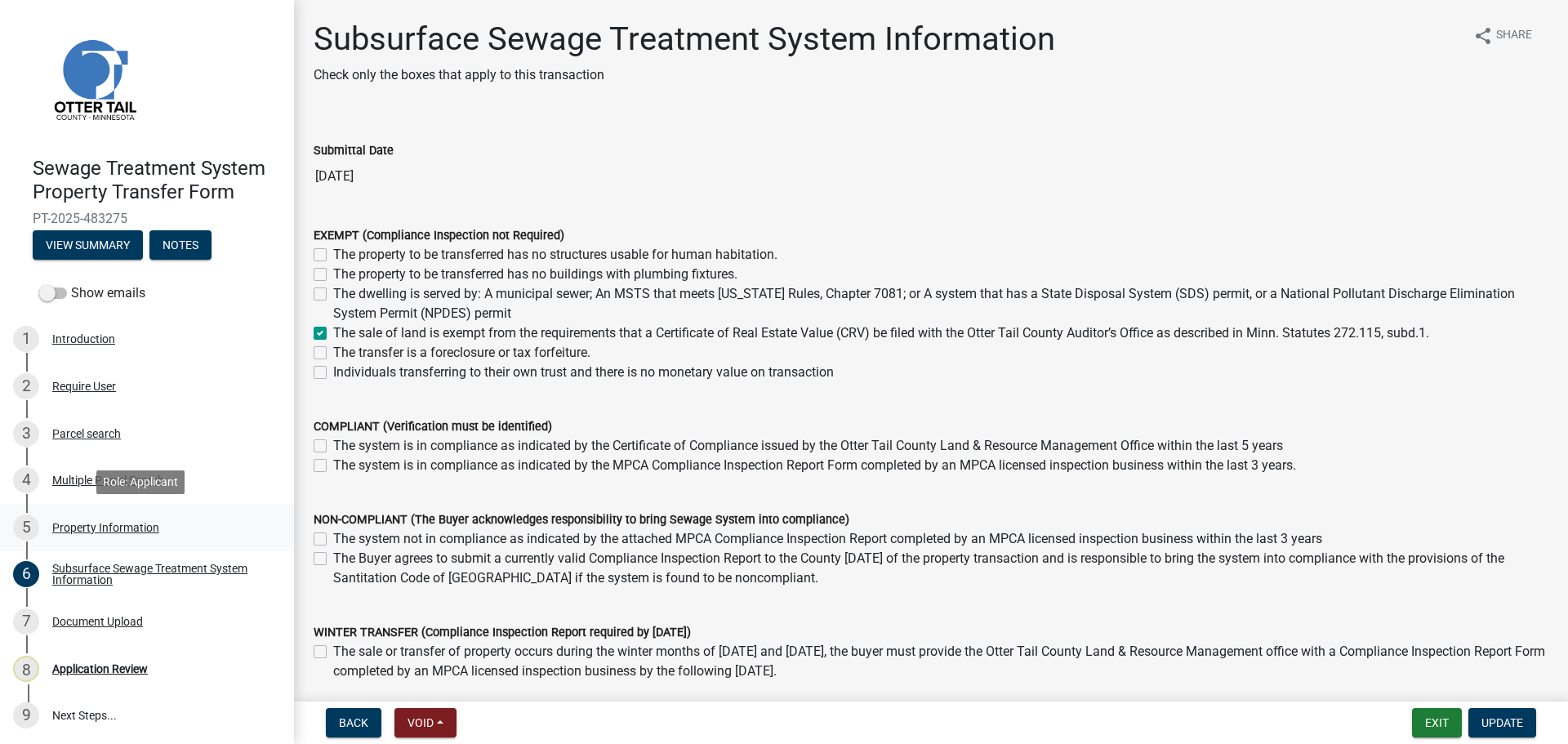
click at [84, 527] on div "Property Information" at bounding box center [106, 528] width 107 height 12
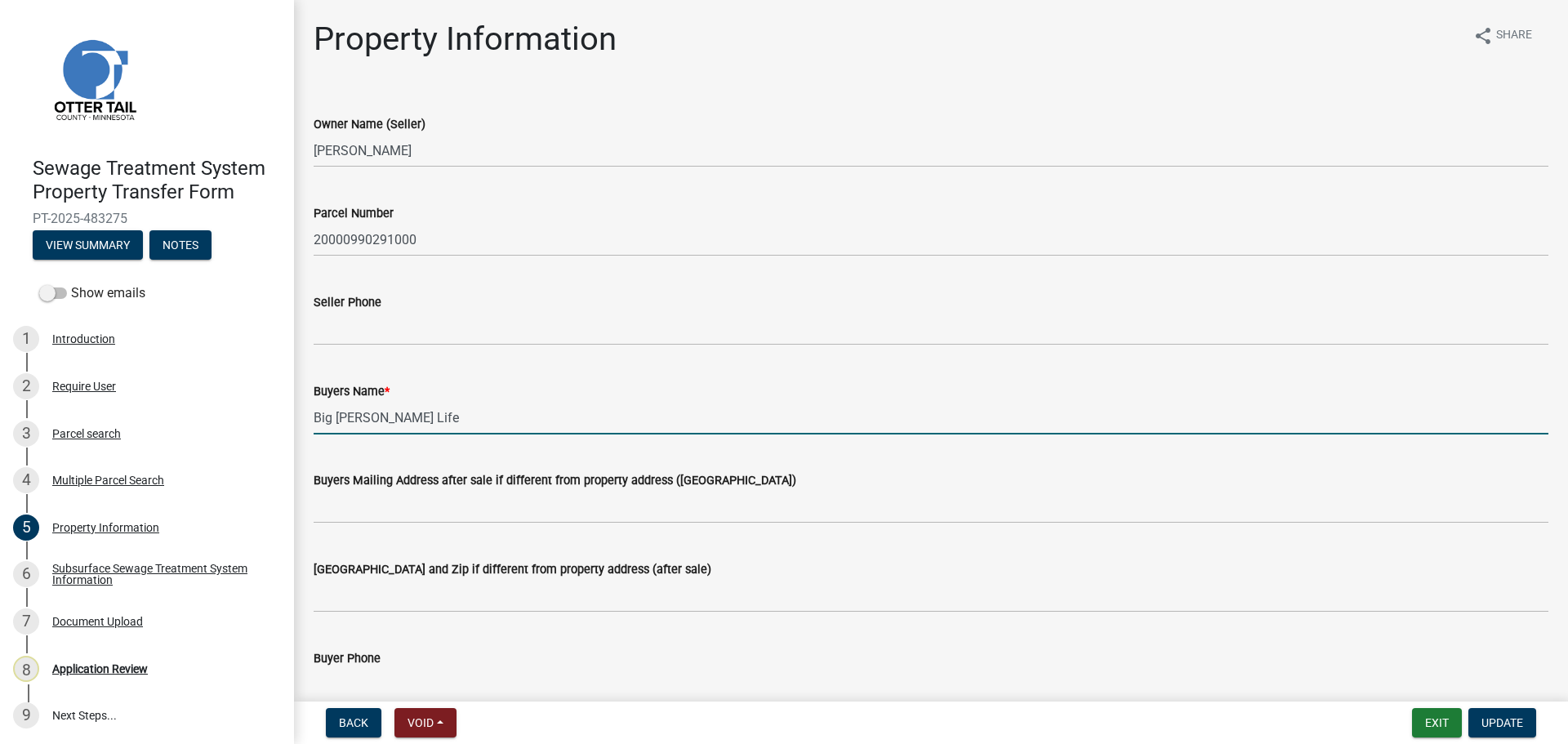
drag, startPoint x: 421, startPoint y: 419, endPoint x: 314, endPoint y: 427, distance: 107.3
click at [314, 427] on input "Big [PERSON_NAME] Life" at bounding box center [931, 417] width 1235 height 33
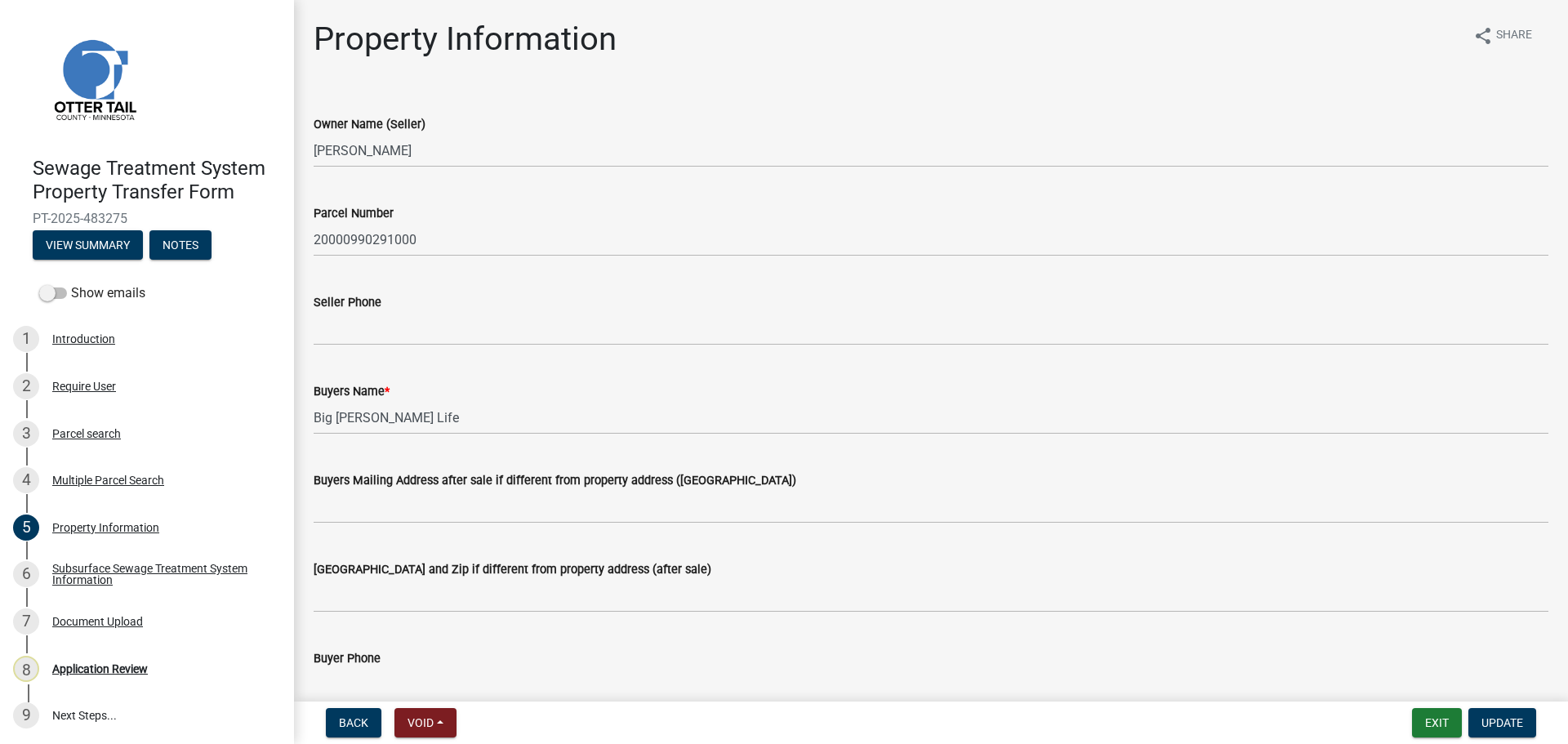
click at [330, 58] on h1 "Property Information" at bounding box center [465, 39] width 303 height 39
click at [72, 428] on div "Parcel search" at bounding box center [87, 434] width 68 height 12
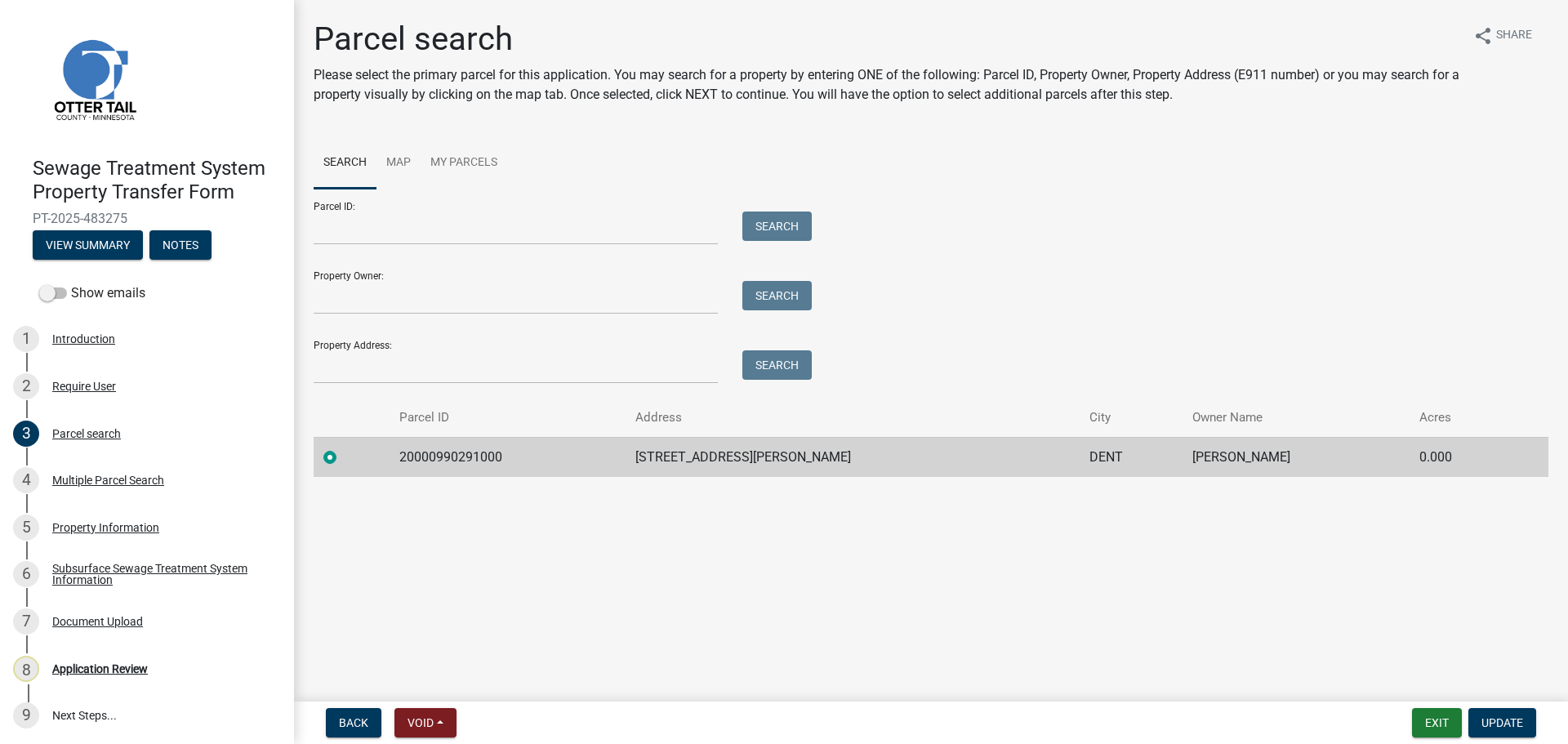
click at [447, 456] on td "20000990291000" at bounding box center [508, 456] width 237 height 40
copy td "20000990291000"
click at [596, 556] on main "Parcel search Please select the primary parcel for this application. You may se…" at bounding box center [931, 347] width 1274 height 695
click at [114, 573] on div "Subsurface Sewage Treatment System Information" at bounding box center [160, 573] width 215 height 22
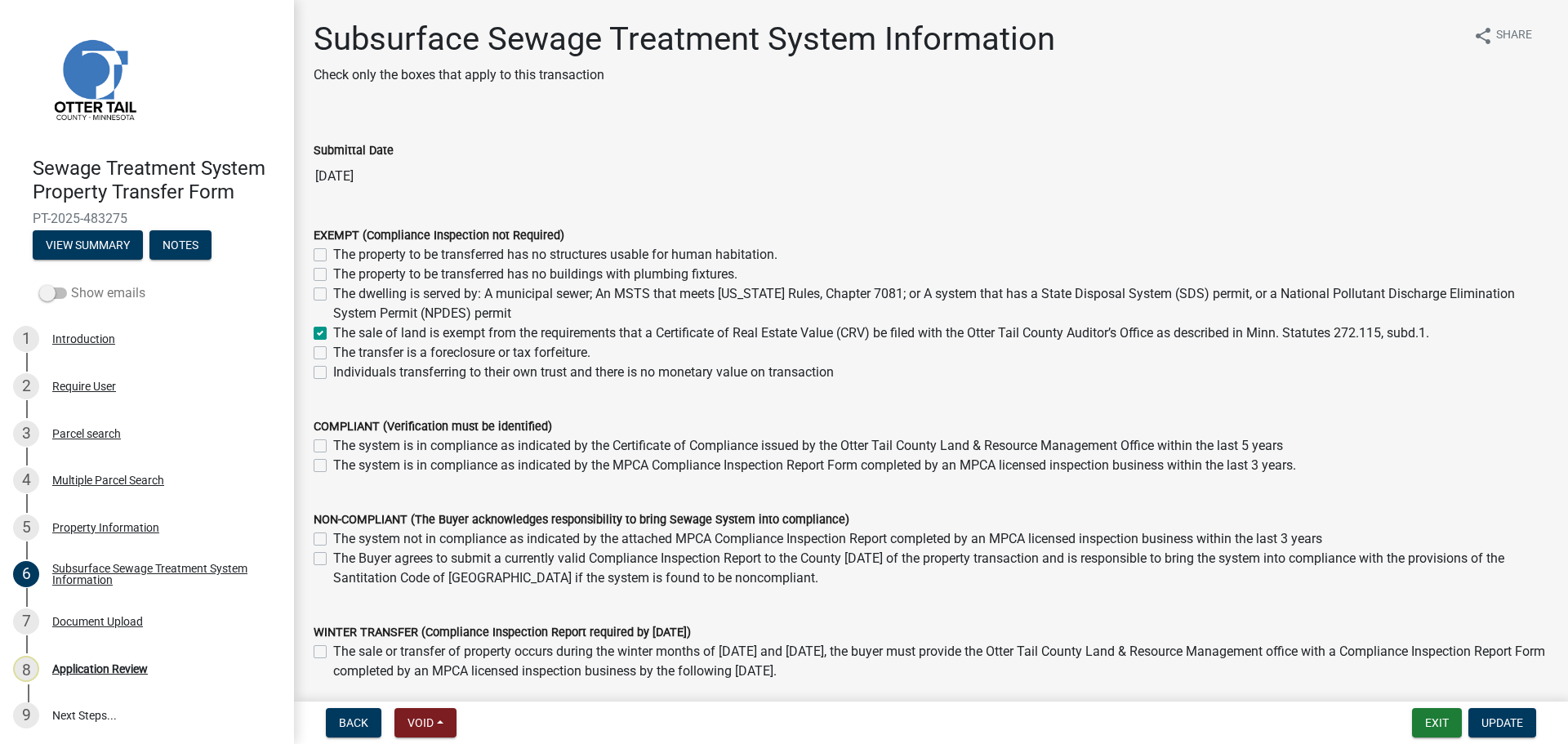
click at [83, 292] on label "Show emails" at bounding box center [92, 294] width 106 height 20
click at [71, 284] on input "Show emails" at bounding box center [71, 284] width 0 height 0
click at [80, 249] on button "View Summary" at bounding box center [88, 245] width 110 height 29
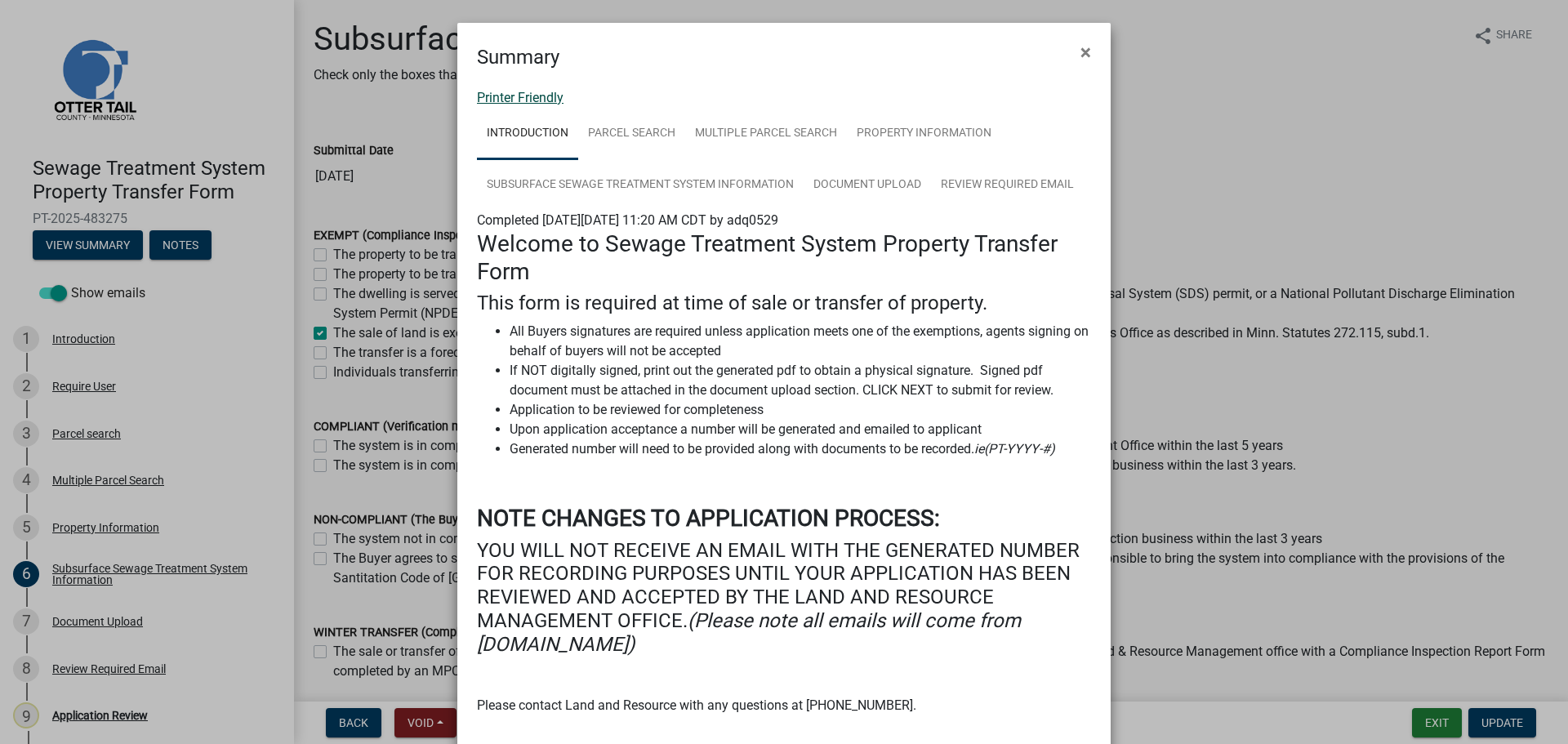
click at [523, 98] on link "Printer Friendly" at bounding box center [519, 98] width 87 height 16
click at [1080, 52] on span "×" at bounding box center [1085, 52] width 11 height 22
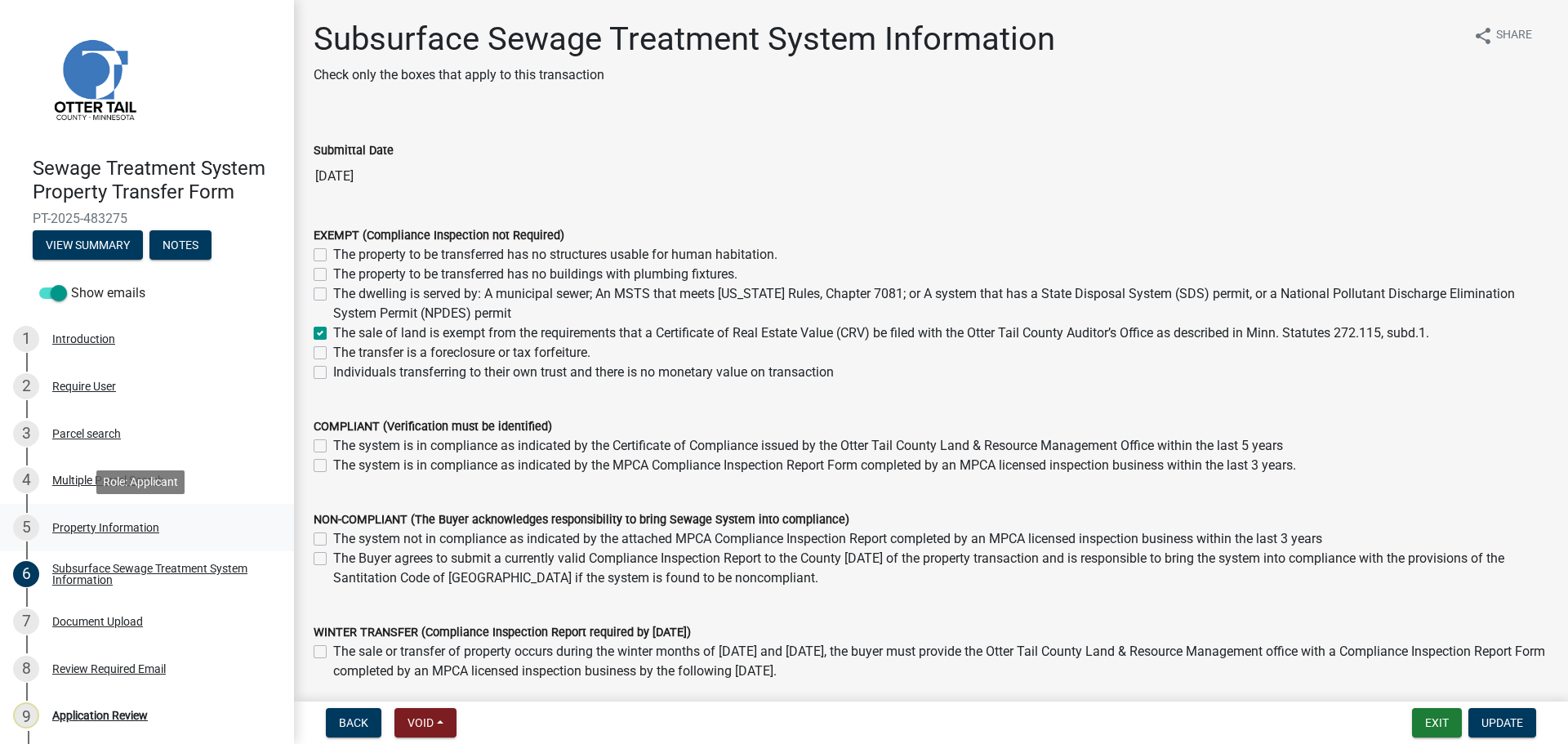
click at [97, 529] on div "Property Information" at bounding box center [106, 528] width 107 height 12
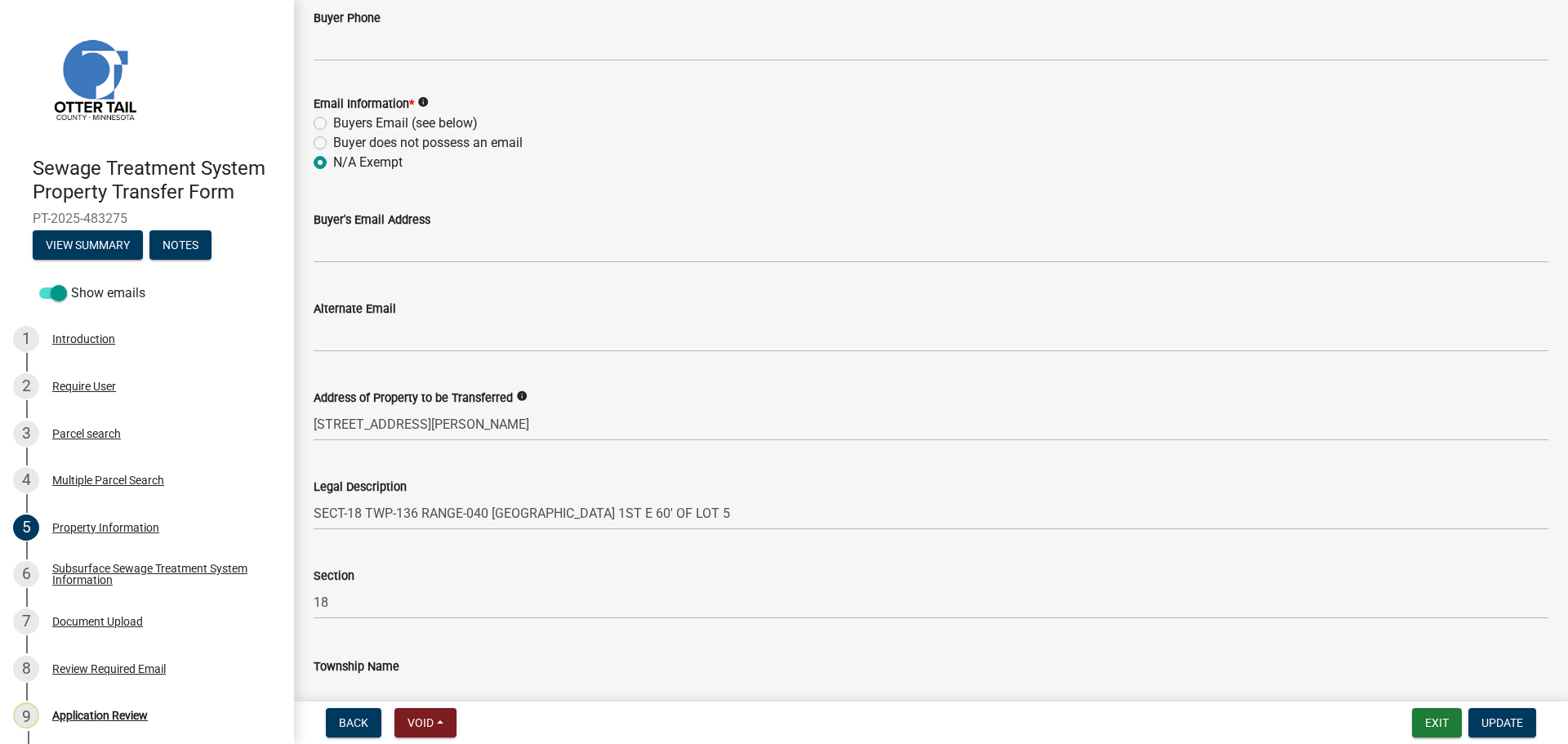
scroll to position [732, 0]
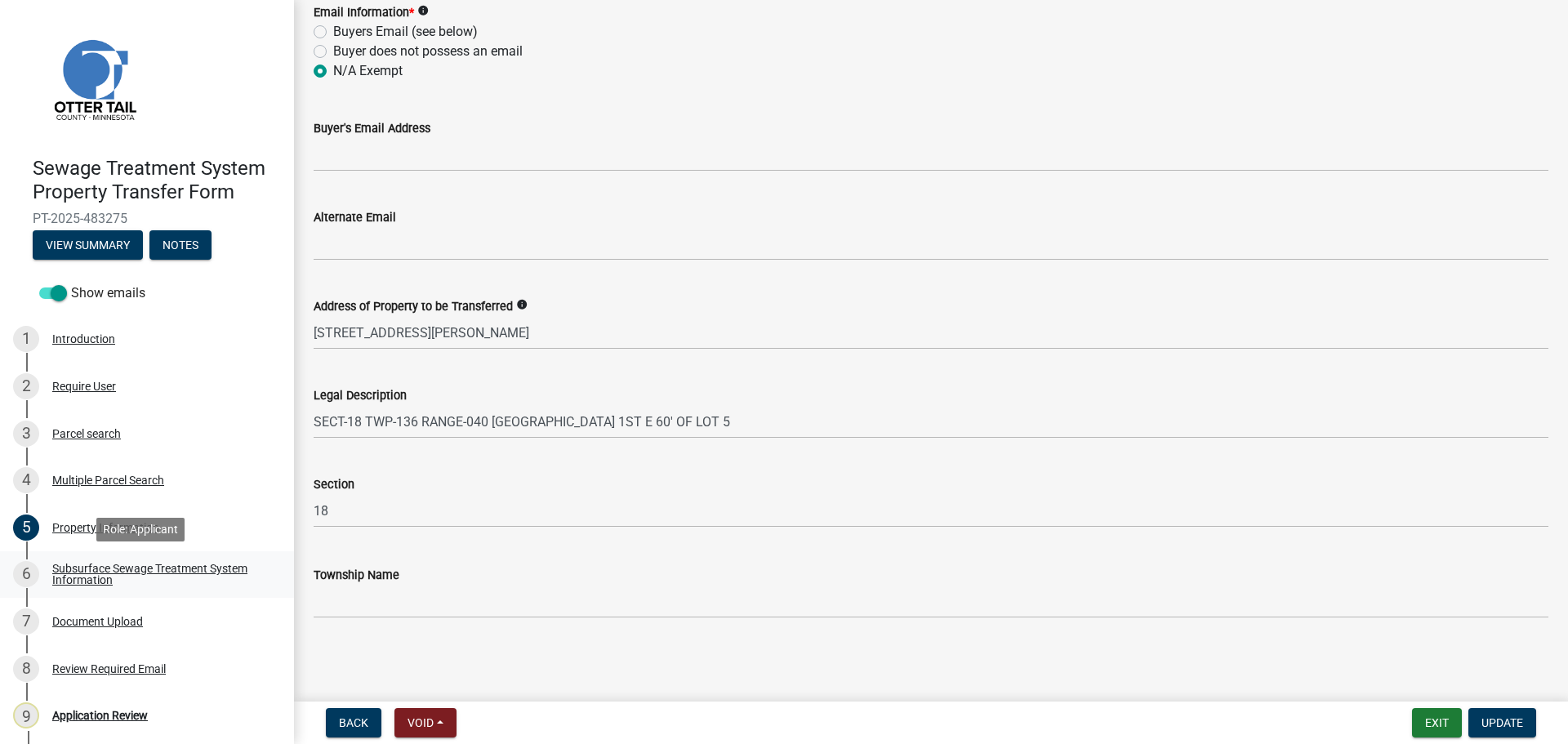
click at [72, 570] on div "Subsurface Sewage Treatment System Information" at bounding box center [160, 573] width 215 height 22
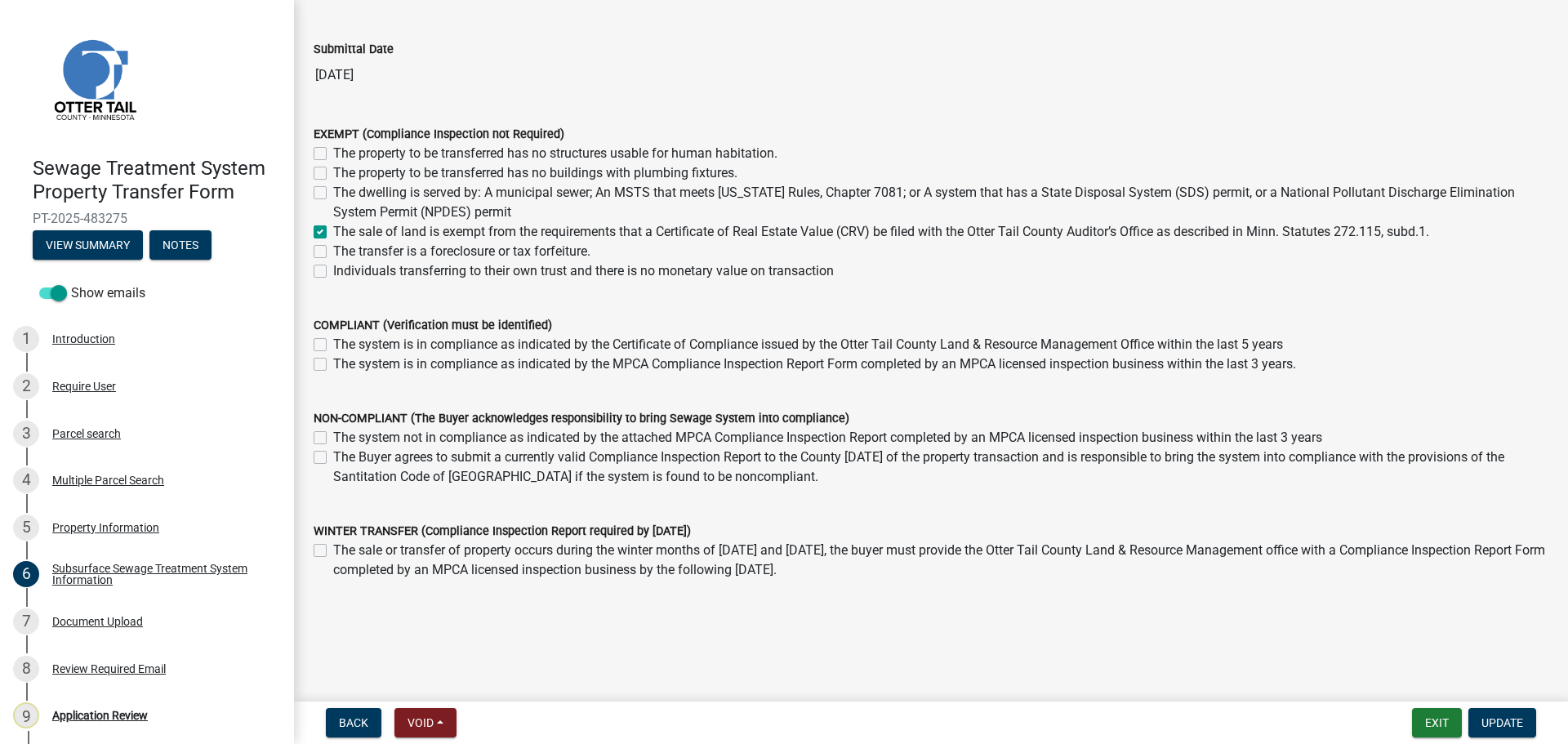
scroll to position [117, 0]
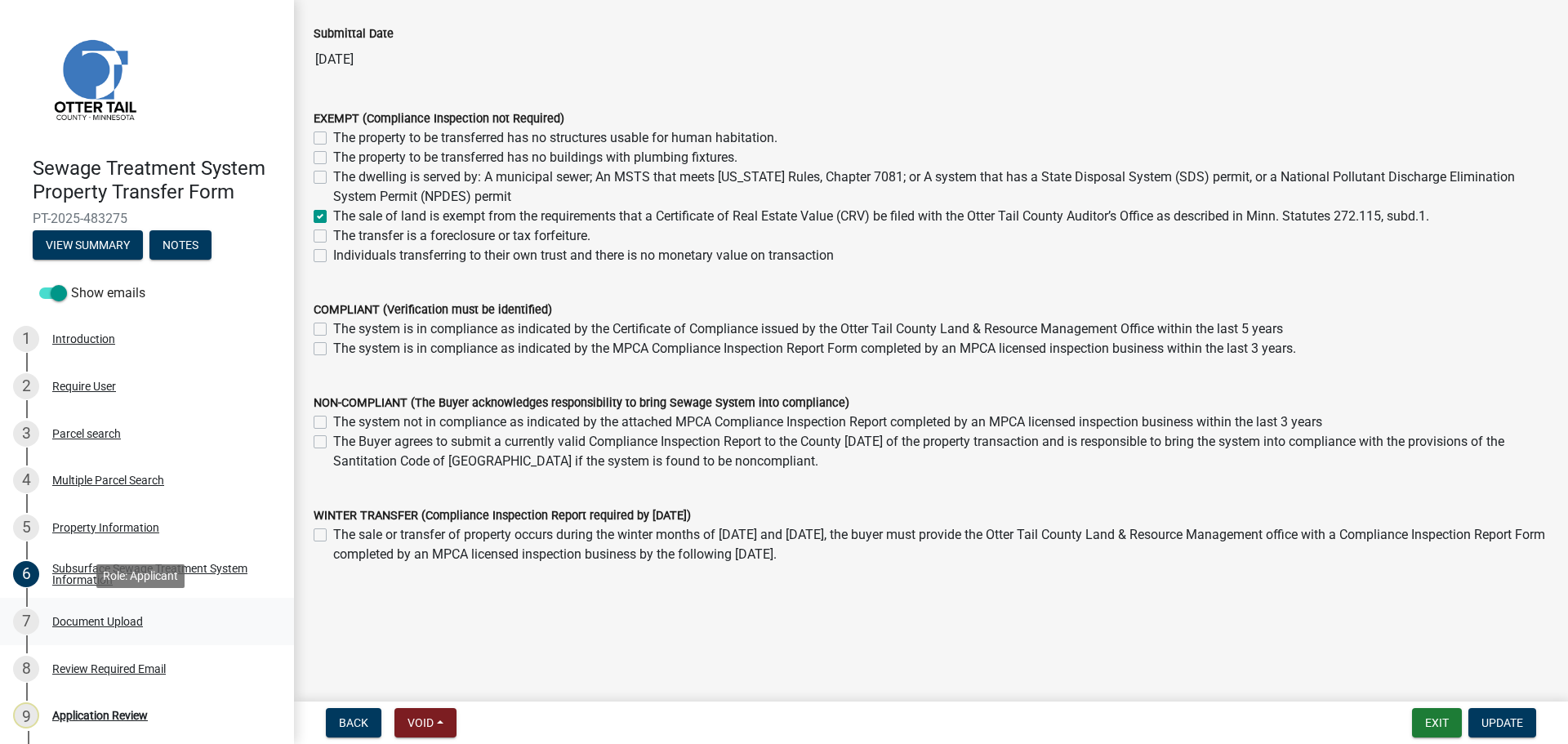
click at [117, 616] on div "Document Upload" at bounding box center [97, 622] width 91 height 12
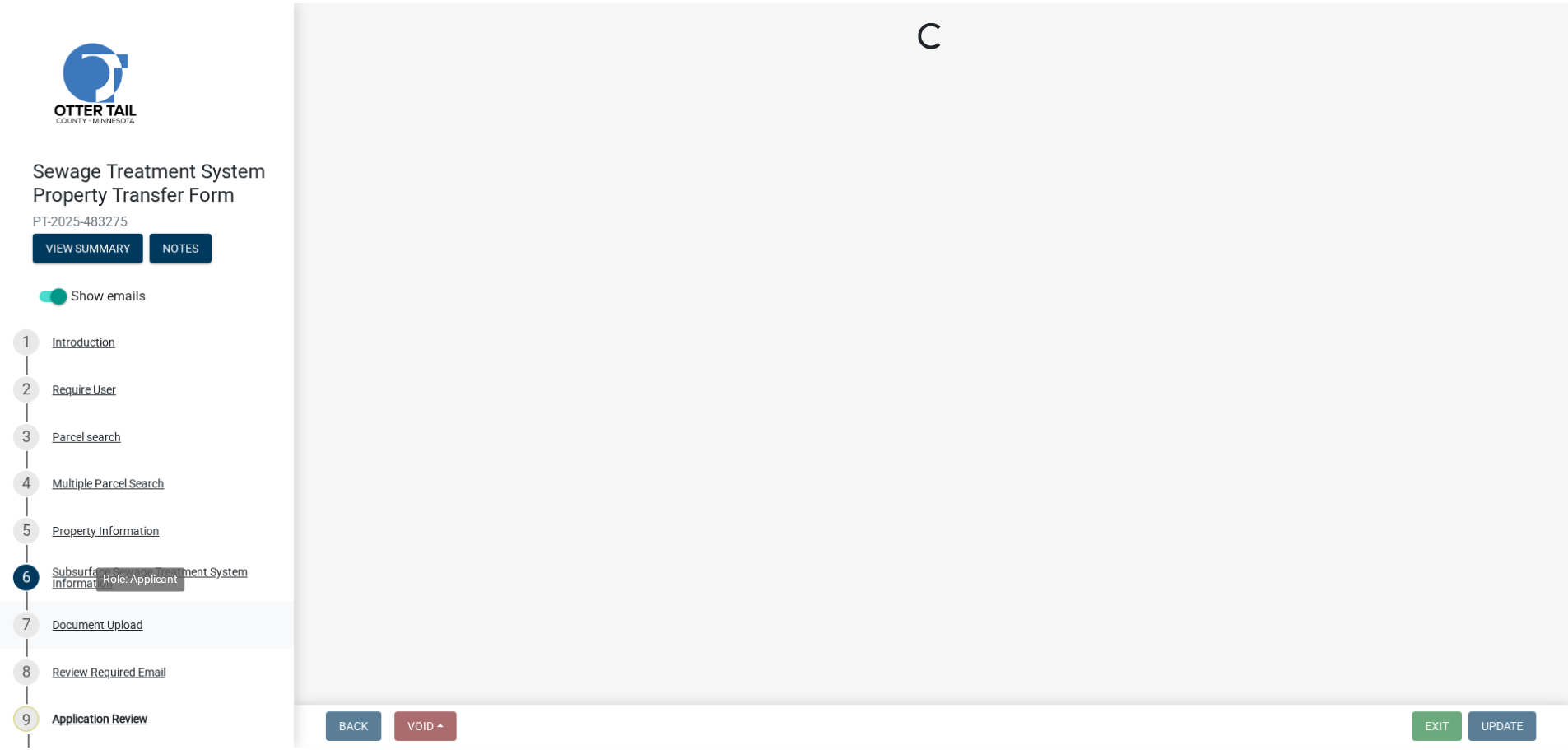
scroll to position [0, 0]
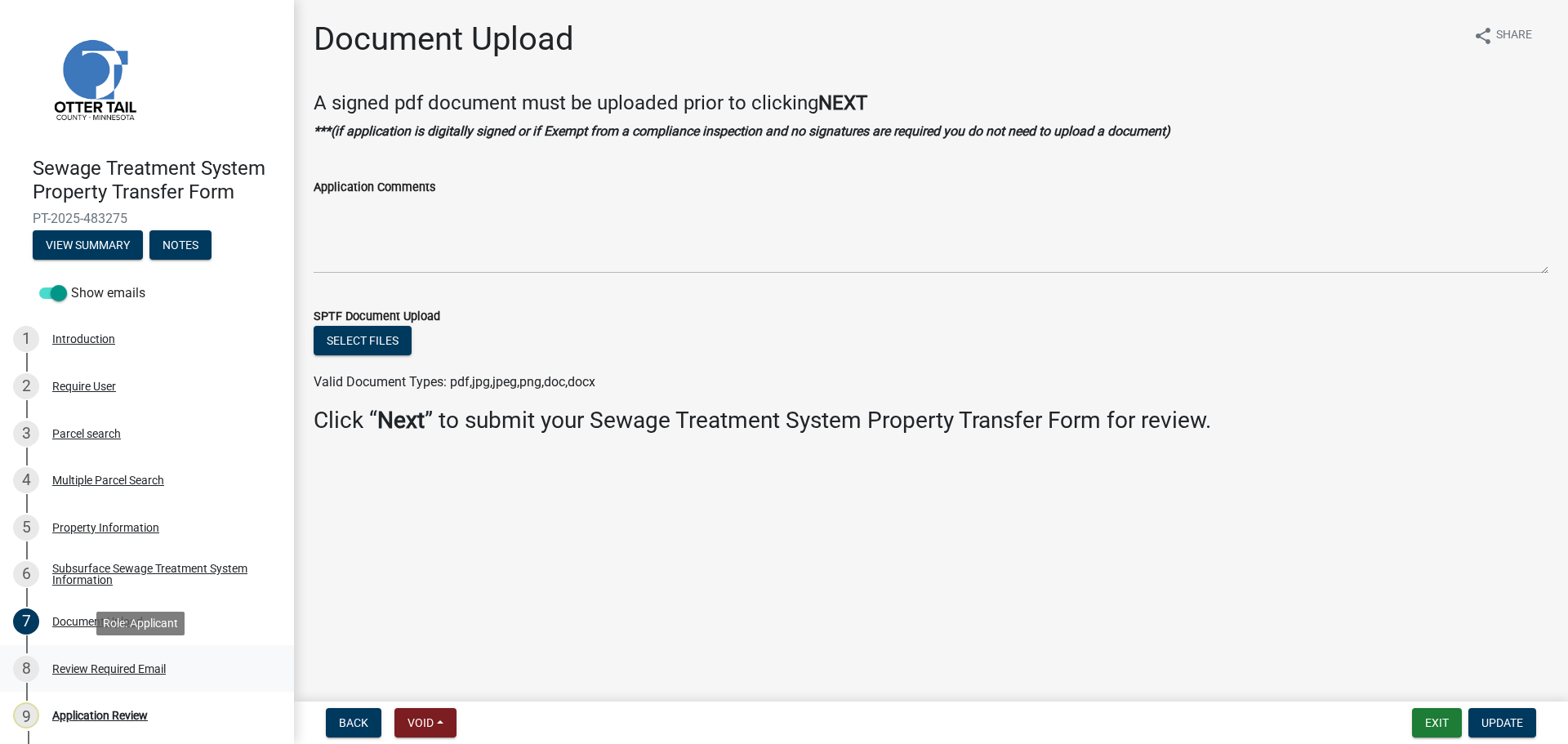
click at [132, 667] on div "Review Required Email" at bounding box center [109, 669] width 113 height 12
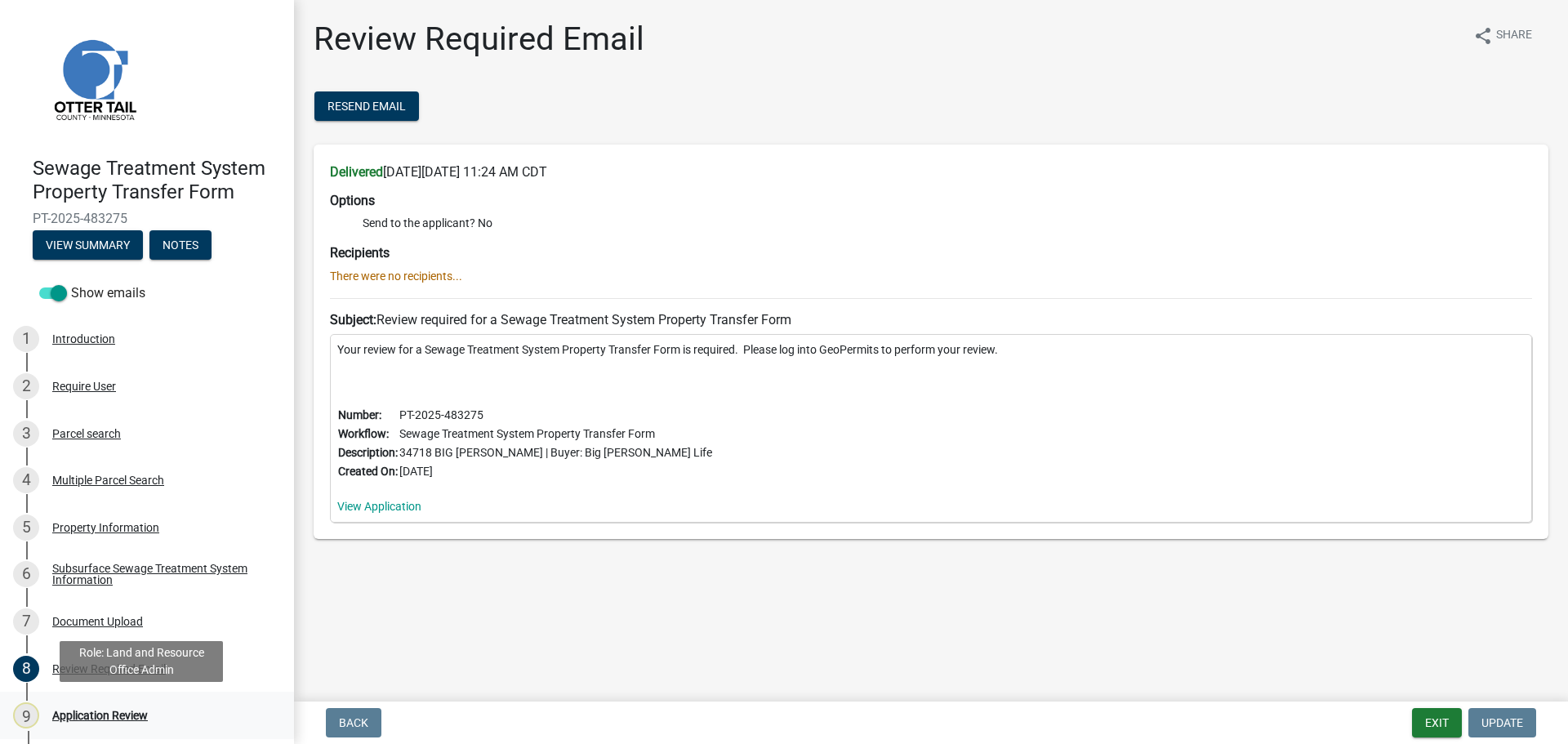
click at [110, 710] on div "Application Review" at bounding box center [100, 716] width 96 height 12
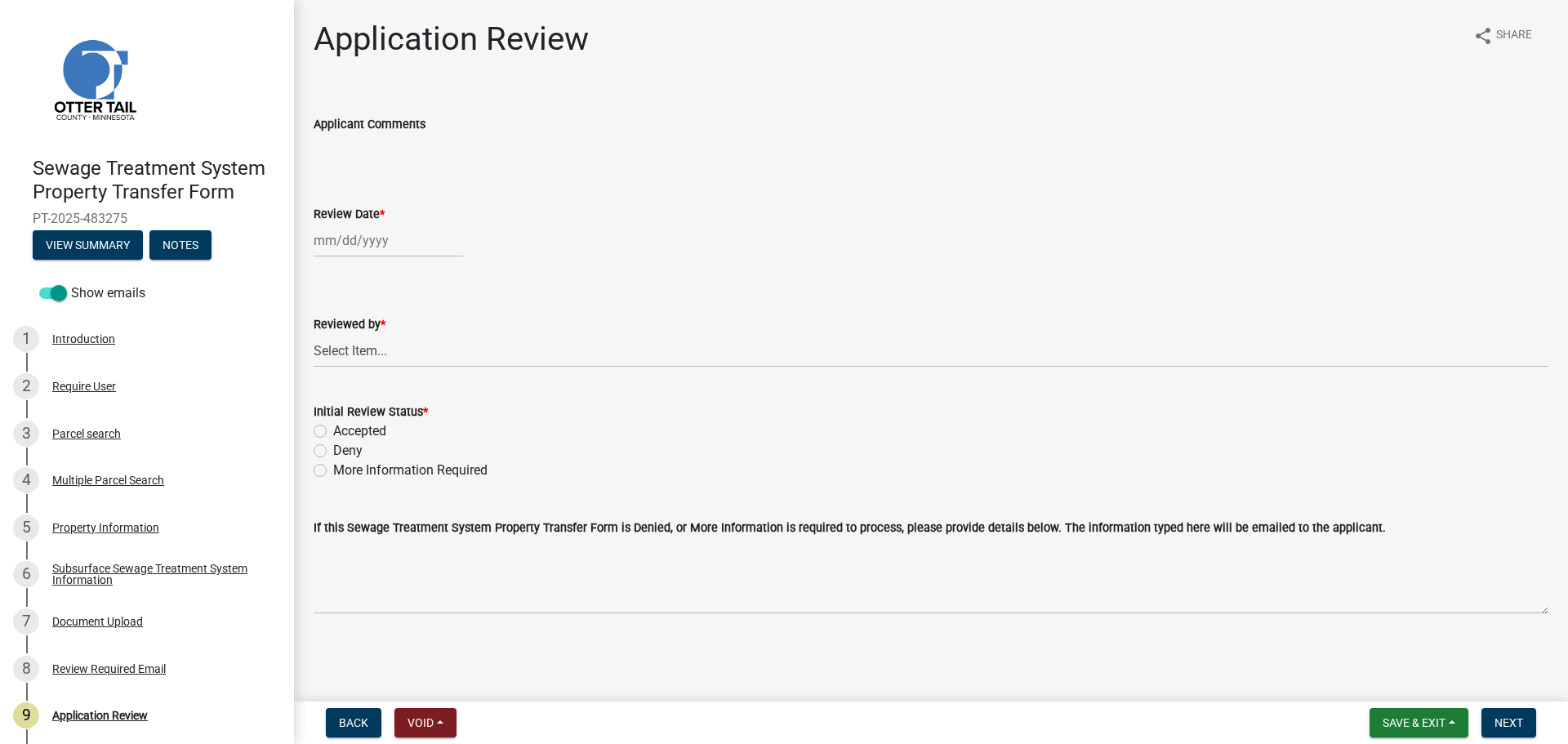
click at [365, 239] on div at bounding box center [388, 241] width 149 height 33
select select "9"
select select "2025"
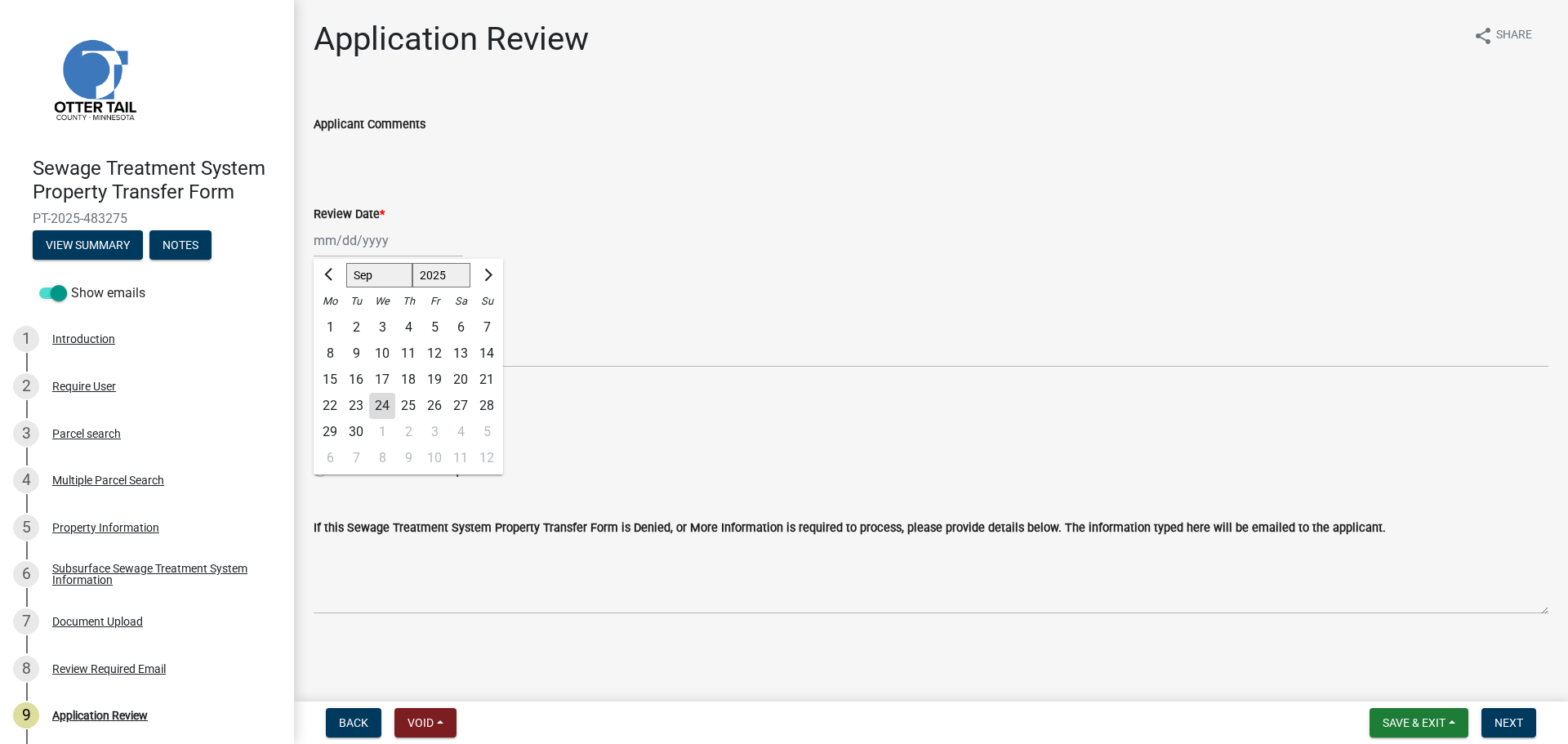
click at [381, 406] on div "24" at bounding box center [382, 406] width 26 height 26
type input "09/24/2025"
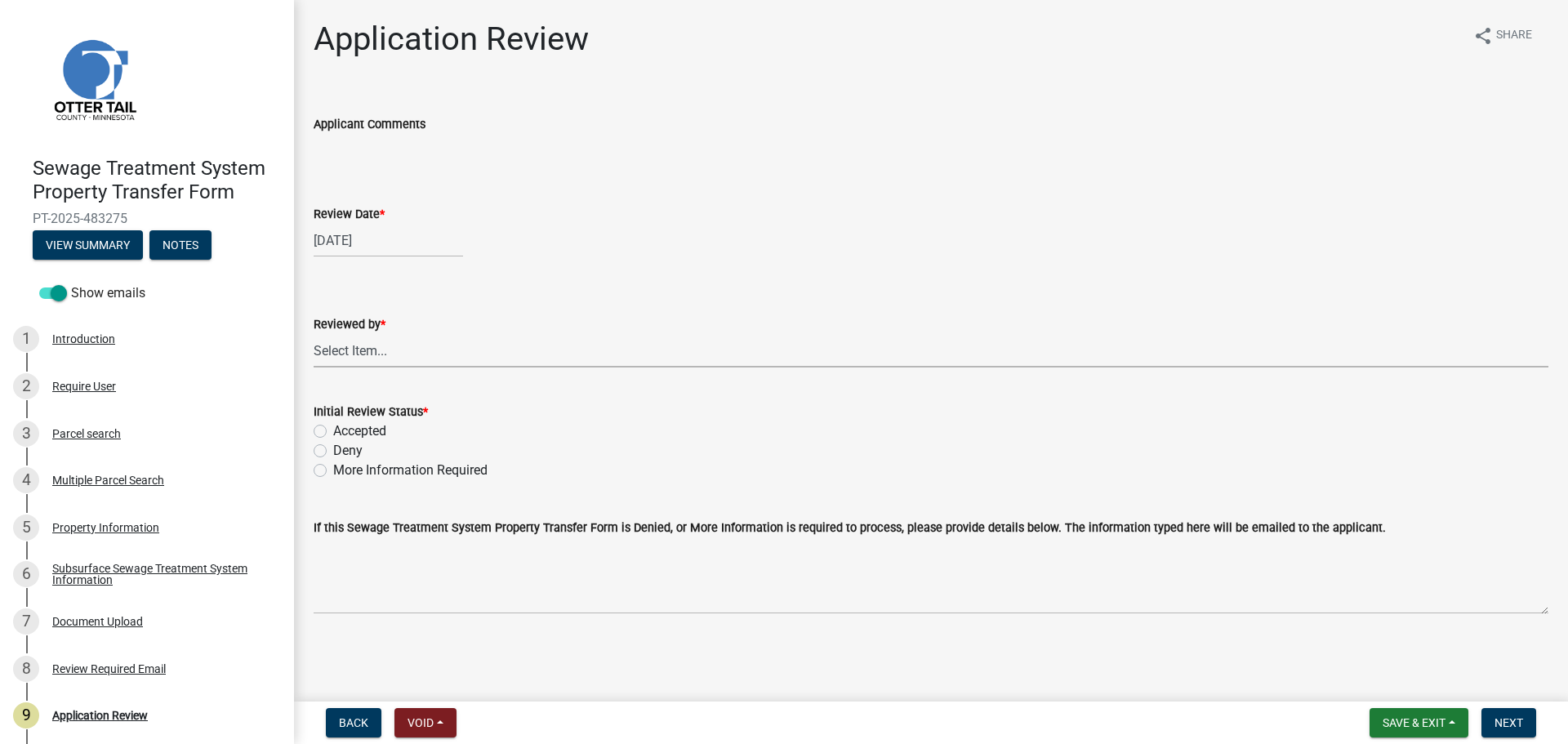
click at [384, 351] on select "Select Item... Alexis Newark Amy Busko Andrea Perales Brittany Tollefson Christ…" at bounding box center [931, 351] width 1235 height 33
click at [314, 334] on select "Select Item... Alexis Newark Amy Busko Andrea Perales Brittany Tollefson Christ…" at bounding box center [931, 351] width 1235 height 33
select select "67745ee8-7159-4960-80f9-a638286b467c"
click at [360, 425] on label "Accepted" at bounding box center [360, 431] width 53 height 20
click at [344, 425] on input "Accepted" at bounding box center [338, 426] width 11 height 11
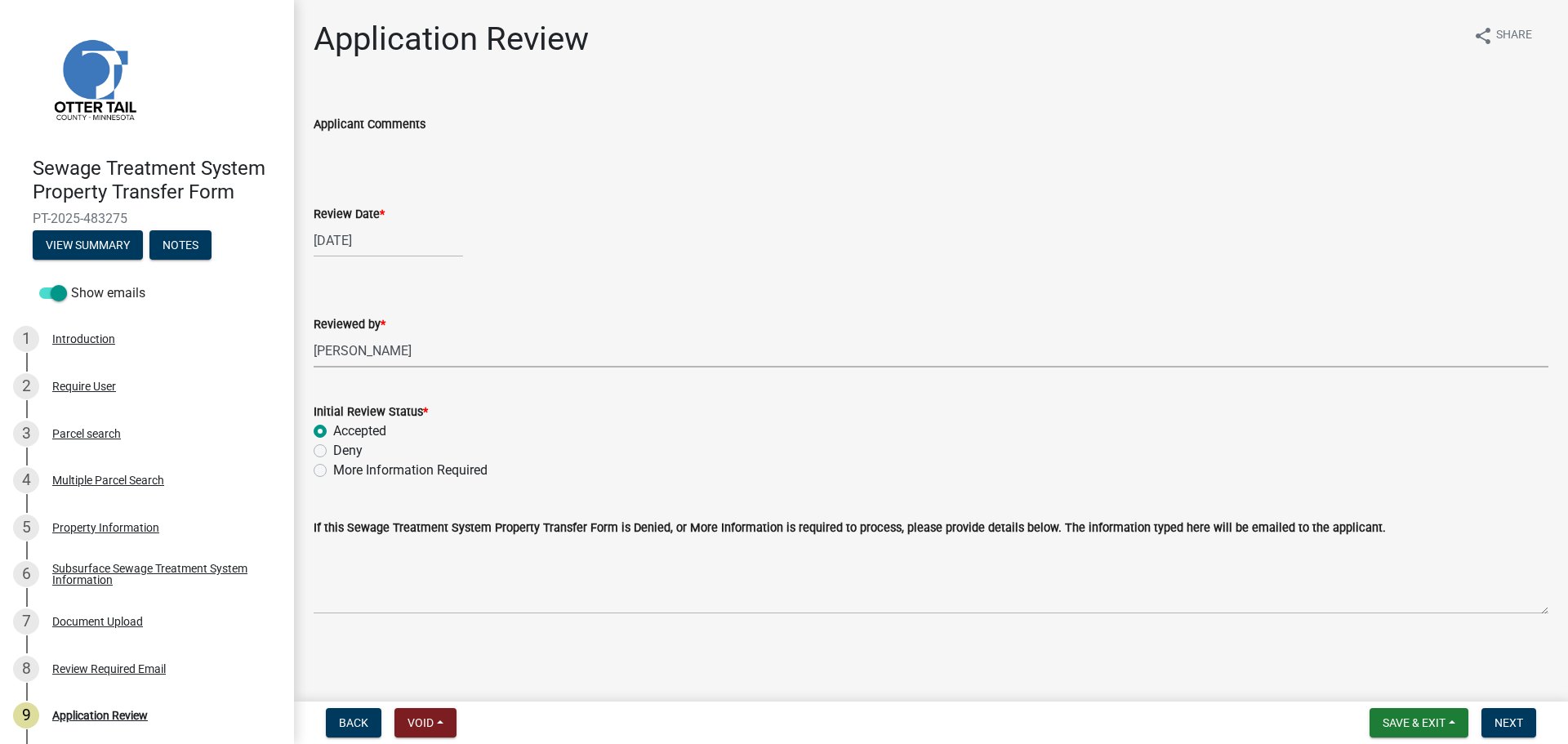
radio input "true"
click at [1504, 722] on span "Next" at bounding box center [1508, 723] width 28 height 13
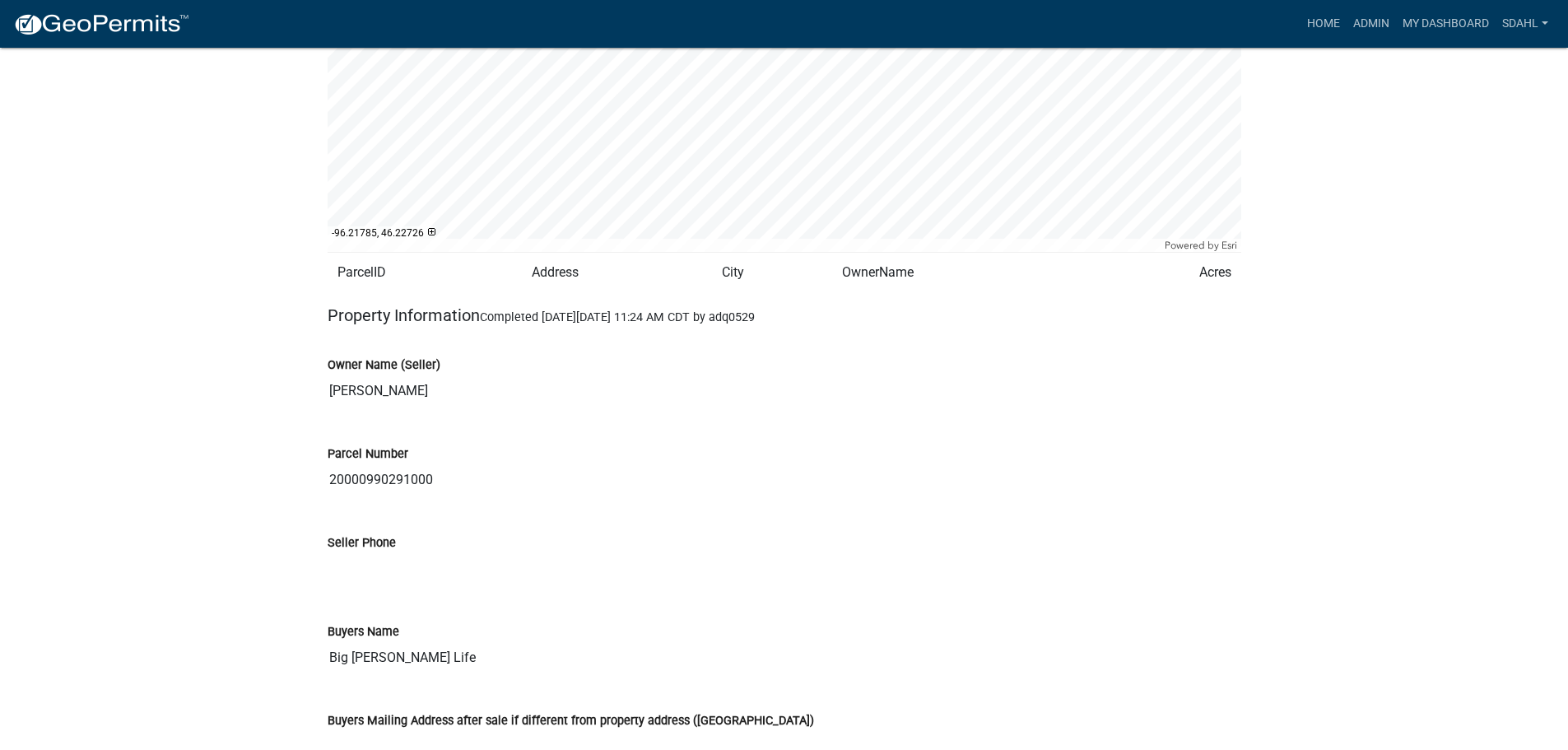
scroll to position [1647, 0]
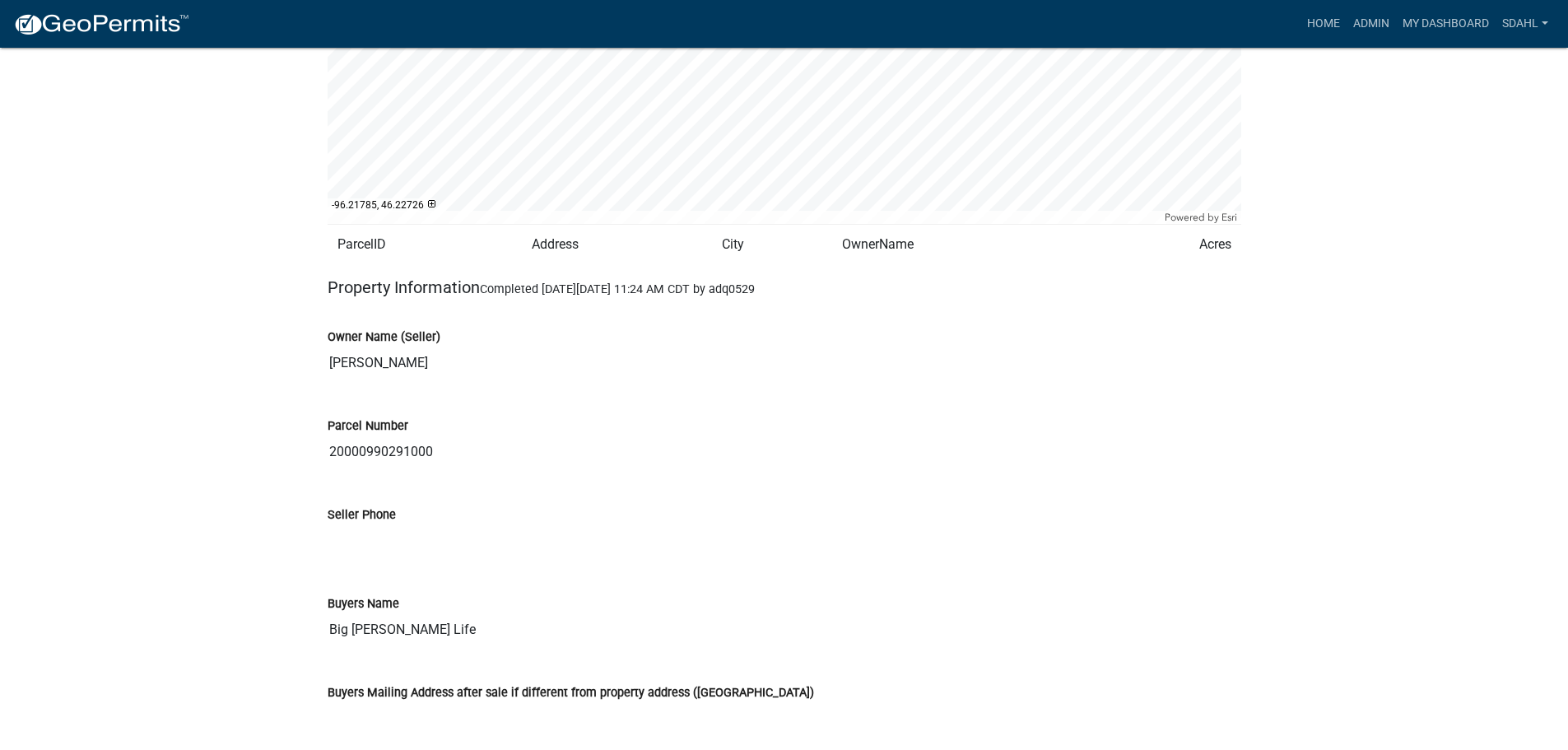
drag, startPoint x: 446, startPoint y: 627, endPoint x: 321, endPoint y: 642, distance: 125.9
click at [321, 642] on div "Buyers Name Big [PERSON_NAME] Life" at bounding box center [784, 615] width 938 height 88
click at [144, 341] on div "Sewage Treatment System Property Transfer Form PT-2025-483275 Amount Paid $0.00…" at bounding box center [784, 526] width 1568 height 4251
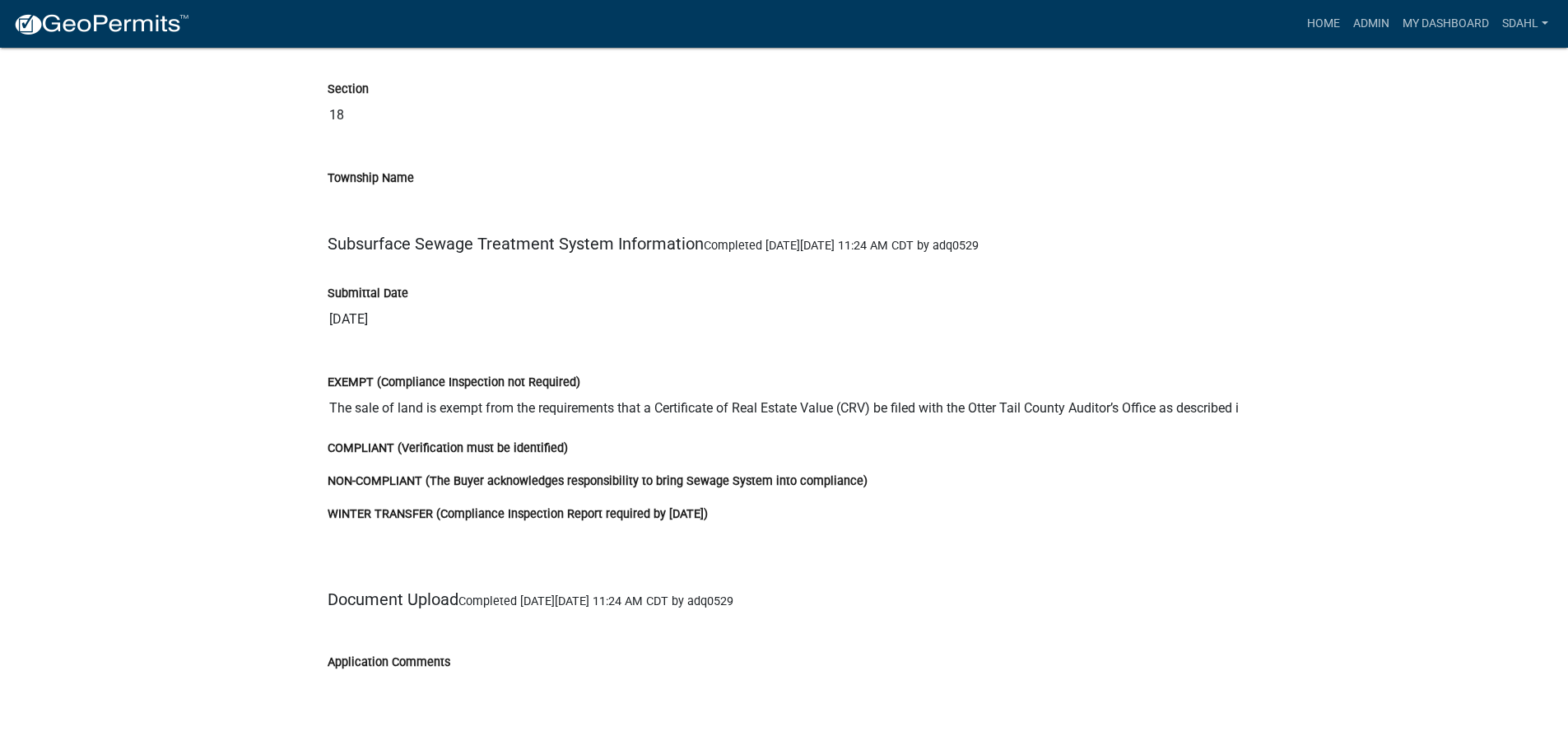
scroll to position [2911, 0]
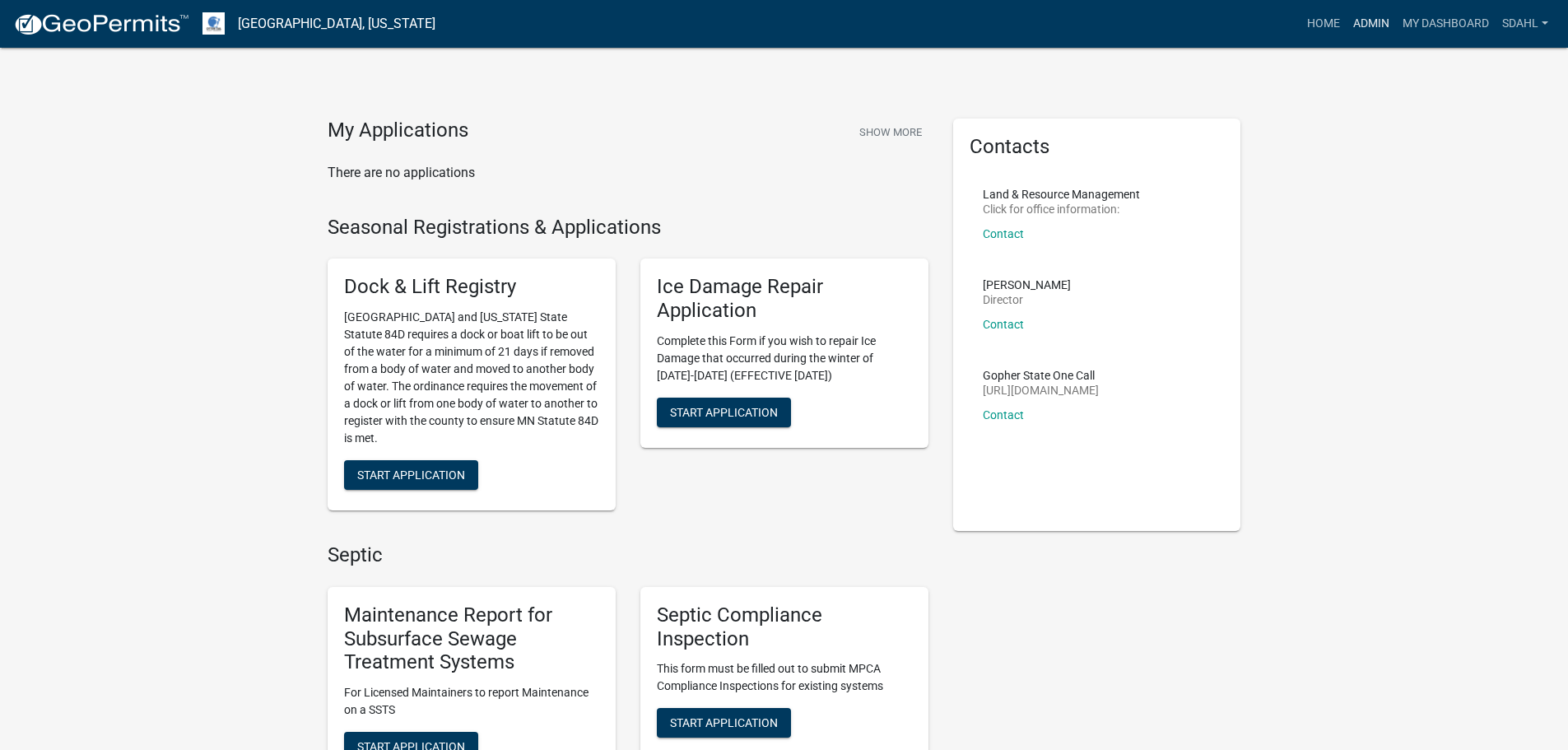
click at [1369, 25] on link "Admin" at bounding box center [1372, 24] width 49 height 31
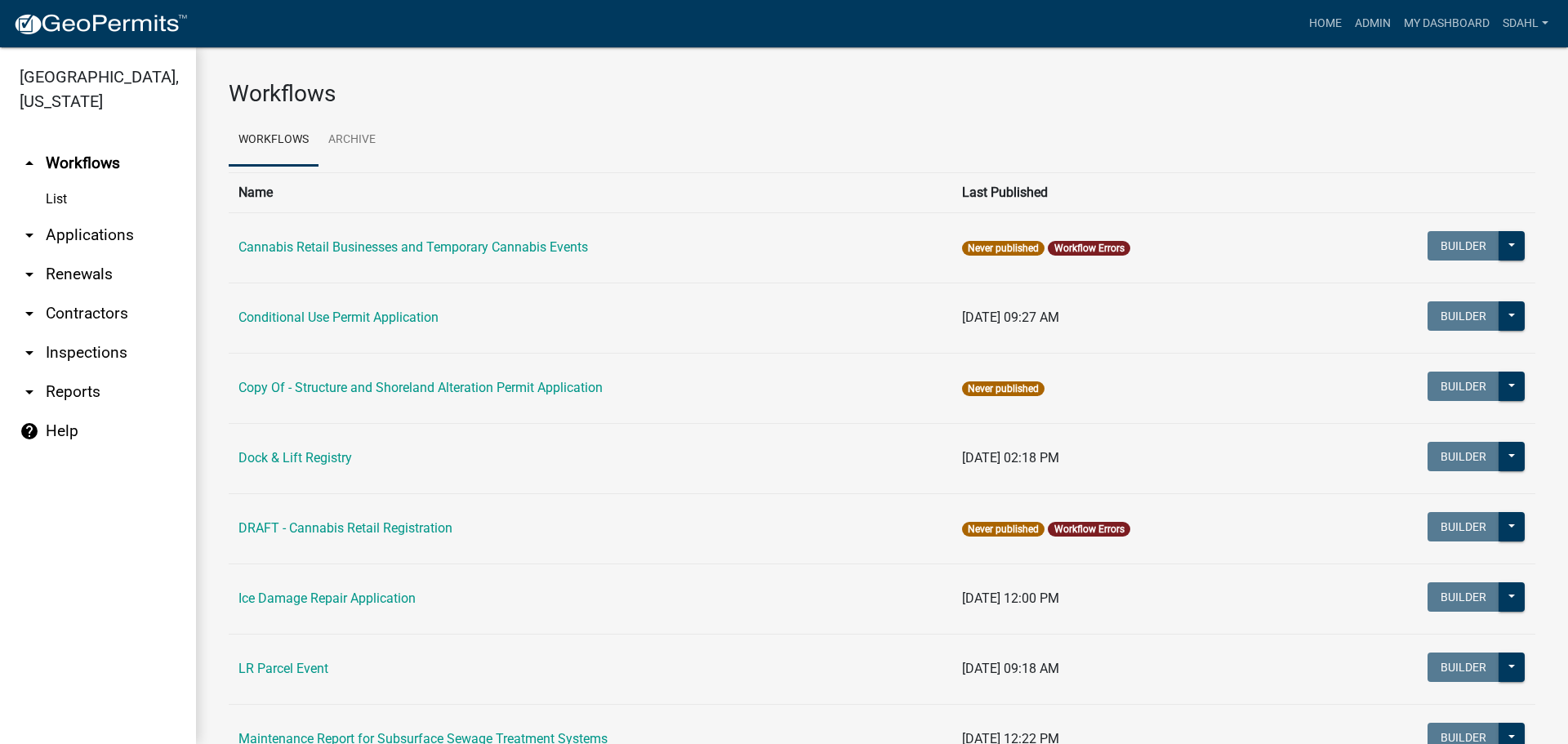
click at [115, 231] on link "arrow_drop_down Applications" at bounding box center [97, 235] width 196 height 39
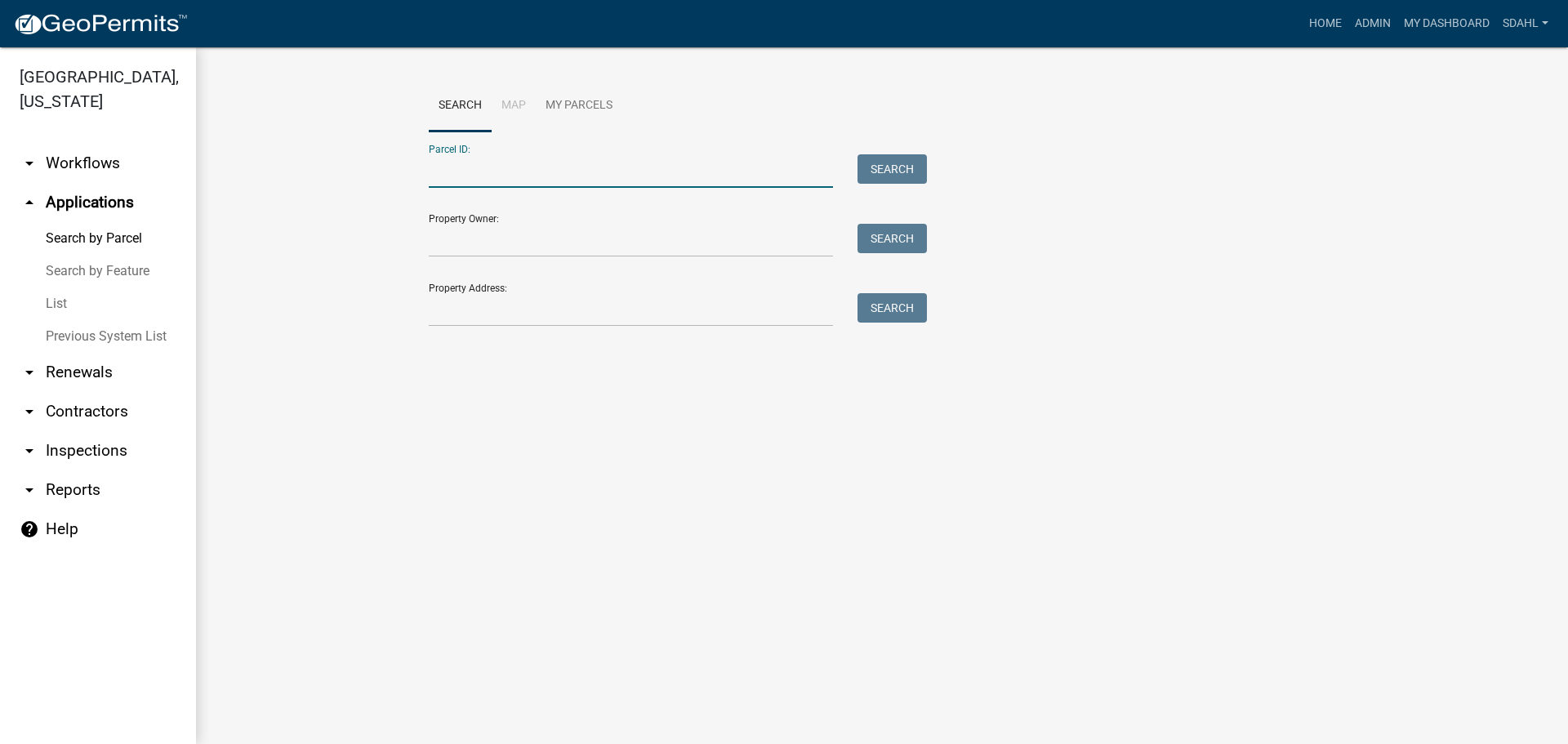
click at [552, 174] on input "Parcel ID:" at bounding box center [631, 171] width 404 height 33
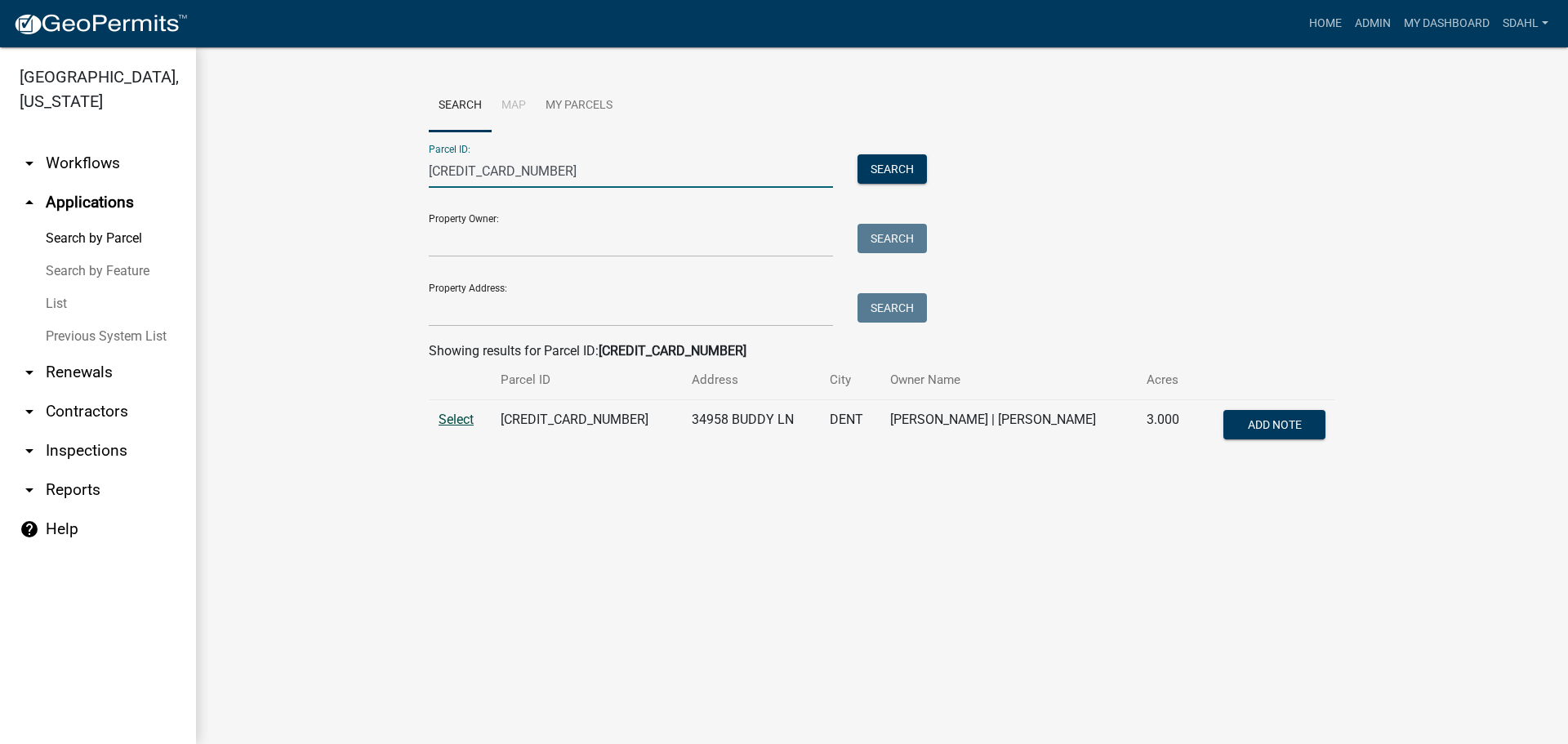
type input "[CREDIT_CARD_NUMBER]"
click at [457, 421] on span "Select" at bounding box center [456, 419] width 35 height 16
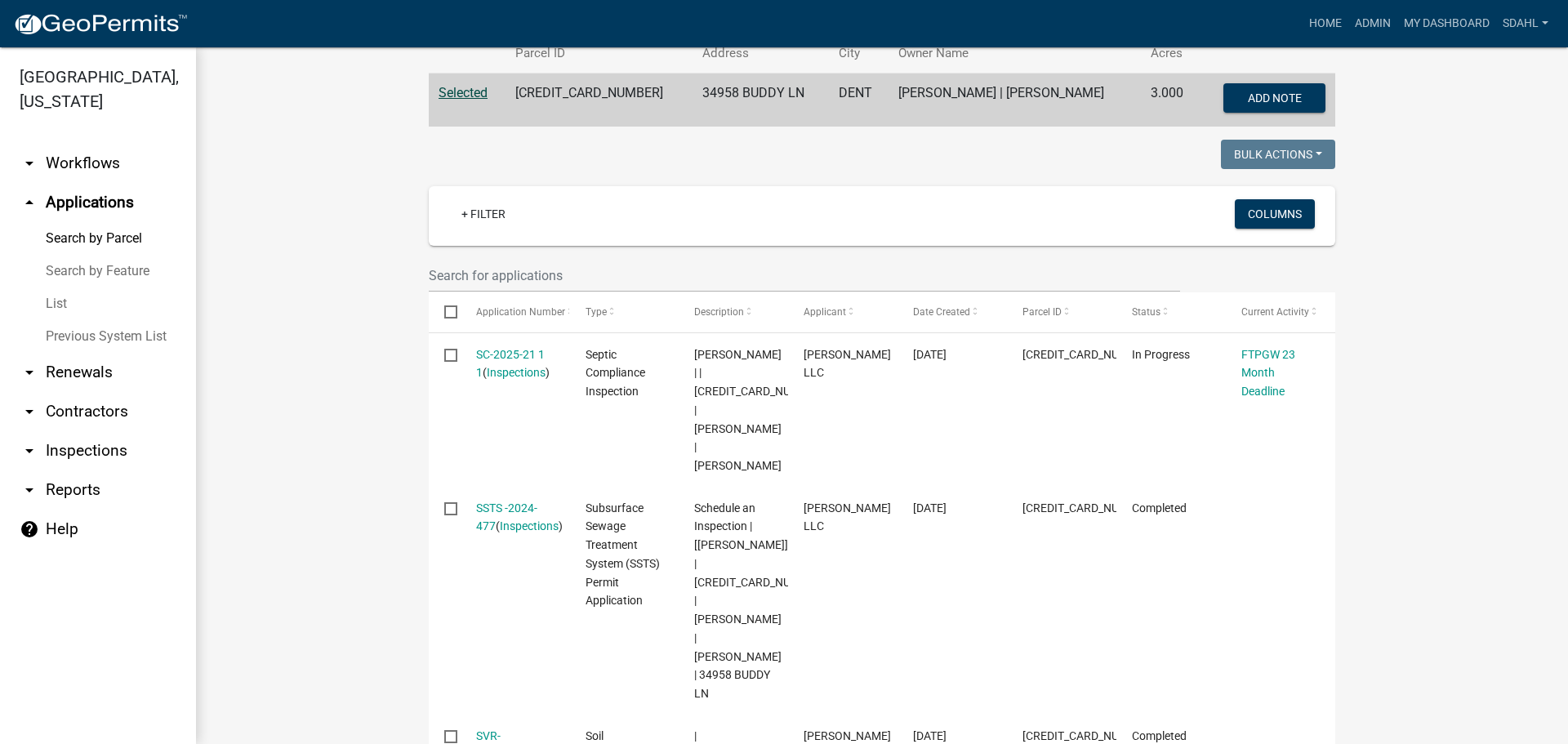
scroll to position [409, 0]
